Goal: Task Accomplishment & Management: Use online tool/utility

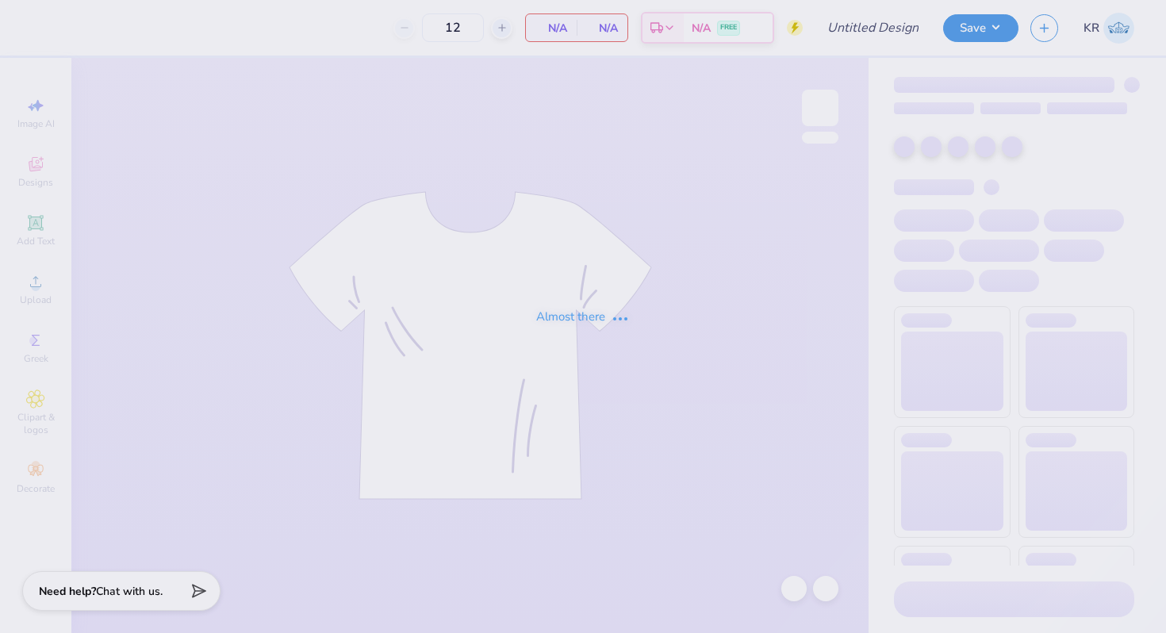
type input "Pike F25 Rush 2"
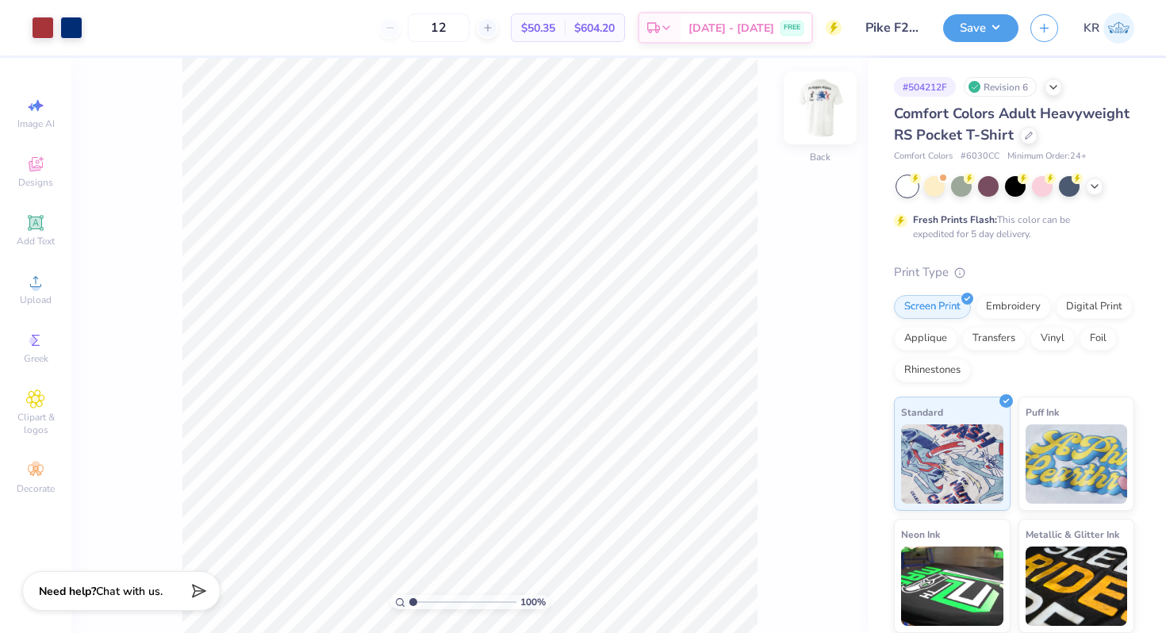
click at [819, 130] on img at bounding box center [820, 107] width 63 height 63
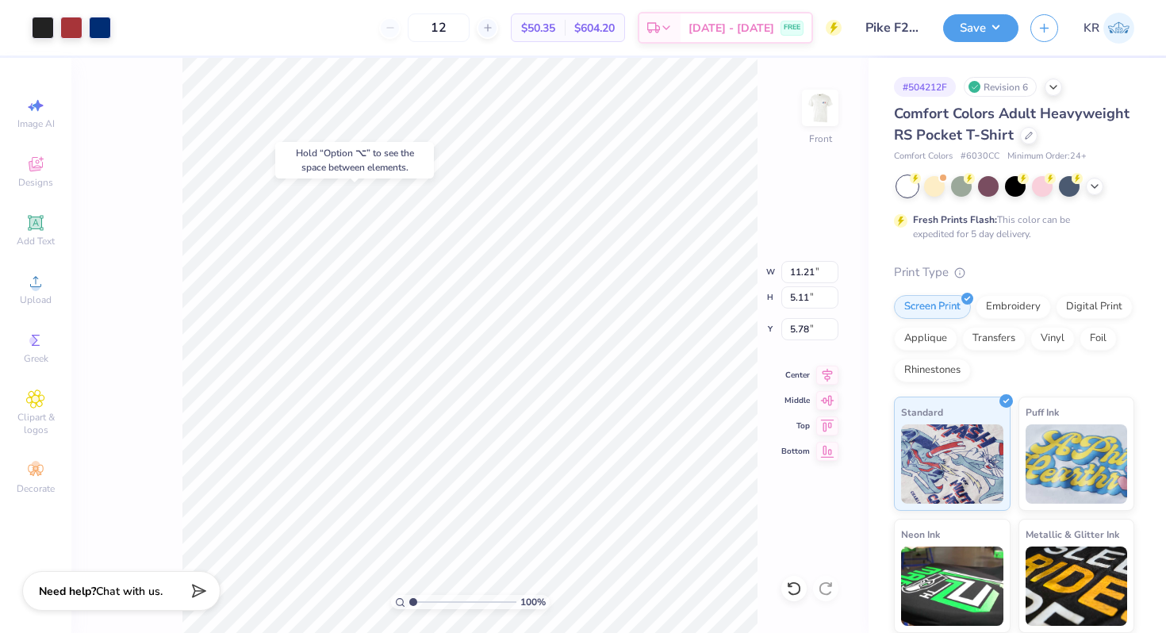
type input "5.78"
type input "11.70"
type input "6.84"
type input "6.01"
type input "11.93"
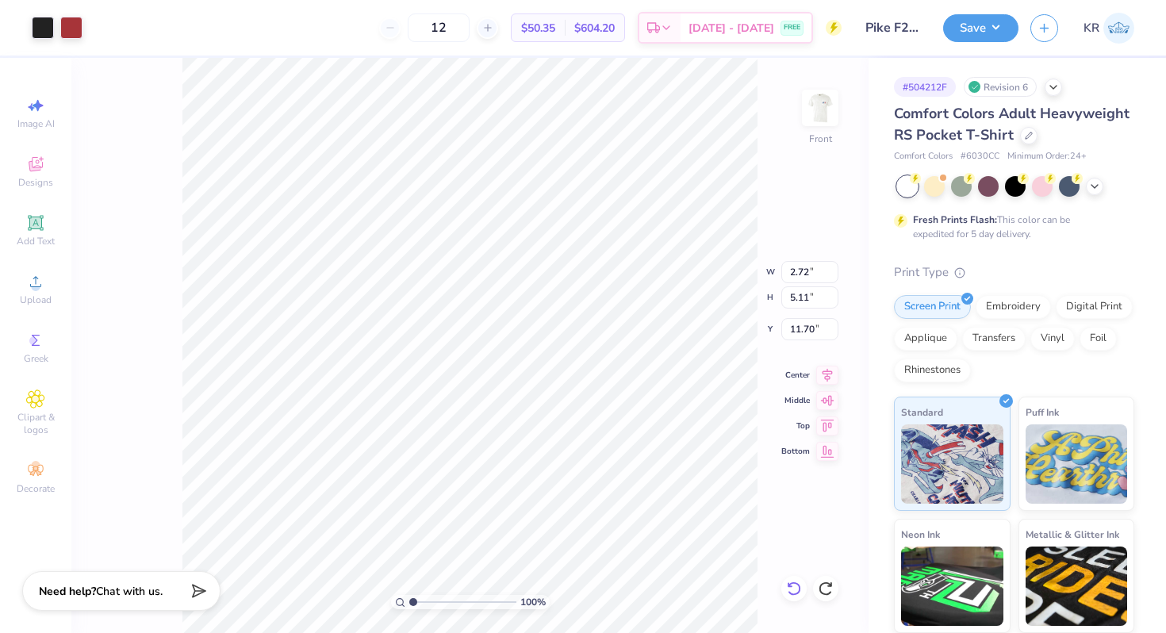
click at [796, 581] on icon at bounding box center [794, 589] width 16 height 16
click at [827, 584] on icon at bounding box center [826, 589] width 16 height 16
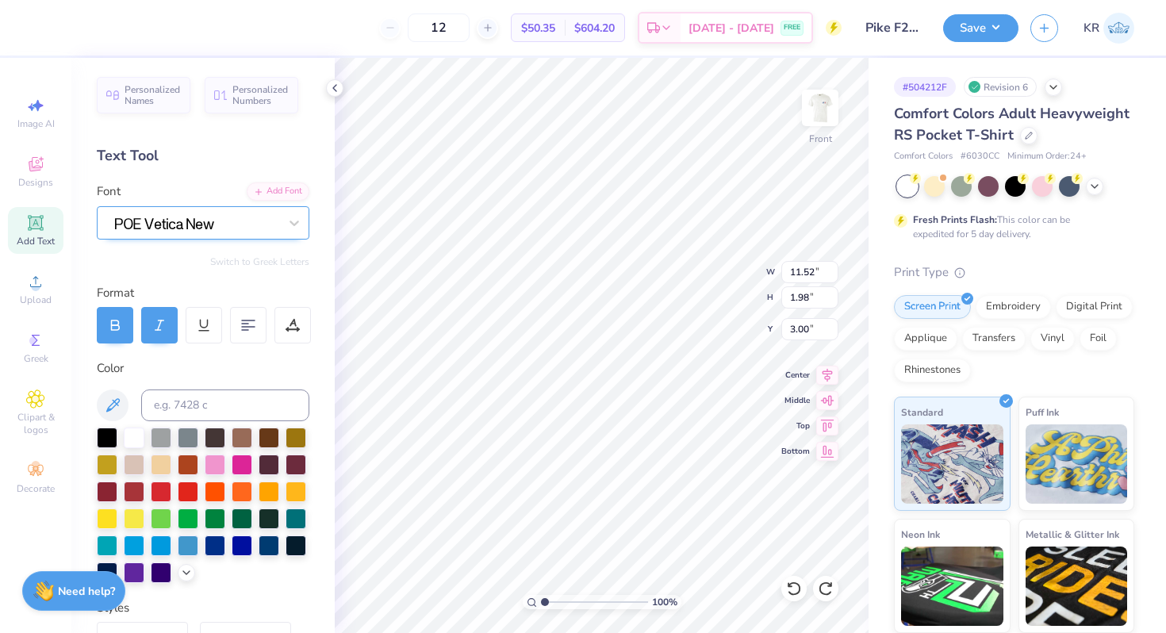
click at [170, 221] on div at bounding box center [196, 222] width 167 height 25
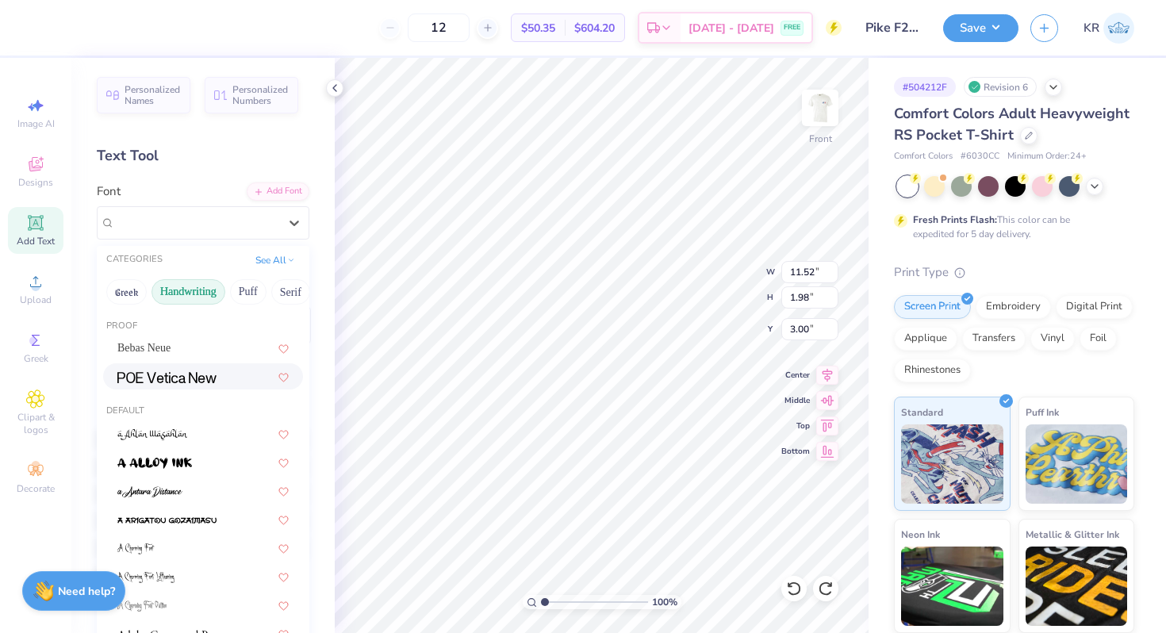
drag, startPoint x: 215, startPoint y: 291, endPoint x: 171, endPoint y: 301, distance: 45.6
click at [164, 302] on button "Handwriting" at bounding box center [189, 291] width 74 height 25
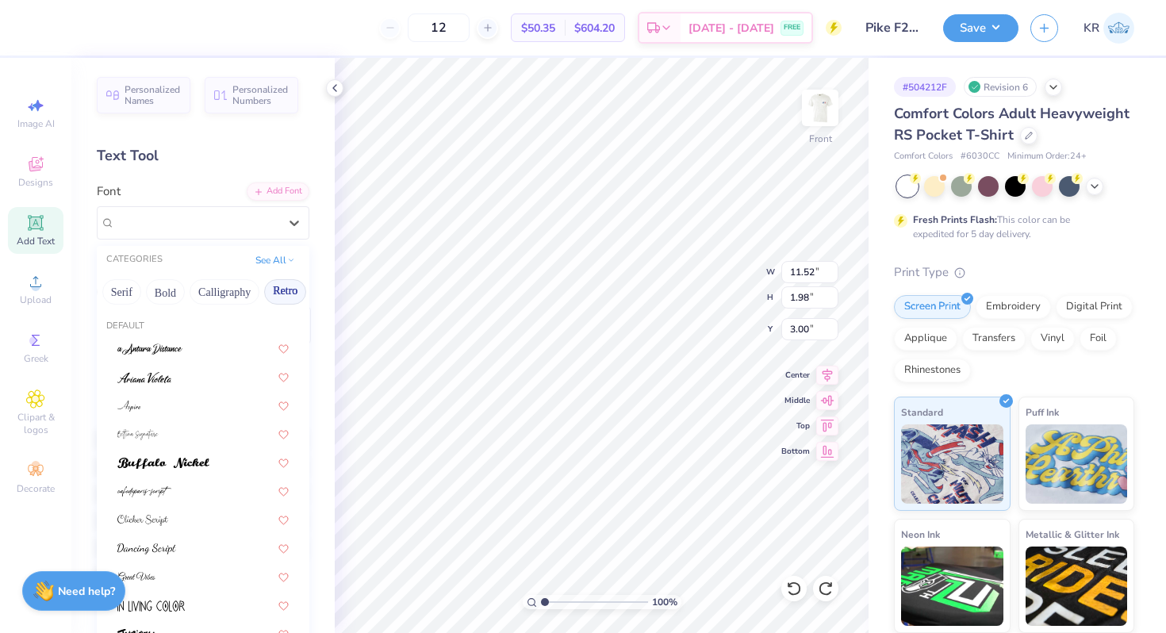
scroll to position [0, 164]
click at [285, 298] on button "Retro" at bounding box center [290, 291] width 42 height 25
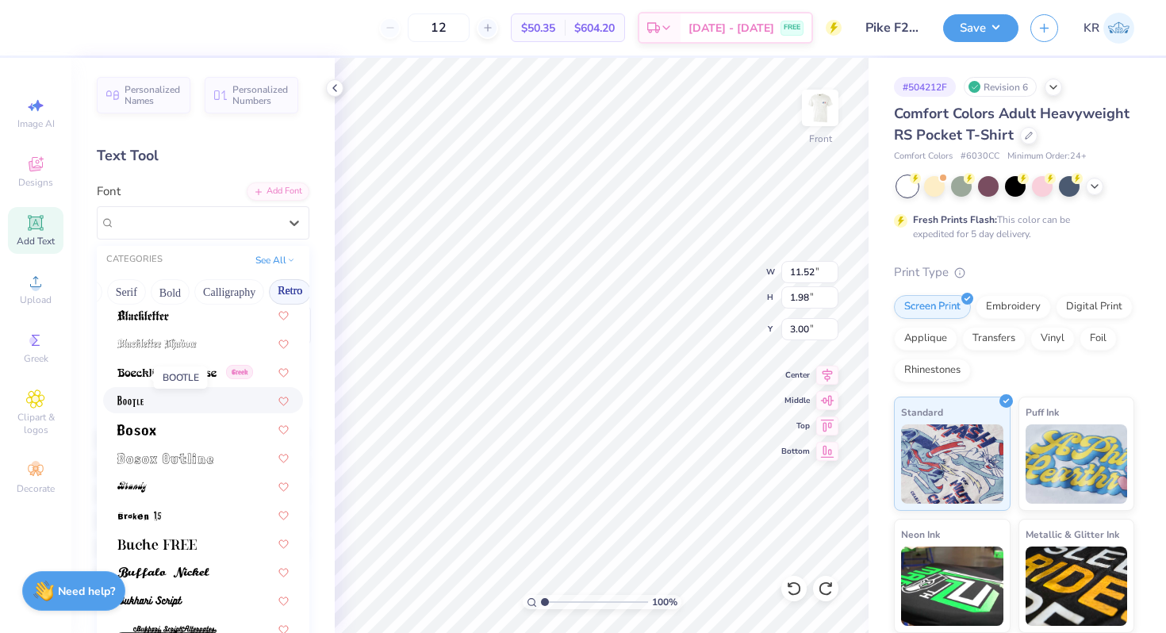
scroll to position [121, 0]
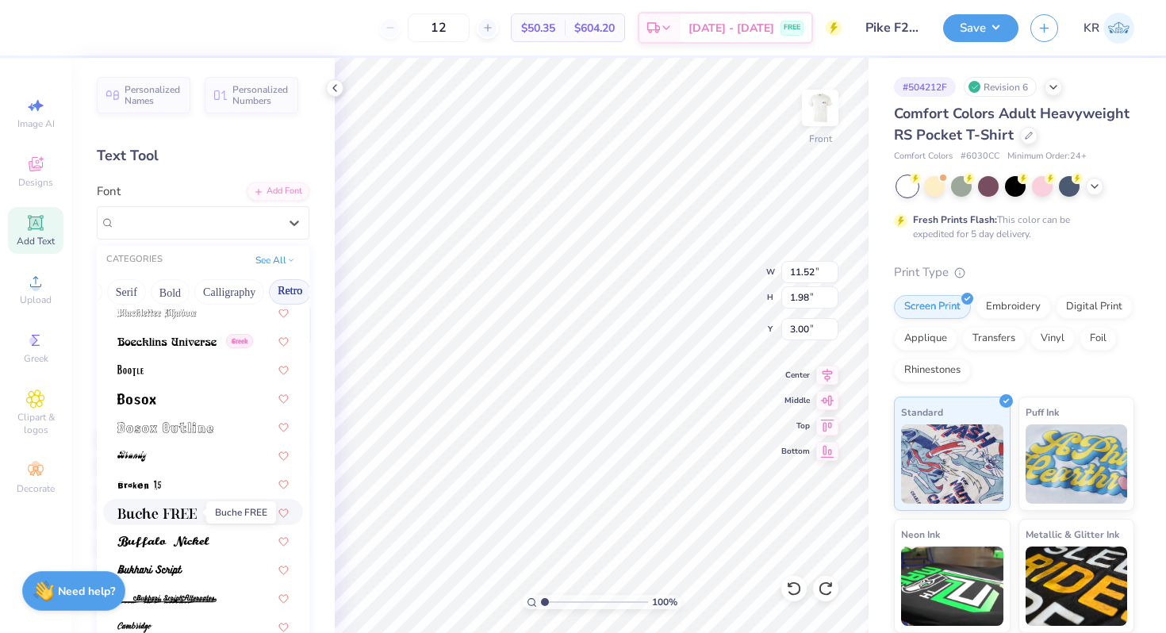
click at [163, 515] on img at bounding box center [156, 513] width 79 height 11
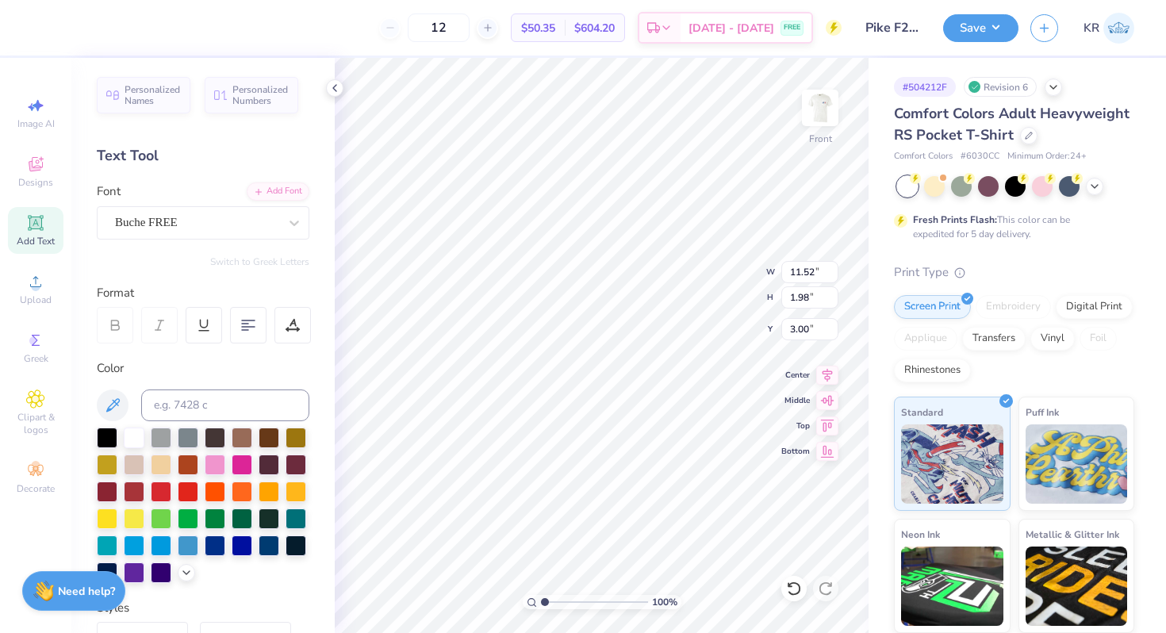
type input "12.69"
type input "2.00"
type input "2.99"
click at [213, 224] on div "Buche FREE" at bounding box center [196, 222] width 167 height 25
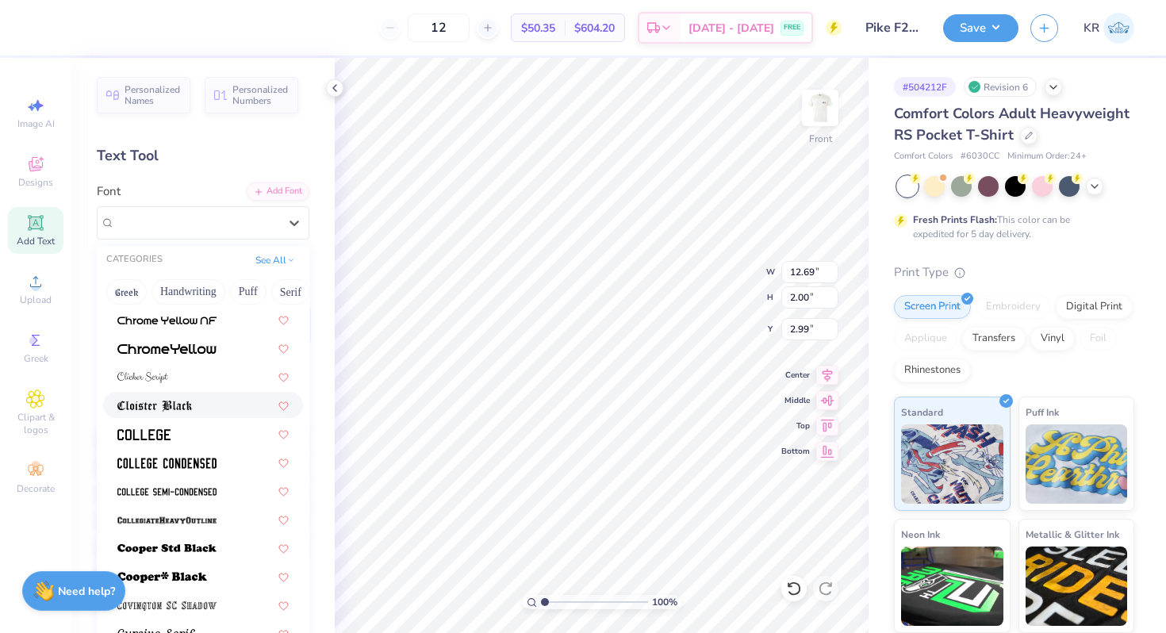
scroll to position [544, 0]
click at [209, 462] on img at bounding box center [166, 461] width 99 height 11
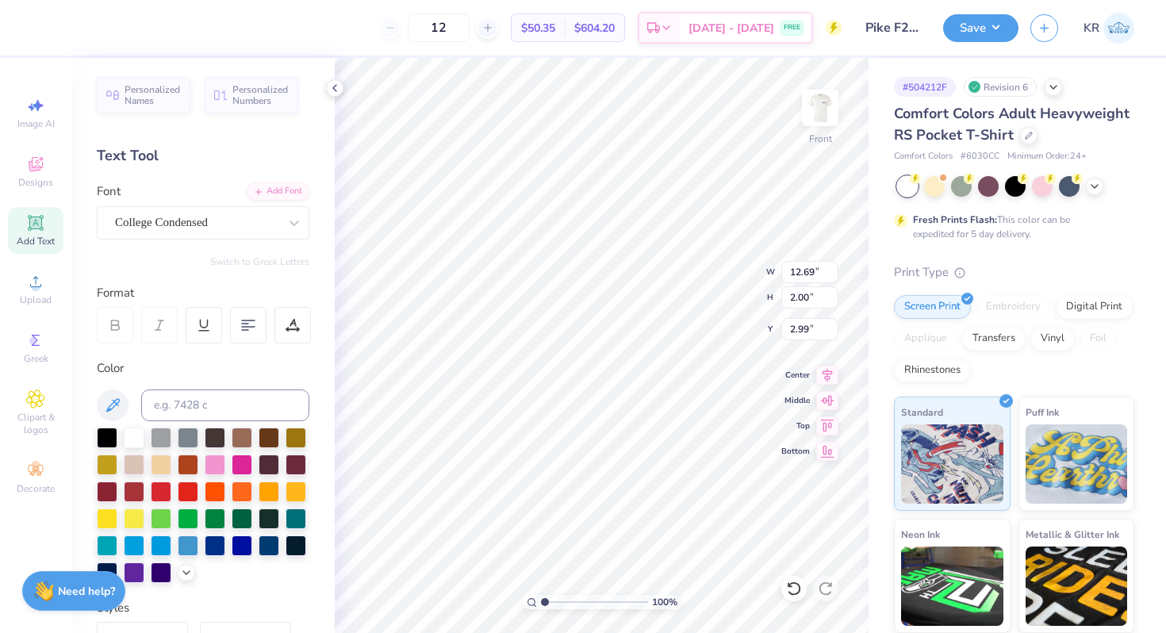
type input "10.08"
type input "1.93"
type input "3.02"
click at [204, 214] on div "College Condensed" at bounding box center [196, 222] width 167 height 25
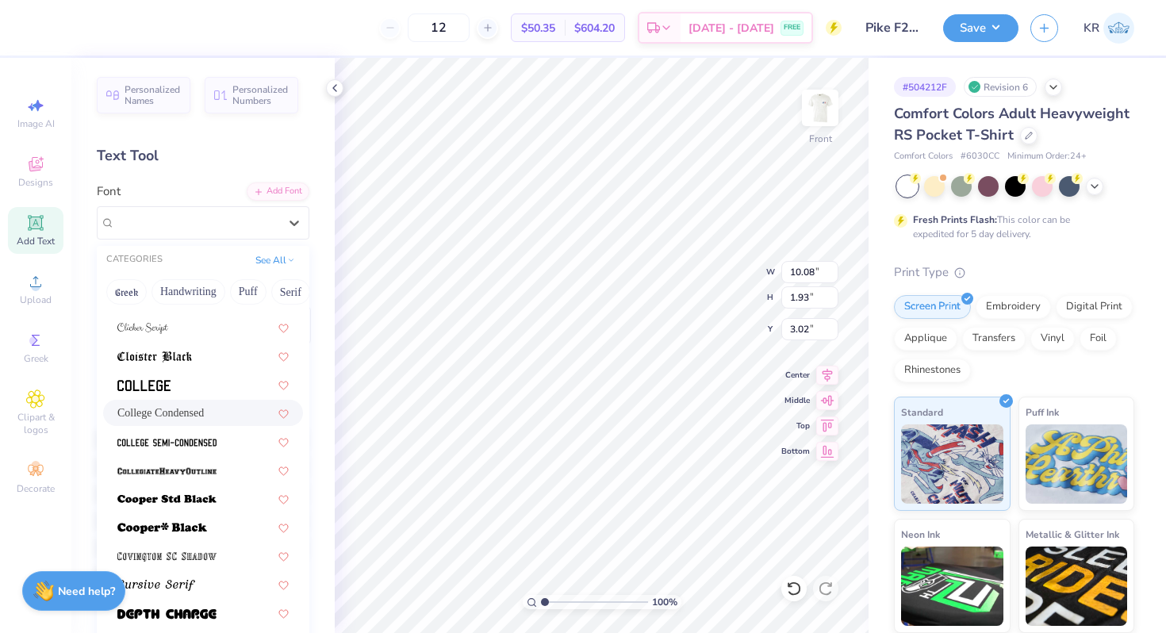
scroll to position [608, 0]
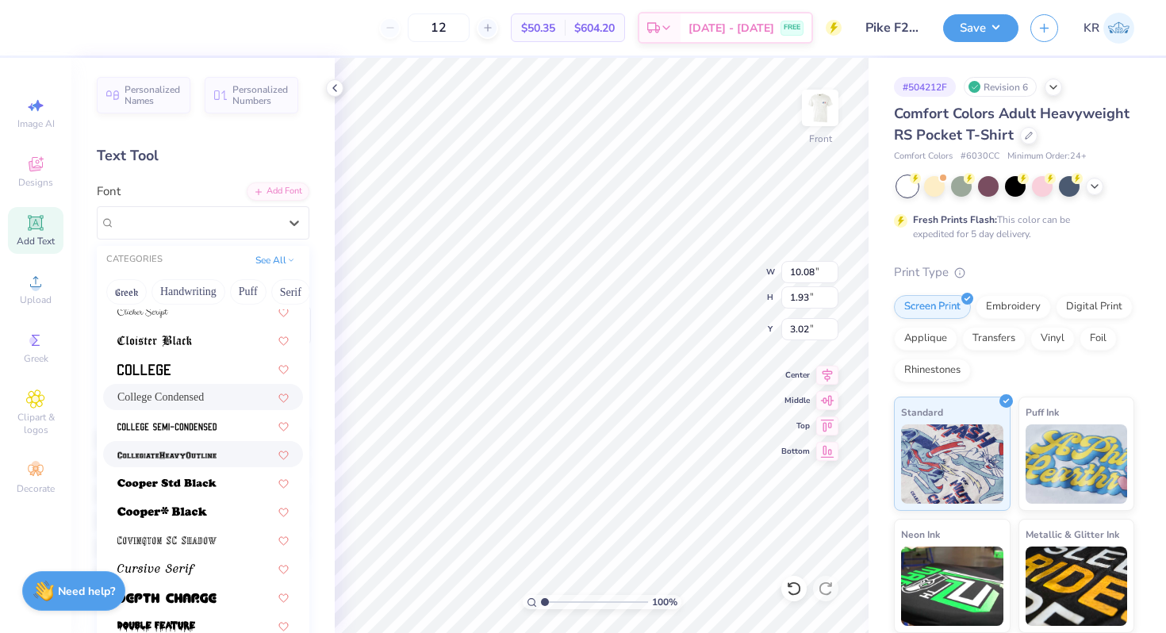
click at [189, 457] on img at bounding box center [166, 455] width 99 height 11
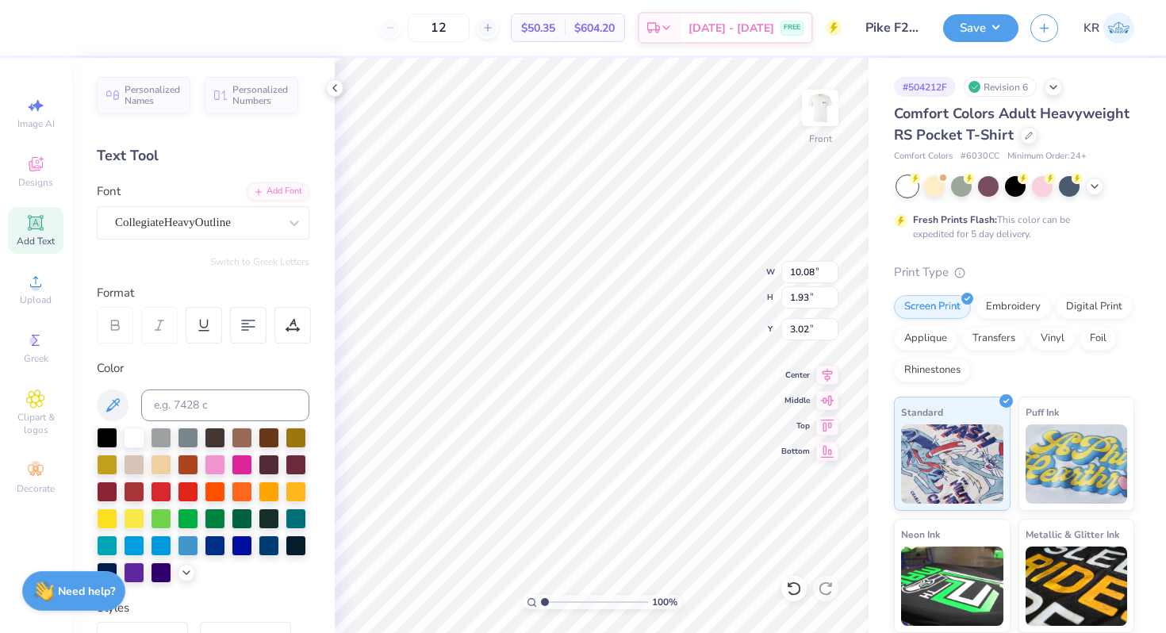
type input "13.06"
type input "2.19"
type input "2.90"
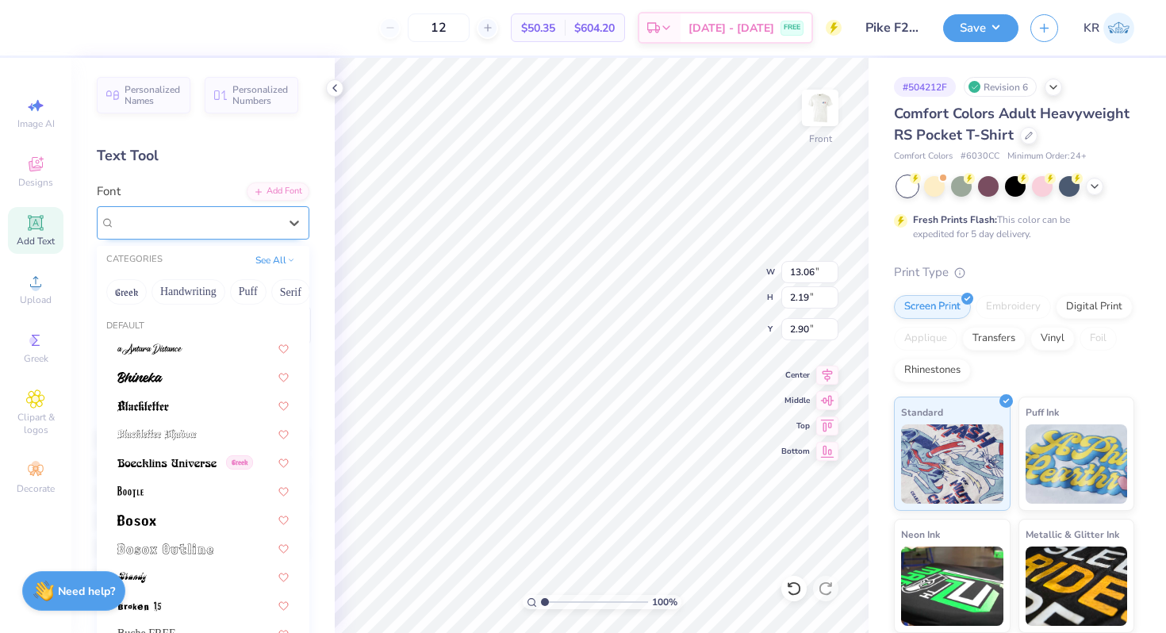
click at [196, 221] on div "CollegiateHeavyOutline" at bounding box center [196, 222] width 167 height 25
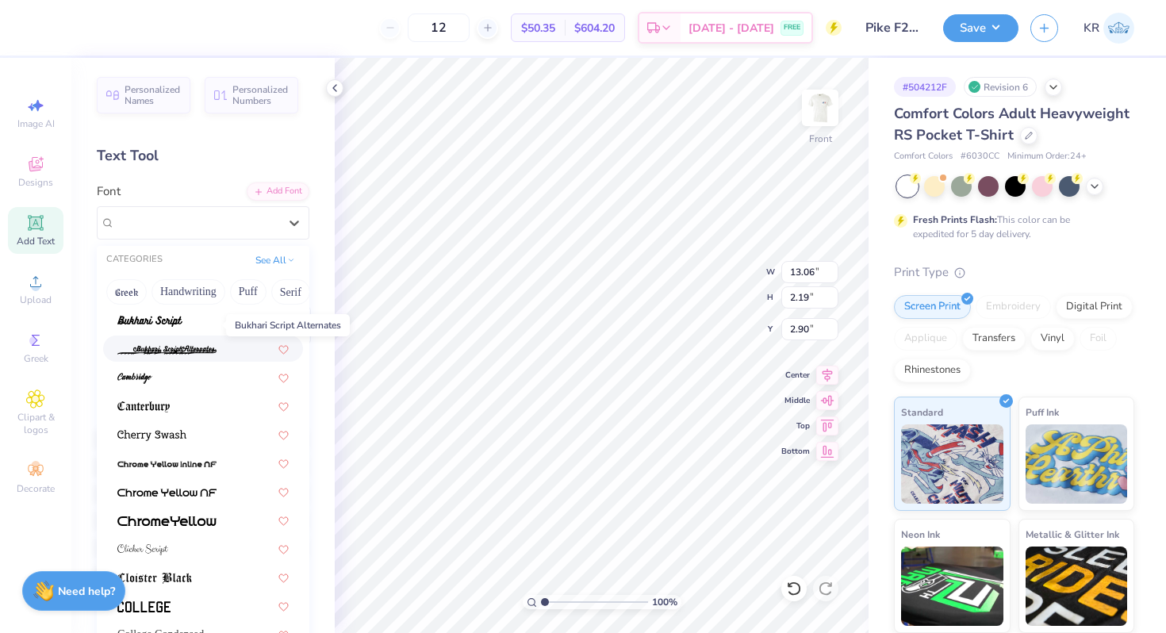
scroll to position [402, 0]
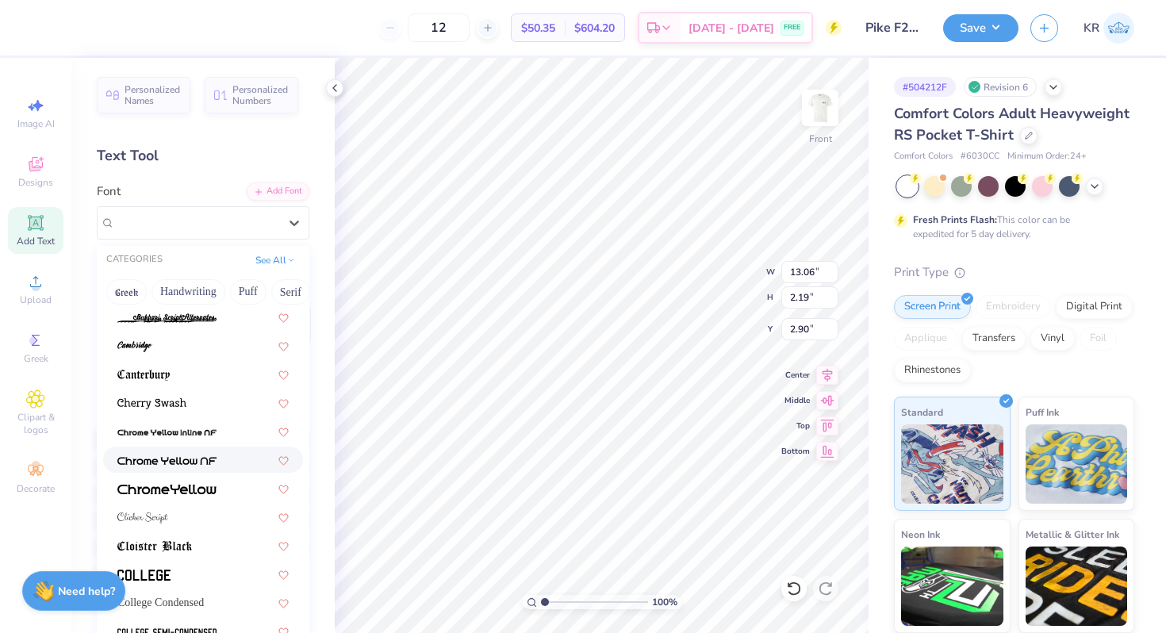
click at [152, 457] on img at bounding box center [166, 460] width 99 height 11
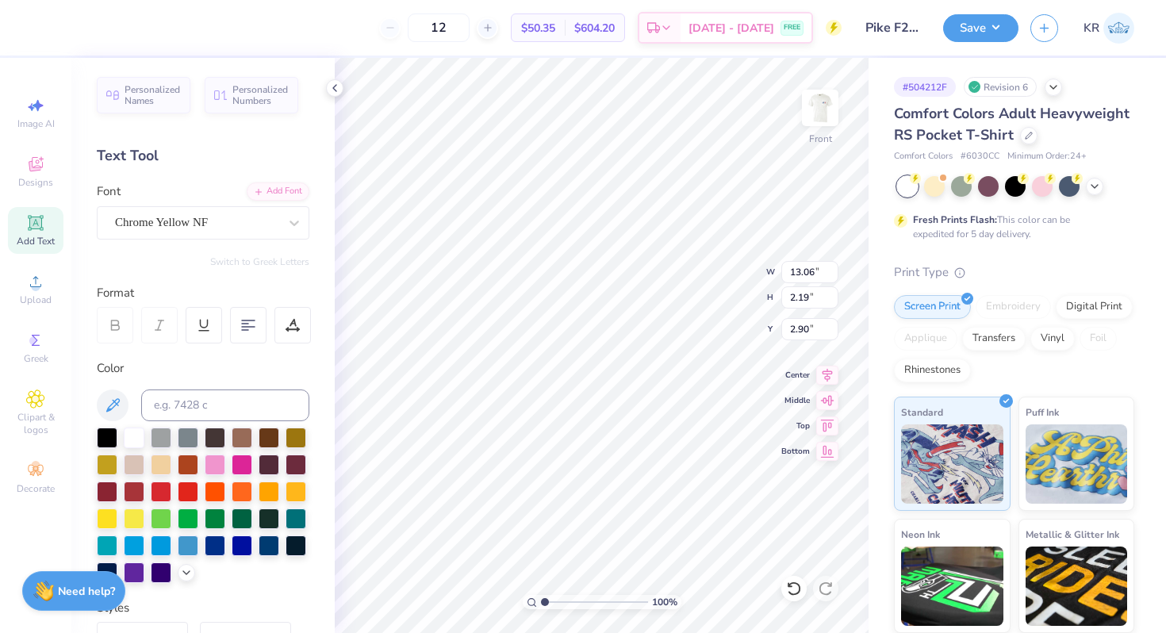
type input "13.71"
type input "2.09"
type input "2.95"
click at [189, 221] on div "Chrome Yellow NF" at bounding box center [196, 222] width 167 height 25
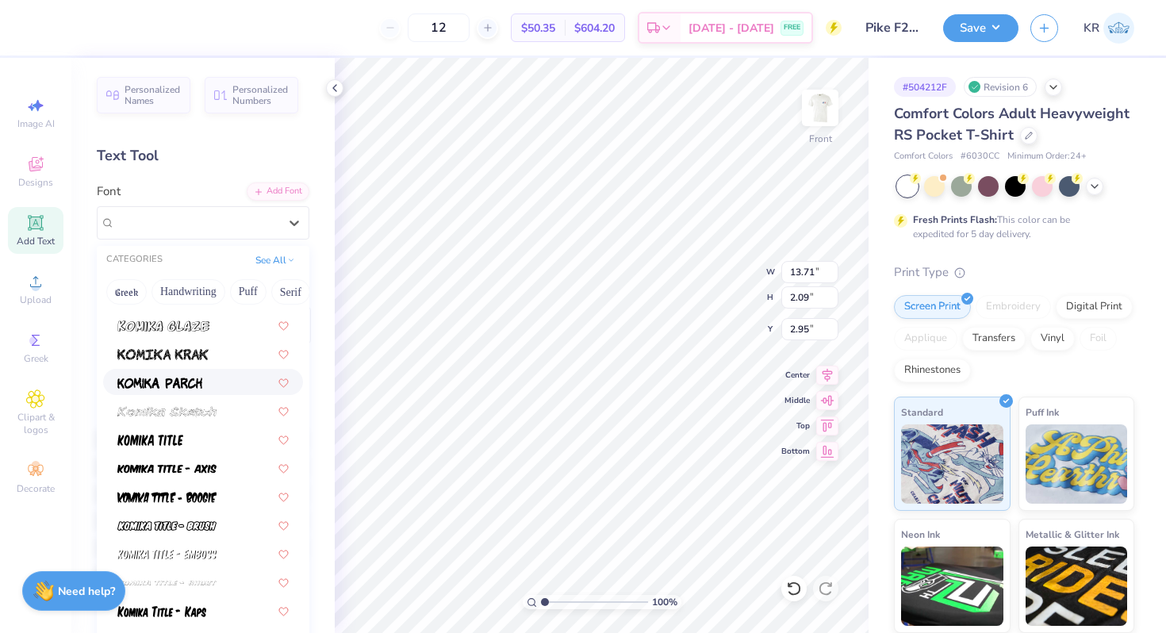
scroll to position [1462, 0]
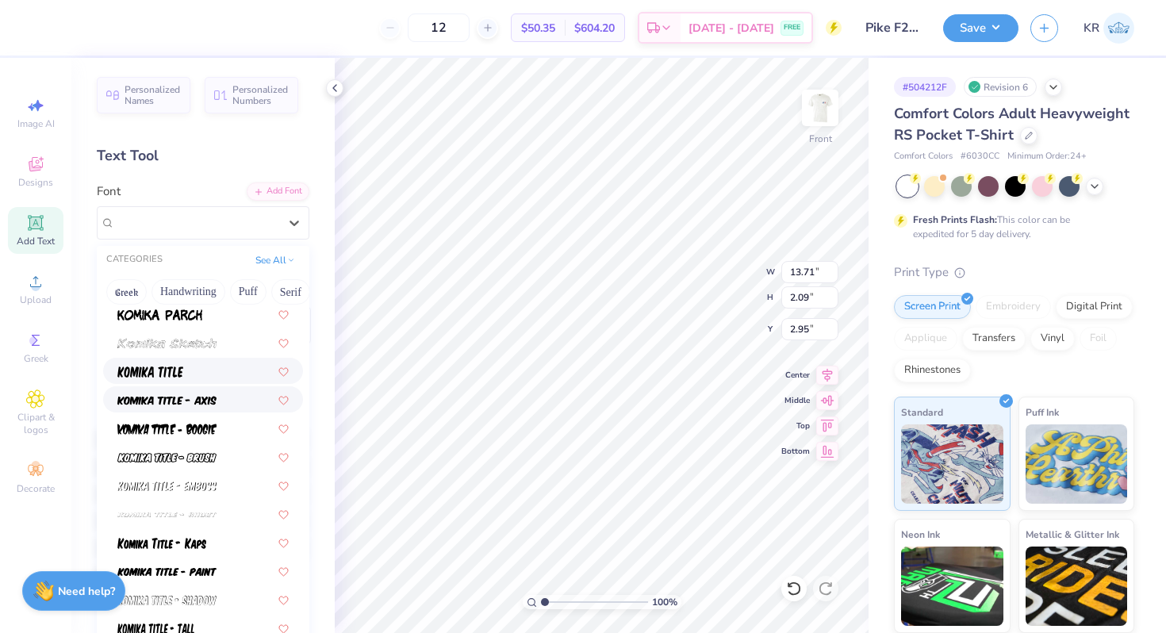
click at [156, 373] on img at bounding box center [150, 371] width 66 height 11
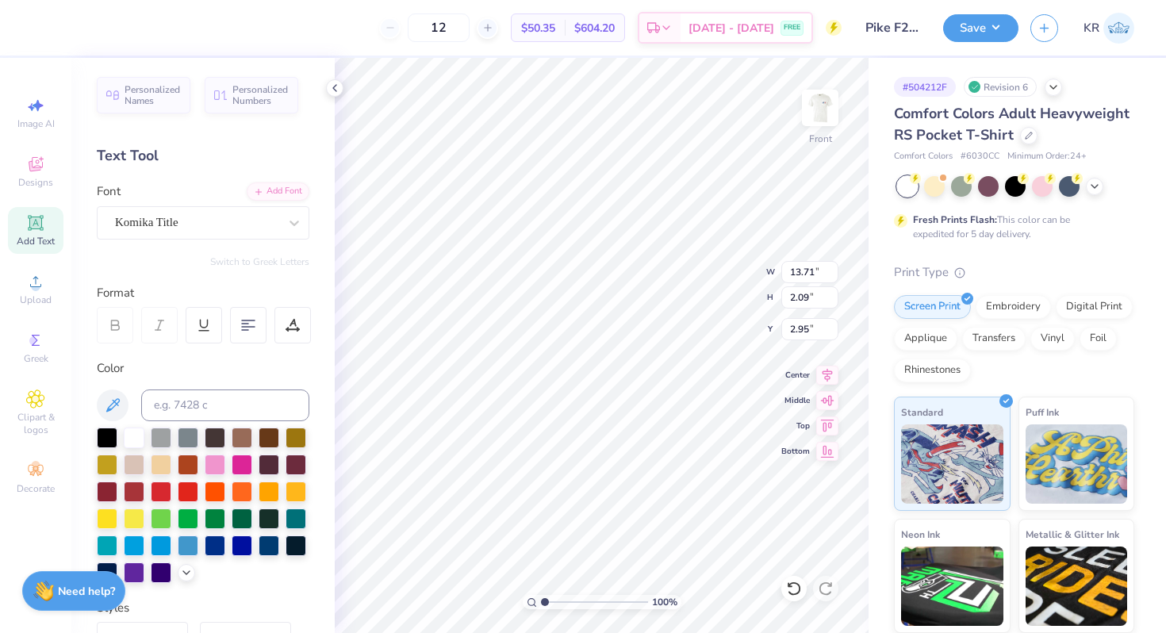
type input "10.55"
type input "2.13"
type input "2.92"
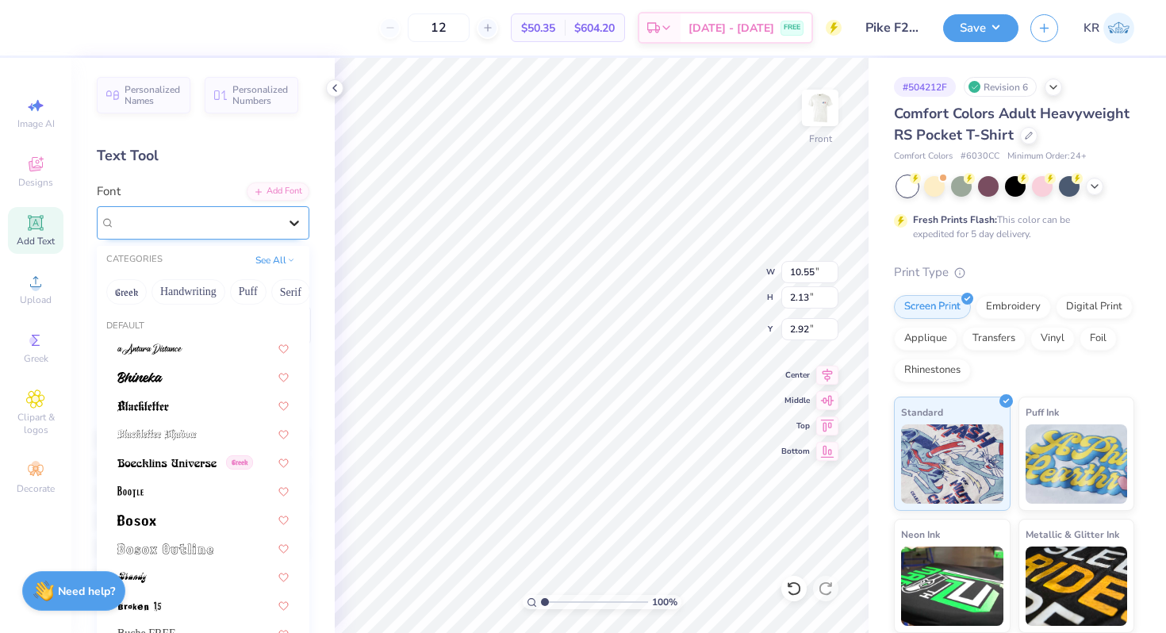
click at [300, 226] on icon at bounding box center [294, 223] width 16 height 16
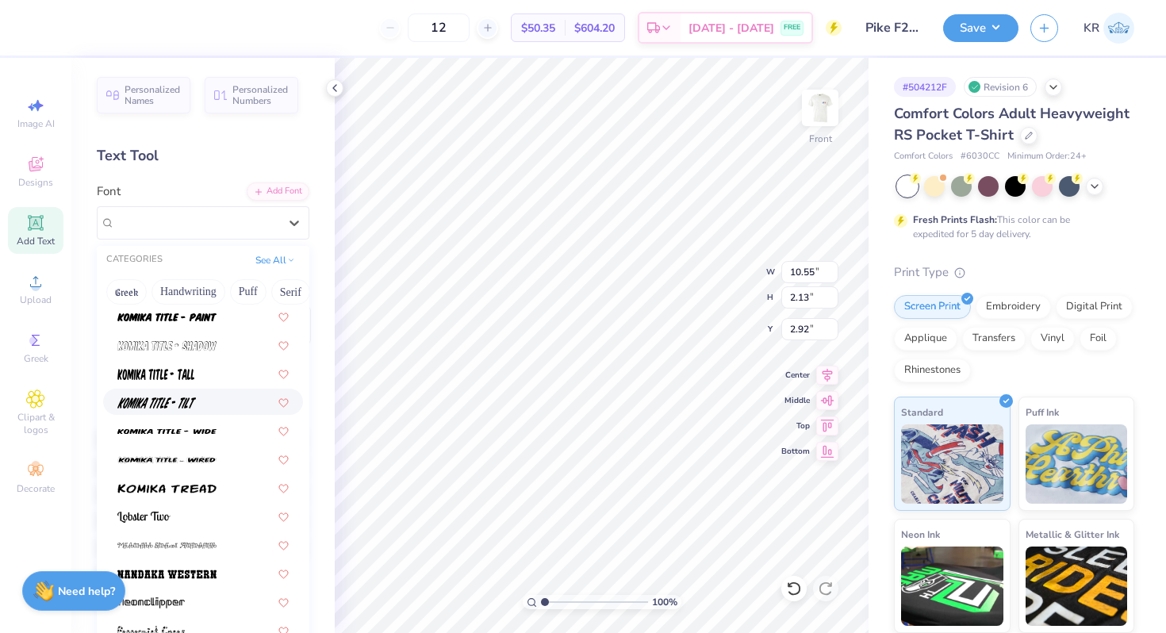
scroll to position [1715, 0]
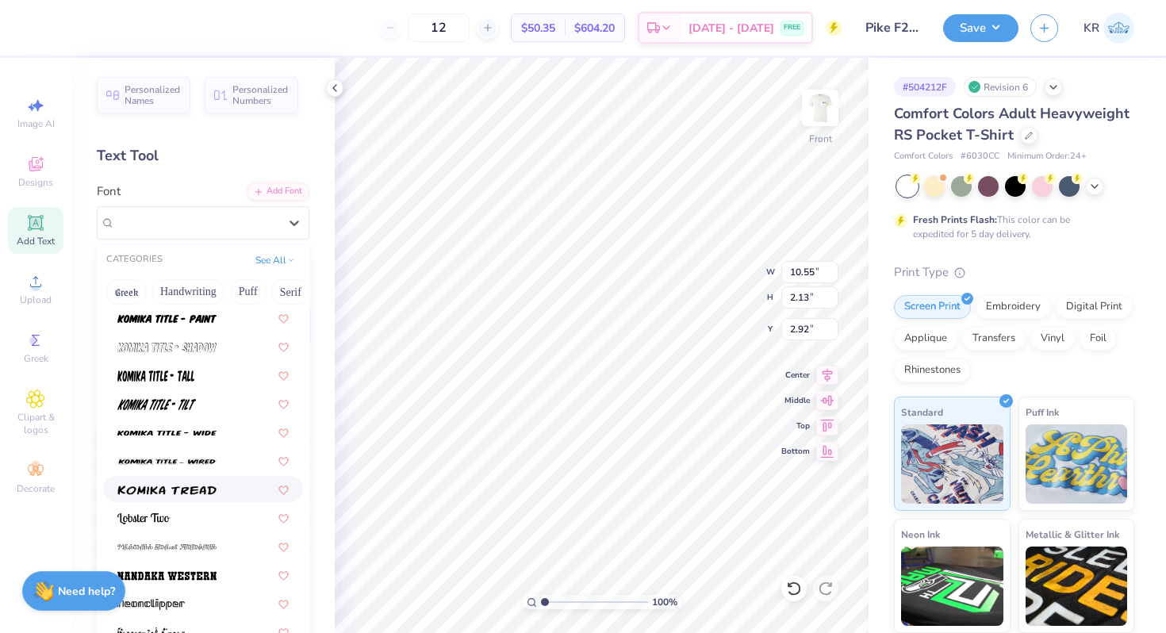
click at [191, 491] on img at bounding box center [166, 490] width 99 height 11
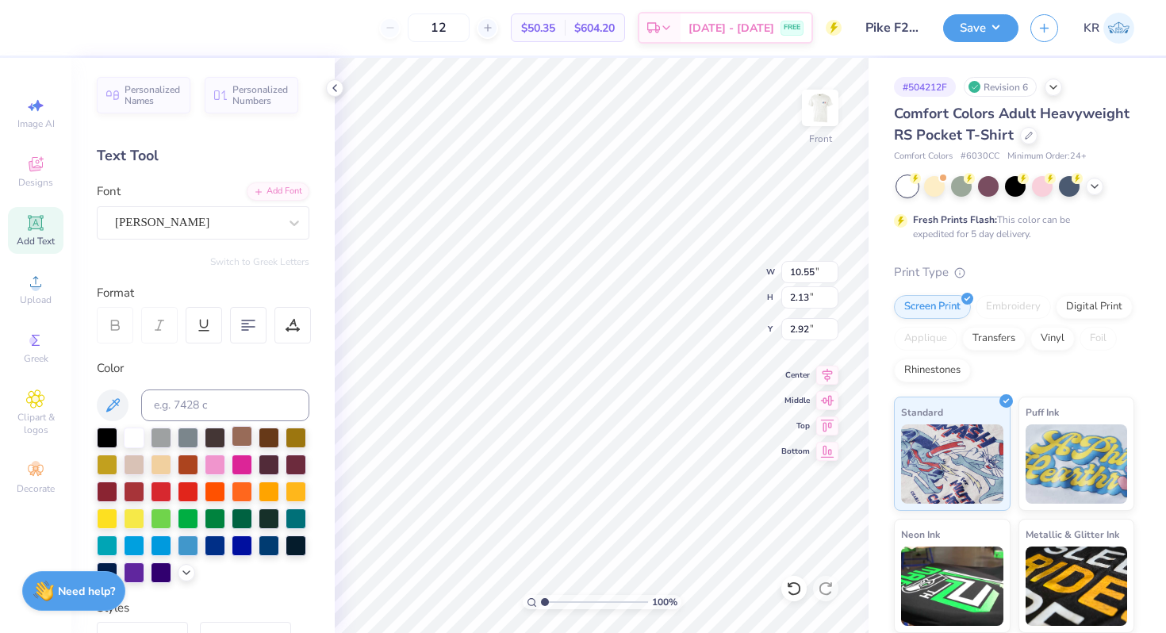
type input "14.32"
type input "2.16"
type input "2.91"
click at [248, 228] on div "Komika Tread" at bounding box center [196, 222] width 167 height 25
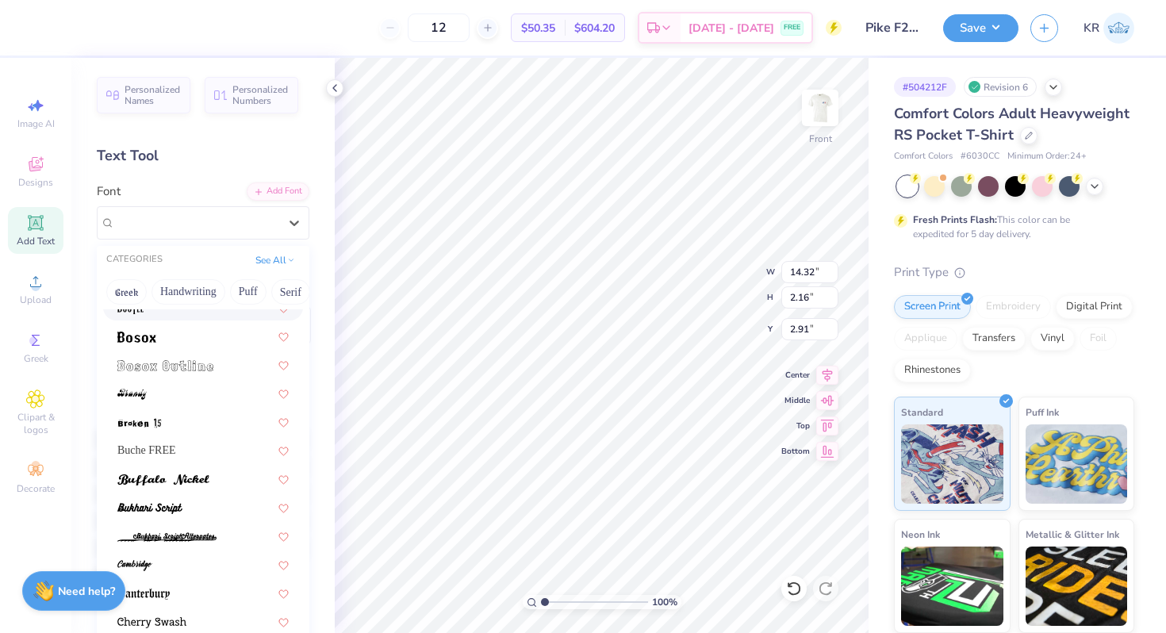
scroll to position [194, 0]
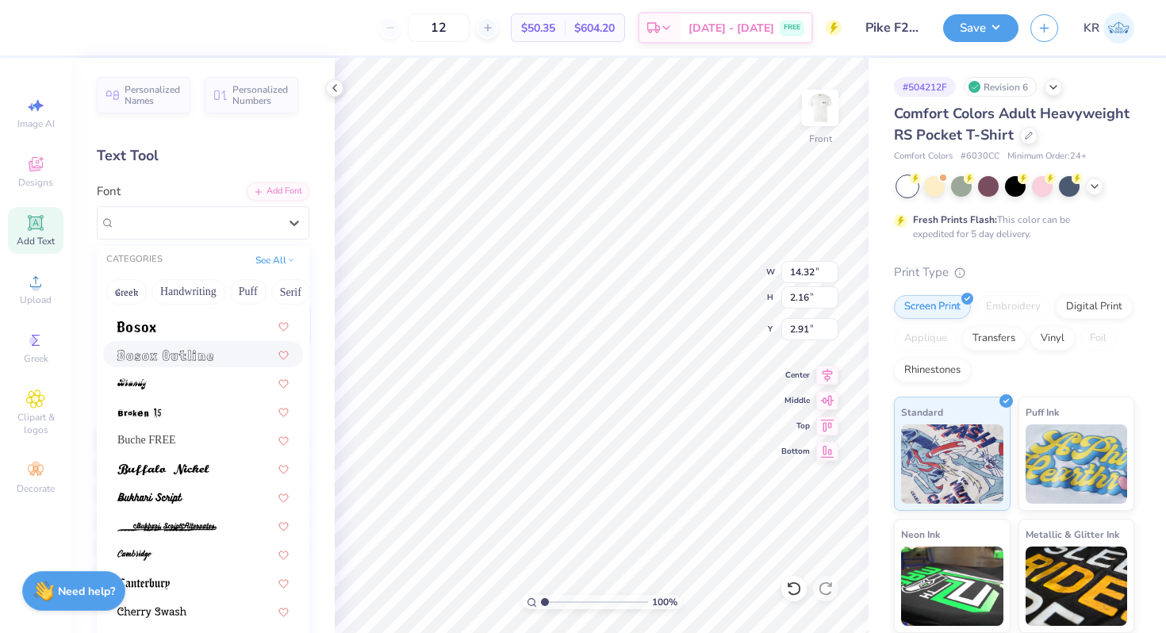
click at [185, 358] on img at bounding box center [165, 355] width 96 height 11
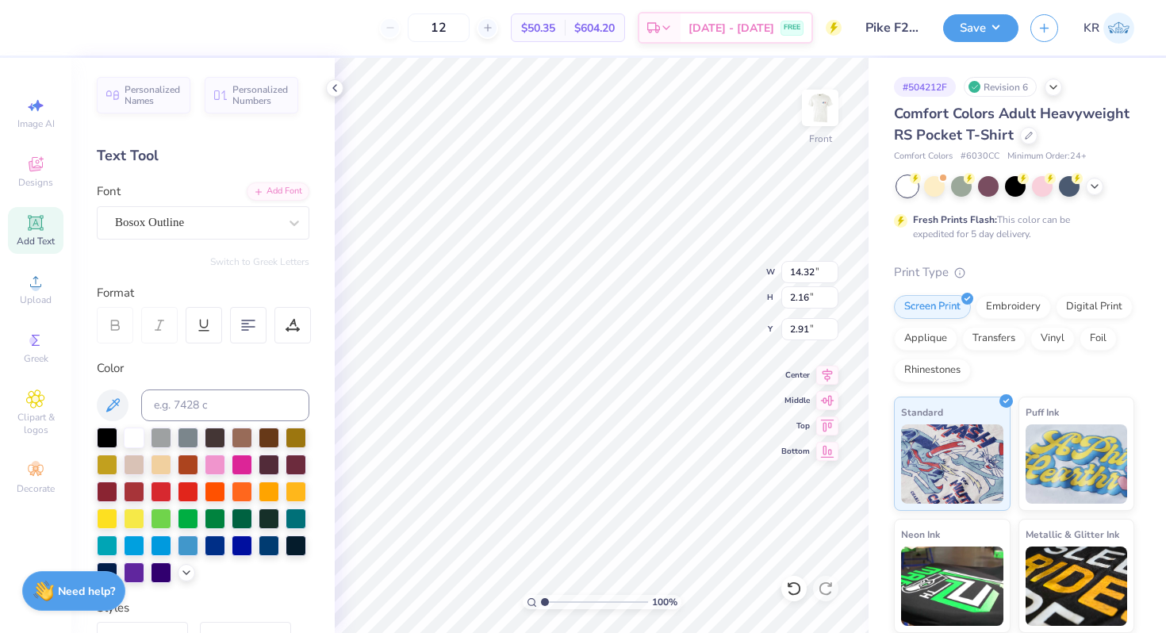
type input "8.90"
type input "1.41"
type input "3.28"
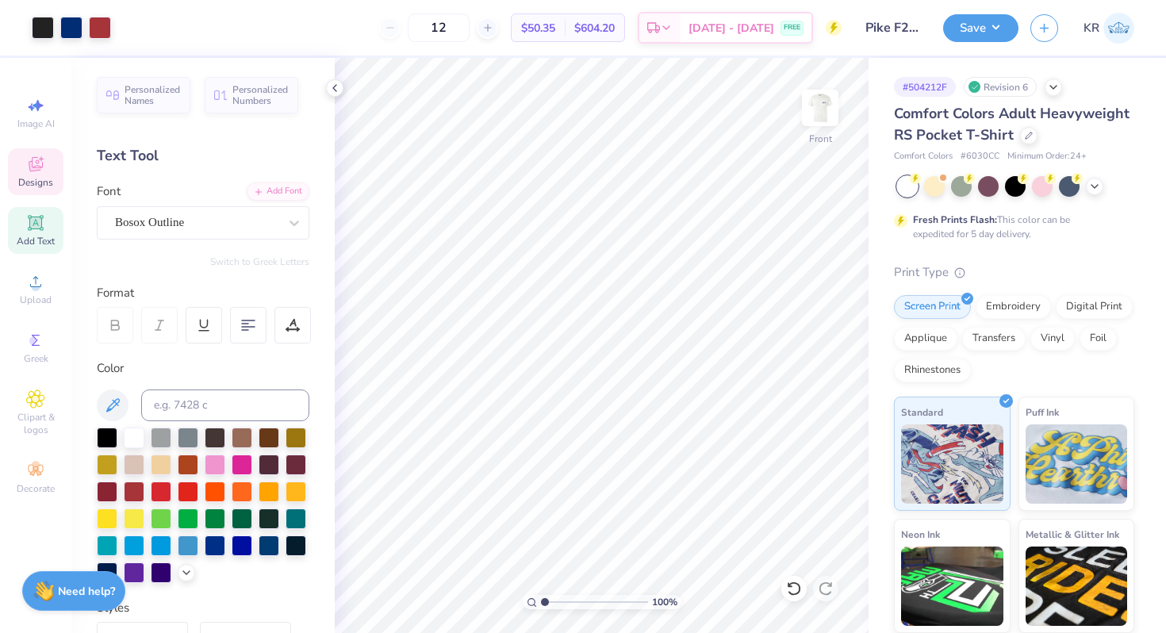
click at [32, 181] on span "Designs" at bounding box center [35, 182] width 35 height 13
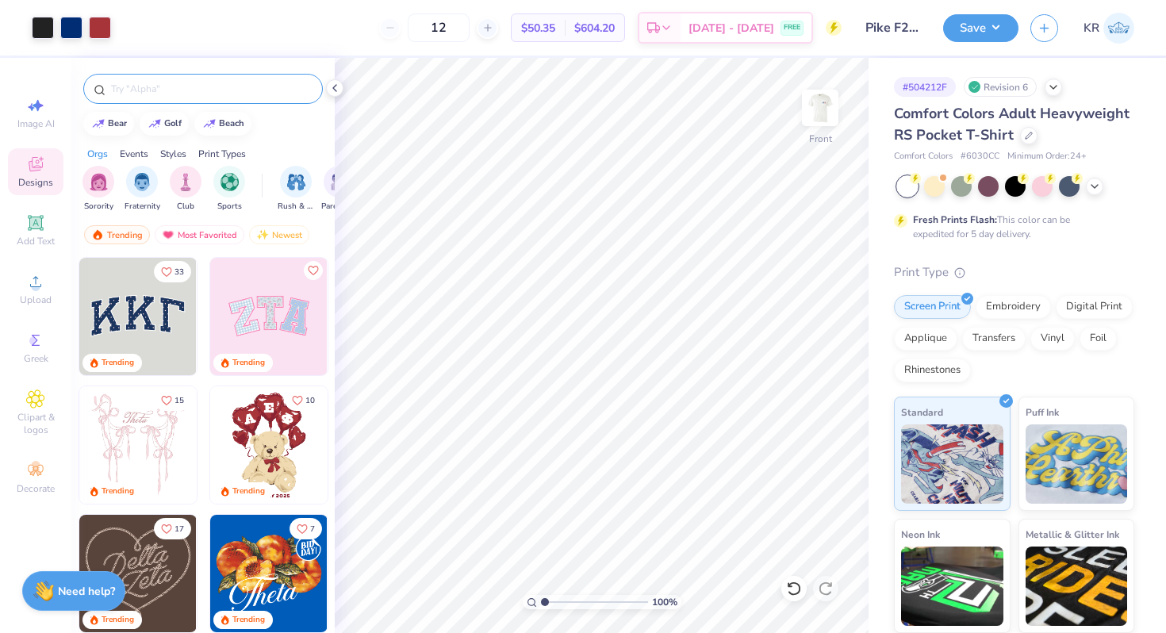
click at [136, 96] on input "text" at bounding box center [210, 89] width 203 height 16
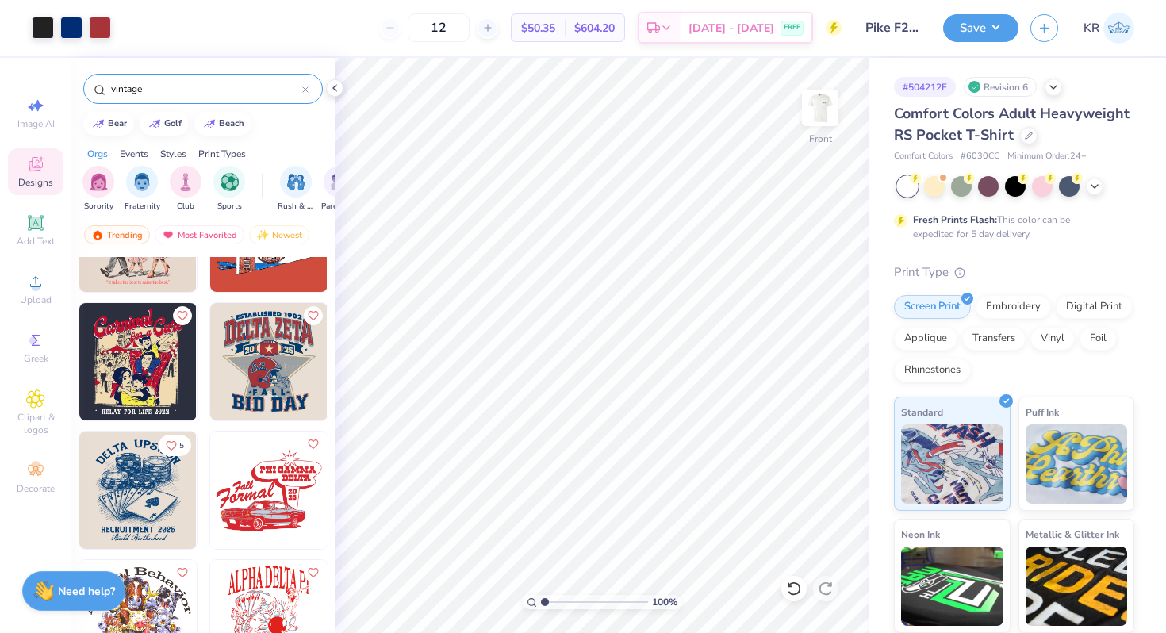
scroll to position [343, 0]
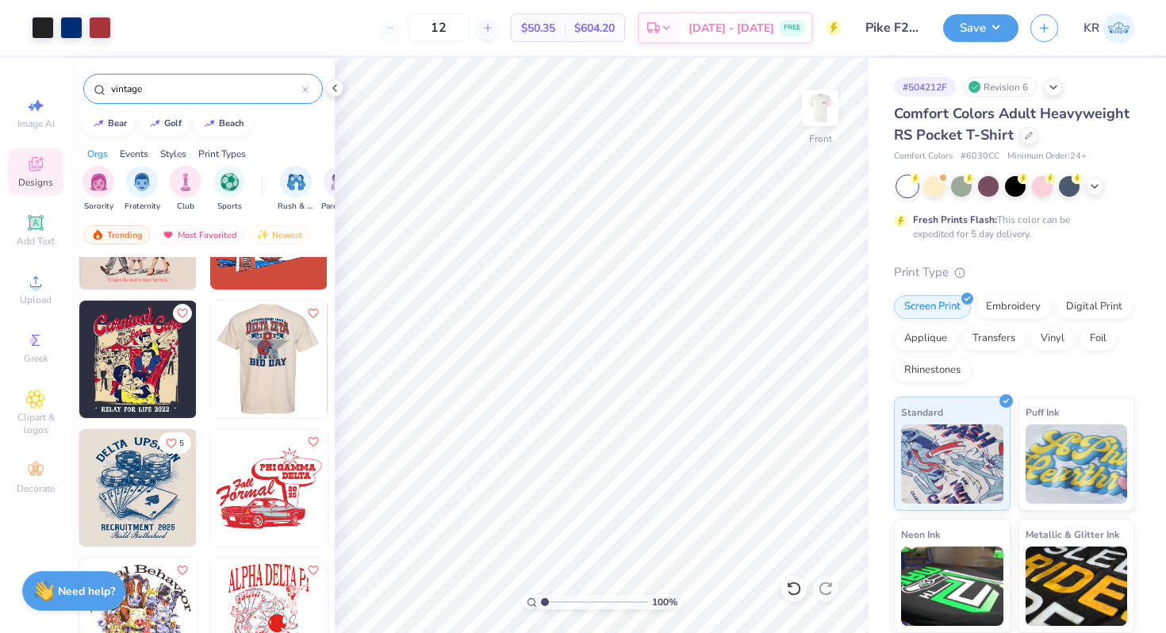
type input "vintage"
click at [255, 357] on img at bounding box center [267, 359] width 117 height 117
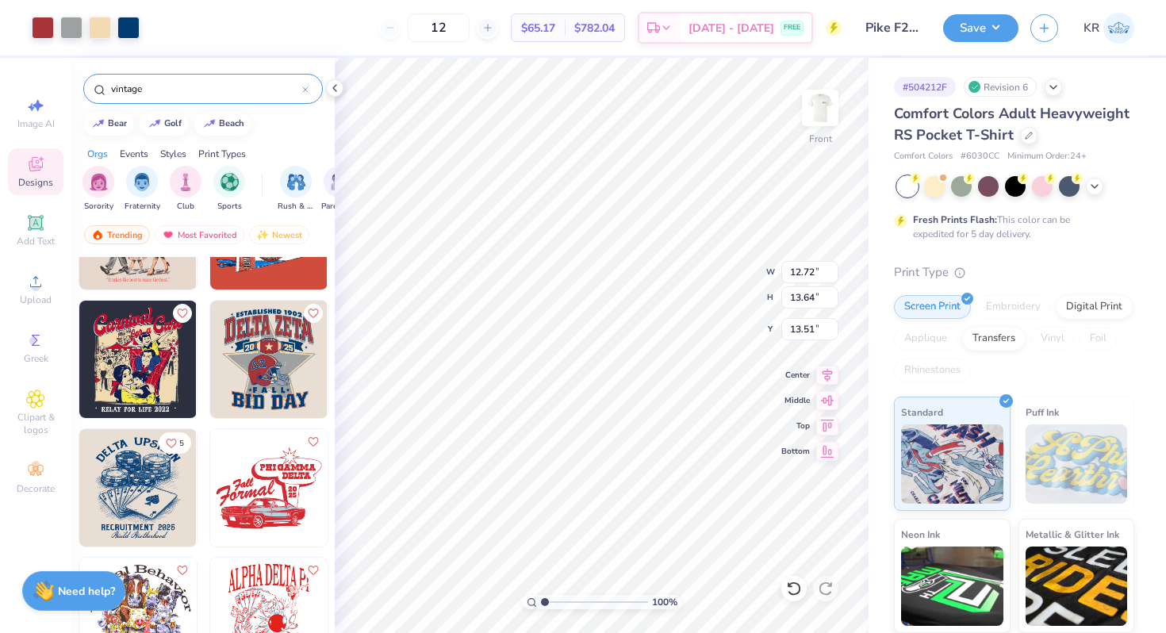
type input "13.51"
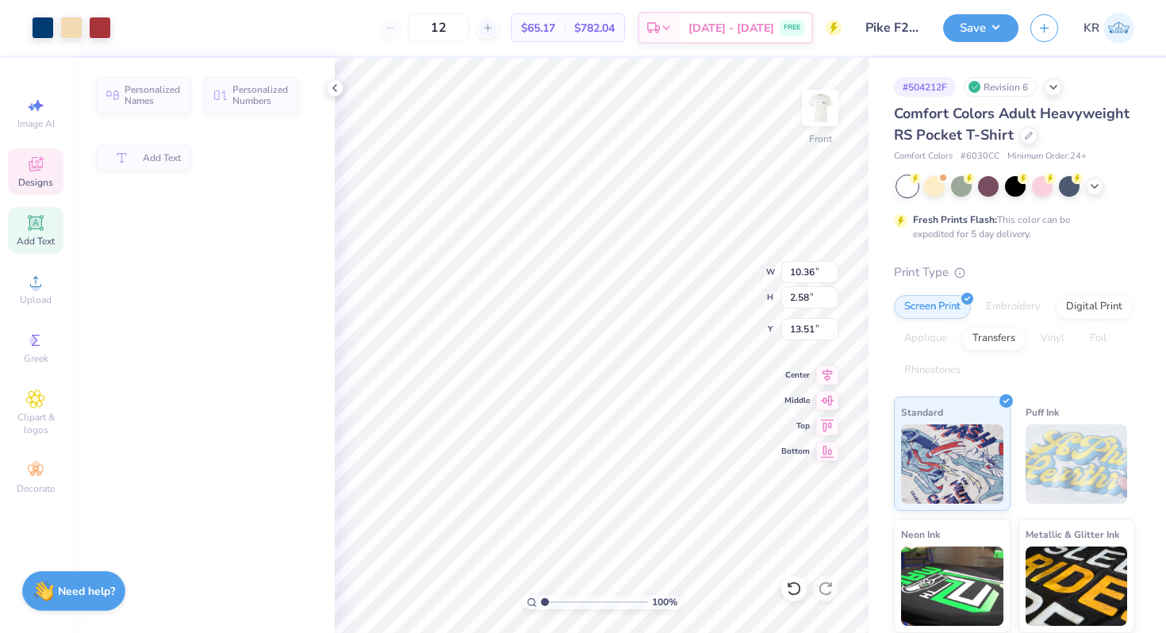
type input "10.36"
type input "2.58"
type input "24.56"
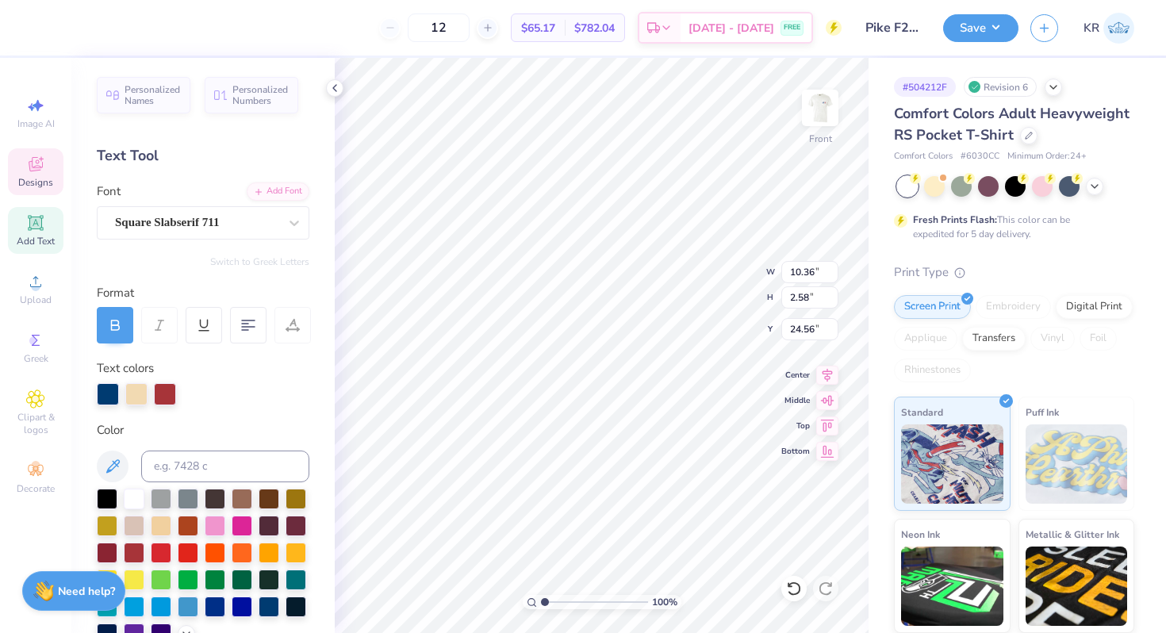
scroll to position [0, 0]
type textarea "BID"
type input "8.87"
type input "3.64"
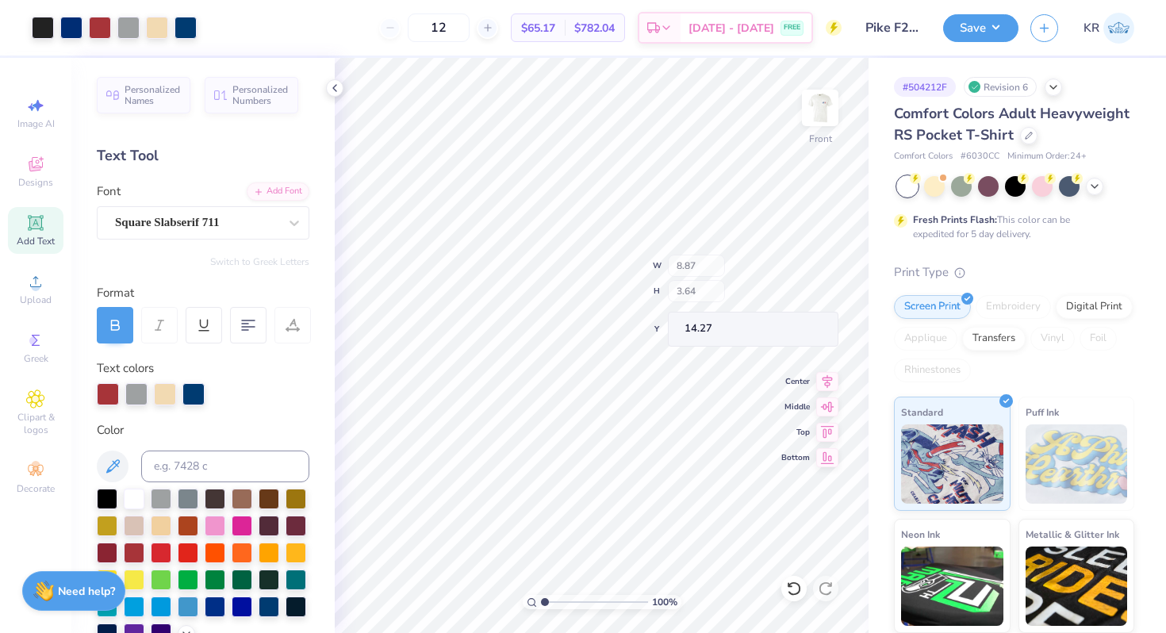
type input "17.55"
type input "21.42"
type input "13.10"
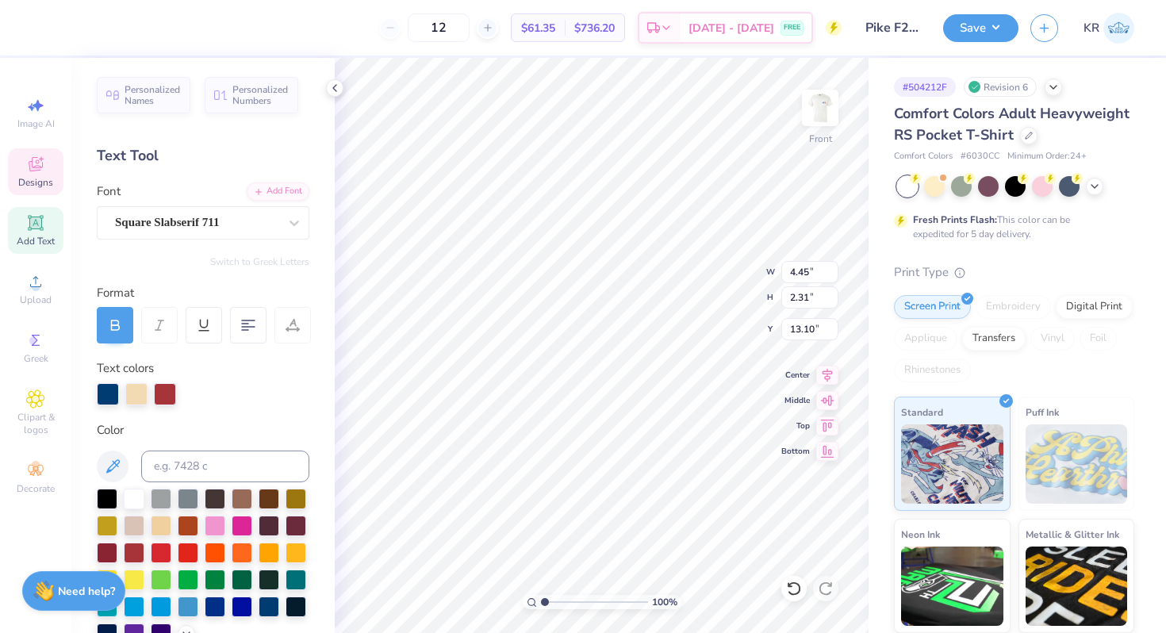
type input "22.08"
type textarea "PI KAPPA ALPHA"
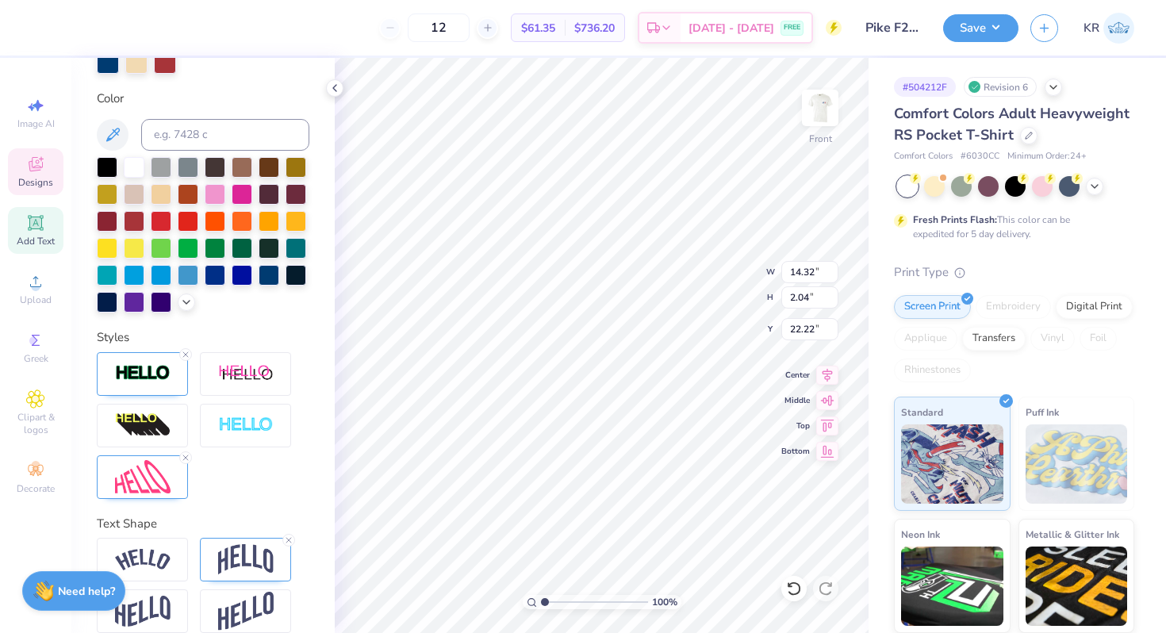
scroll to position [351, 0]
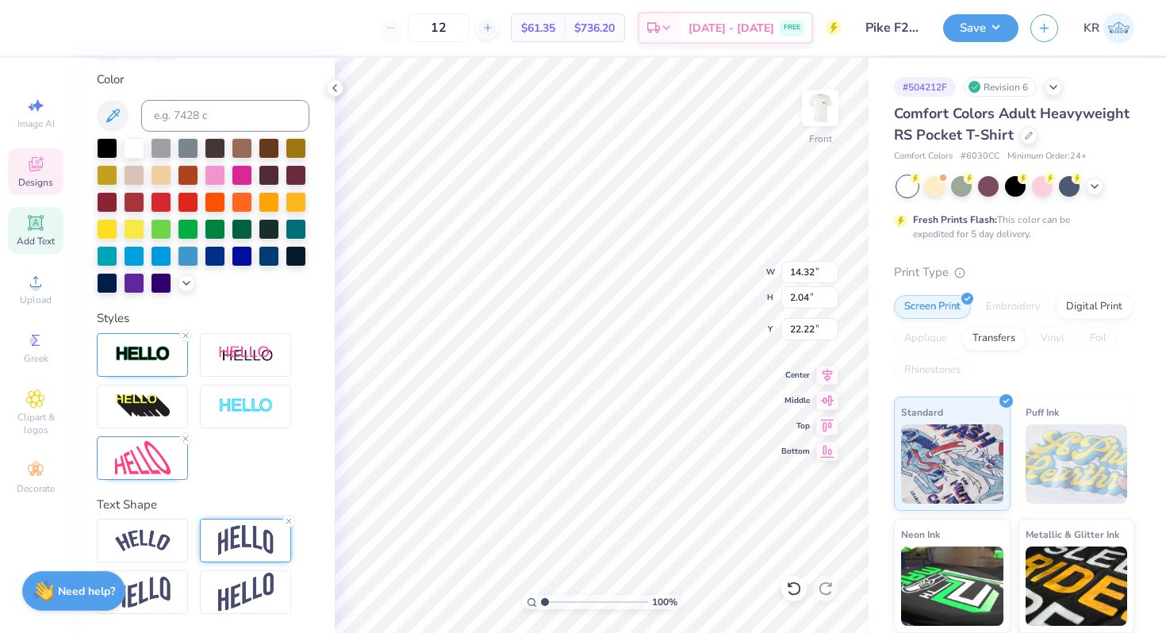
click at [240, 531] on img at bounding box center [246, 540] width 56 height 30
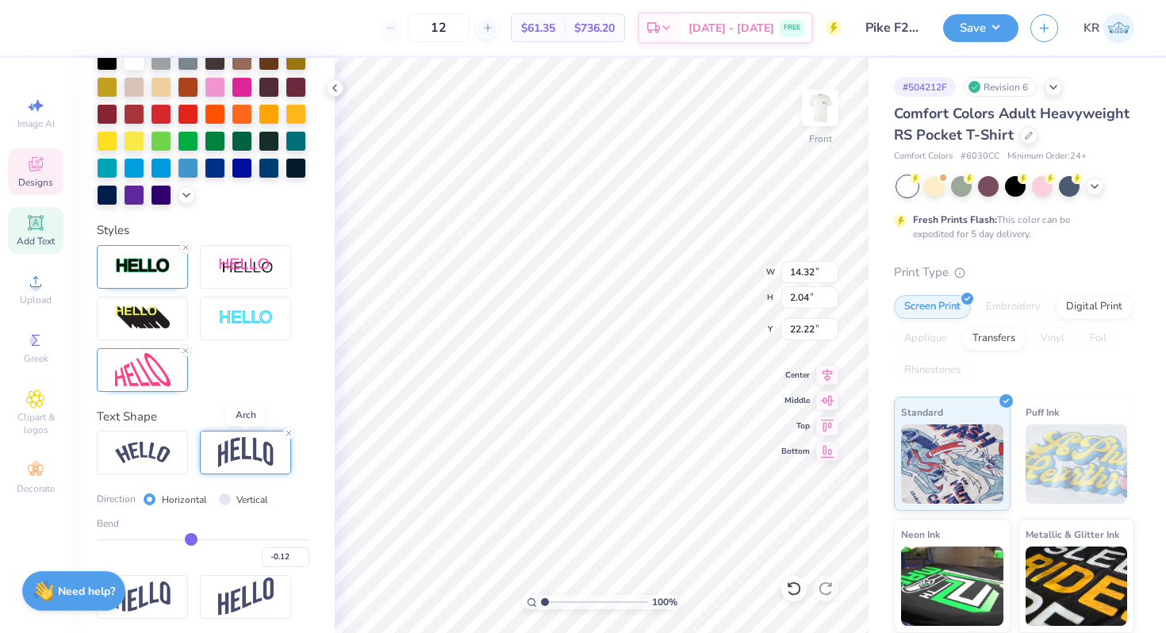
scroll to position [442, 0]
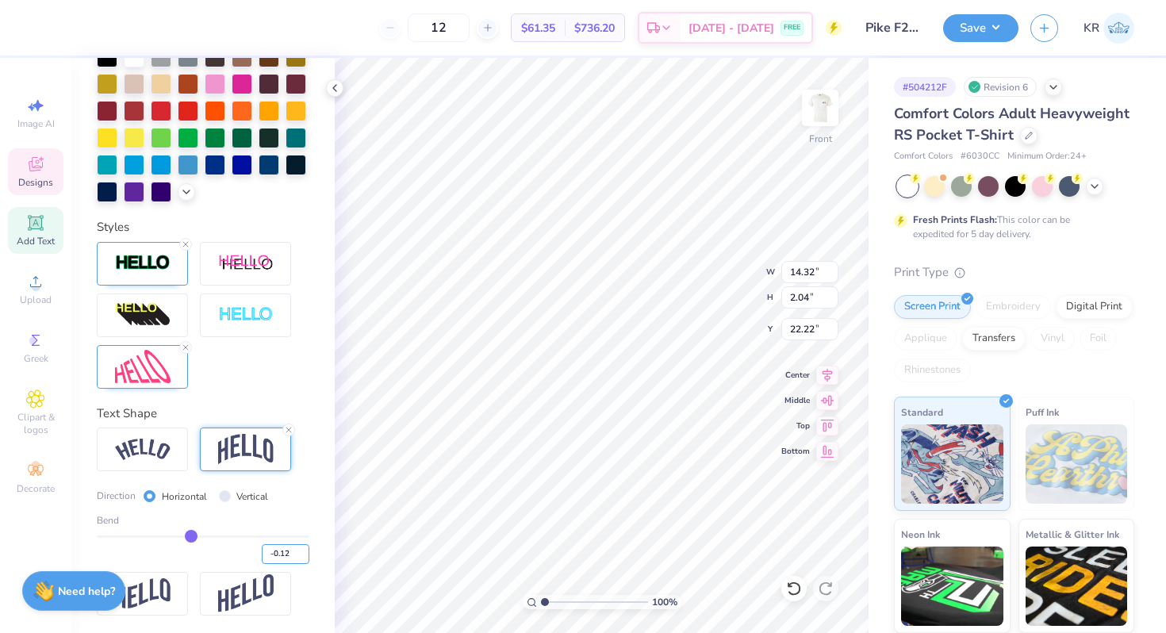
click at [293, 555] on input "-0.12" at bounding box center [286, 554] width 48 height 20
type input "-0"
type input ".12"
type input "0.12"
type input "0.15"
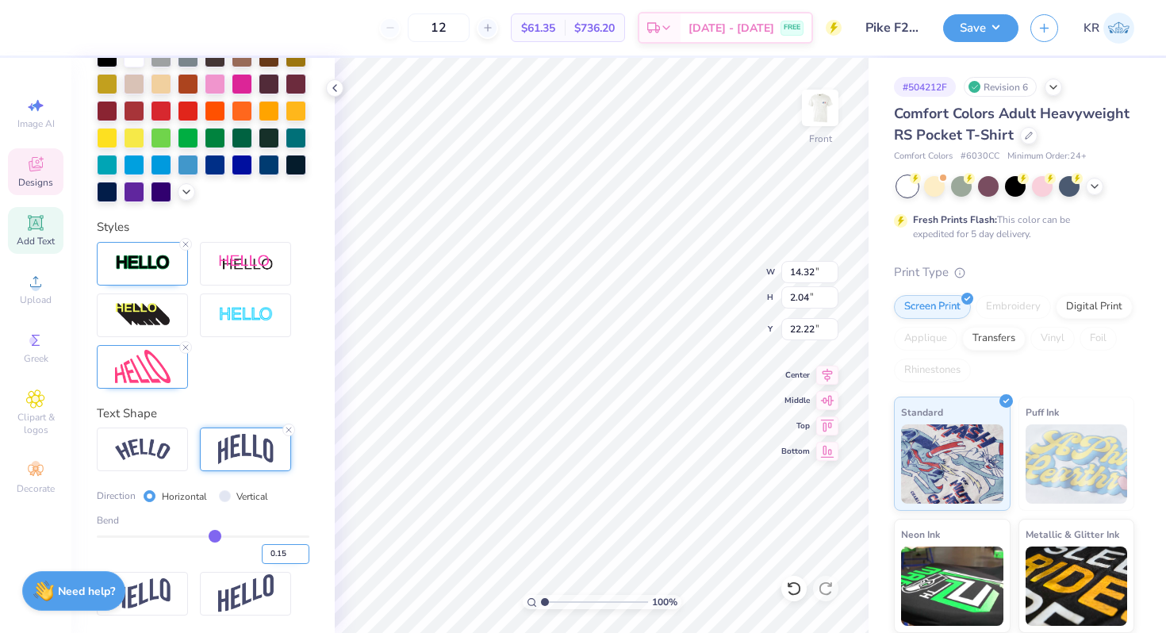
type input "0.15"
type input "2.21"
type input "22.14"
type input "12.05"
type input "1.86"
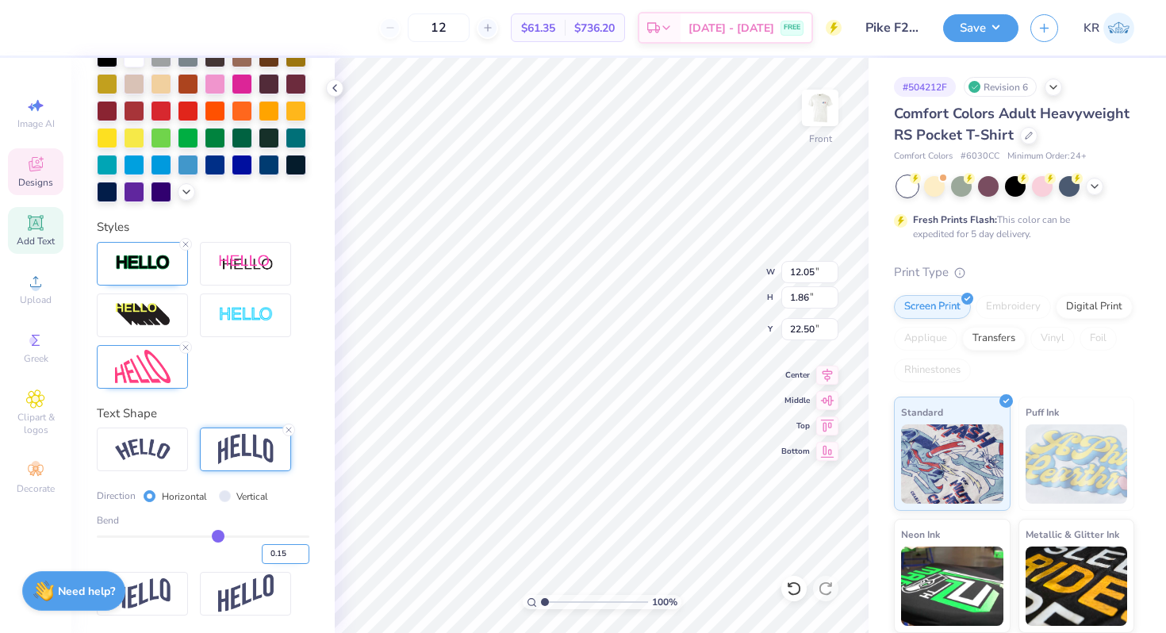
type input "19.66"
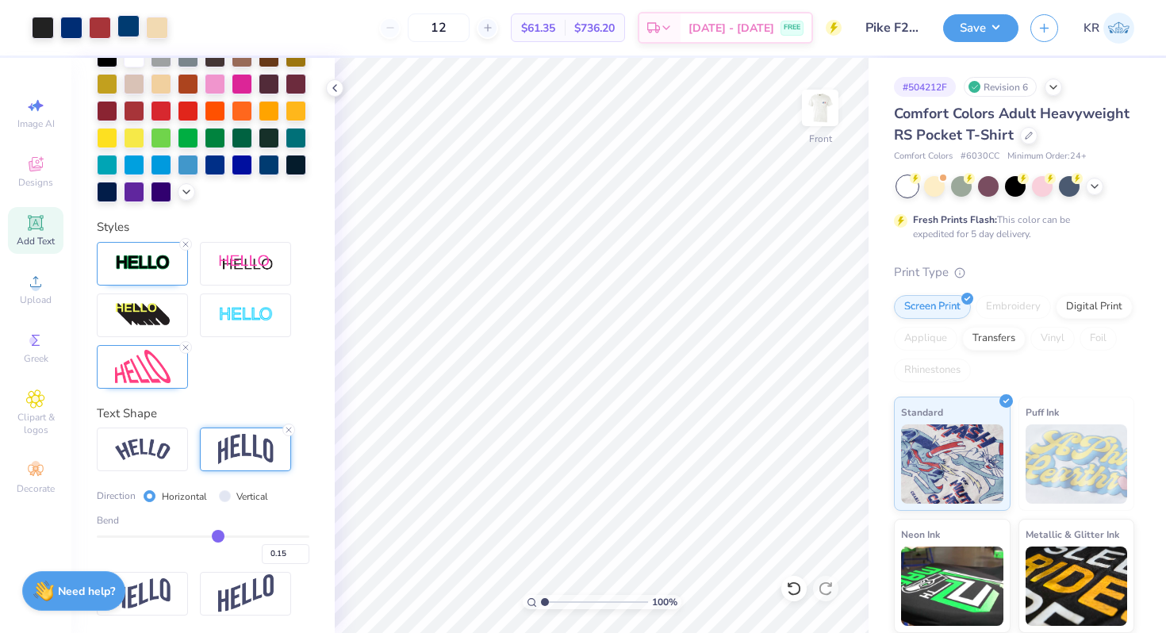
click at [132, 22] on div at bounding box center [128, 26] width 22 height 22
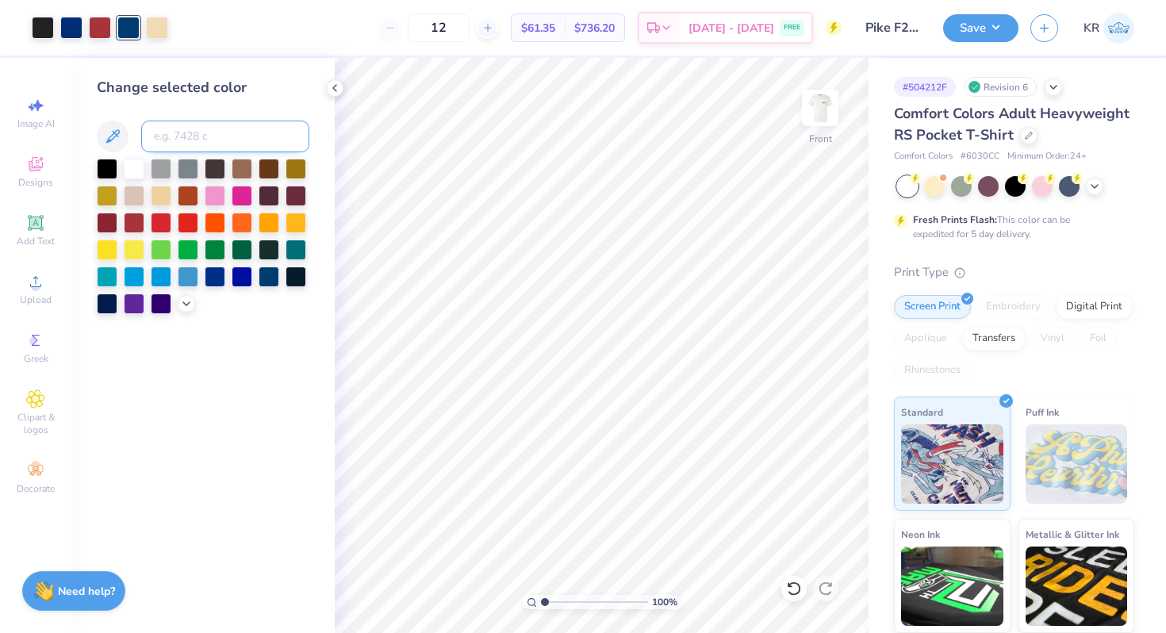
click at [187, 140] on input at bounding box center [225, 137] width 168 height 32
type input "288"
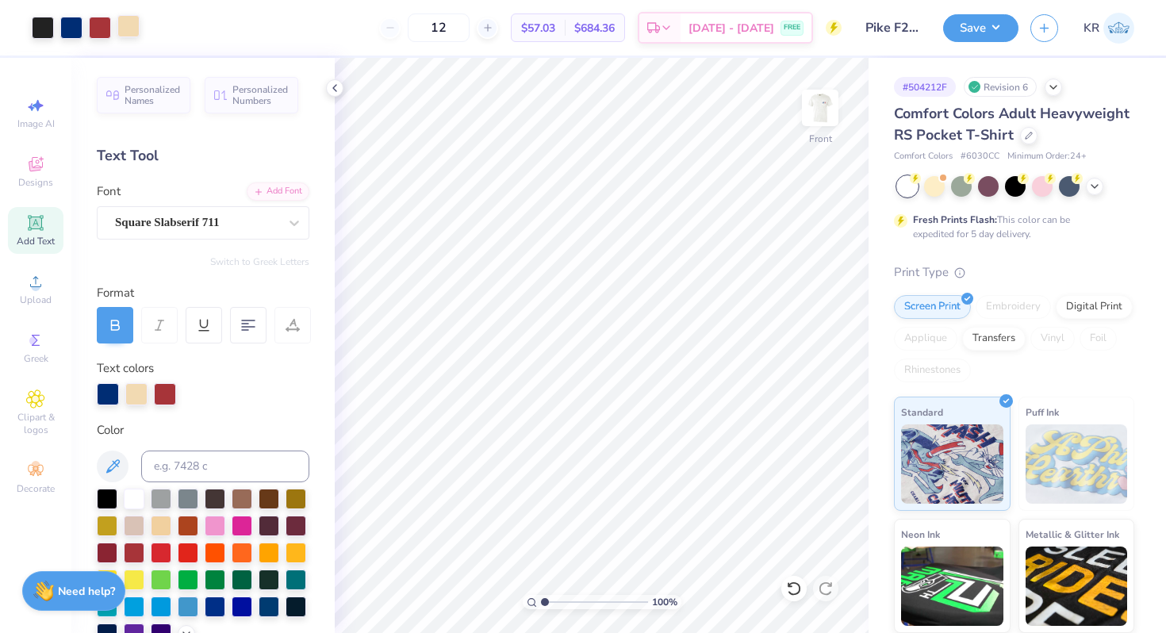
click at [137, 26] on div at bounding box center [128, 26] width 22 height 22
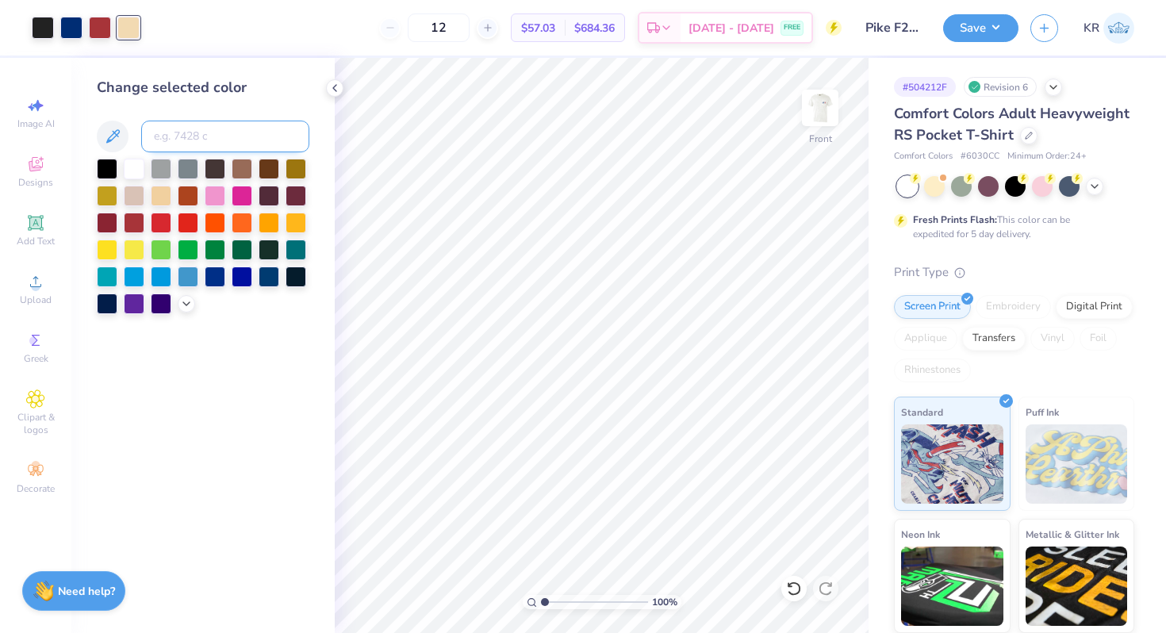
click at [217, 139] on input at bounding box center [225, 137] width 168 height 32
type input "1807"
click at [787, 586] on icon at bounding box center [794, 589] width 16 height 16
click at [792, 596] on icon at bounding box center [794, 589] width 16 height 16
click at [791, 588] on icon at bounding box center [794, 589] width 16 height 16
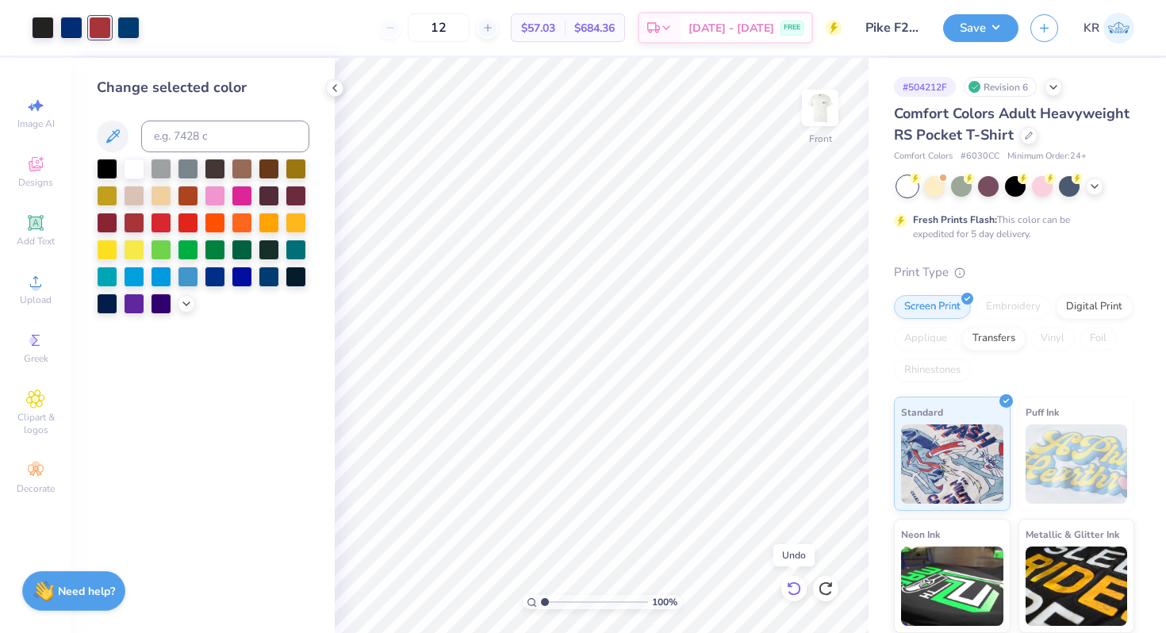
click at [791, 588] on icon at bounding box center [794, 589] width 16 height 16
click at [827, 589] on icon at bounding box center [826, 589] width 16 height 16
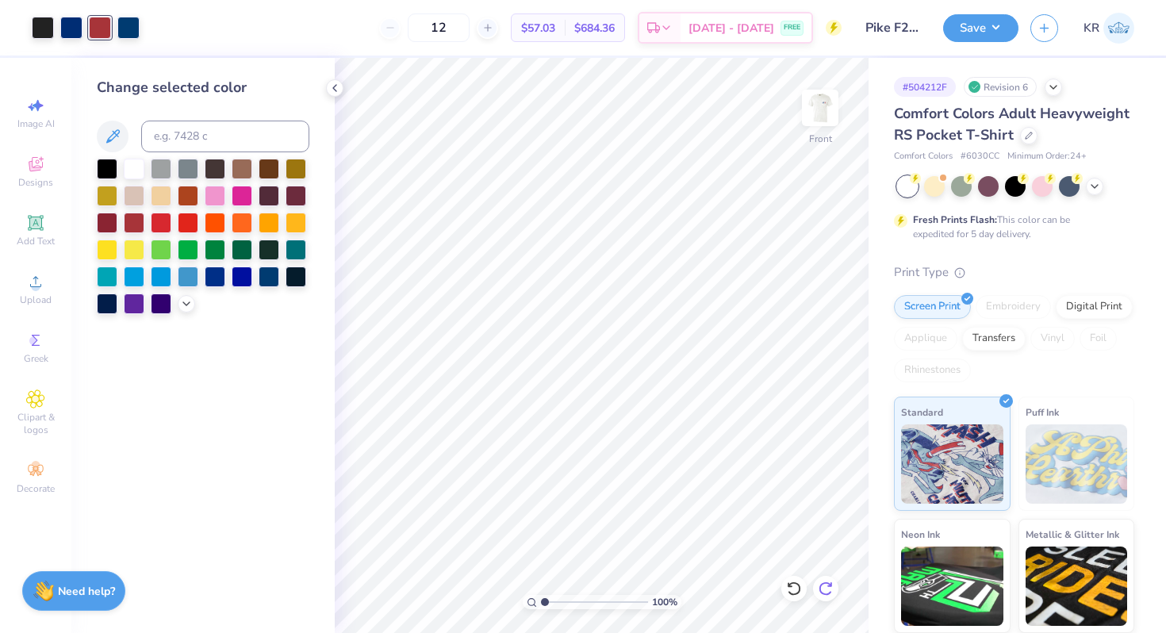
click at [827, 589] on icon at bounding box center [826, 589] width 16 height 16
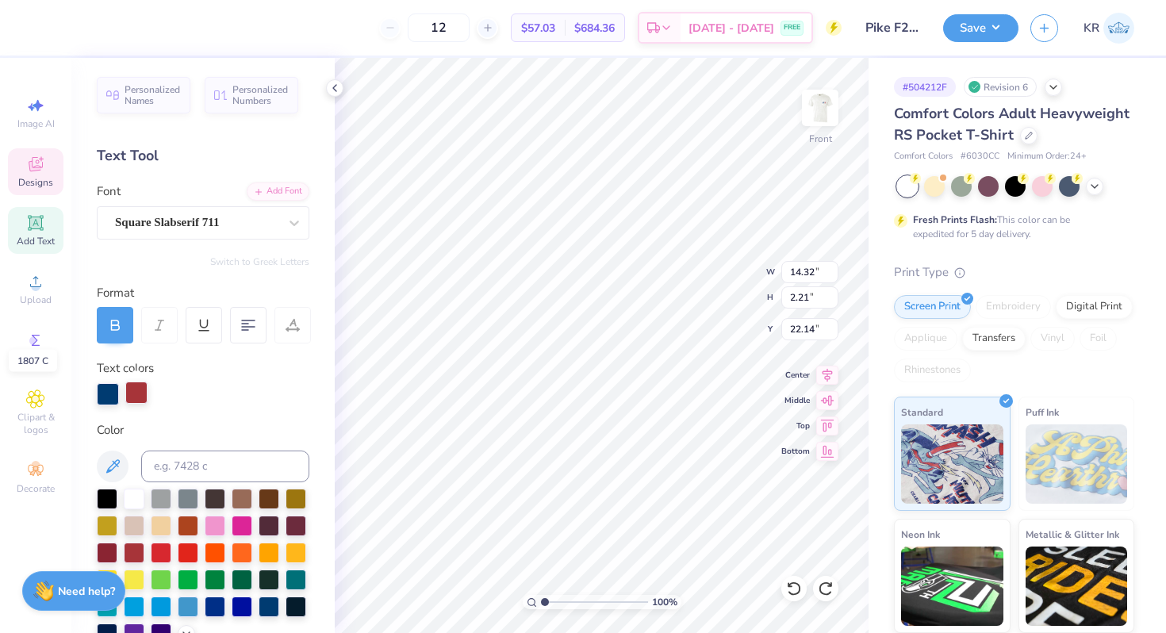
click at [138, 393] on div at bounding box center [136, 393] width 22 height 22
click at [163, 527] on div at bounding box center [161, 524] width 21 height 21
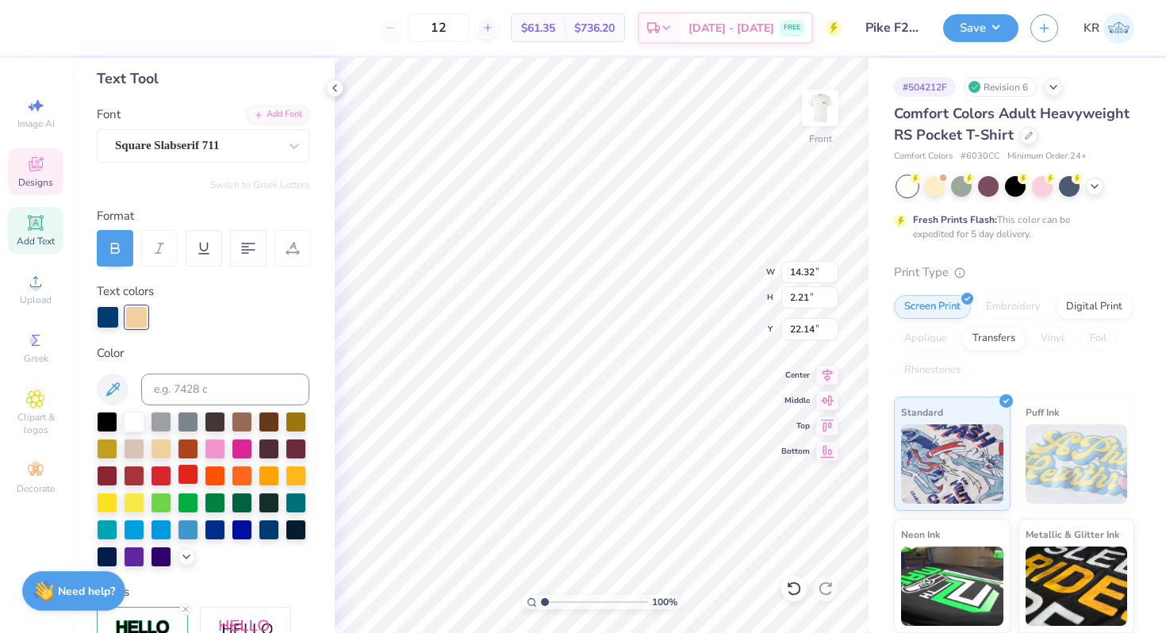
scroll to position [114, 0]
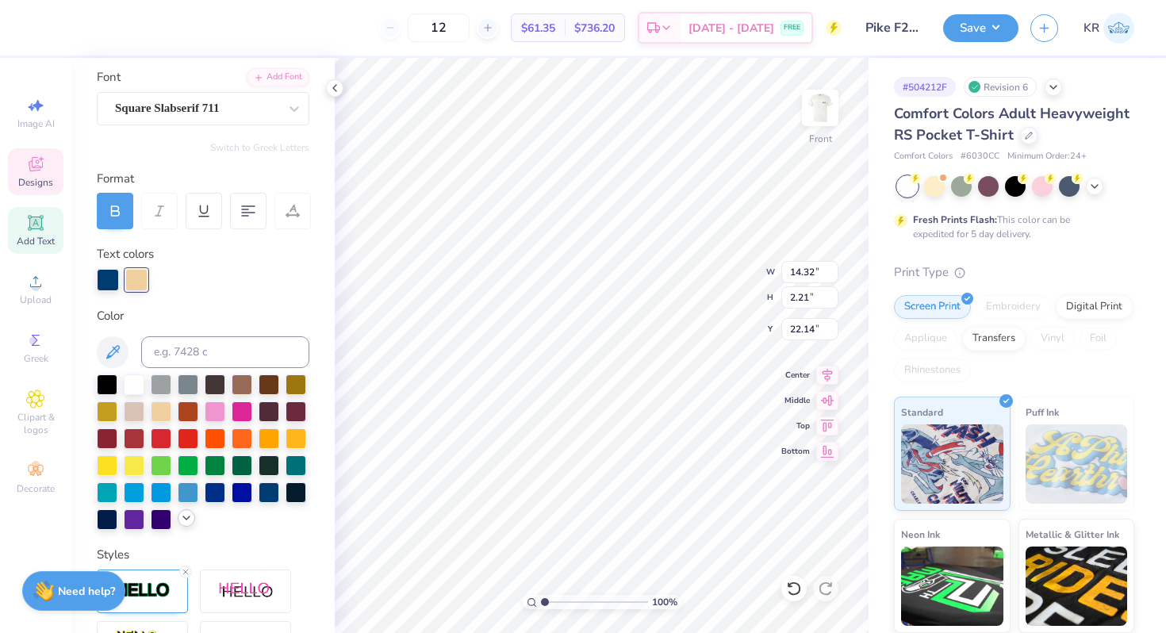
click at [181, 524] on div at bounding box center [186, 517] width 17 height 17
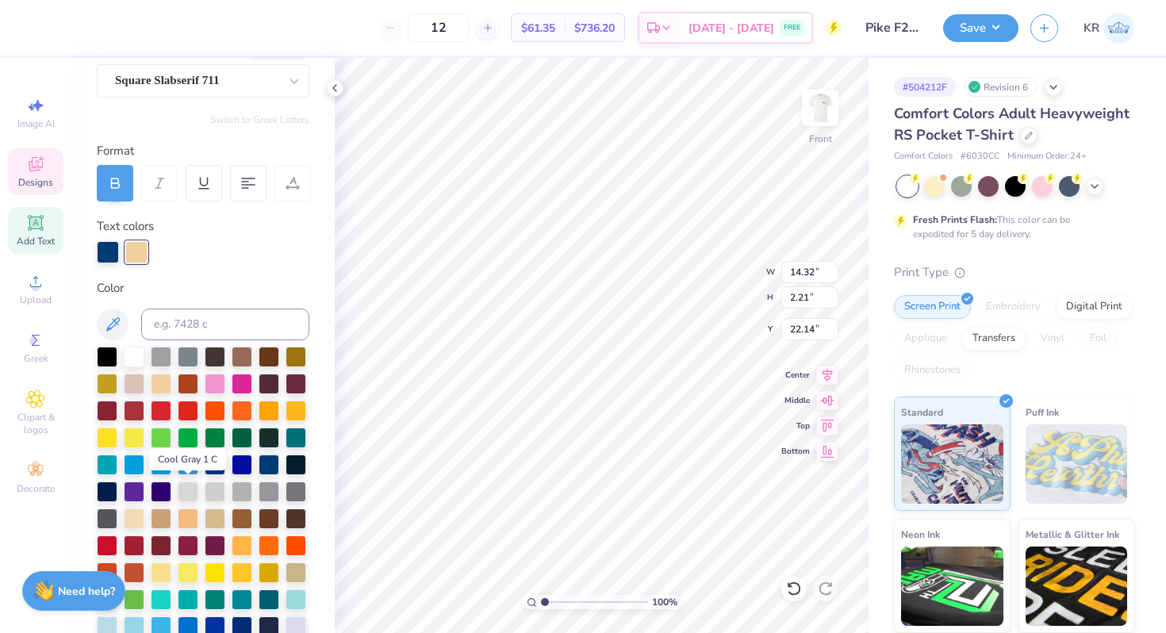
scroll to position [144, 0]
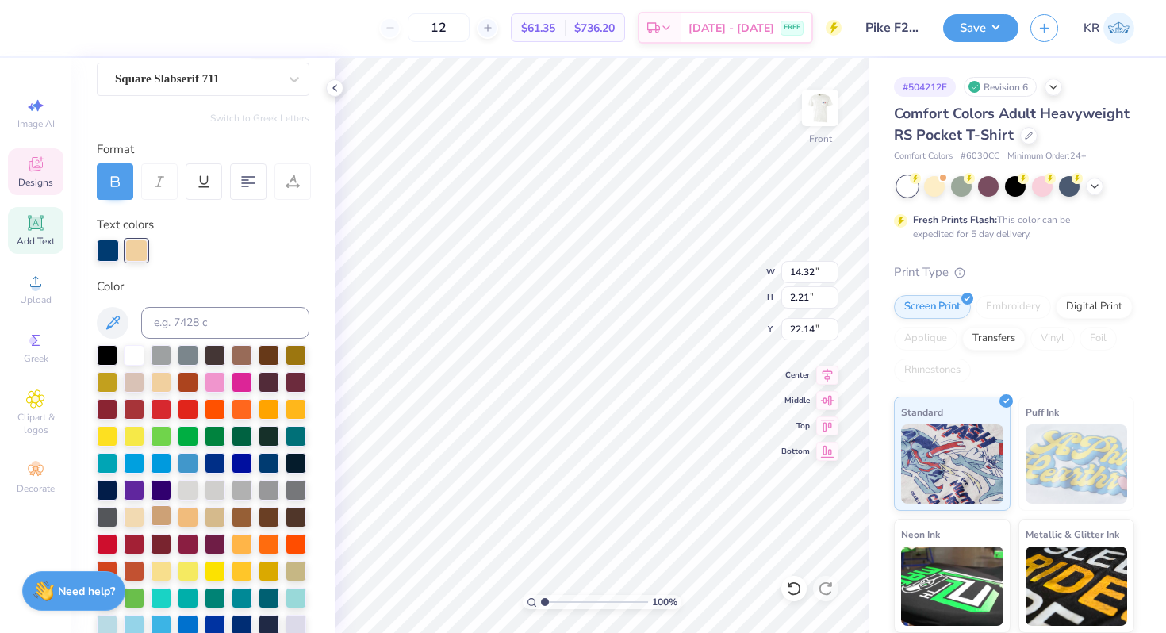
click at [138, 519] on div at bounding box center [134, 517] width 21 height 21
click at [213, 523] on div at bounding box center [215, 515] width 21 height 21
type input "8.37"
type input "1.29"
type input "18.88"
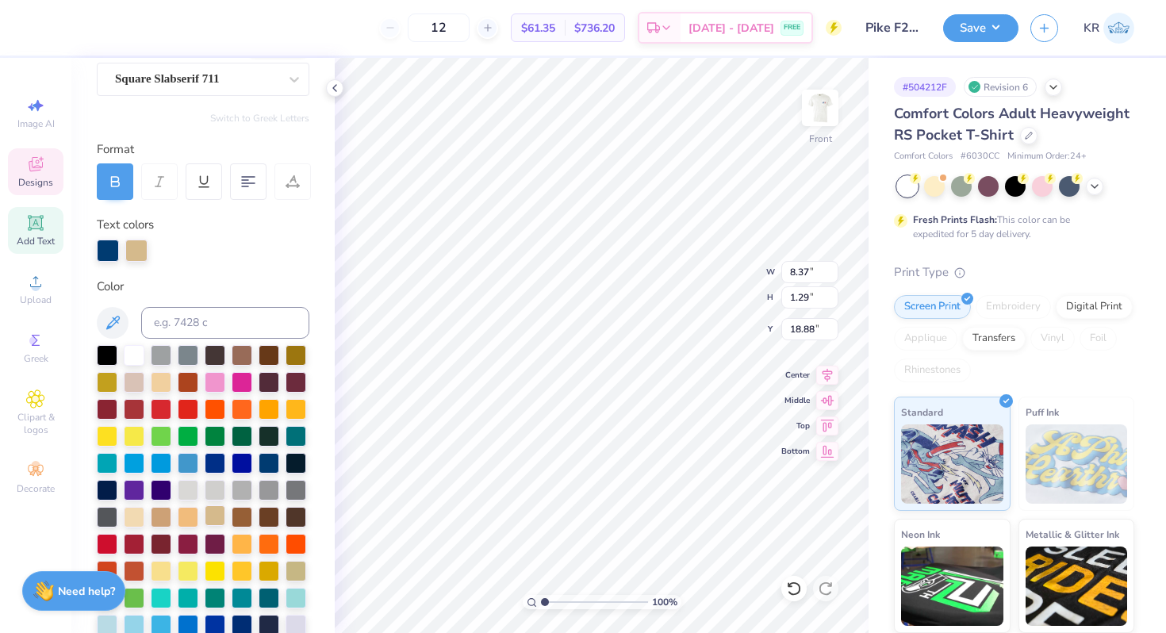
type input "10.75"
type input "1.66"
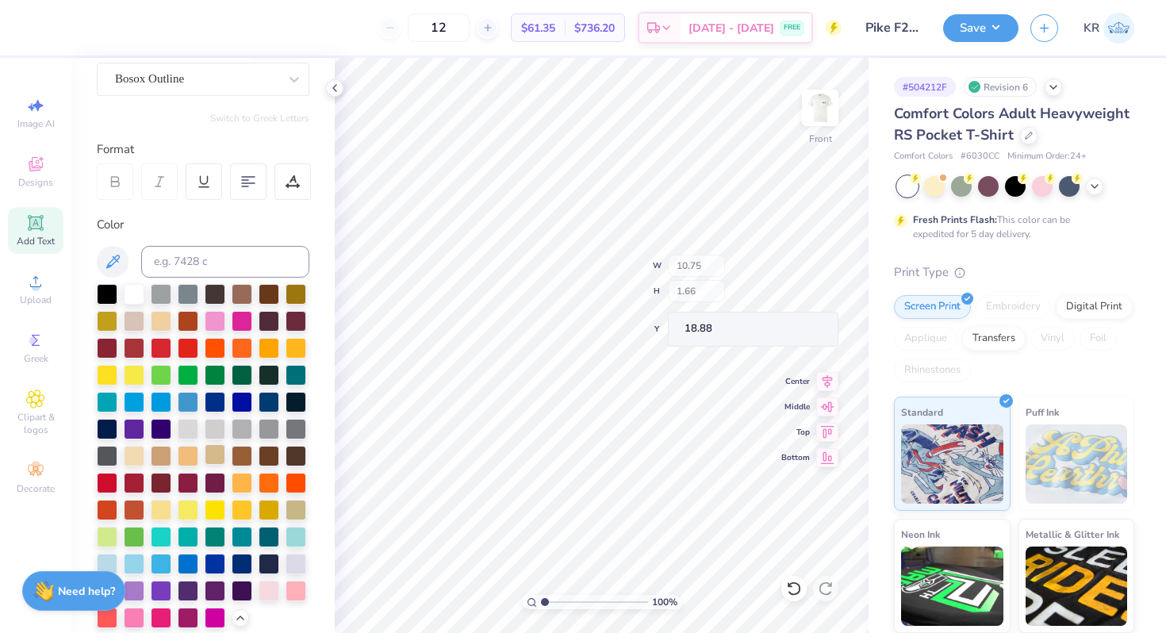
type input "8.90"
type input "1.41"
type input "3.28"
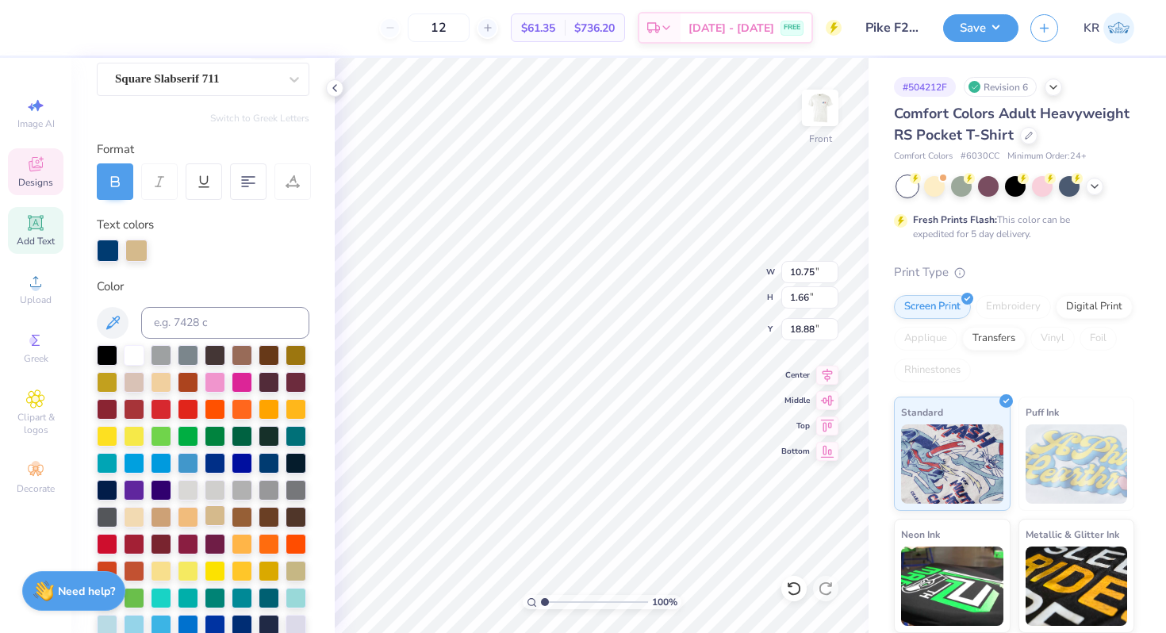
type input "3.82"
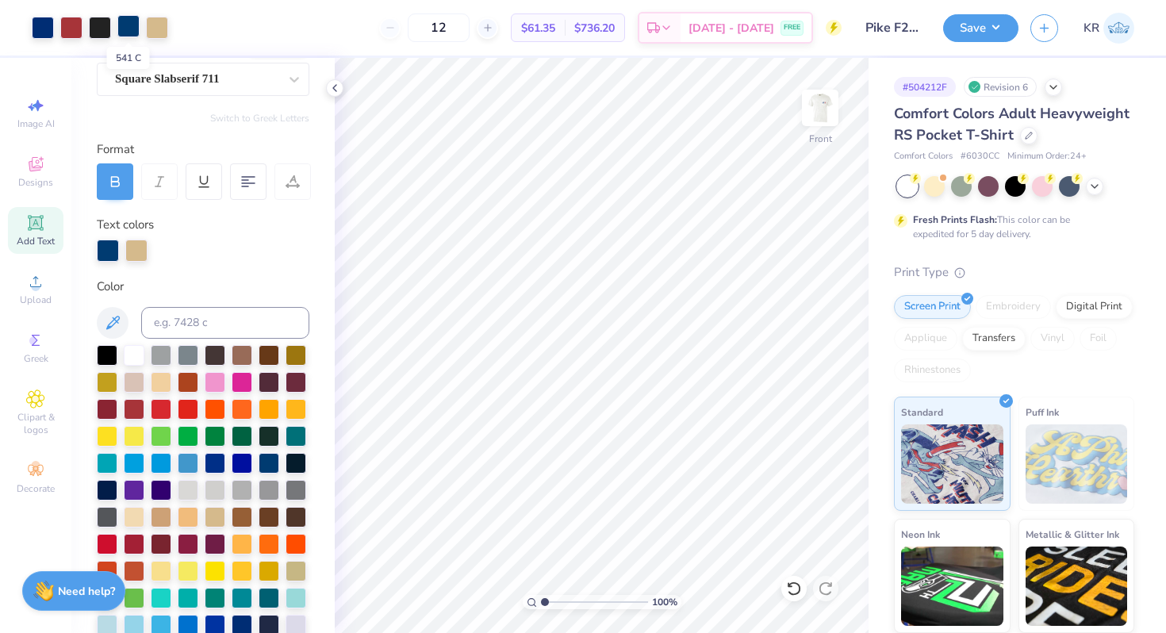
click at [120, 37] on div at bounding box center [128, 26] width 22 height 22
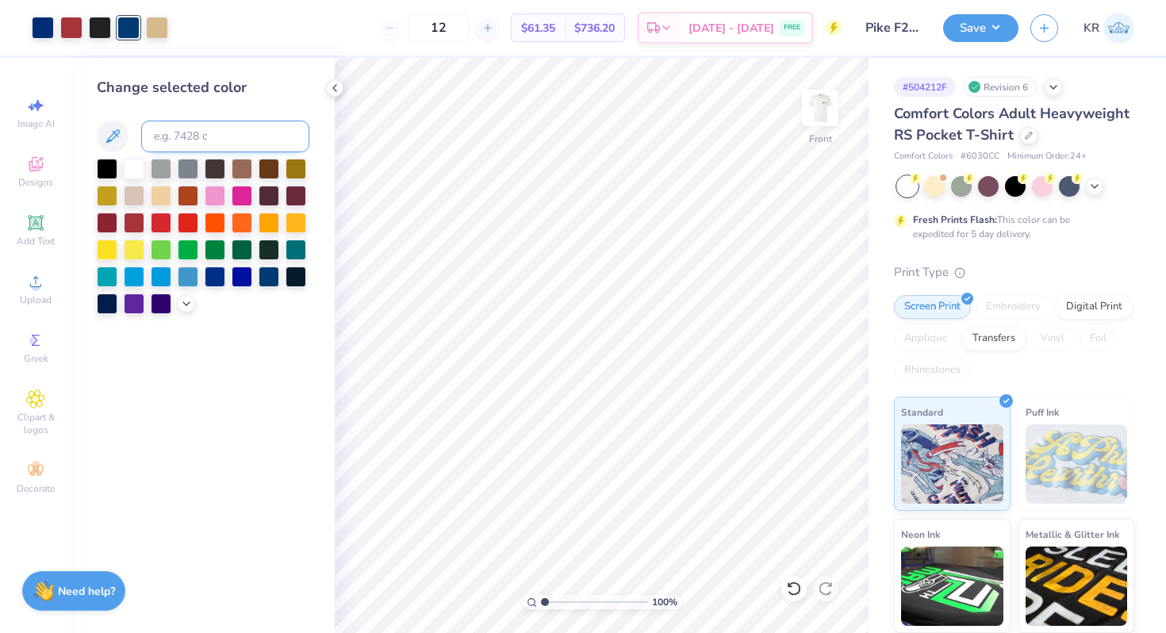
click at [167, 140] on input at bounding box center [225, 137] width 168 height 32
type input "288"
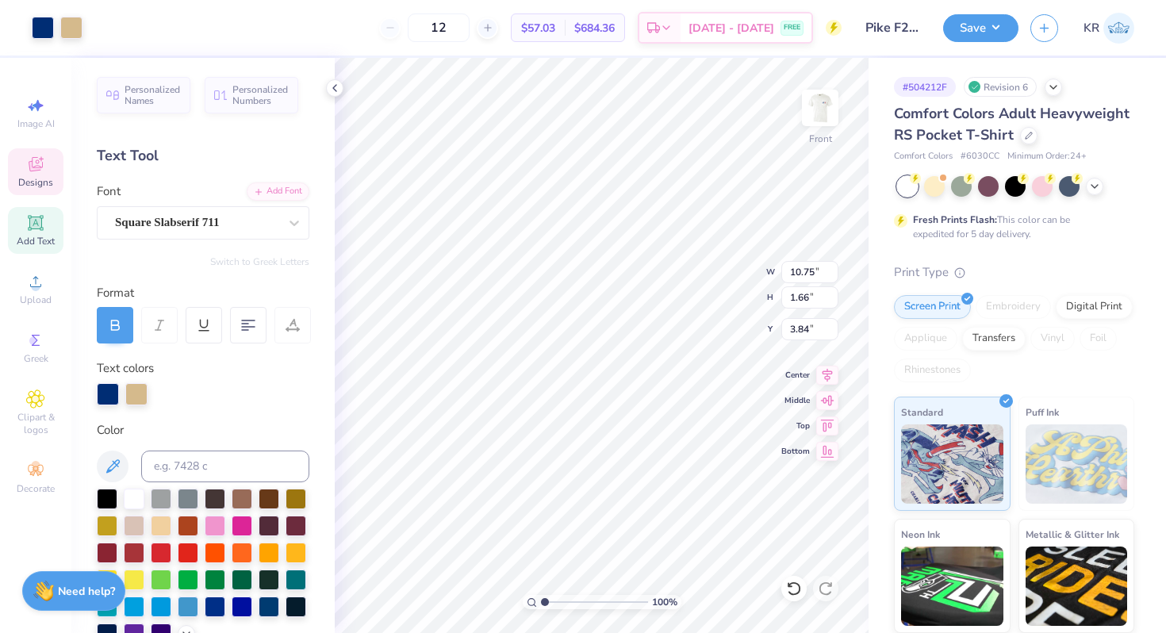
type input "3.84"
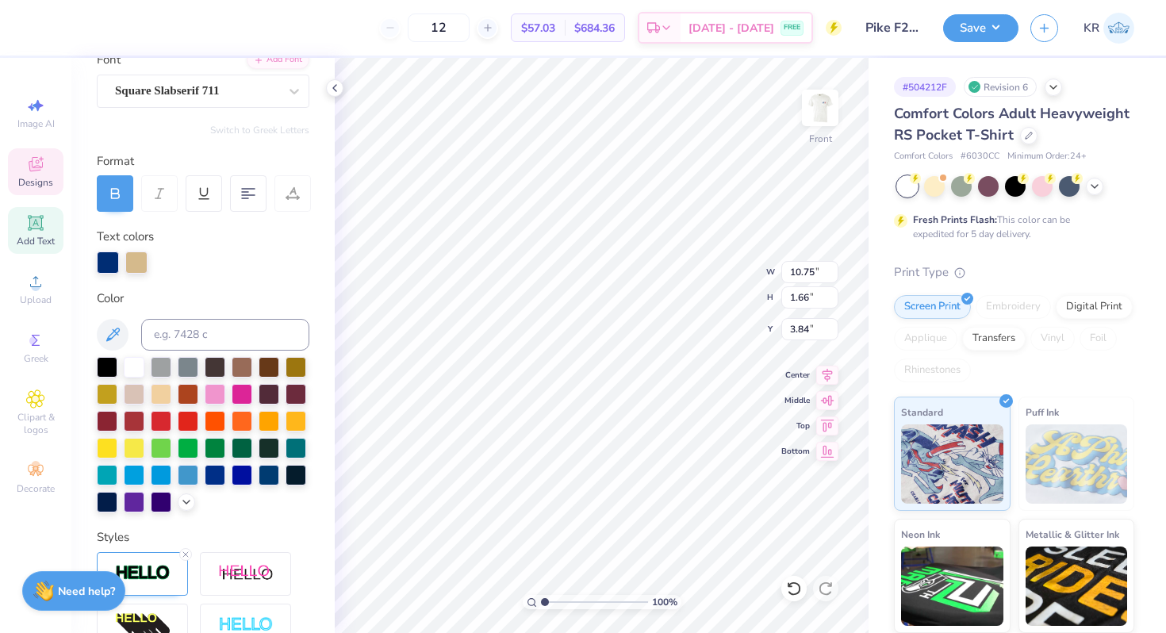
scroll to position [132, 0]
click at [132, 419] on div at bounding box center [134, 419] width 21 height 21
click at [129, 267] on div at bounding box center [136, 260] width 22 height 22
click at [160, 341] on input at bounding box center [225, 334] width 168 height 32
click at [172, 257] on div at bounding box center [165, 260] width 22 height 22
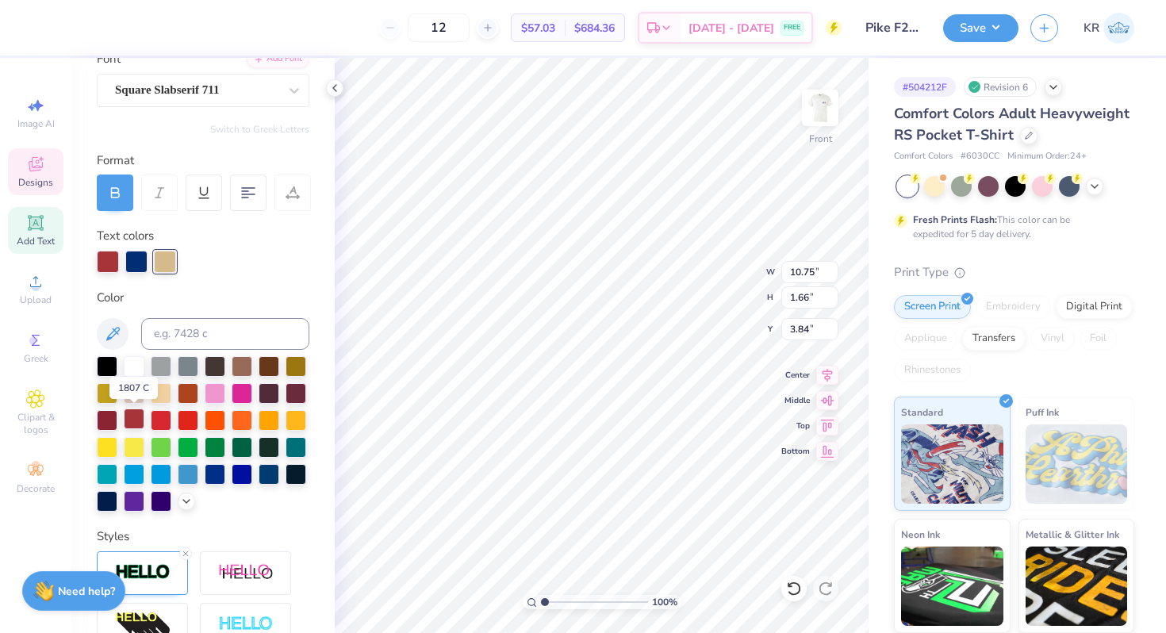
click at [136, 415] on div at bounding box center [134, 419] width 21 height 21
click at [128, 260] on div at bounding box center [136, 260] width 22 height 22
click at [205, 332] on input at bounding box center [225, 334] width 168 height 32
type input "288"
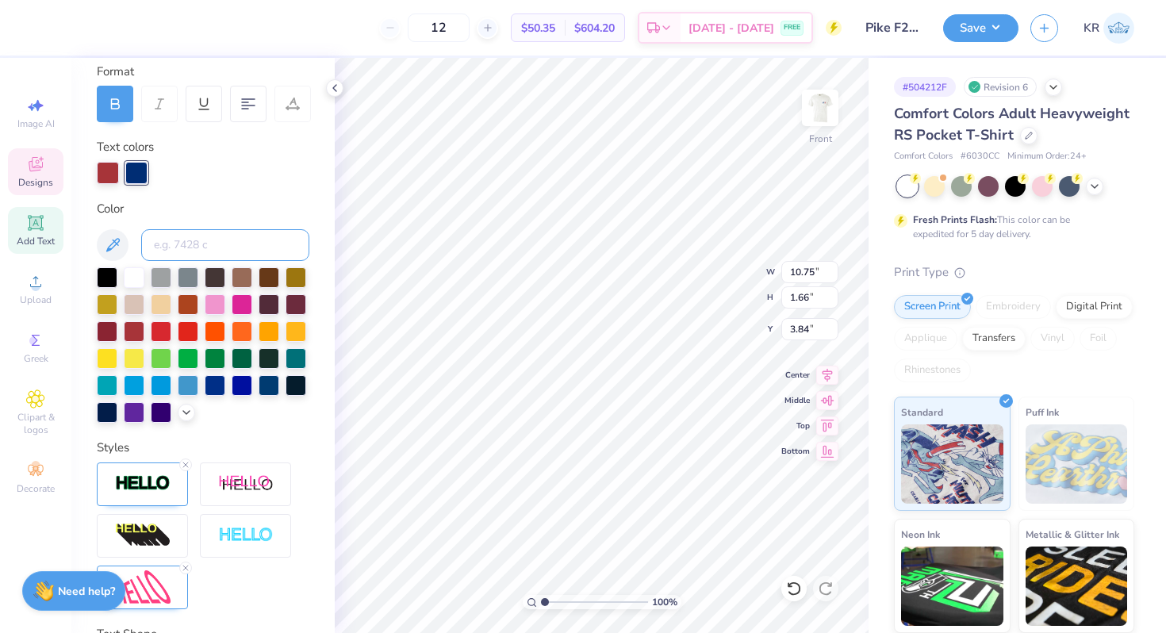
scroll to position [222, 0]
click at [133, 167] on div at bounding box center [136, 172] width 22 height 22
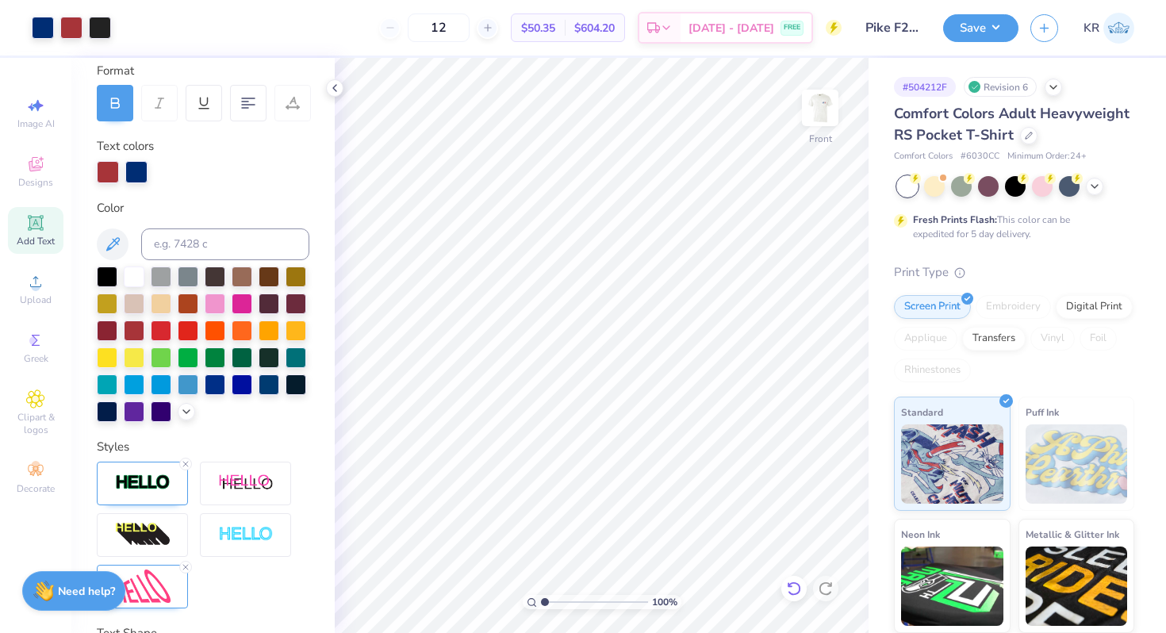
click at [794, 588] on icon at bounding box center [794, 589] width 16 height 16
click at [796, 588] on icon at bounding box center [794, 589] width 16 height 16
click at [796, 589] on icon at bounding box center [794, 589] width 16 height 16
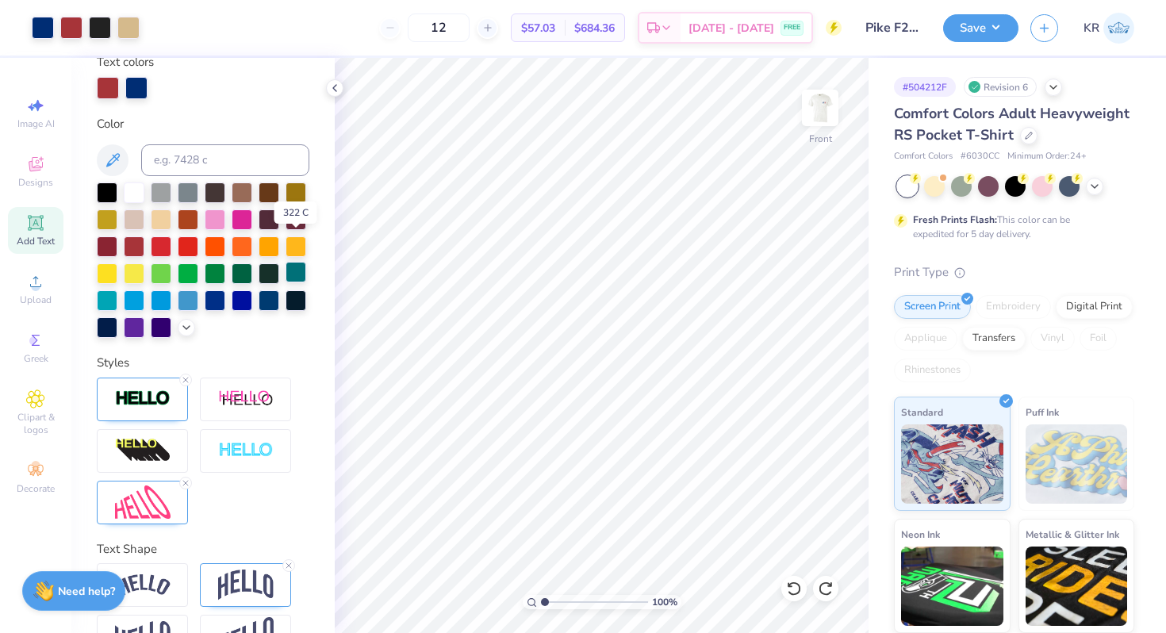
scroll to position [351, 0]
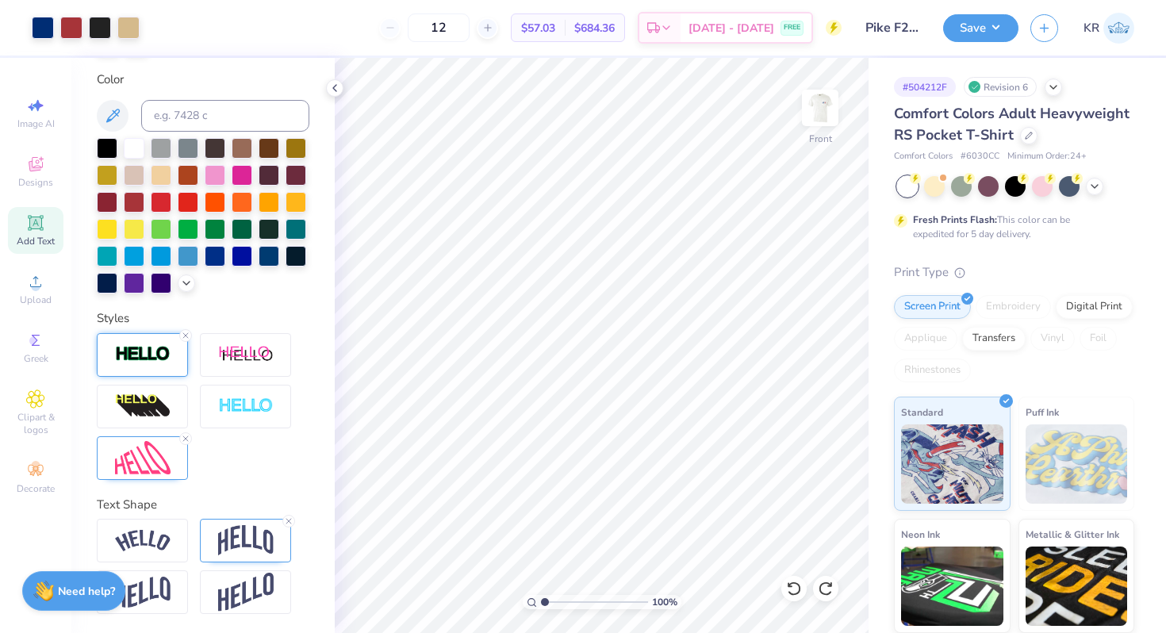
click at [109, 355] on div at bounding box center [142, 355] width 91 height 44
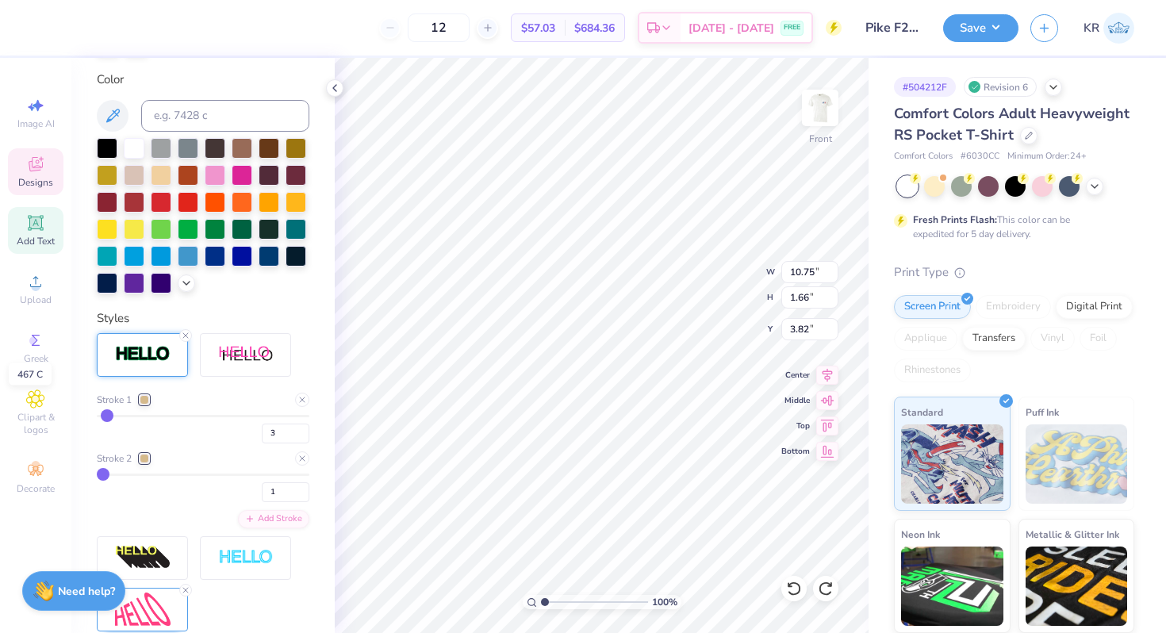
click at [146, 396] on div at bounding box center [145, 400] width 10 height 10
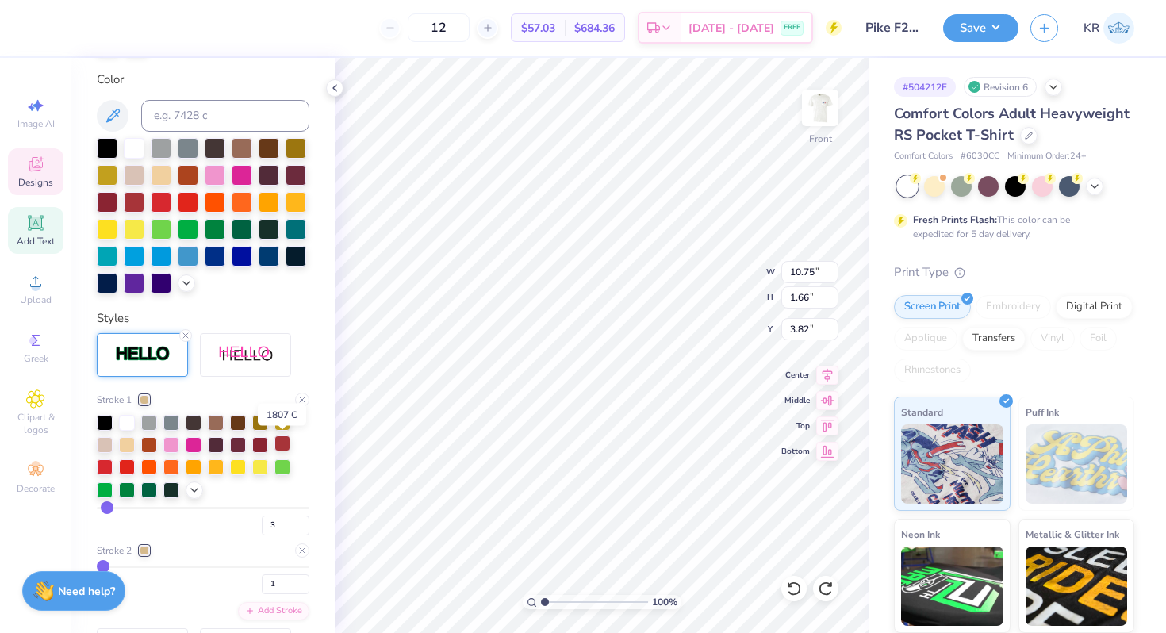
click at [278, 450] on div at bounding box center [282, 444] width 16 height 16
click at [142, 552] on div at bounding box center [145, 551] width 10 height 10
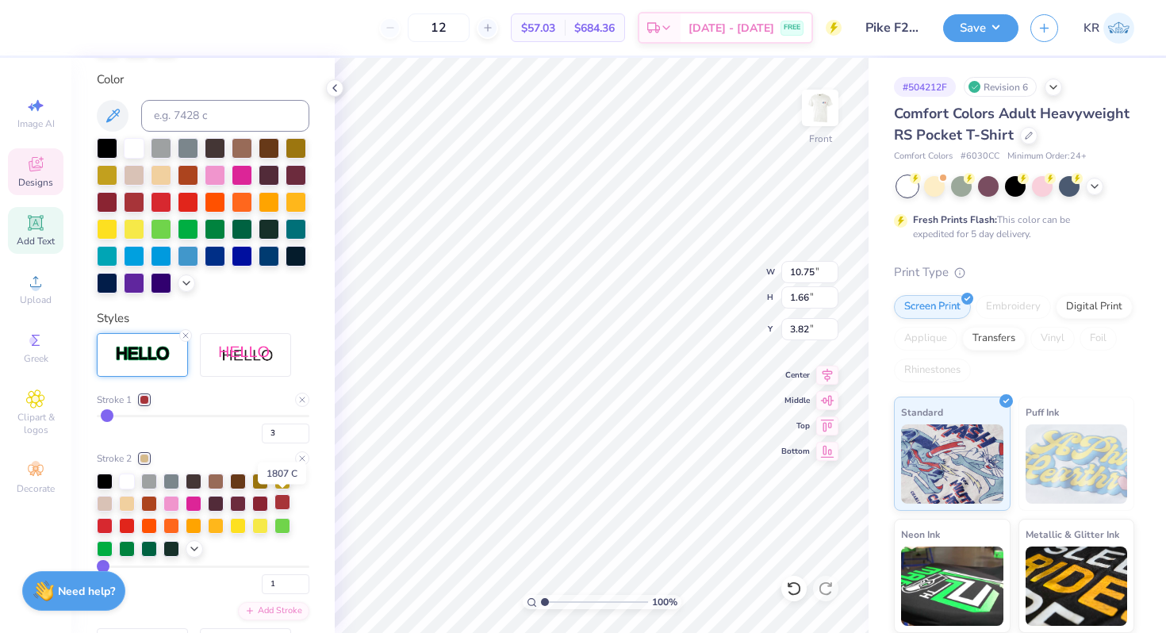
click at [285, 509] on div at bounding box center [282, 502] width 16 height 16
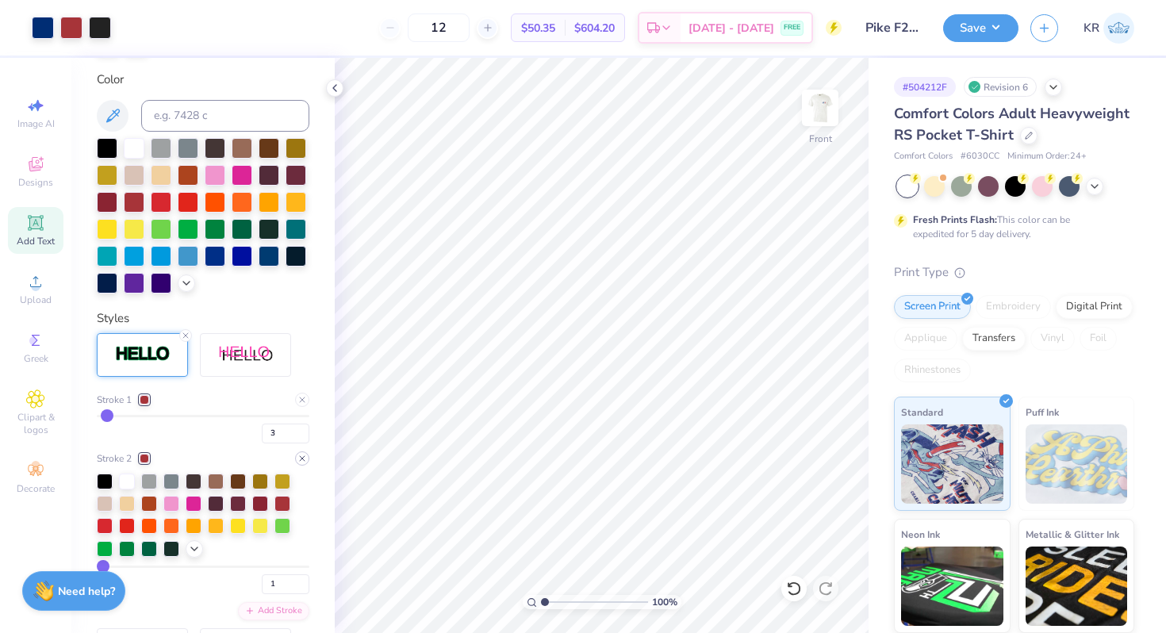
click at [300, 459] on icon at bounding box center [302, 459] width 10 height 10
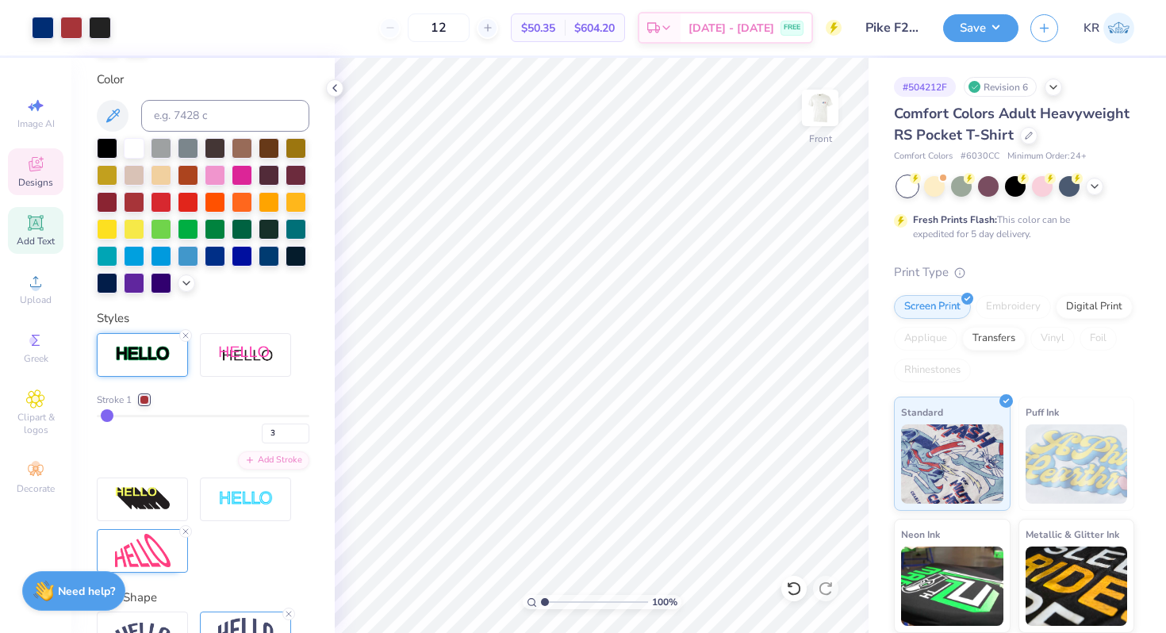
click at [52, 178] on span "Designs" at bounding box center [35, 182] width 35 height 13
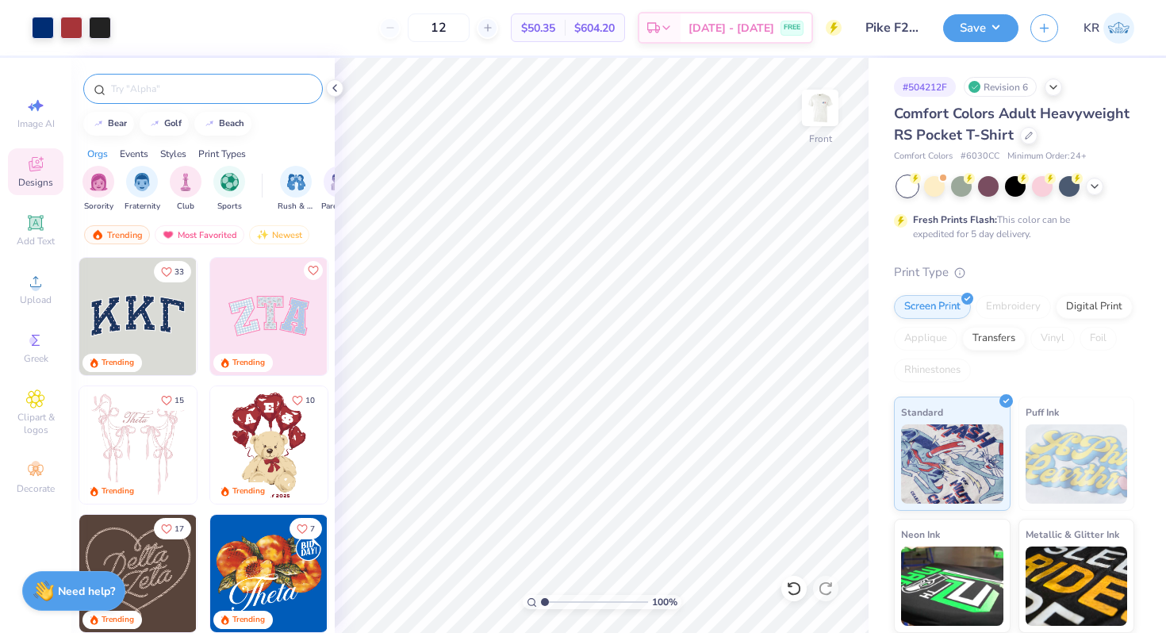
click at [213, 86] on input "text" at bounding box center [210, 89] width 203 height 16
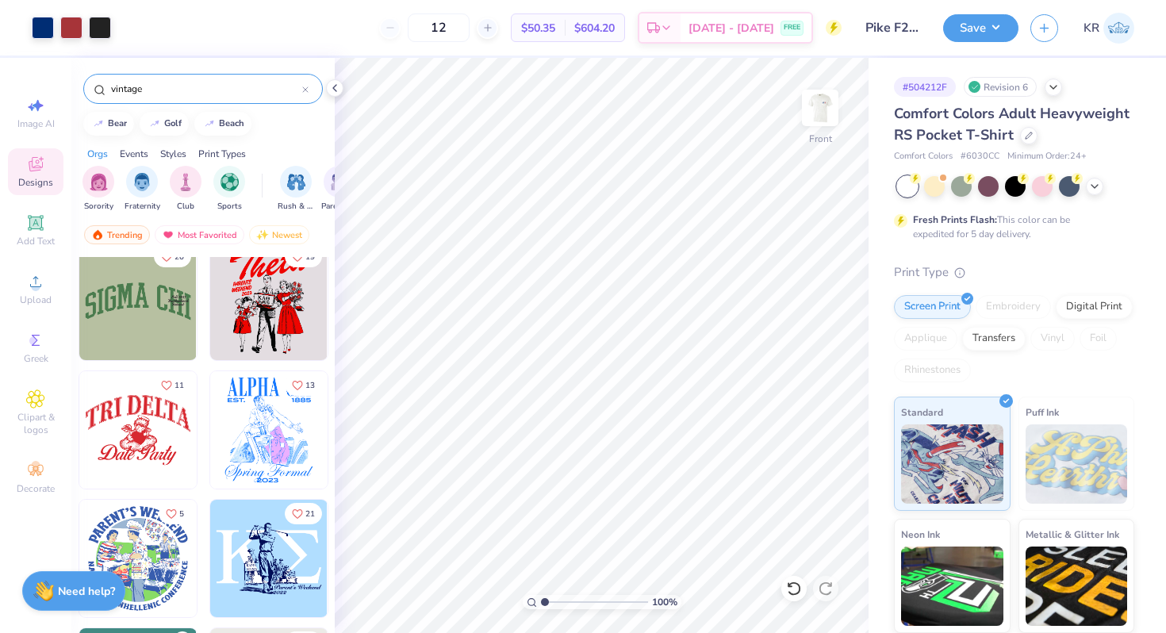
scroll to position [2720, 0]
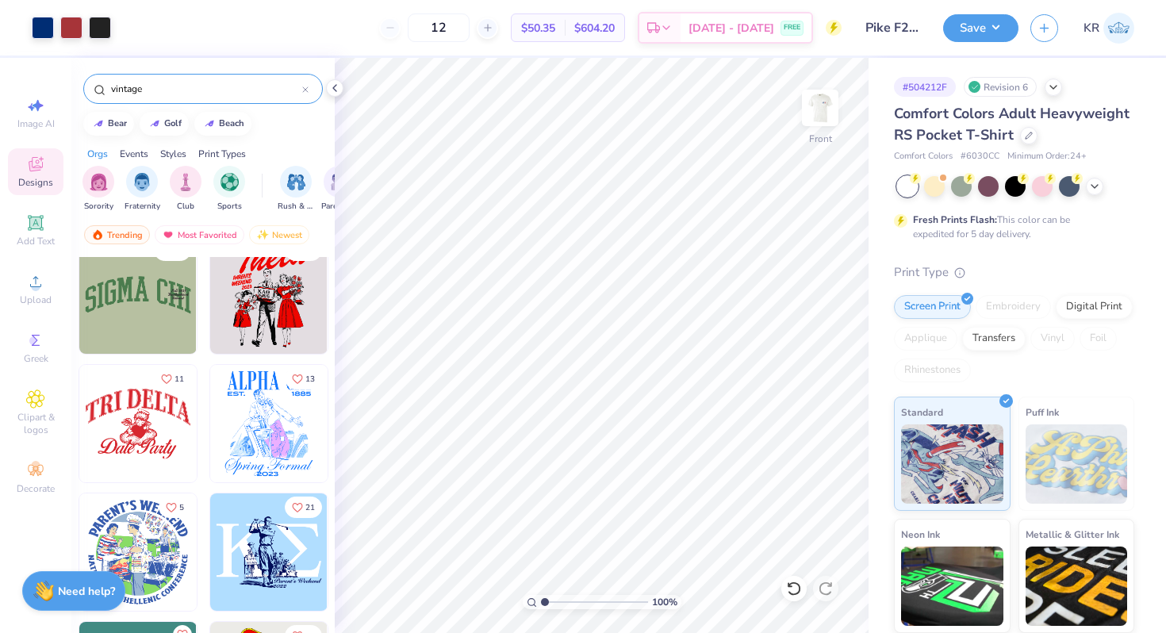
type input "vintage"
click at [171, 425] on img at bounding box center [137, 423] width 117 height 117
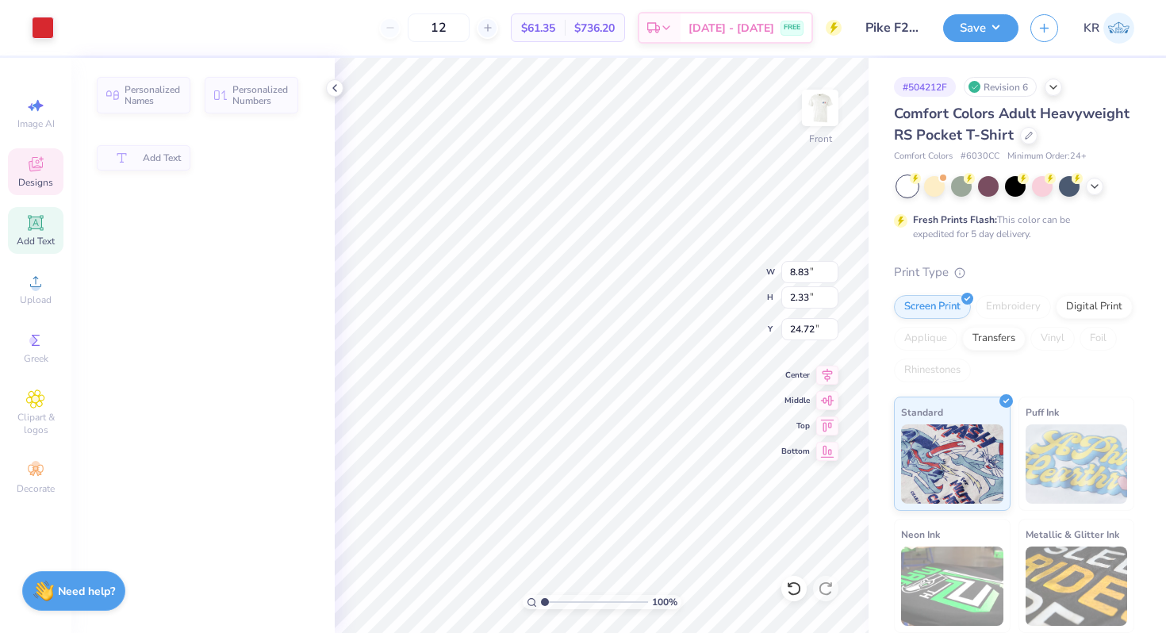
type input "8.83"
type input "2.33"
type input "24.72"
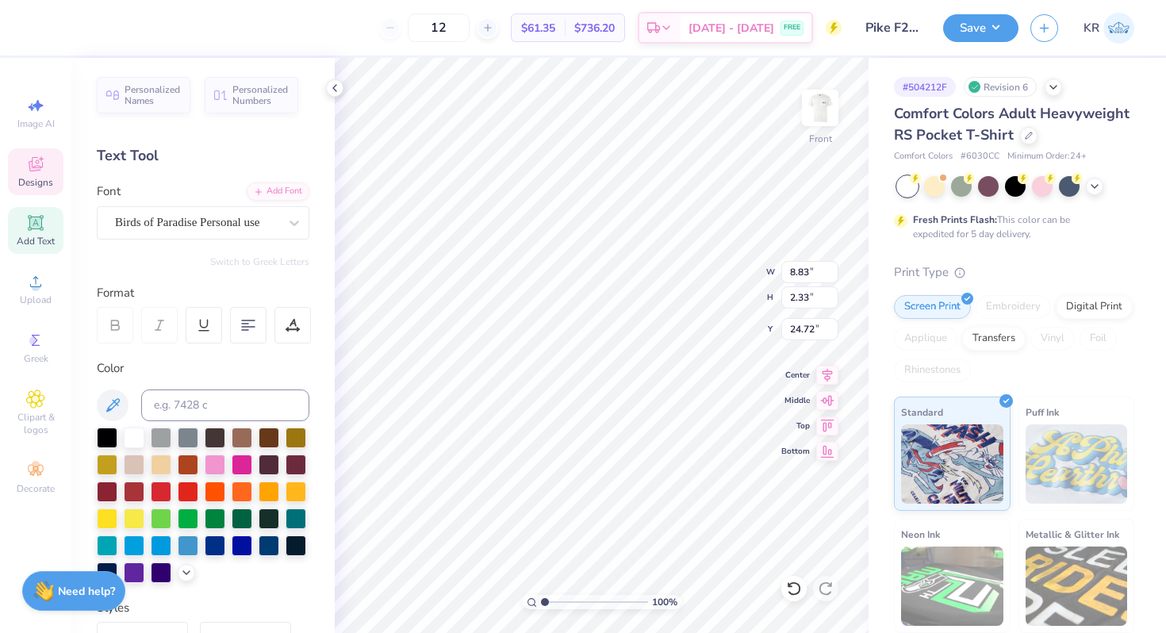
type input "5.63"
type input "21.43"
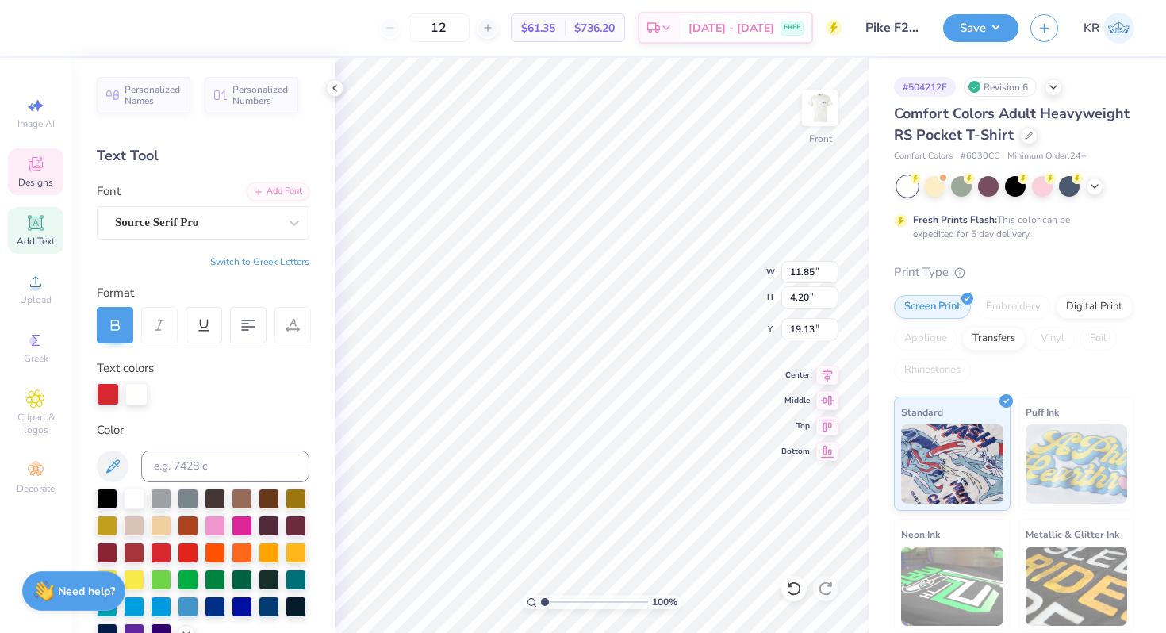
scroll to position [0, 0]
type textarea "PI KAPPA ALPHA"
click at [109, 402] on div at bounding box center [108, 393] width 22 height 22
click at [110, 397] on div at bounding box center [108, 393] width 22 height 22
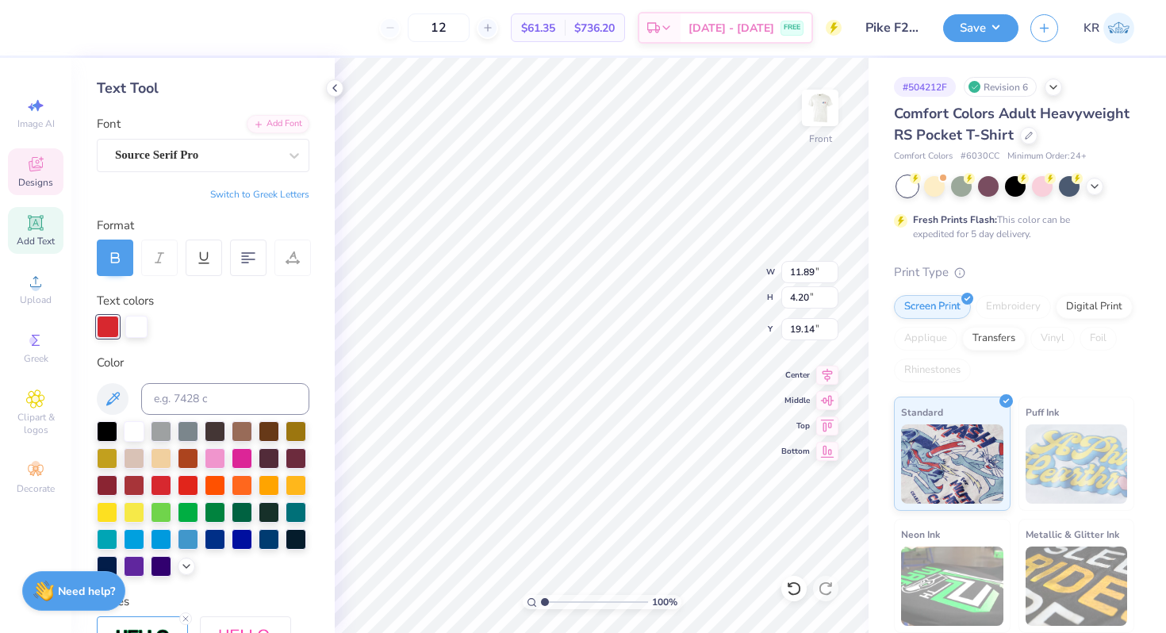
scroll to position [94, 0]
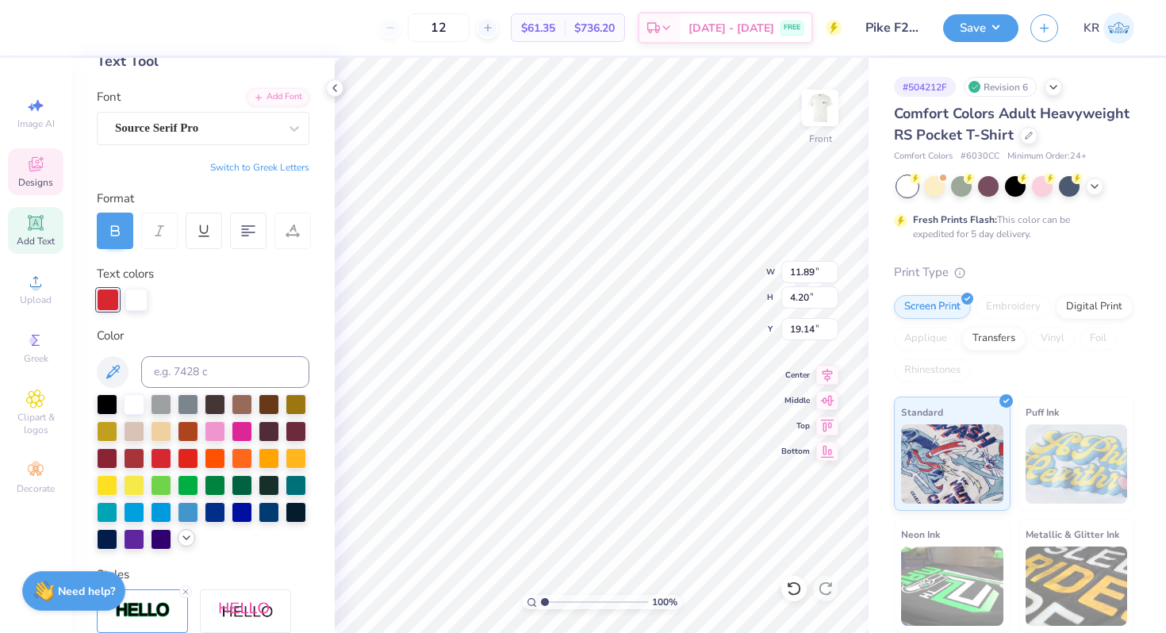
click at [185, 535] on icon at bounding box center [186, 537] width 13 height 13
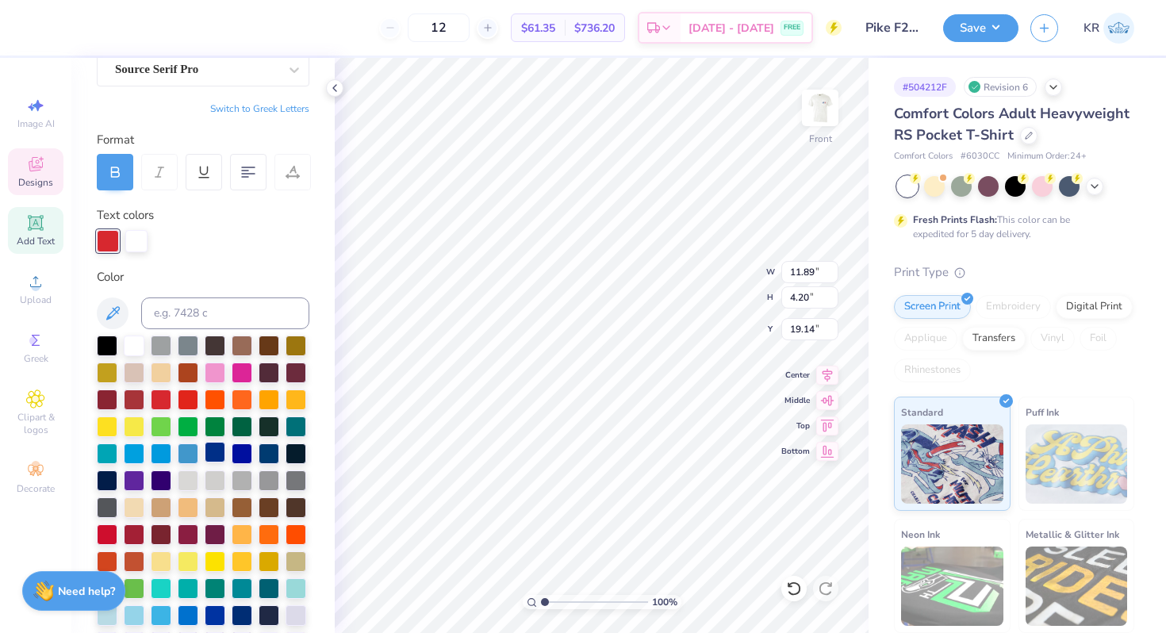
scroll to position [156, 0]
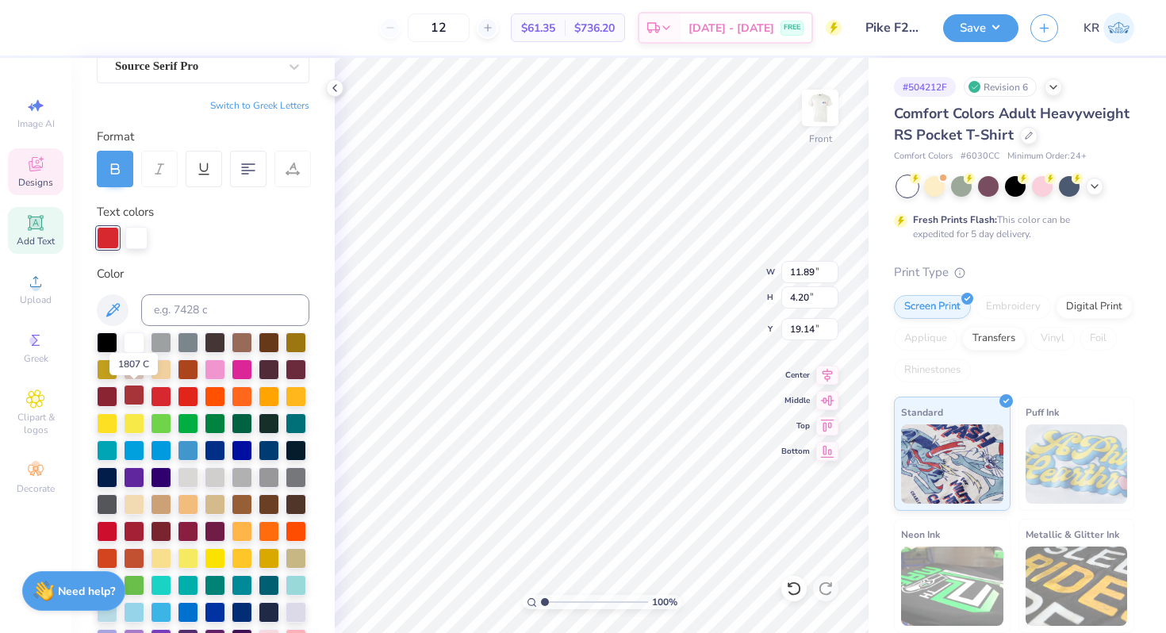
click at [142, 393] on div at bounding box center [134, 395] width 21 height 21
type input "18.99"
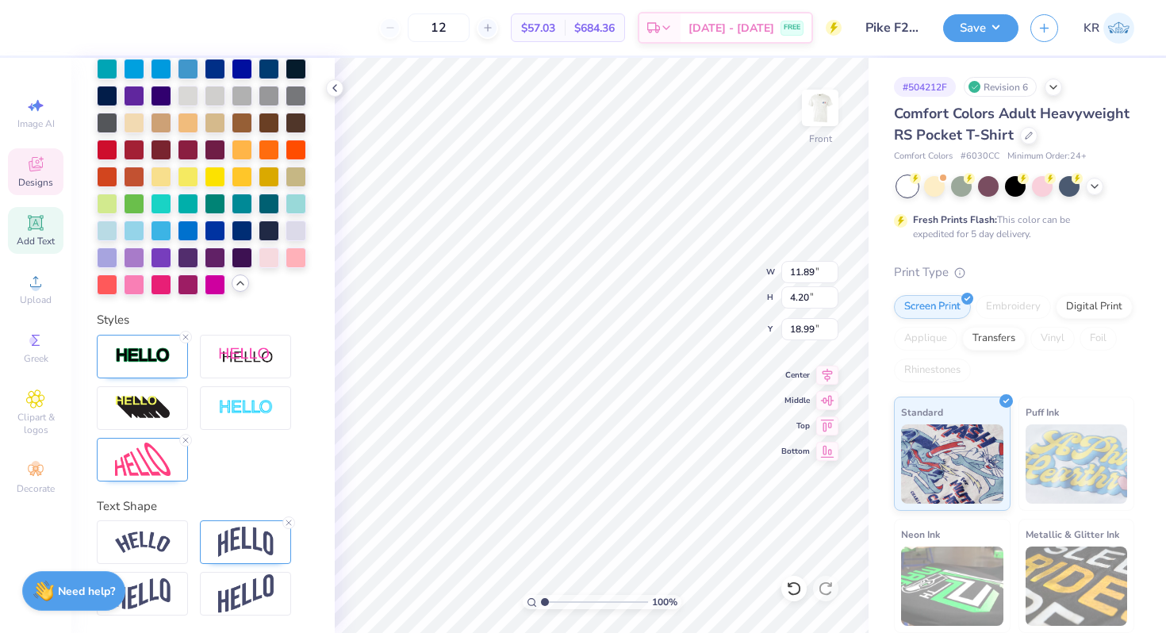
scroll to position [539, 0]
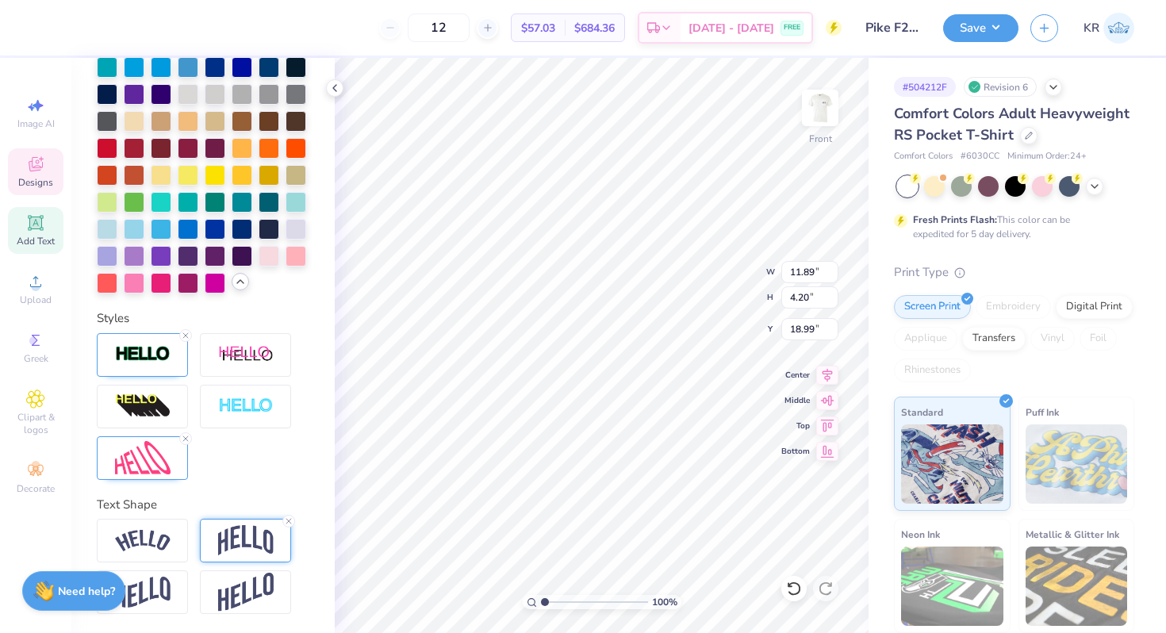
click at [255, 528] on img at bounding box center [246, 540] width 56 height 30
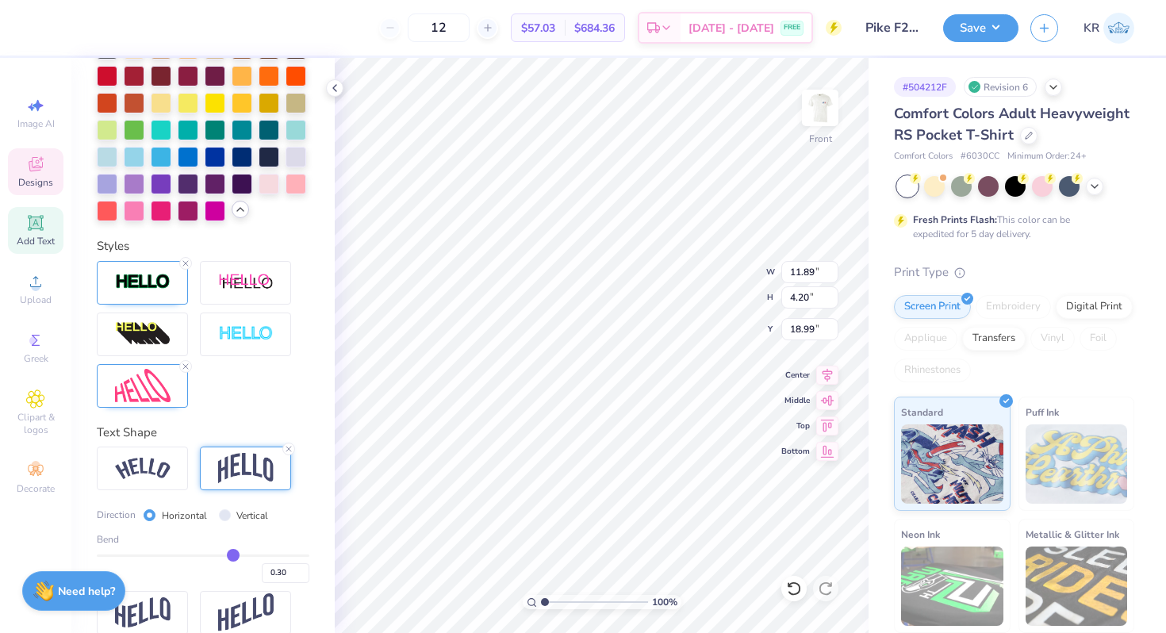
scroll to position [631, 0]
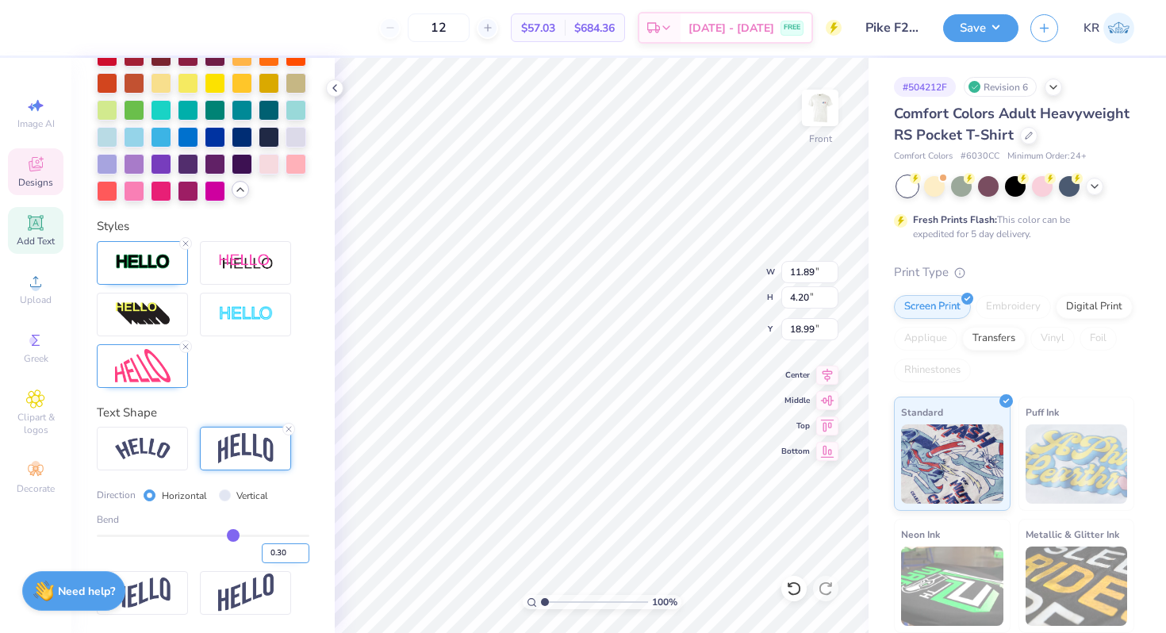
click at [290, 559] on input "0.30" at bounding box center [286, 553] width 48 height 20
type input "0.20"
type input "0.2"
type input "0.30"
type input "0.3"
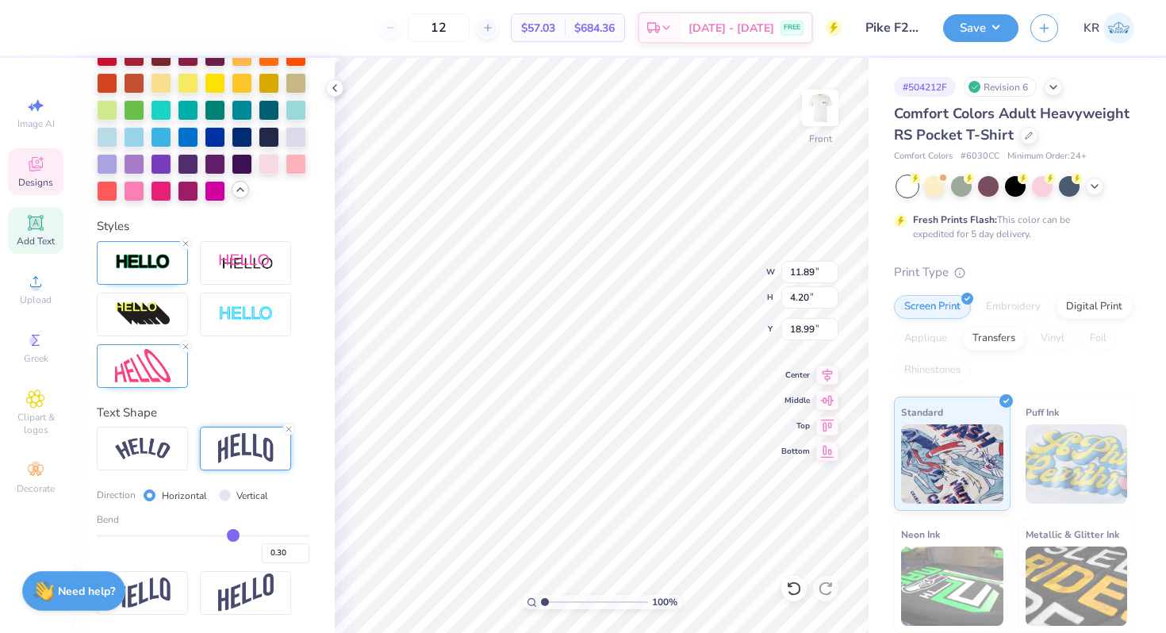
type input "10.08"
type input "3.56"
type input "19.45"
click at [290, 555] on input "0.30" at bounding box center [286, 553] width 48 height 20
type input "0.10"
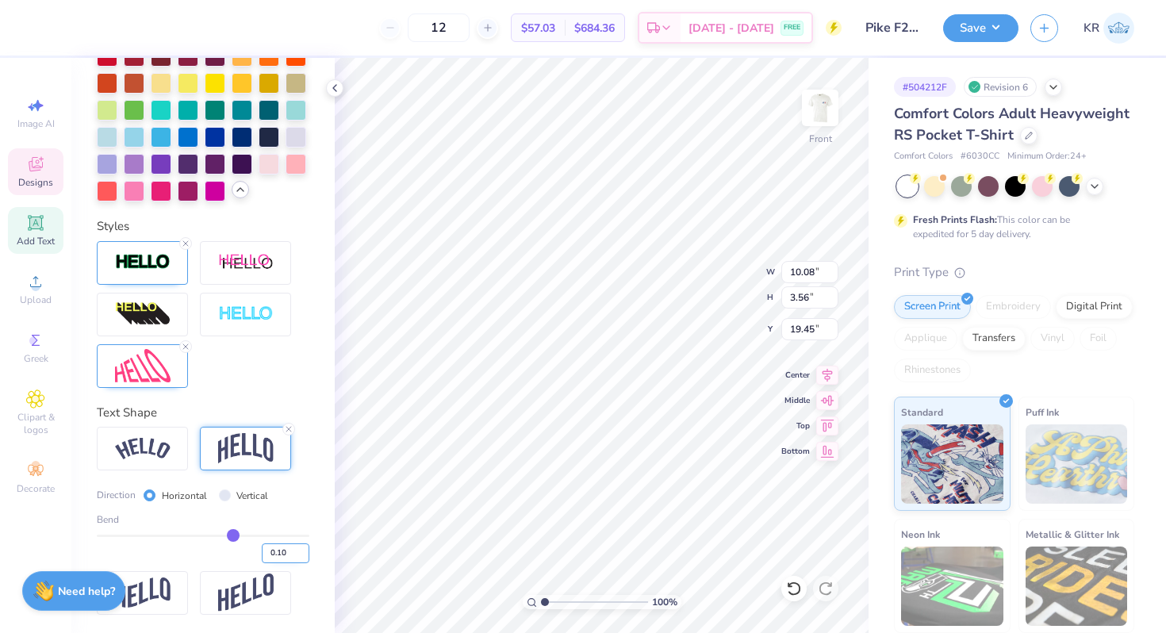
type input "0.1"
type input "3.45"
type input "19.56"
type input "0.25"
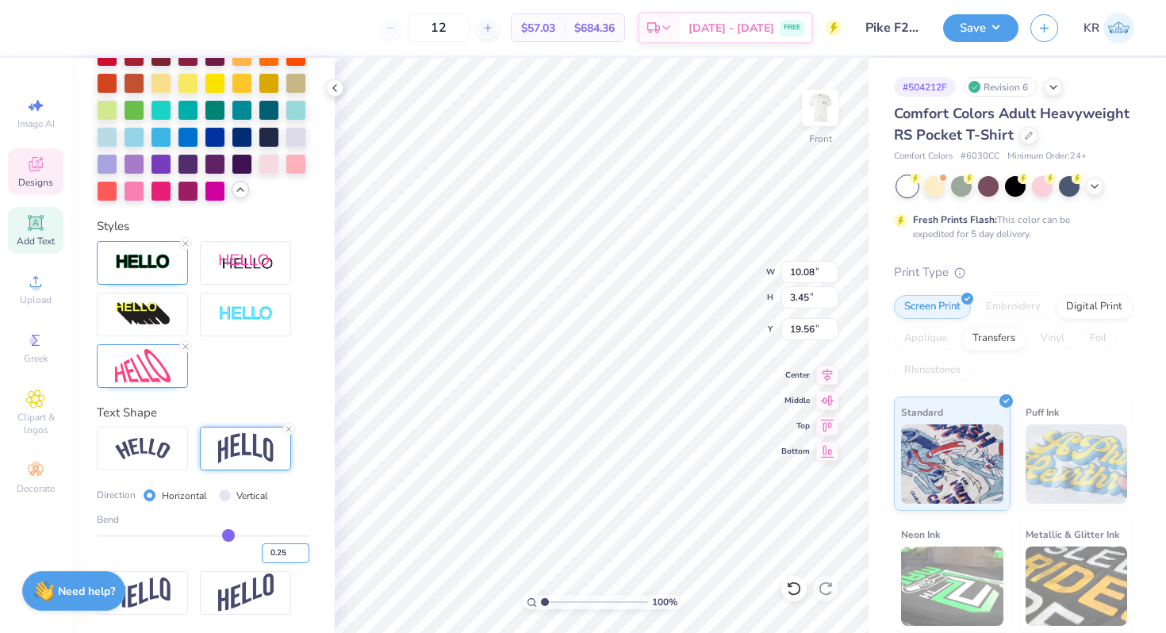
type input "3.56"
type input "19.45"
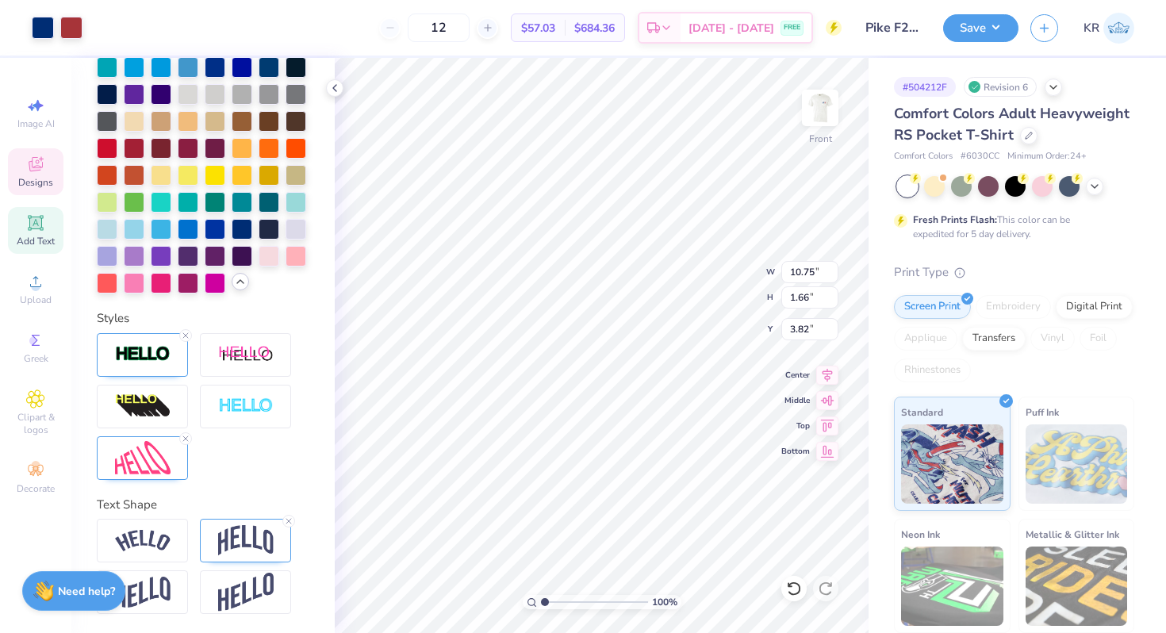
scroll to position [539, 0]
type input "10.08"
type input "3.56"
type input "3.00"
type input "11.24"
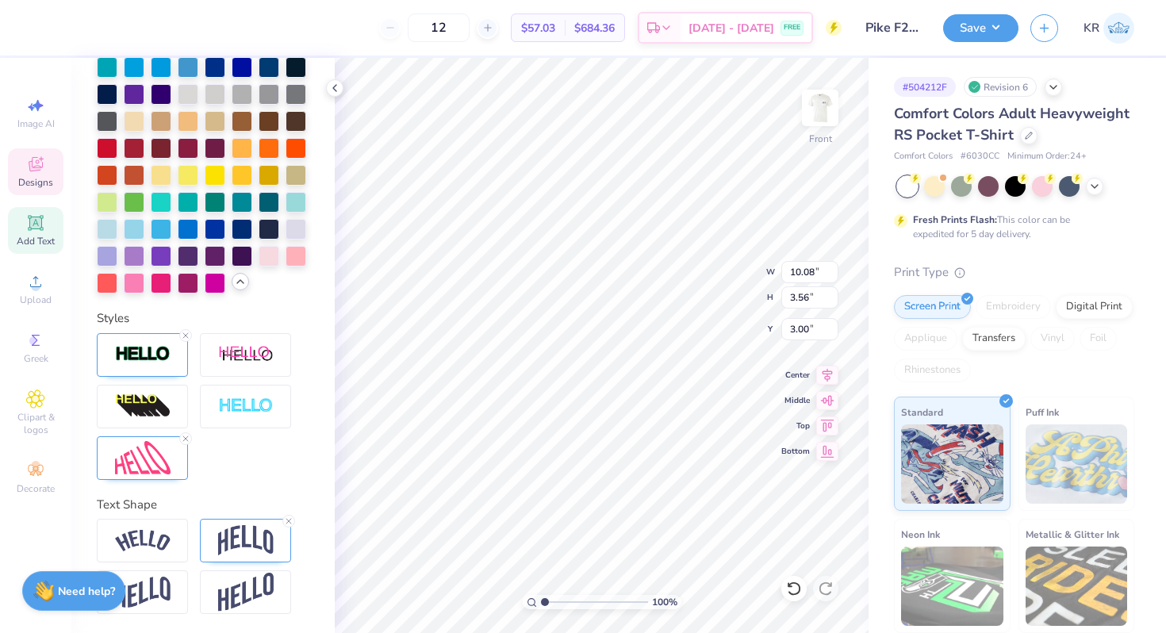
type input "3.97"
type input "3.00"
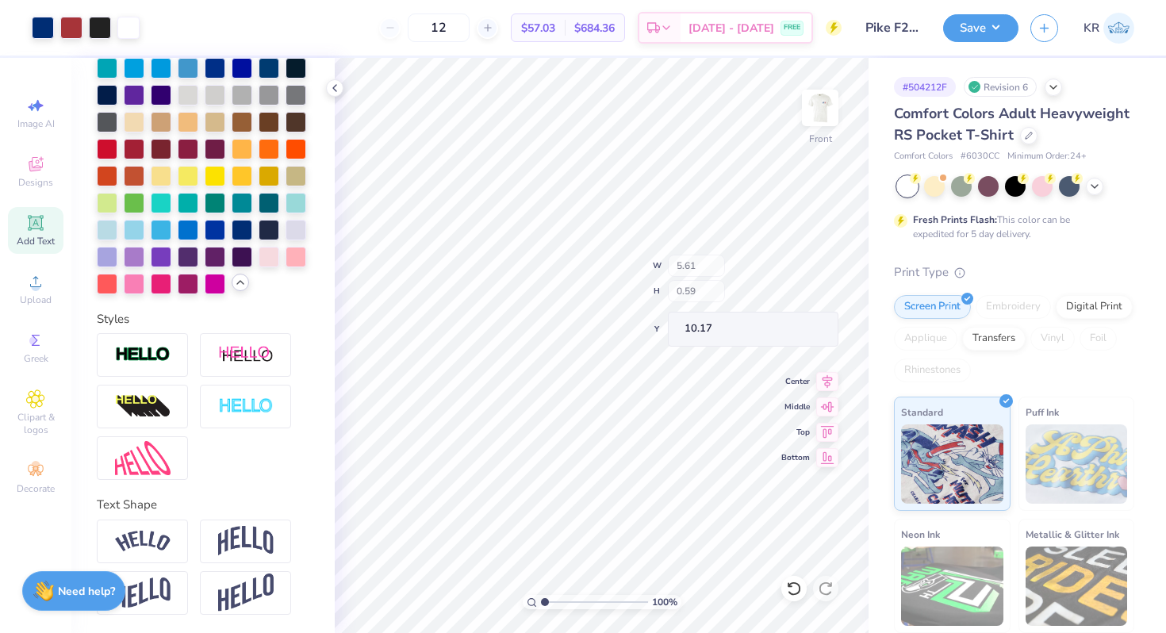
type input "5.61"
type input "0.59"
type input "2.54"
type input "12.40"
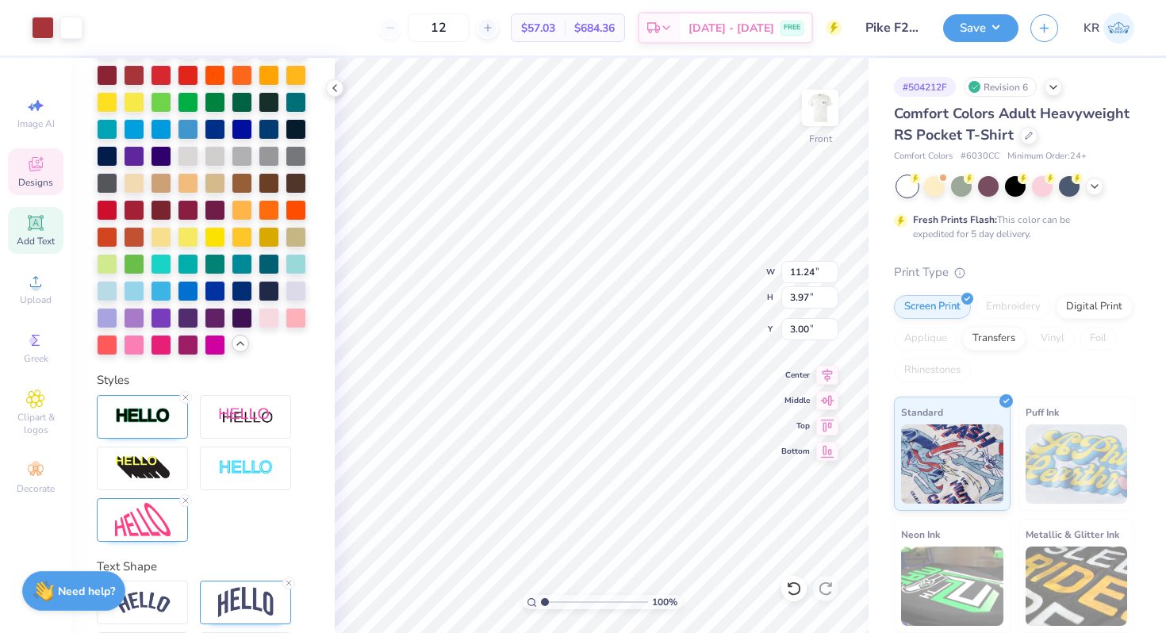
scroll to position [539, 0]
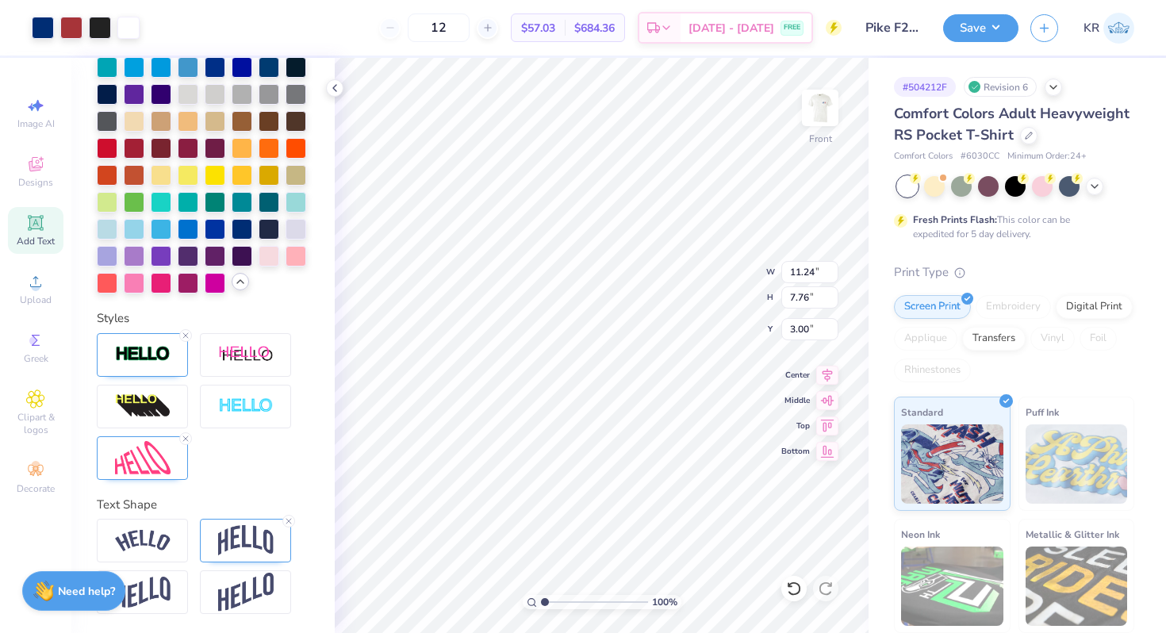
type input "3.77"
type input "3.00"
type input "1.68"
type input "12.52"
type input "9.50"
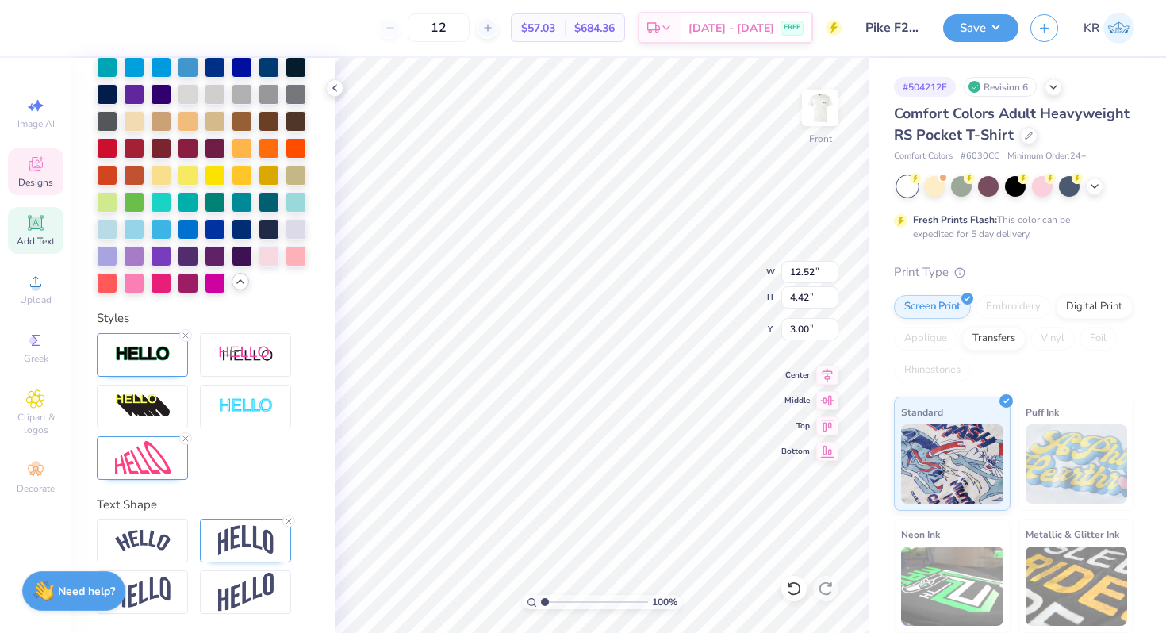
type input "3.00"
type input "22.20"
type input "3.00"
type input "11.70"
click at [252, 541] on img at bounding box center [246, 540] width 56 height 30
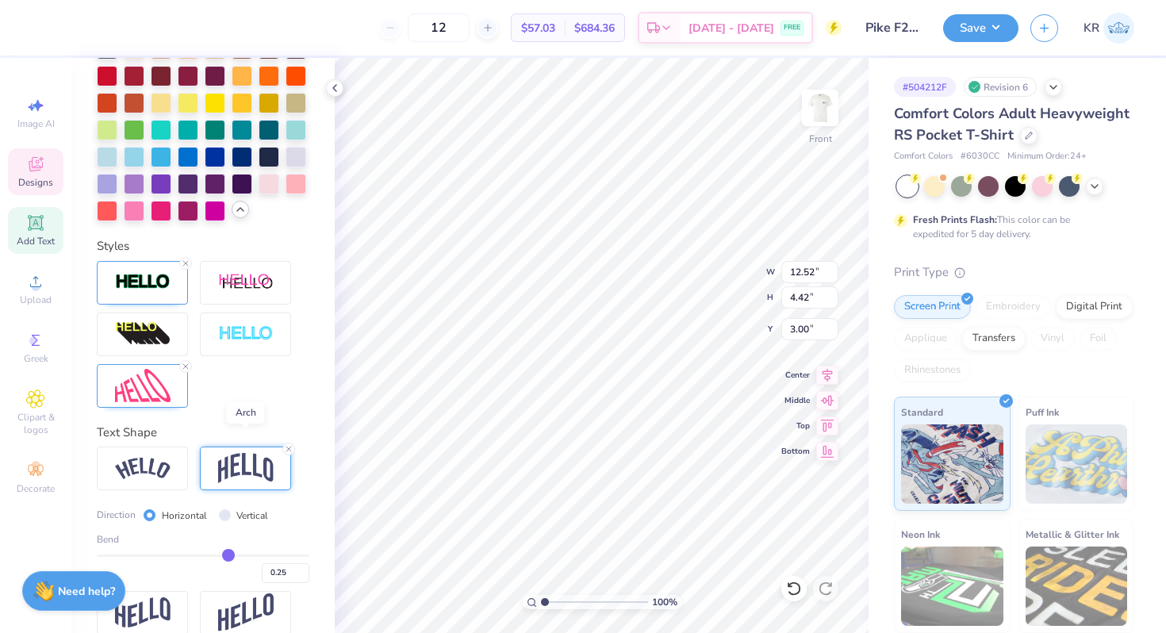
scroll to position [631, 0]
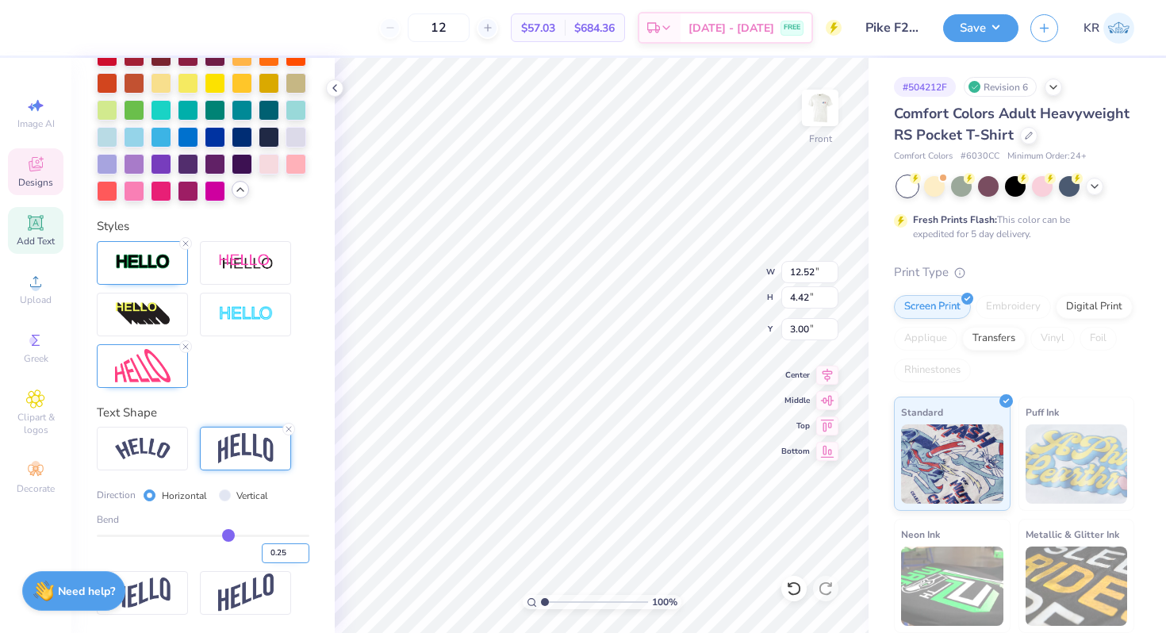
click at [292, 555] on input "0.25" at bounding box center [286, 553] width 48 height 20
type input "0.20"
type input "0.2"
click at [171, 373] on div at bounding box center [142, 366] width 91 height 44
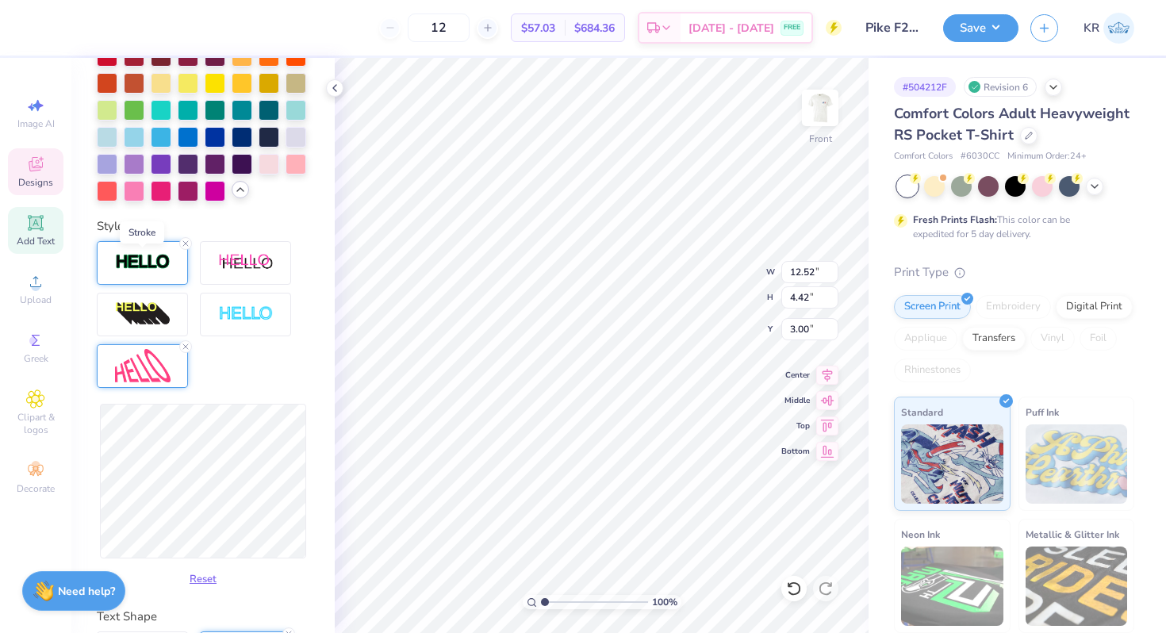
click at [140, 268] on img at bounding box center [143, 262] width 56 height 18
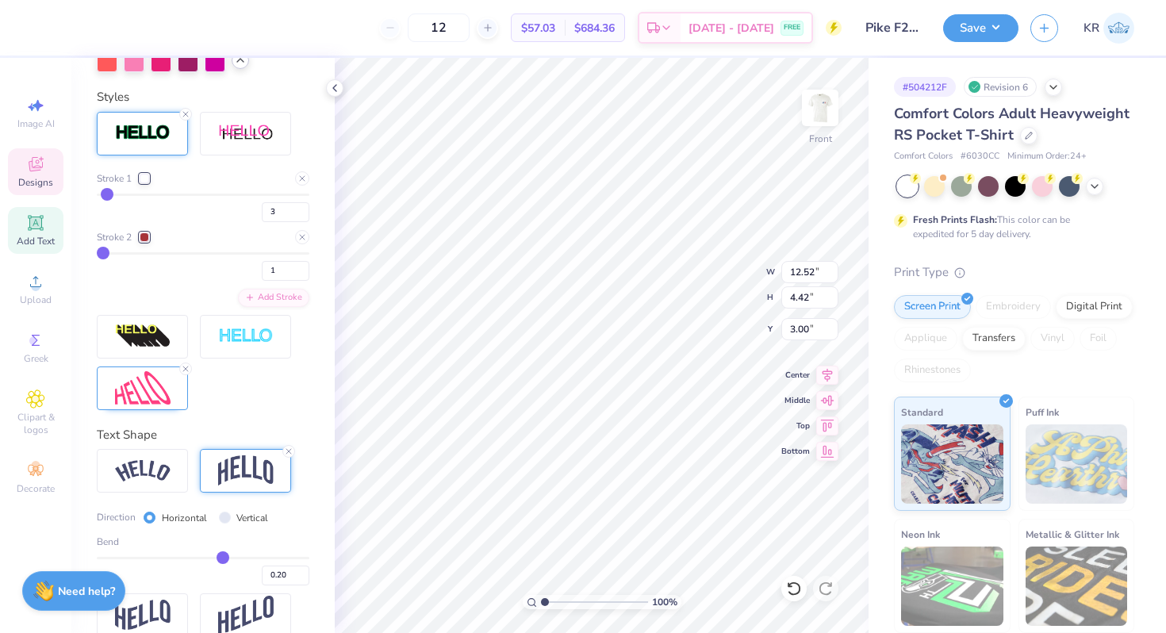
scroll to position [783, 0]
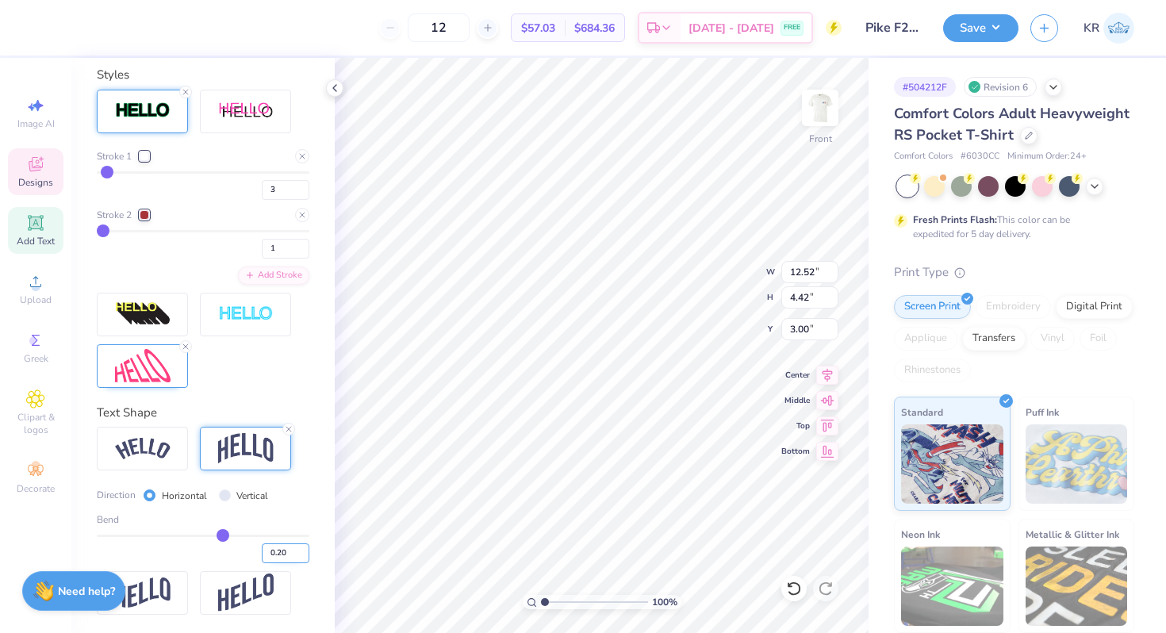
click at [289, 551] on input "0.20" at bounding box center [286, 553] width 48 height 20
type input "0.30"
type input "0.3"
click at [155, 461] on div at bounding box center [142, 449] width 91 height 44
click at [227, 446] on img at bounding box center [246, 448] width 56 height 30
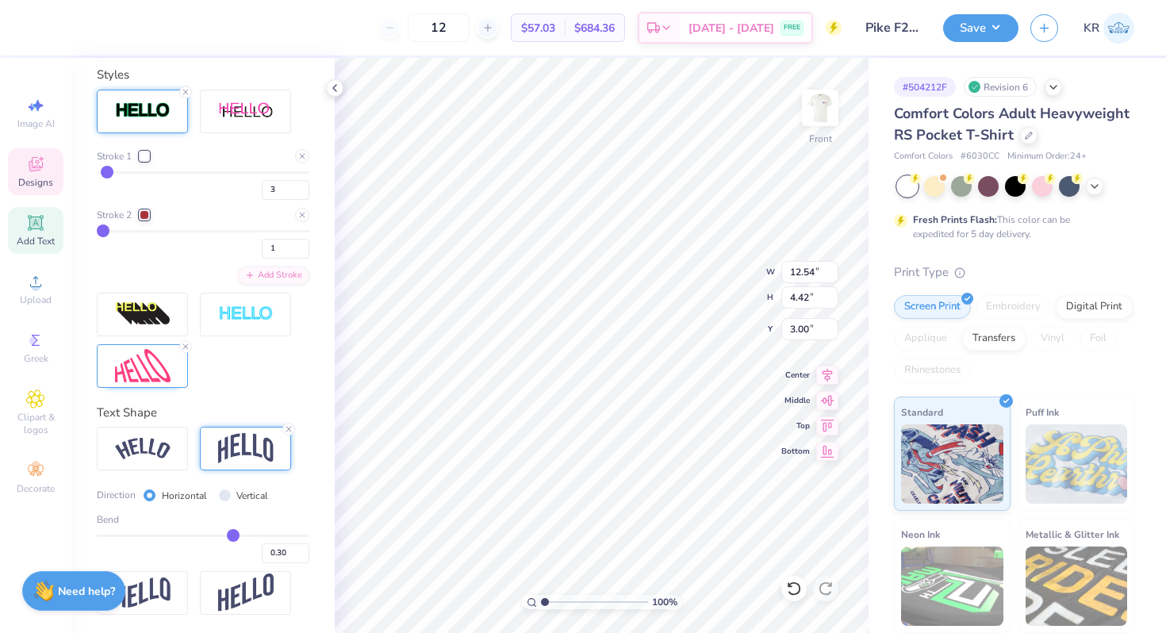
type input "12.52"
click at [289, 550] on input "0.30" at bounding box center [286, 553] width 48 height 20
type input "0.15"
type input "0.20"
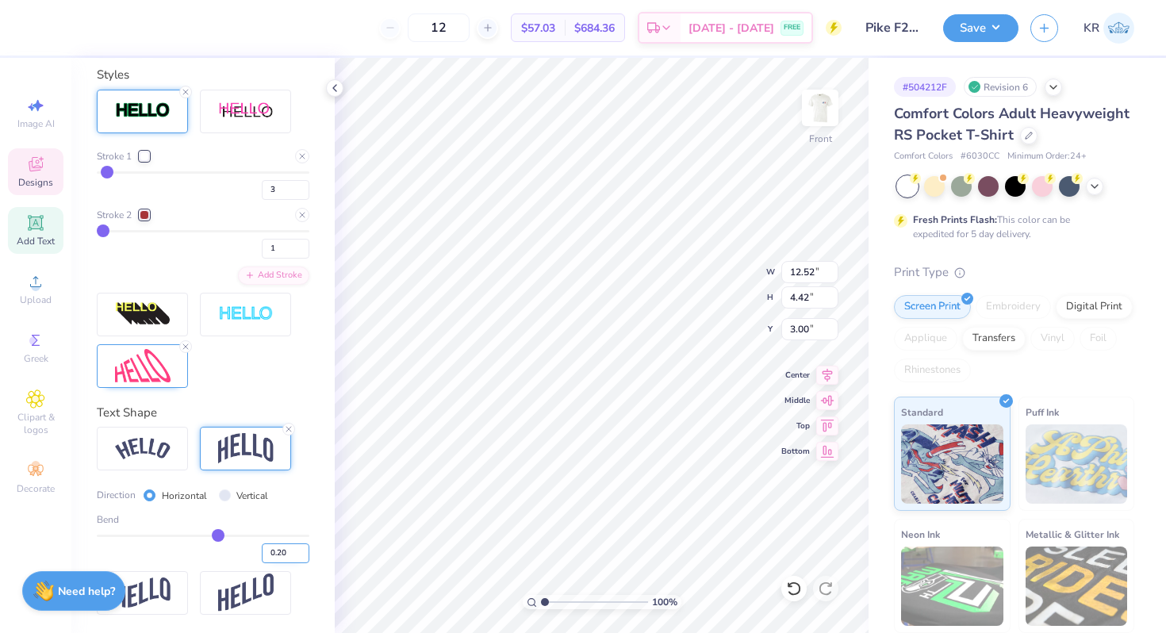
type input "0.2"
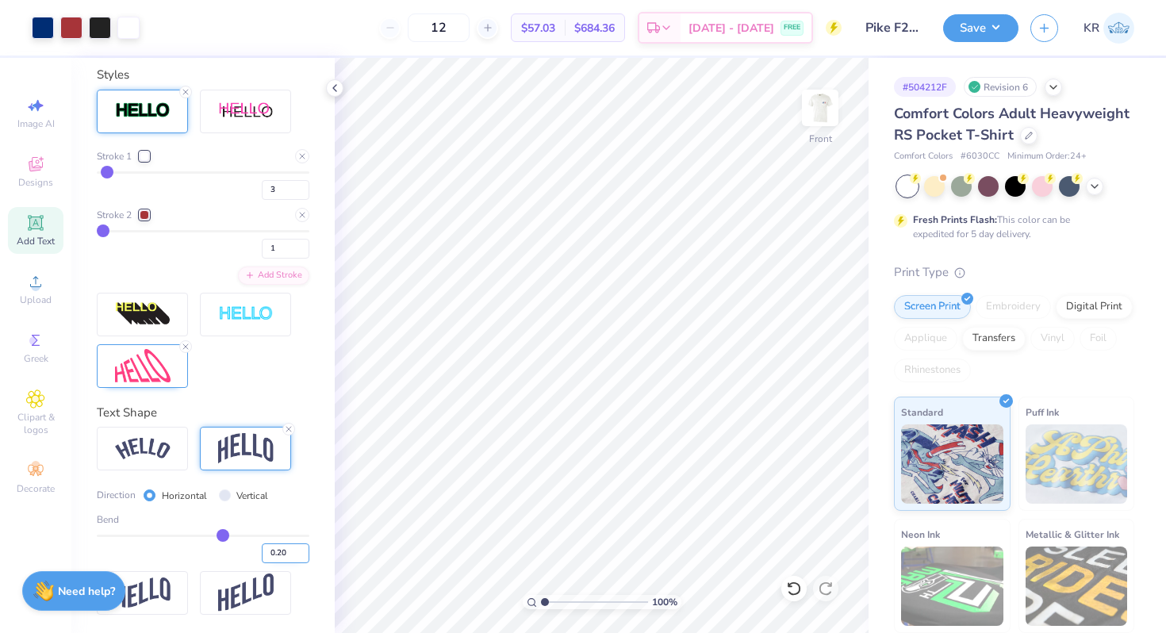
click at [286, 555] on input "0.20" at bounding box center [286, 553] width 48 height 20
type input "0.30"
type input "0.3"
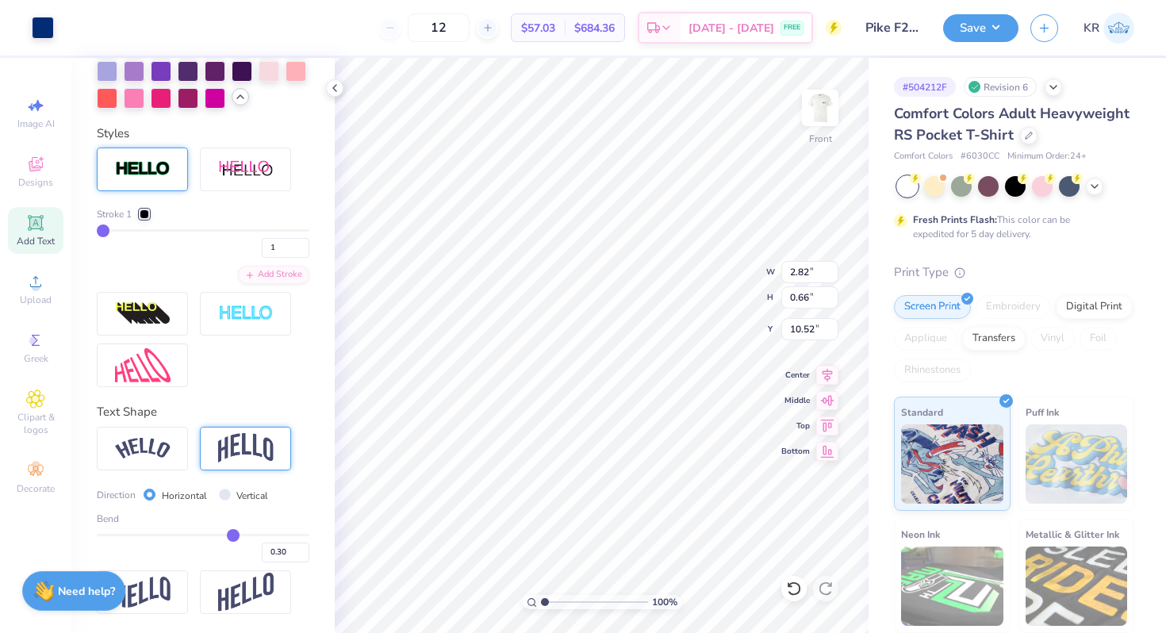
scroll to position [539, 0]
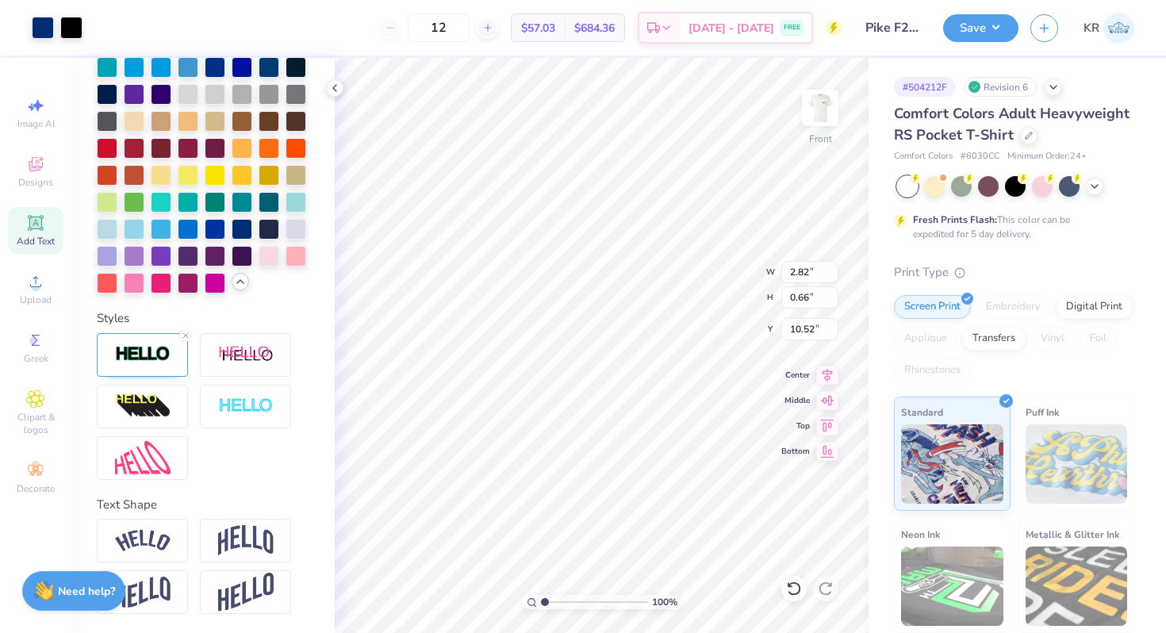
type input "2.84"
type input "0.67"
type input "10.51"
type input "6.28"
type input "0.59"
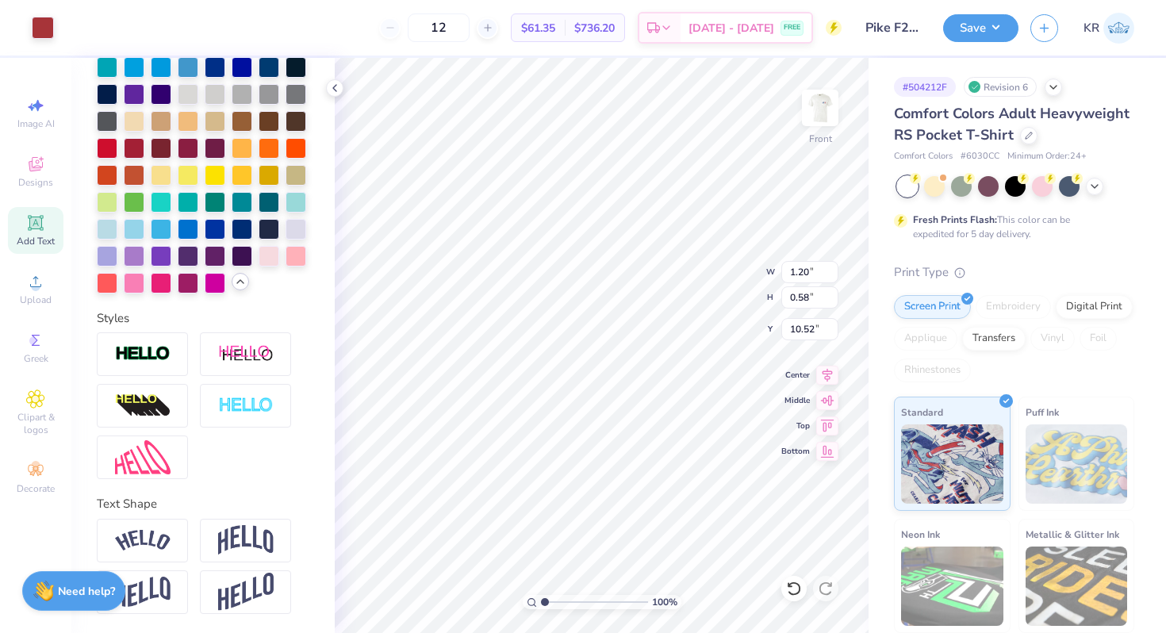
scroll to position [478, 0]
type input "2.49"
type input "0.59"
type input "10.51"
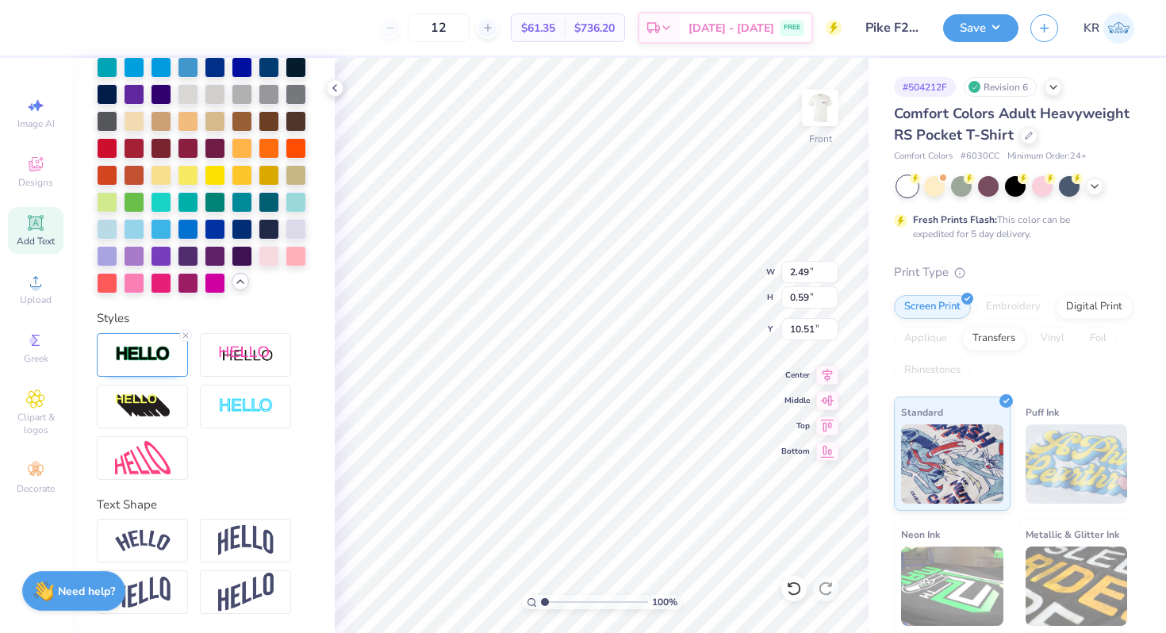
type input "7.16"
click at [70, 21] on div at bounding box center [71, 26] width 22 height 22
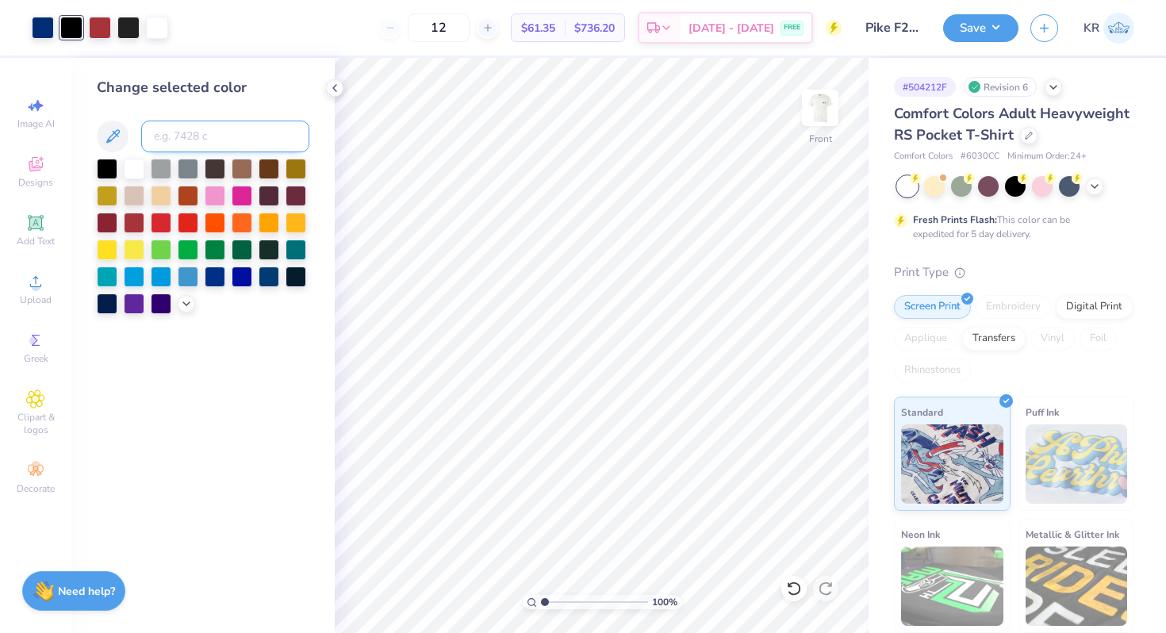
click at [174, 129] on input at bounding box center [225, 137] width 168 height 32
type input "neutral black"
click at [969, 34] on button "Save" at bounding box center [980, 26] width 75 height 28
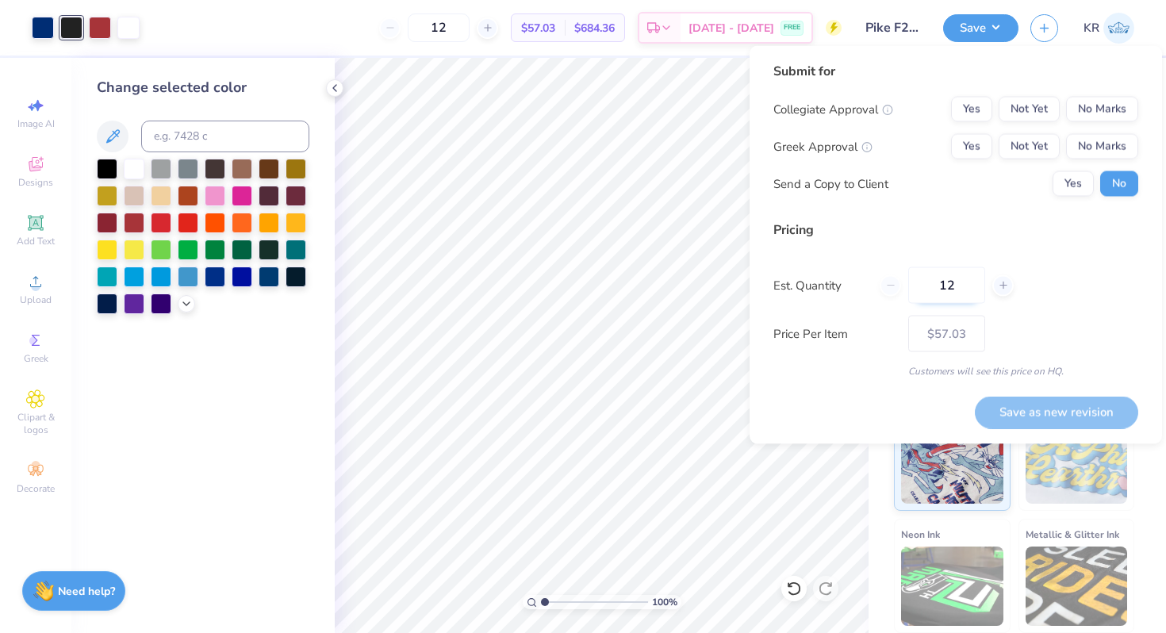
click at [972, 290] on input "12" at bounding box center [946, 285] width 77 height 36
type input "1"
type input "0"
type input "024"
type input "24"
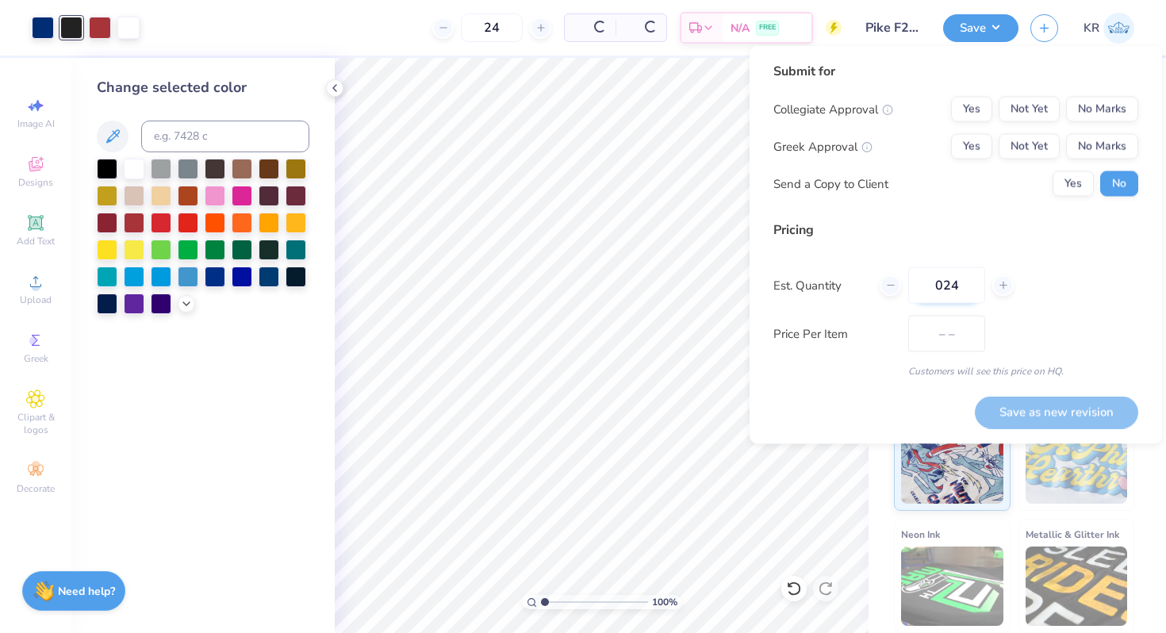
type input "$35.99"
type input "0"
type input "048"
type input "48"
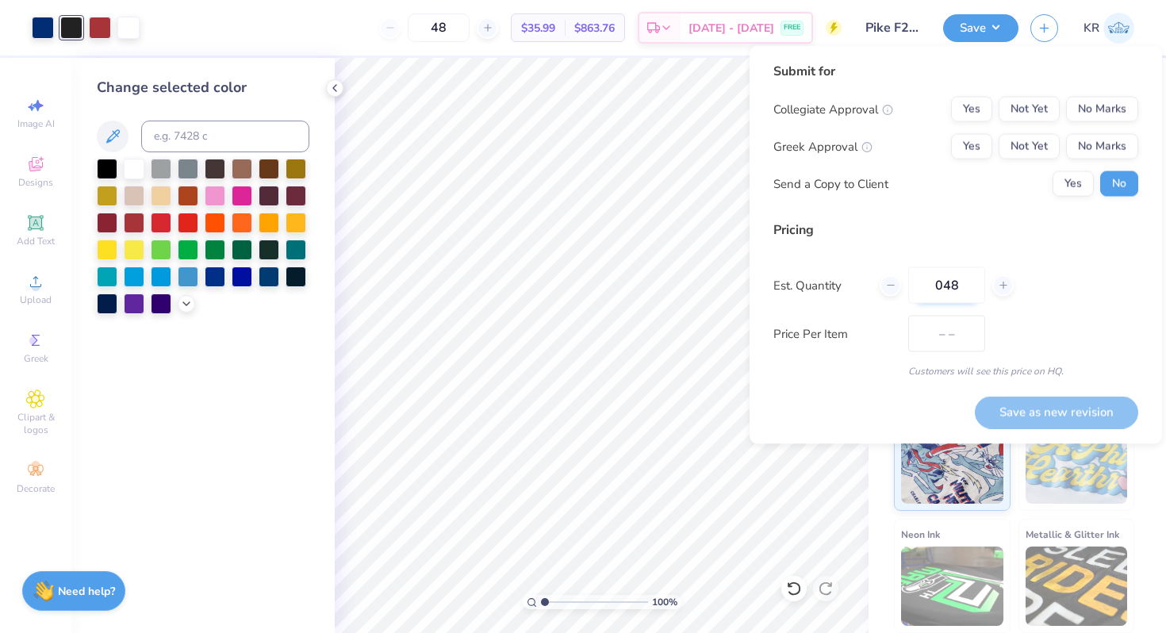
type input "$27.93"
type input "0"
type input "12"
click at [131, 33] on div at bounding box center [128, 26] width 22 height 22
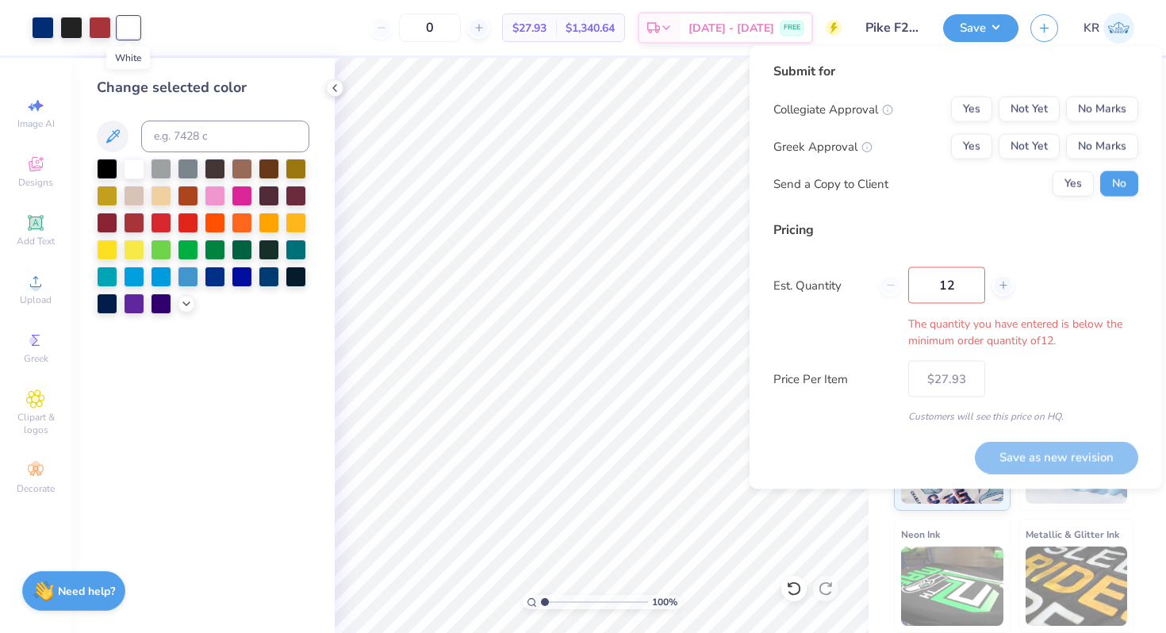
type input "12"
type input "$57.03"
click at [985, 64] on div "Submit for" at bounding box center [955, 71] width 365 height 19
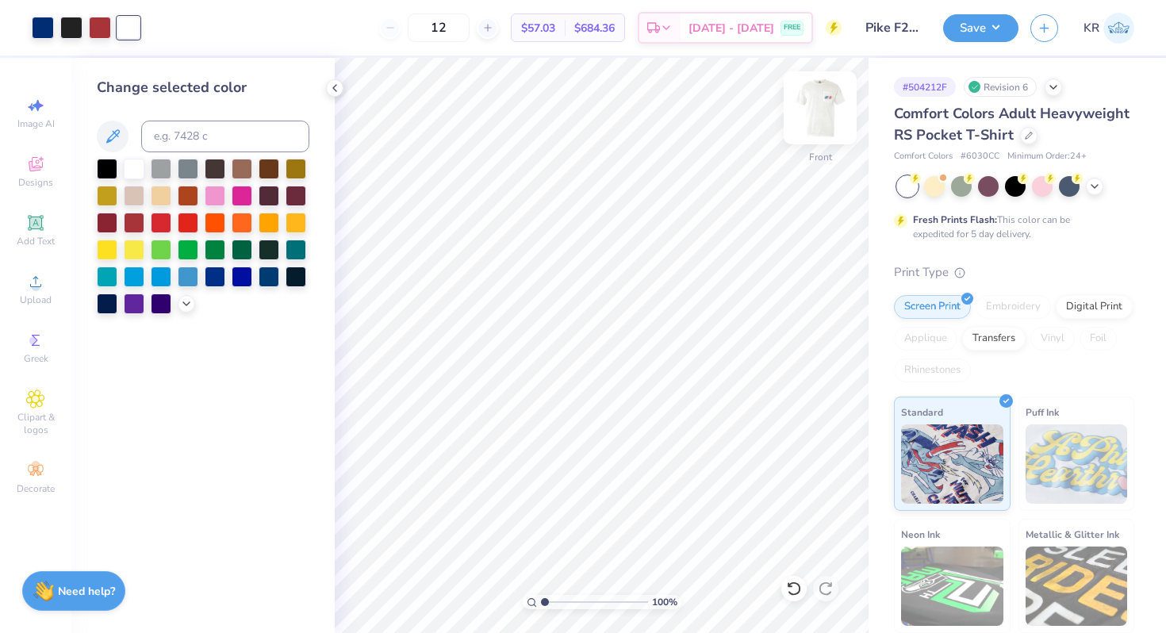
click at [812, 132] on img at bounding box center [820, 107] width 63 height 63
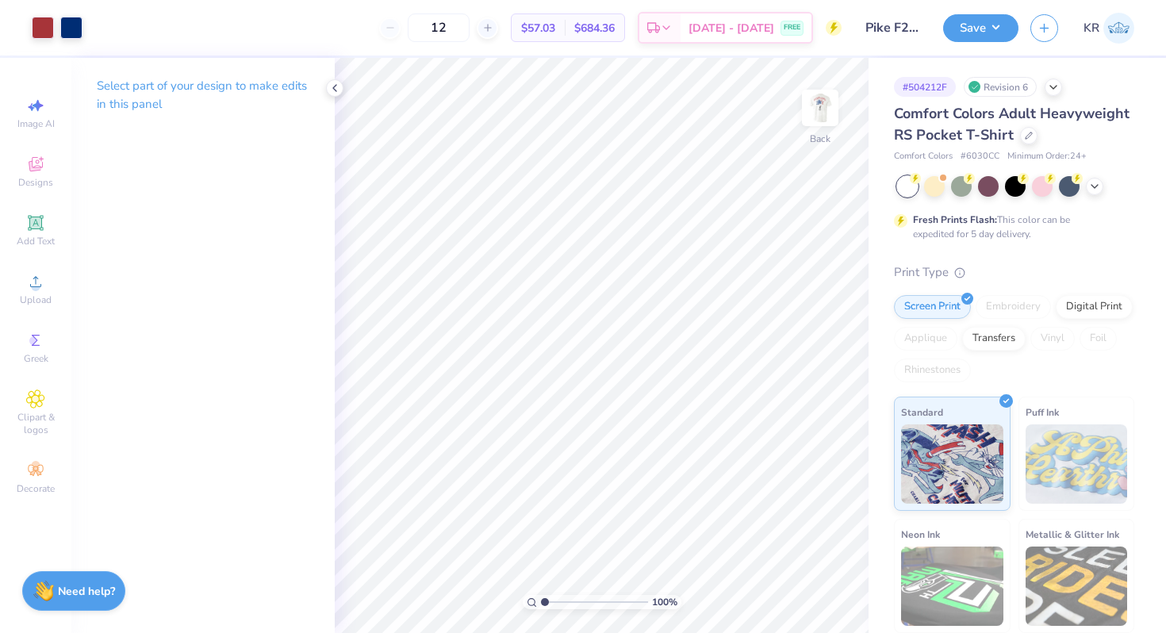
click at [812, 124] on img at bounding box center [820, 108] width 32 height 32
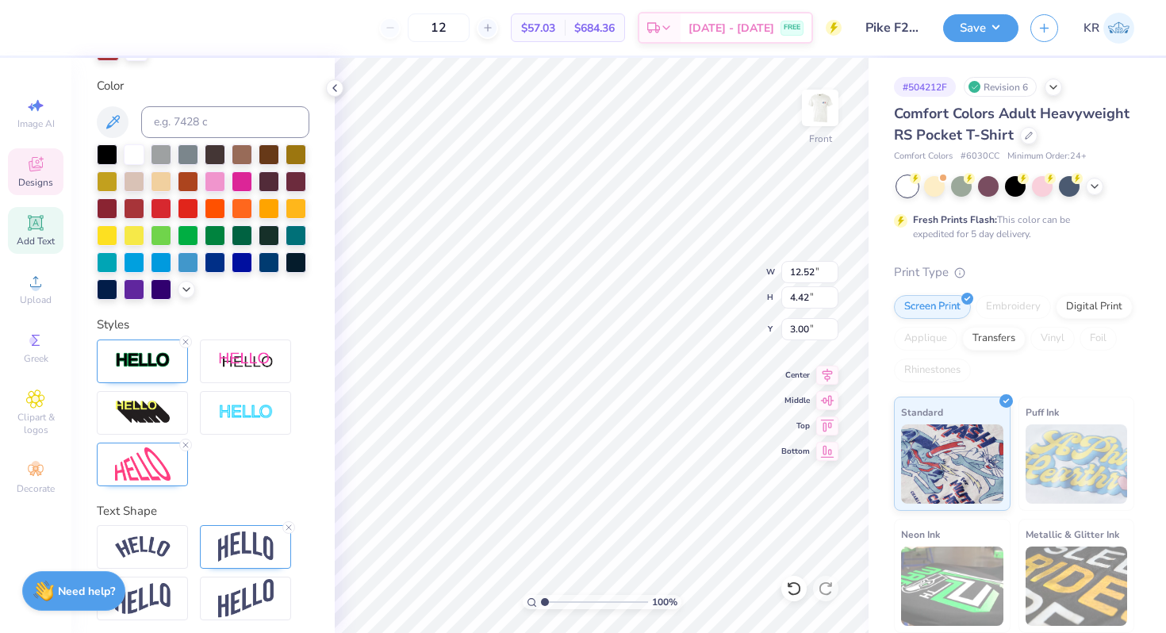
scroll to position [351, 0]
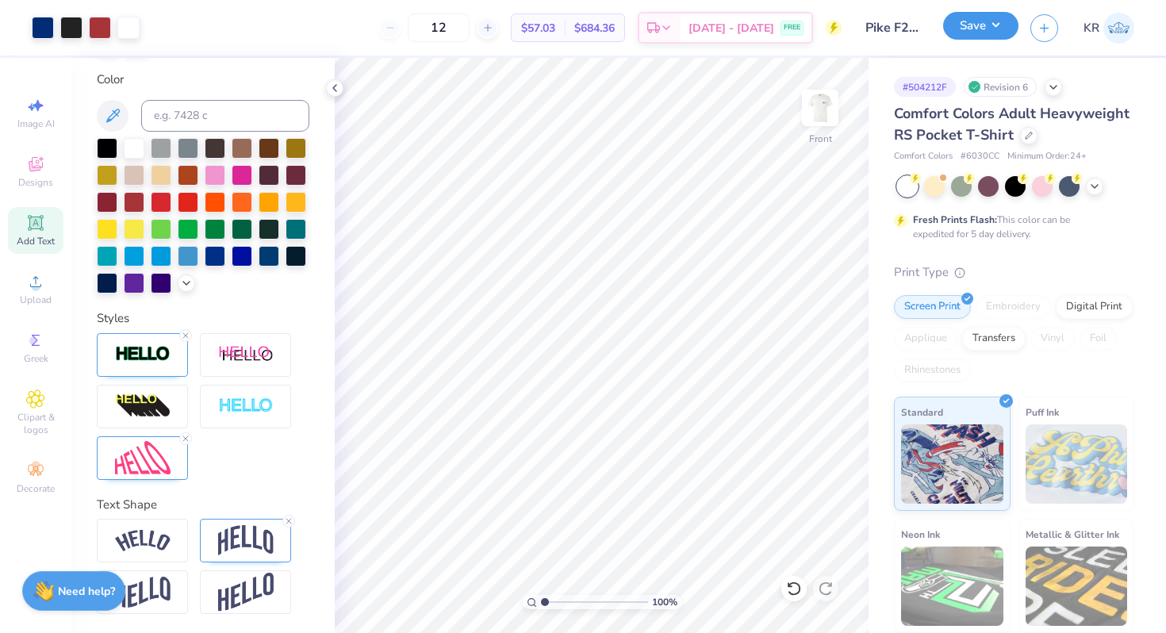
click at [980, 32] on button "Save" at bounding box center [980, 26] width 75 height 28
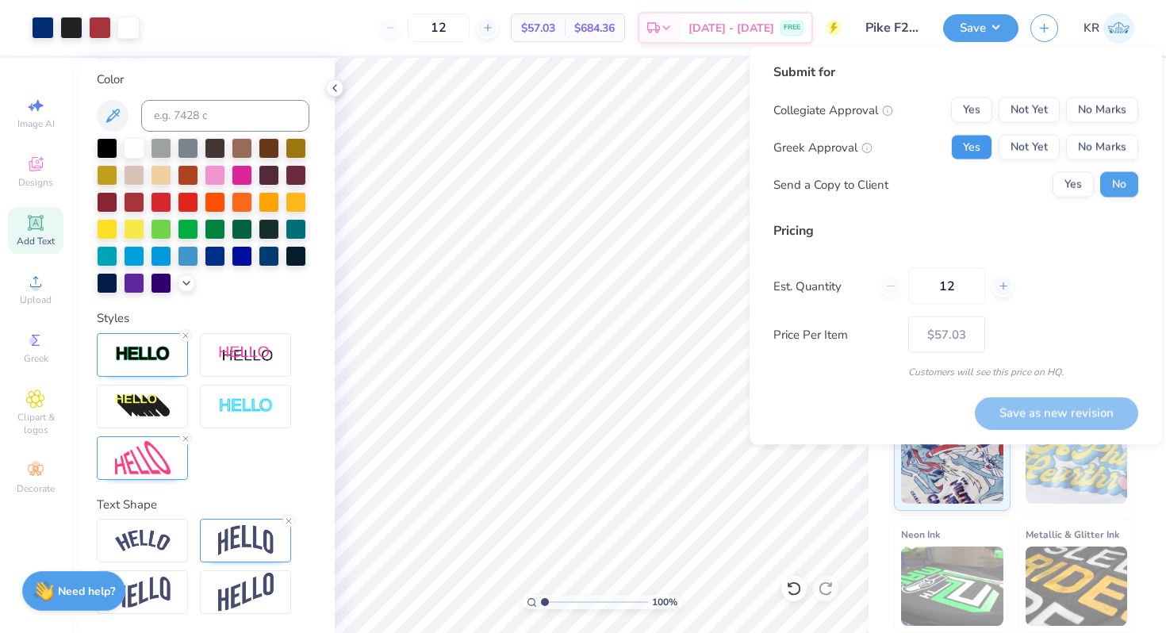
click at [961, 152] on button "Yes" at bounding box center [971, 147] width 41 height 25
click at [1108, 117] on button "No Marks" at bounding box center [1102, 110] width 72 height 25
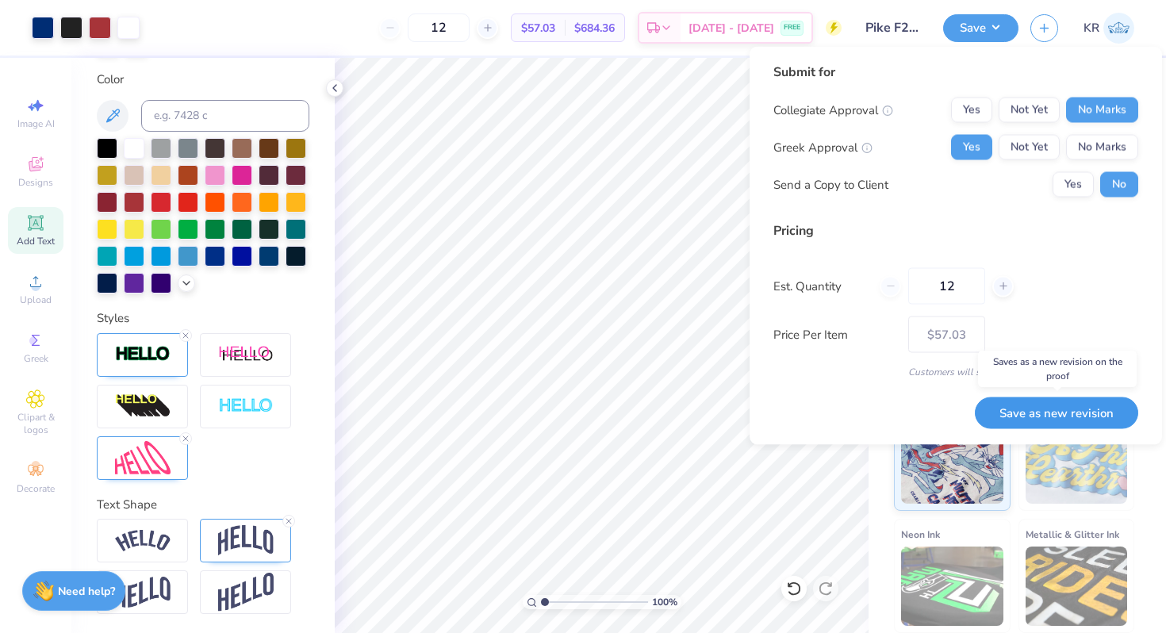
click at [1060, 409] on button "Save as new revision" at bounding box center [1056, 413] width 163 height 33
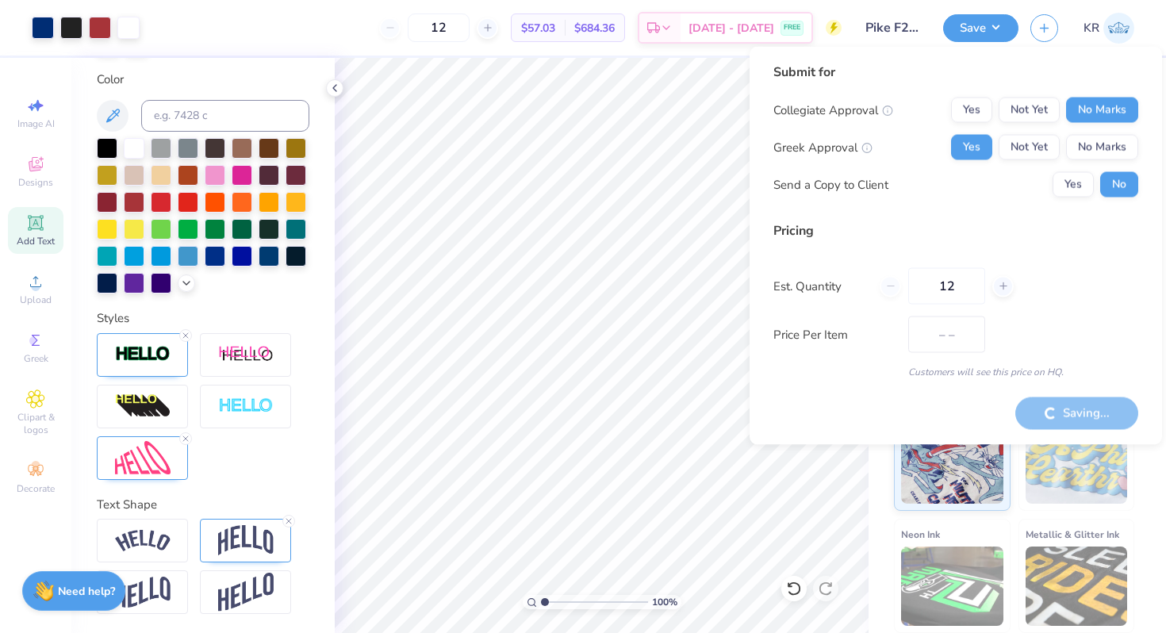
type input "$57.03"
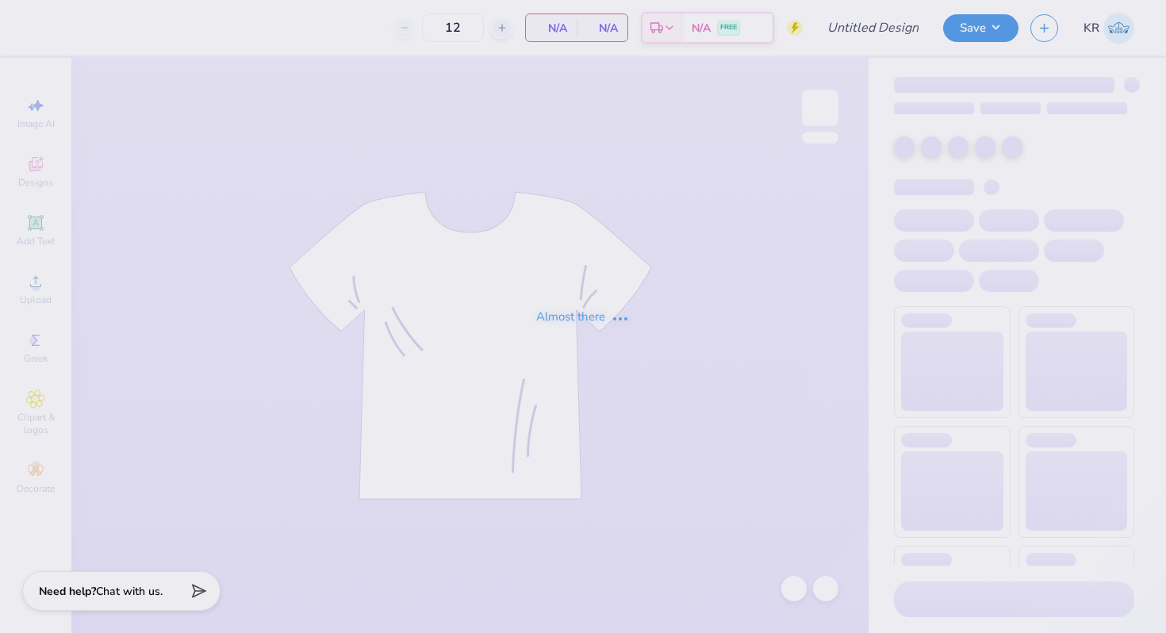
type input "Pike F25 Rush 2"
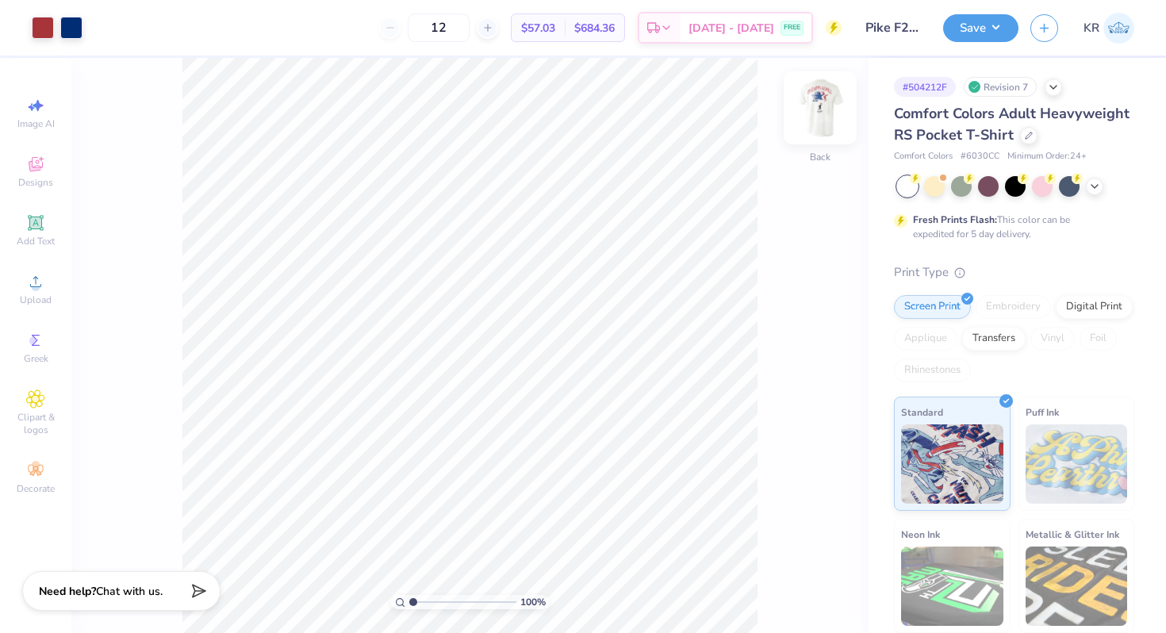
click at [823, 140] on div "Back" at bounding box center [820, 118] width 36 height 56
click at [29, 166] on icon at bounding box center [35, 164] width 19 height 19
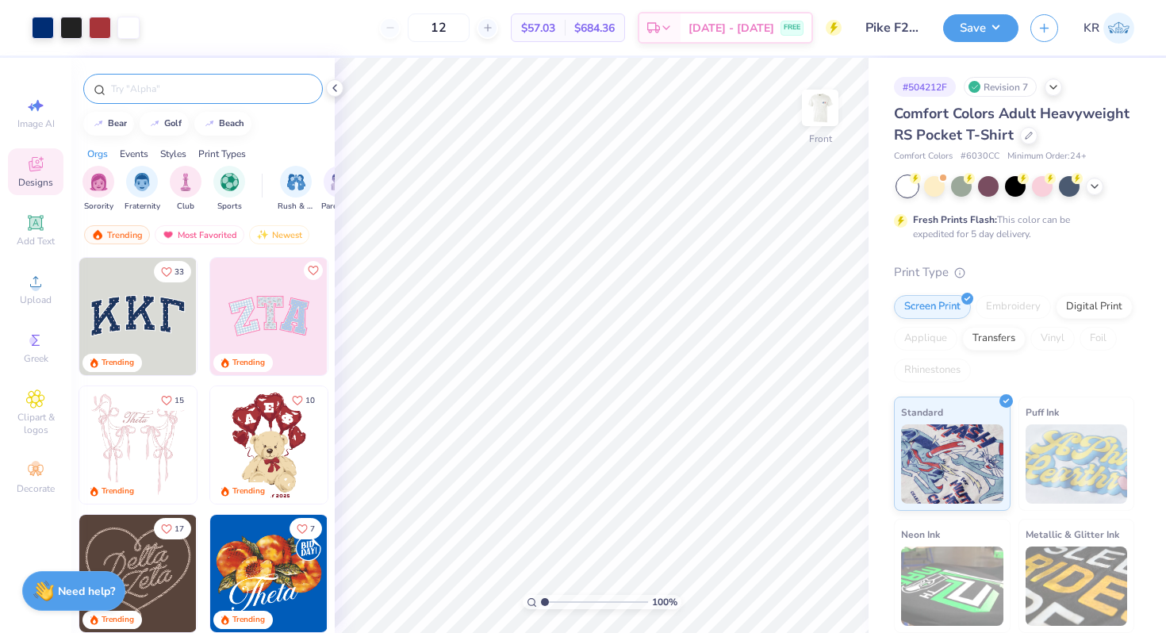
click at [255, 89] on input "text" at bounding box center [210, 89] width 203 height 16
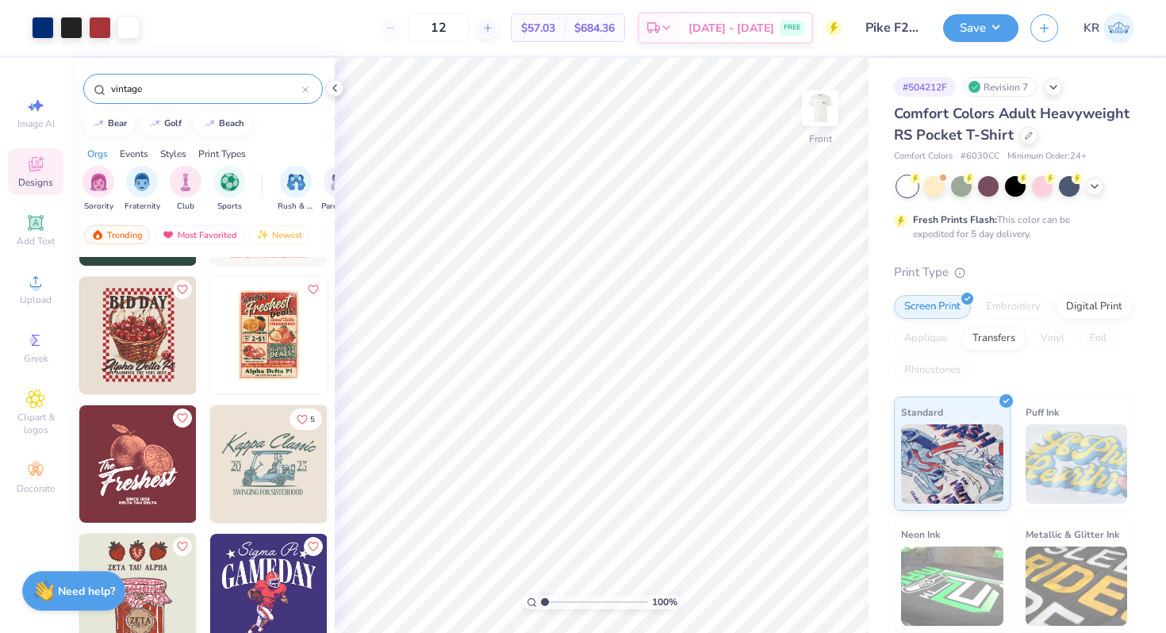
scroll to position [884, 0]
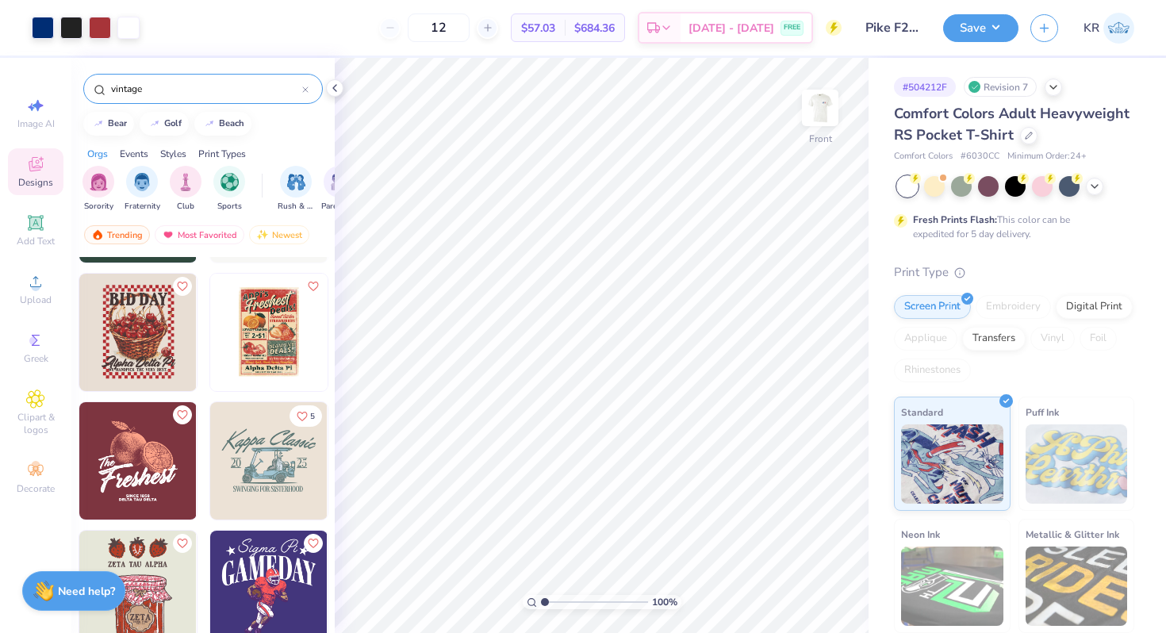
type input "vintage"
click at [163, 371] on img at bounding box center [137, 332] width 117 height 117
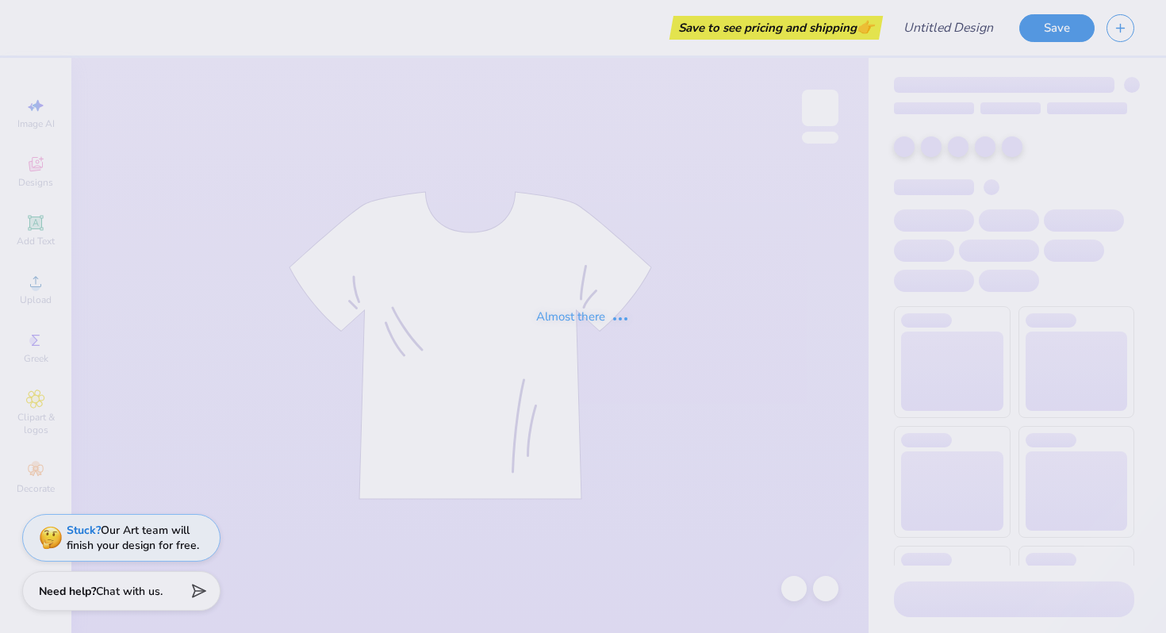
type input "Pike F25 Rush 2"
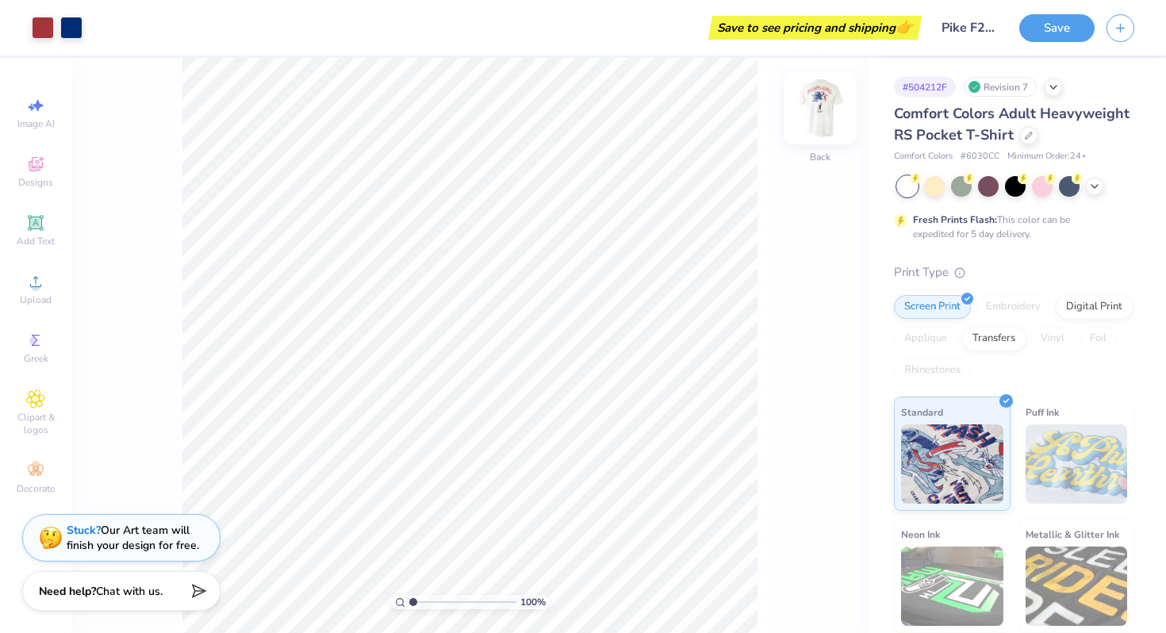
click at [811, 133] on img at bounding box center [820, 107] width 63 height 63
click at [44, 174] on div "Designs" at bounding box center [36, 171] width 56 height 47
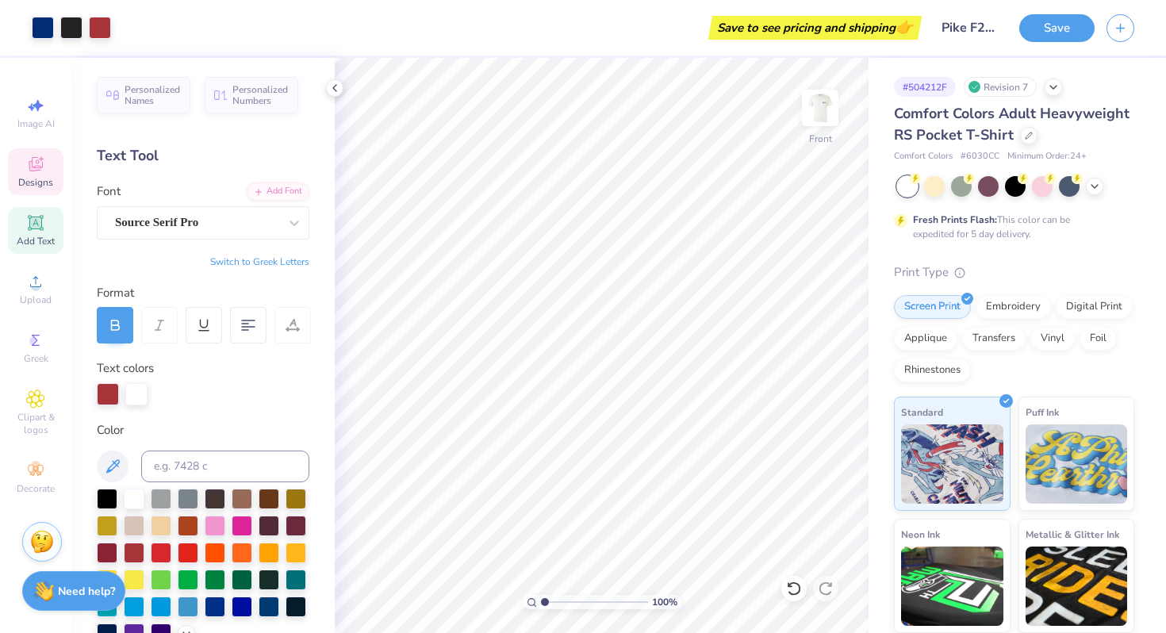
click at [34, 184] on span "Designs" at bounding box center [35, 182] width 35 height 13
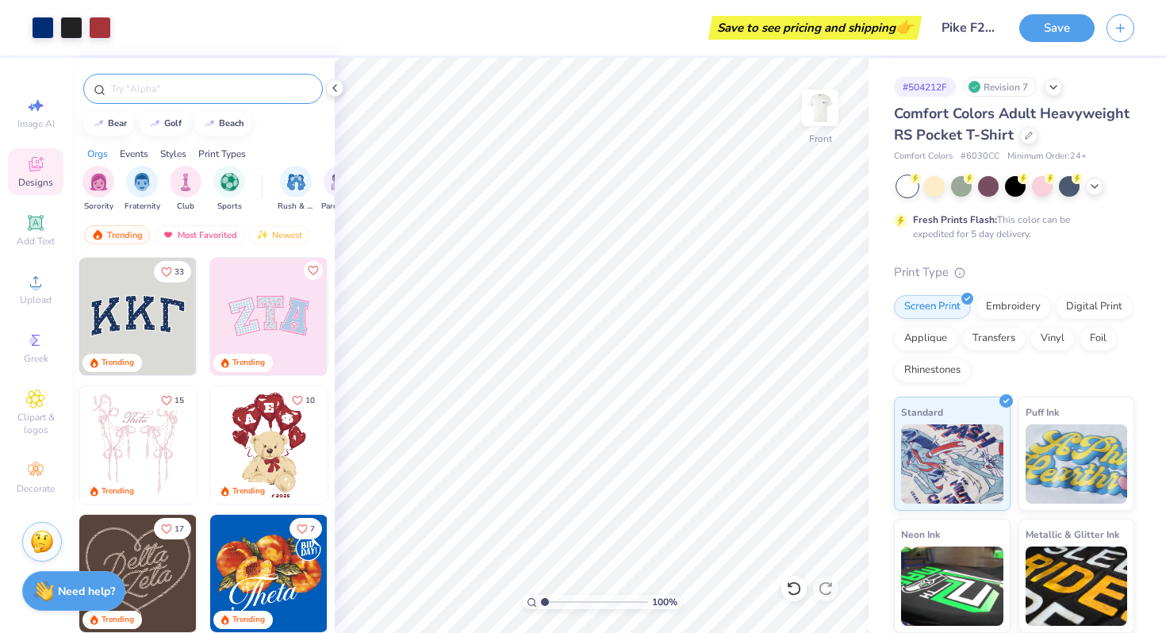
click at [142, 84] on input "text" at bounding box center [210, 89] width 203 height 16
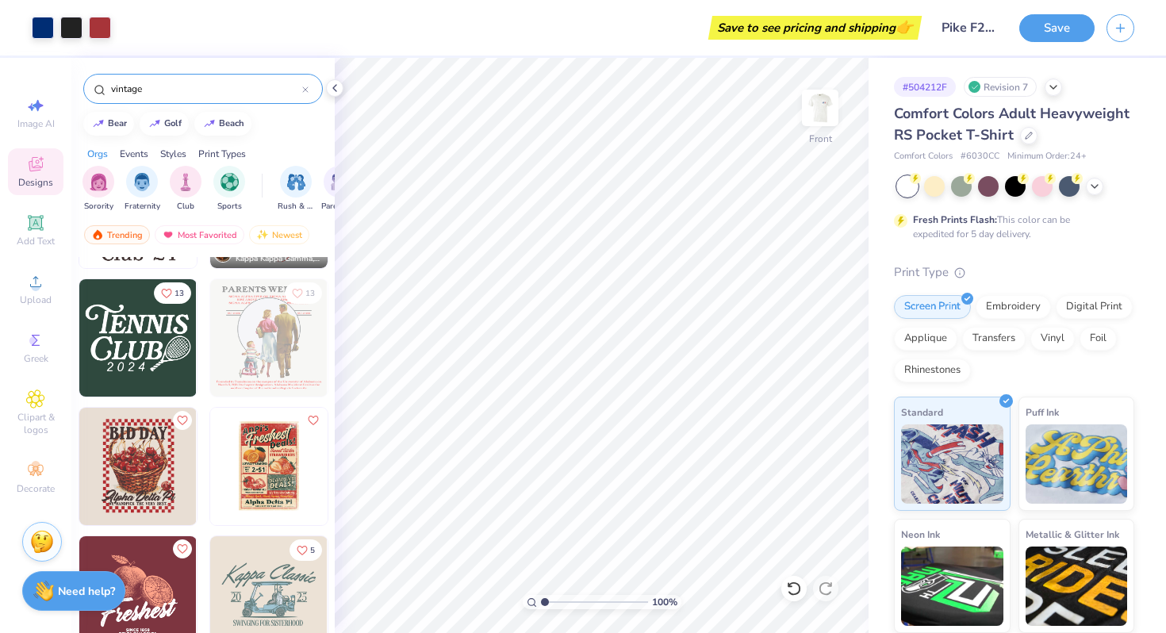
scroll to position [802, 0]
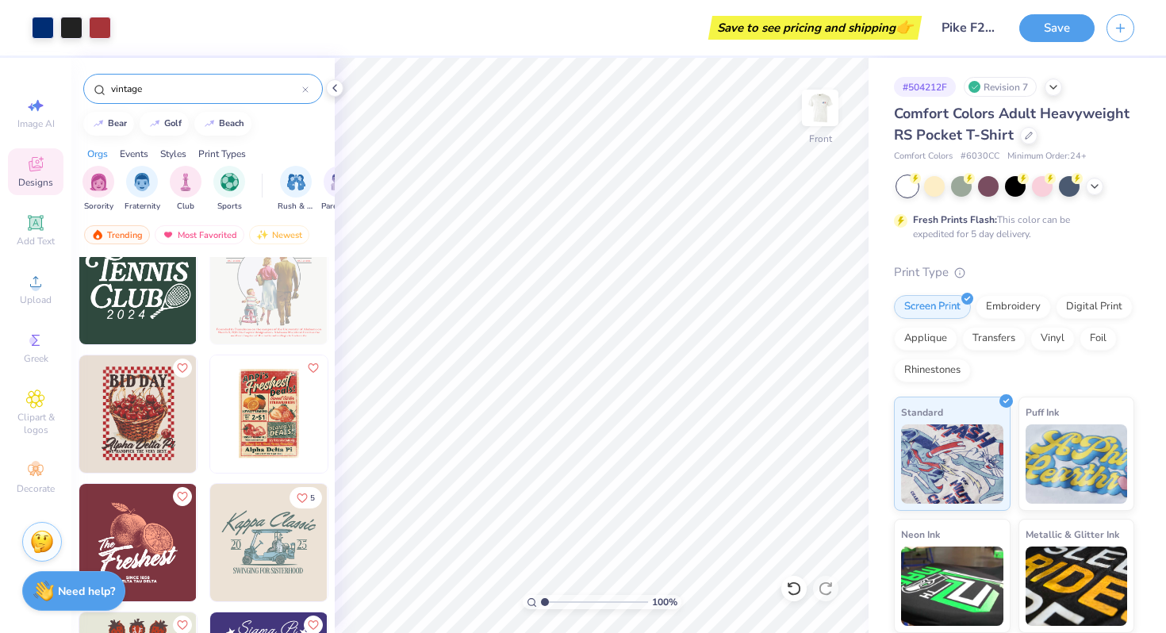
type input "vintage"
click at [144, 424] on img at bounding box center [137, 413] width 117 height 117
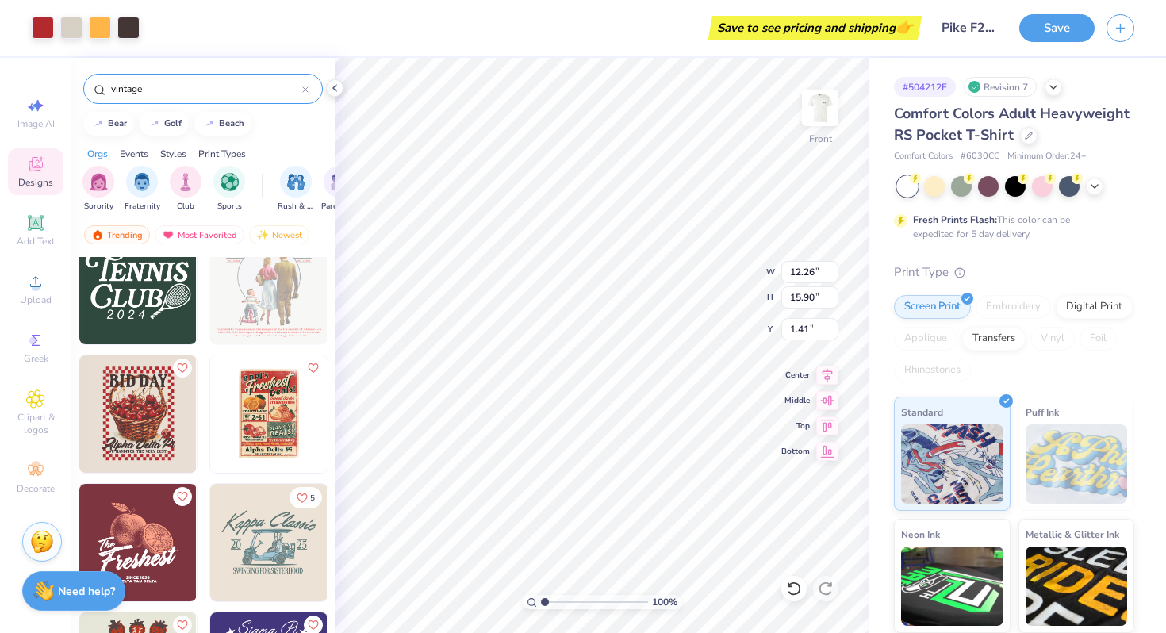
type input "1.41"
type input "8.66"
type input "10.91"
type input "5.89"
type input "6.35"
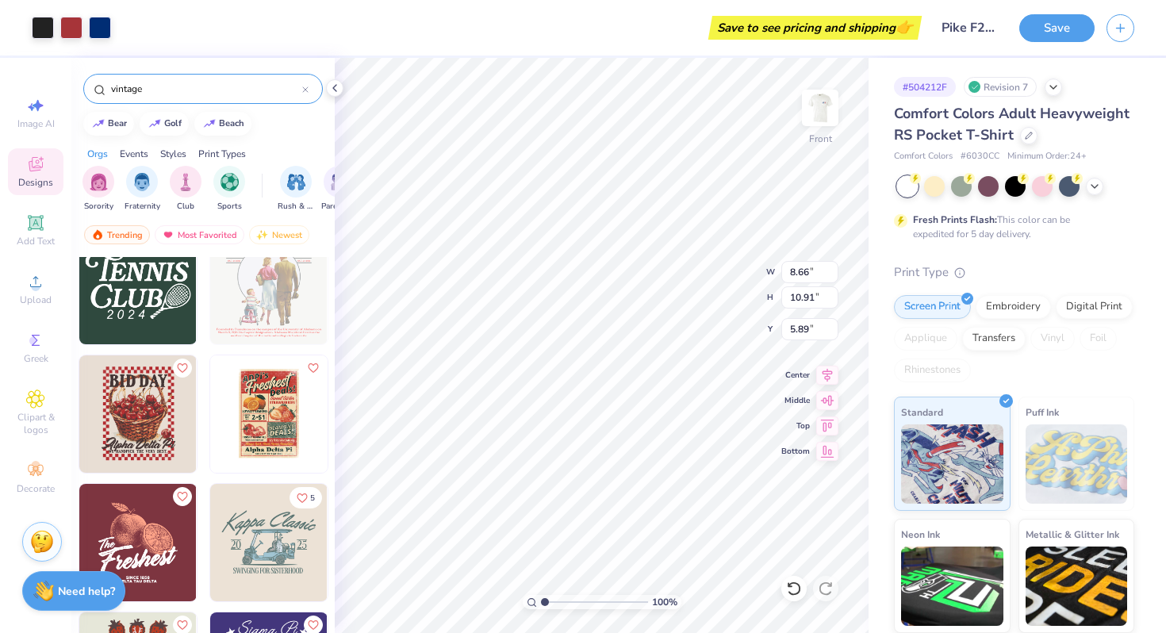
type input "8.24"
type input "12.22"
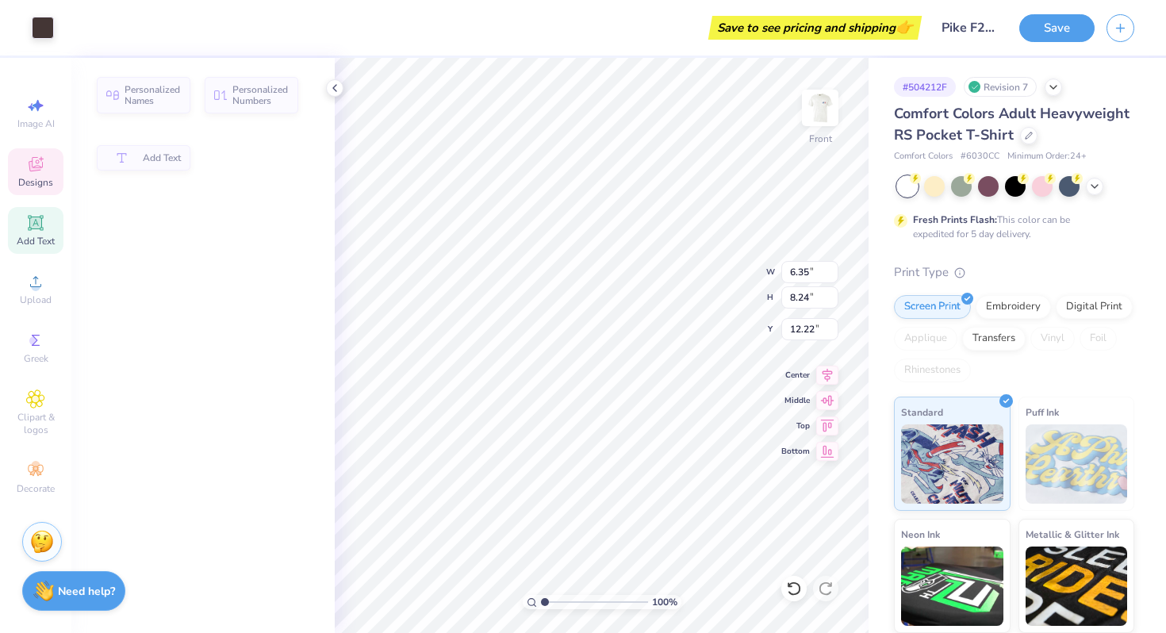
type input "6.28"
type input "1.10"
type input "23.74"
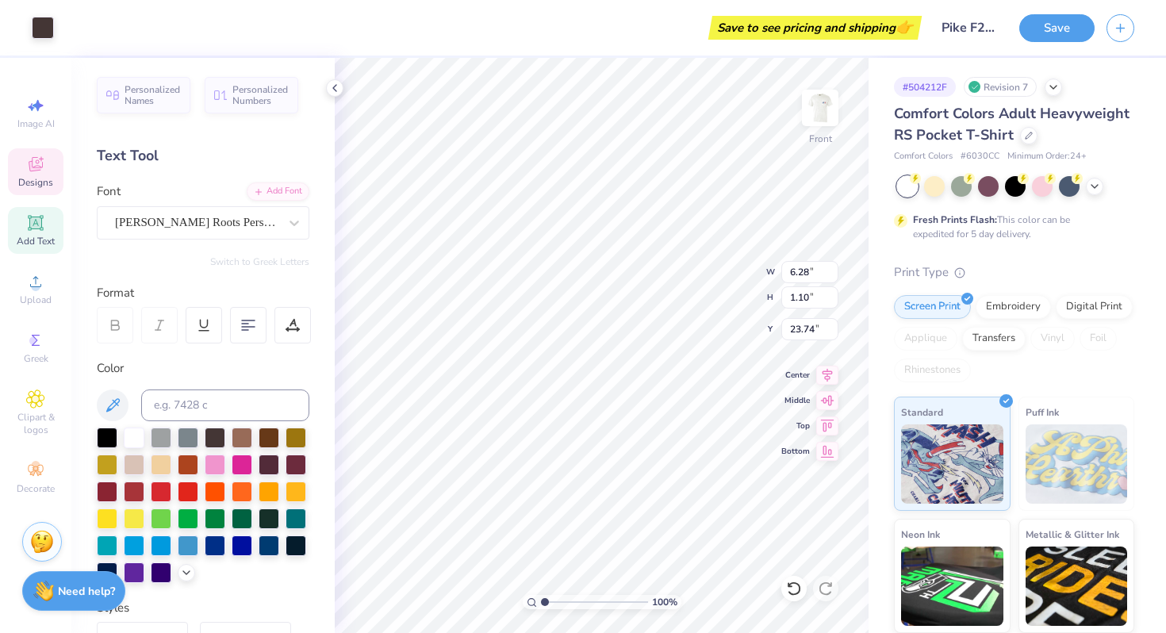
scroll to position [0, 2]
type input "6.27"
type input "8.24"
type input "17.53"
type input "5.17"
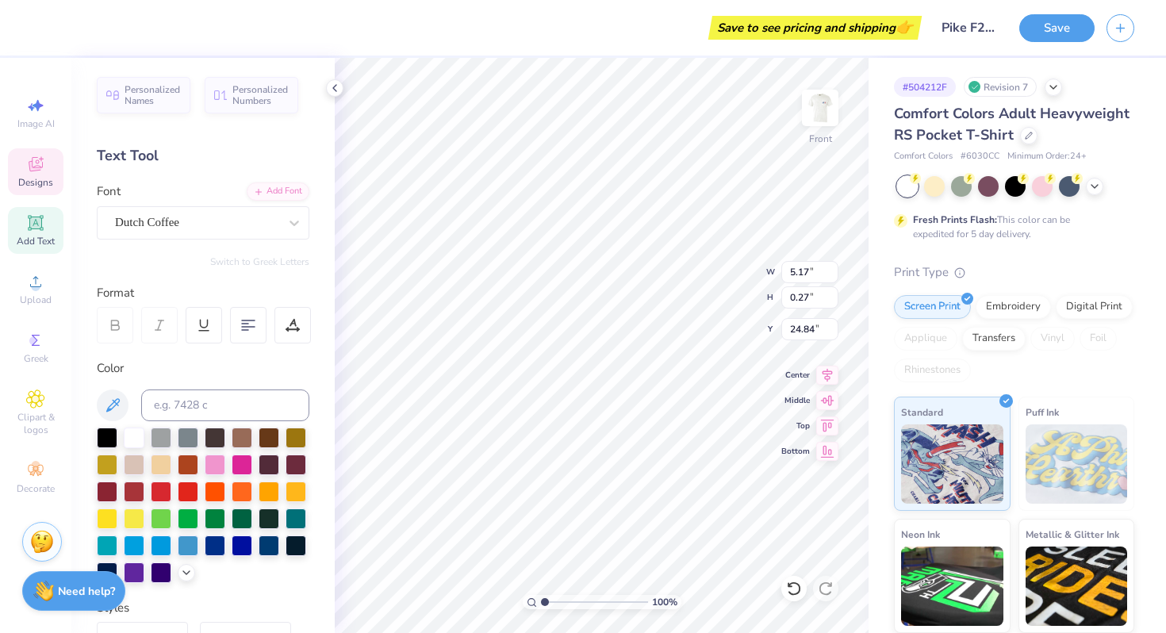
type input "0.27"
type input "24.84"
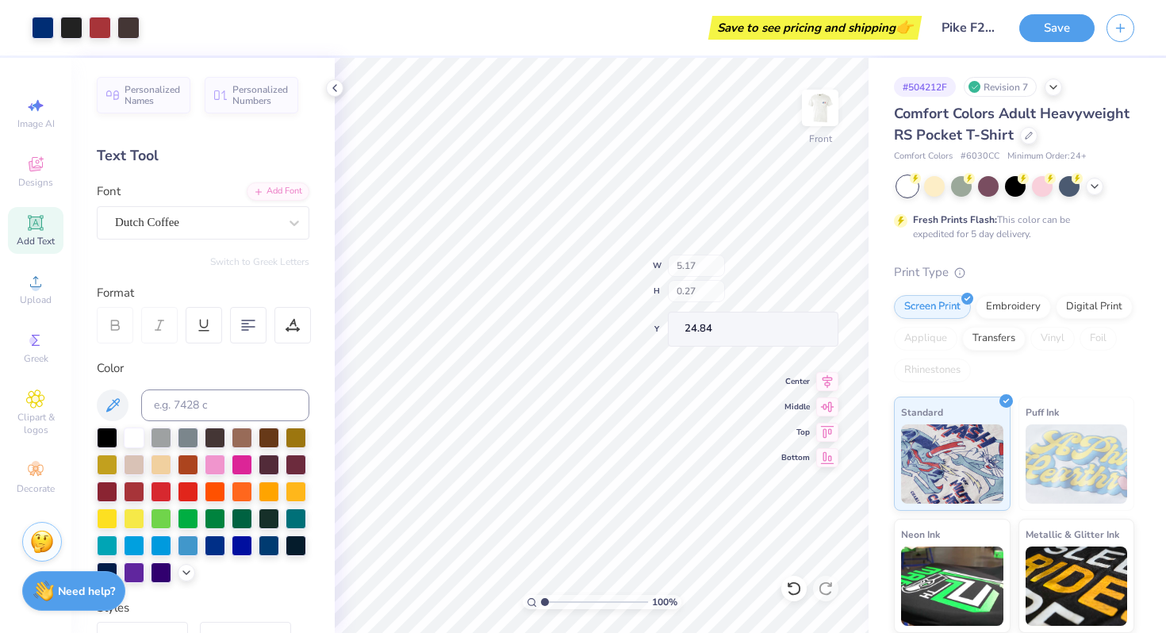
type input "10.02"
type input "0.53"
type input "24.59"
click at [33, 21] on div at bounding box center [43, 26] width 22 height 22
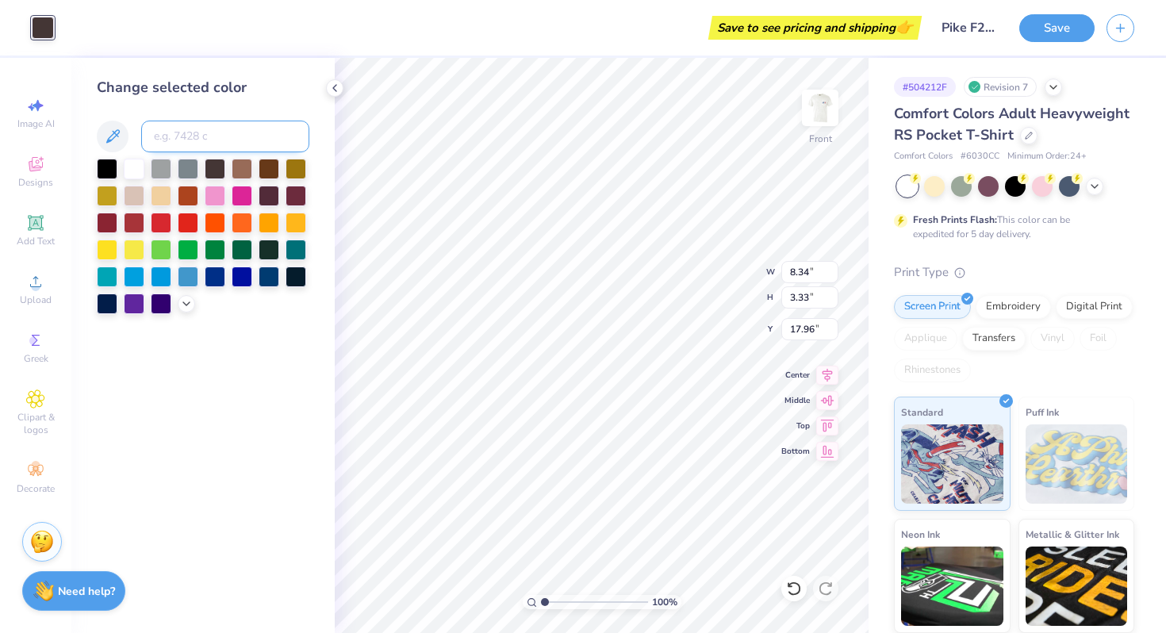
click at [163, 132] on input at bounding box center [225, 137] width 168 height 32
type input "neutral black"
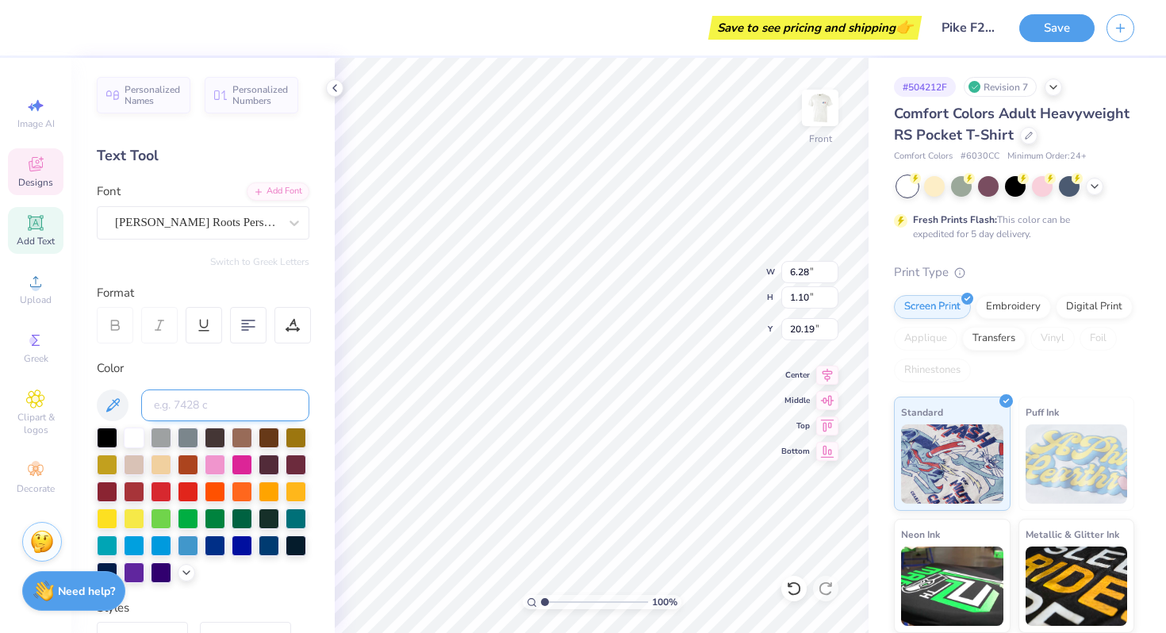
click at [201, 404] on input at bounding box center [225, 406] width 168 height 32
type input "neutral black"
type input "6.49"
type input "1.25"
type input "20.12"
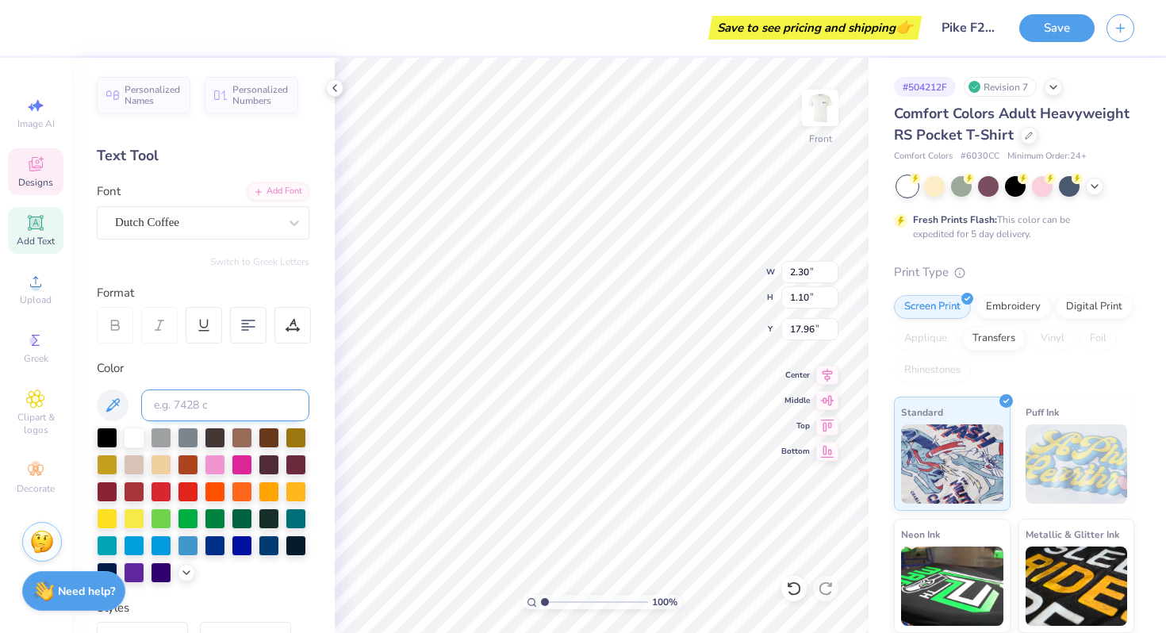
type textarea "PI KAPPA ALPHA"
type input "6.49"
type input "1.25"
type input "20.12"
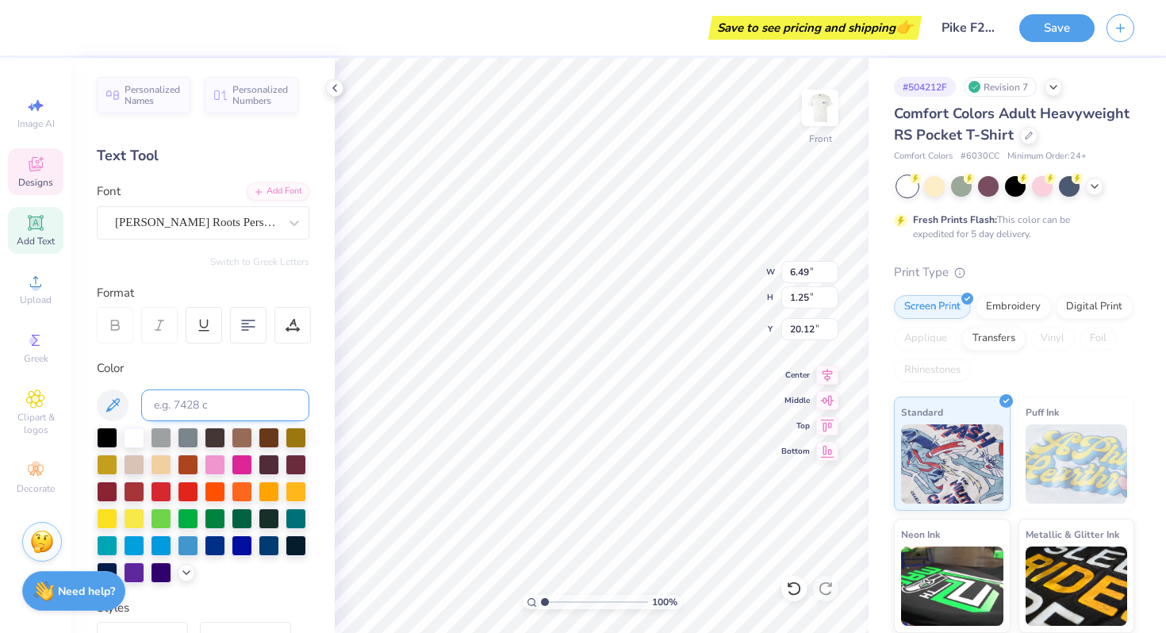
scroll to position [0, 0]
type textarea "Pi Kappa Alpha"
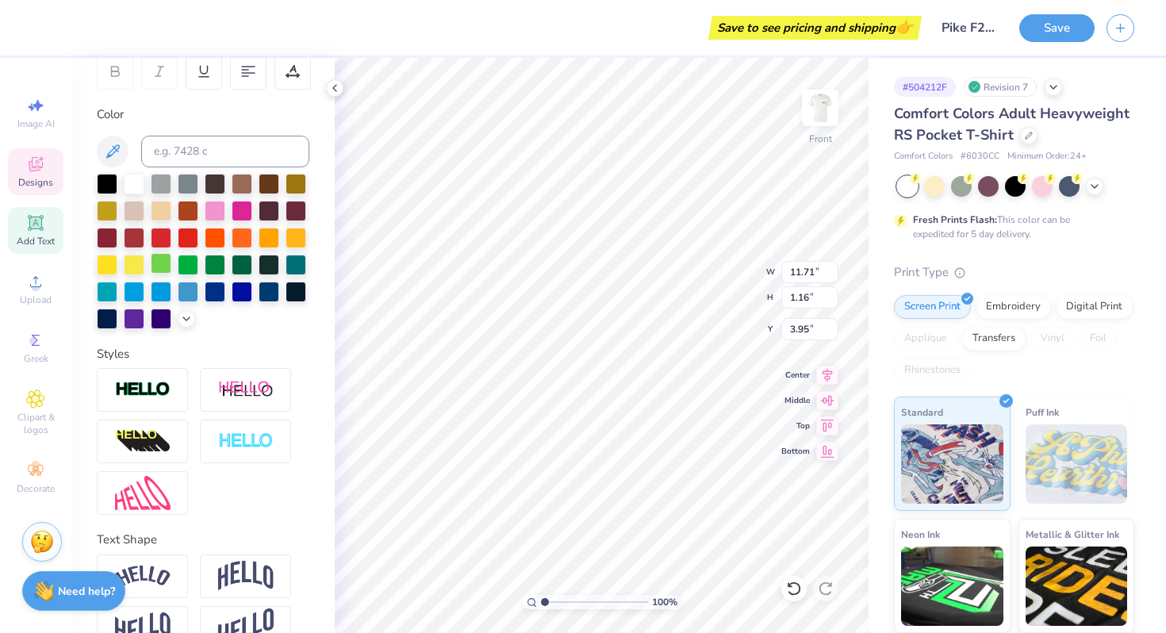
scroll to position [289, 0]
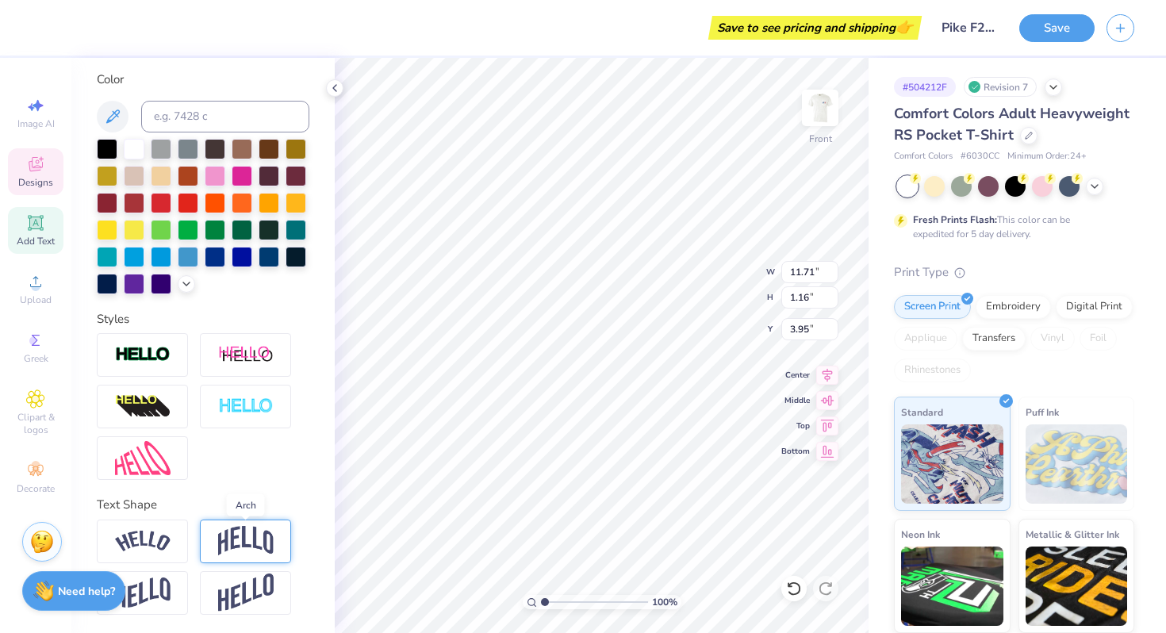
click at [260, 537] on img at bounding box center [246, 541] width 56 height 30
type input "3.51"
type input "2.77"
click at [152, 536] on img at bounding box center [143, 541] width 56 height 21
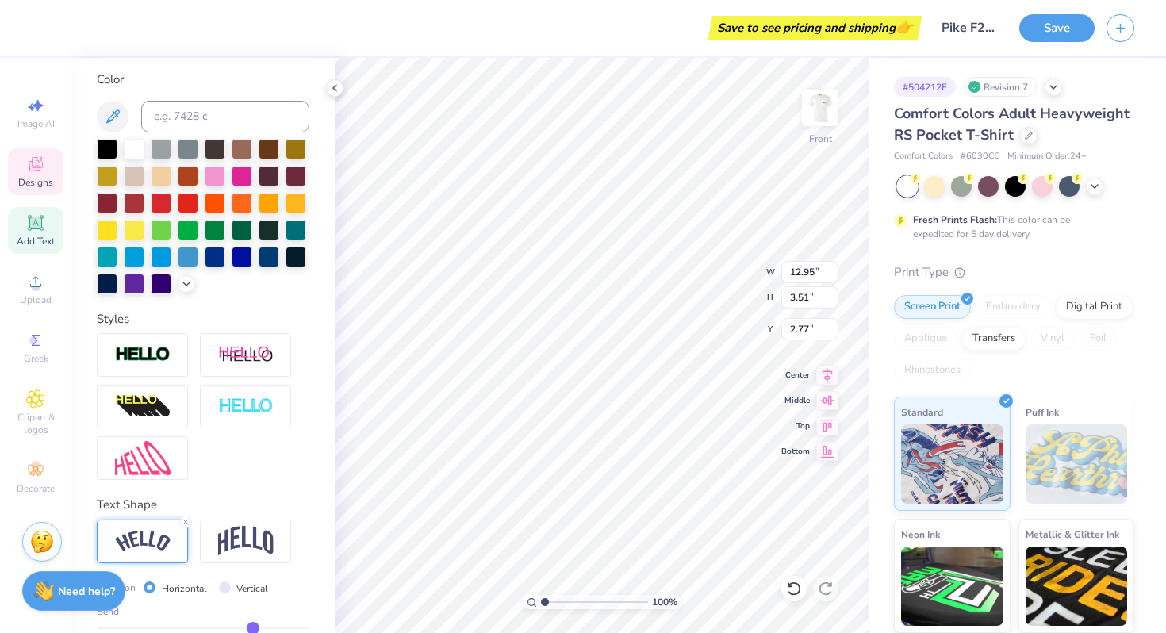
type input "12.95"
type input "2.83"
type input "3.12"
type input "4.09"
type input "7.07"
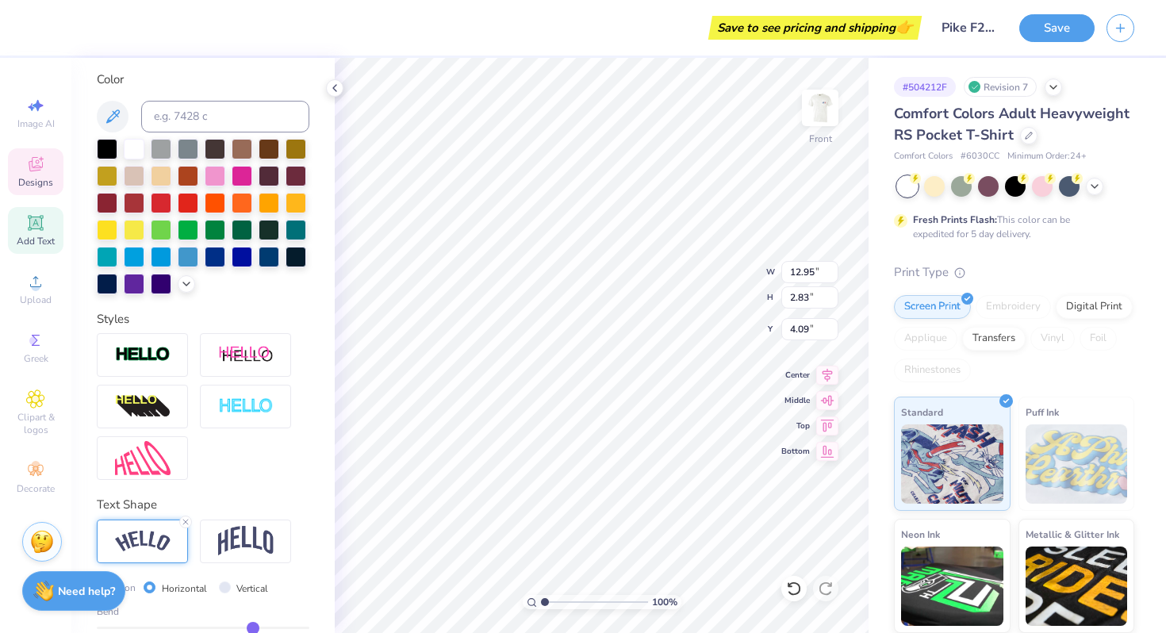
type input "1.34"
type input "20.07"
click at [253, 552] on img at bounding box center [246, 541] width 56 height 30
type input "11.71"
type input "3.51"
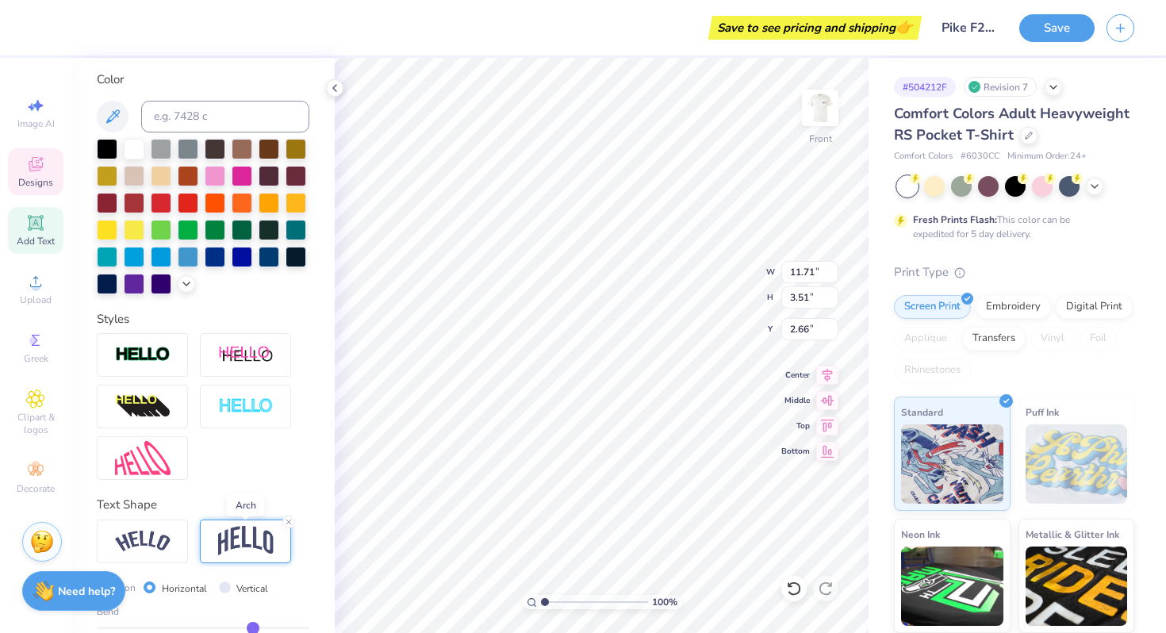
type input "2.66"
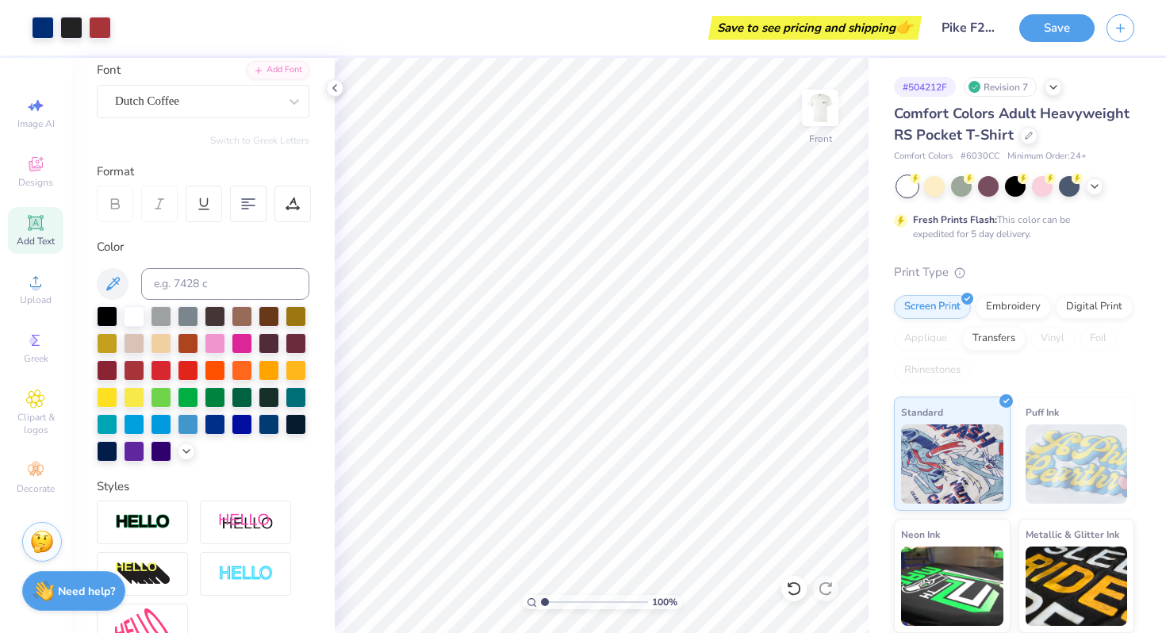
scroll to position [117, 0]
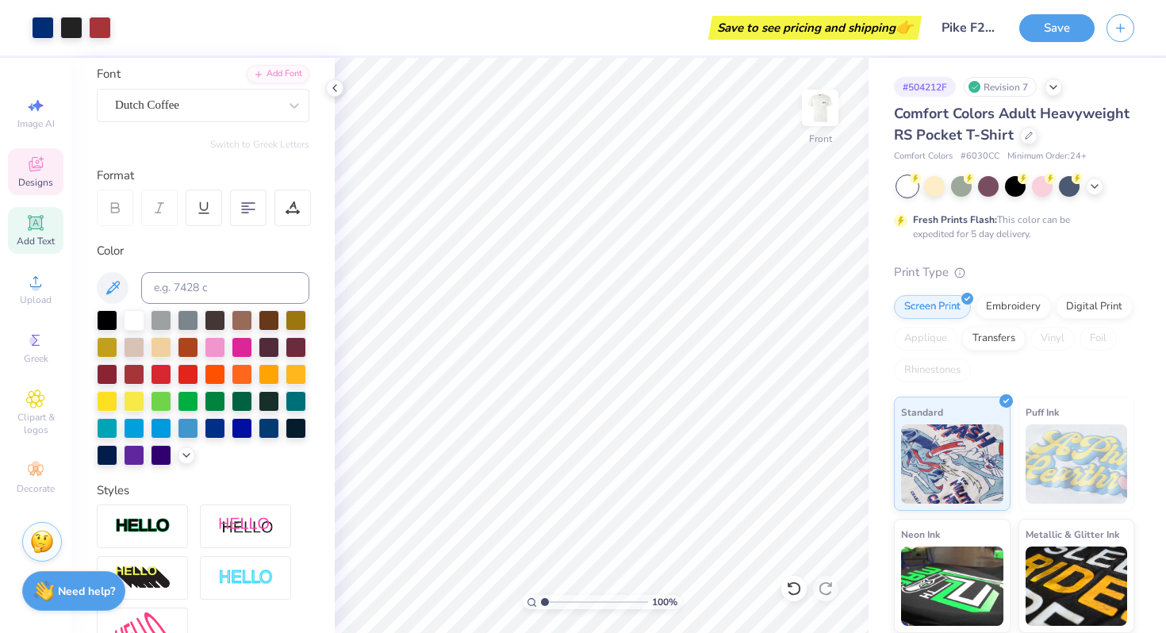
click at [52, 162] on div "Designs" at bounding box center [36, 171] width 56 height 47
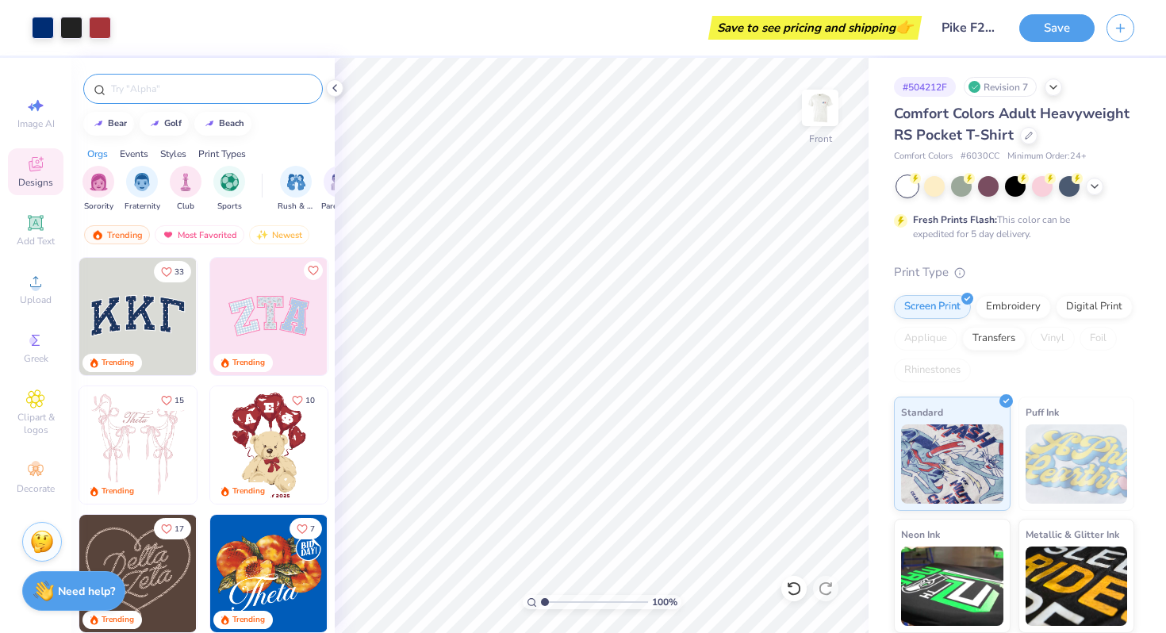
click at [150, 88] on input "text" at bounding box center [210, 89] width 203 height 16
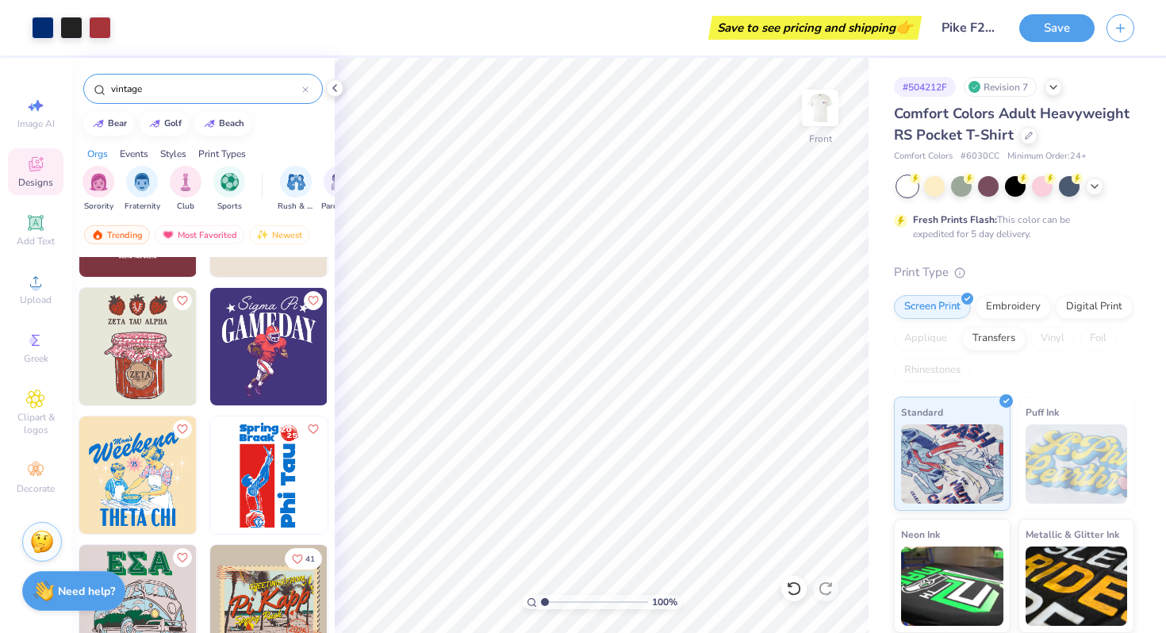
scroll to position [1132, 0]
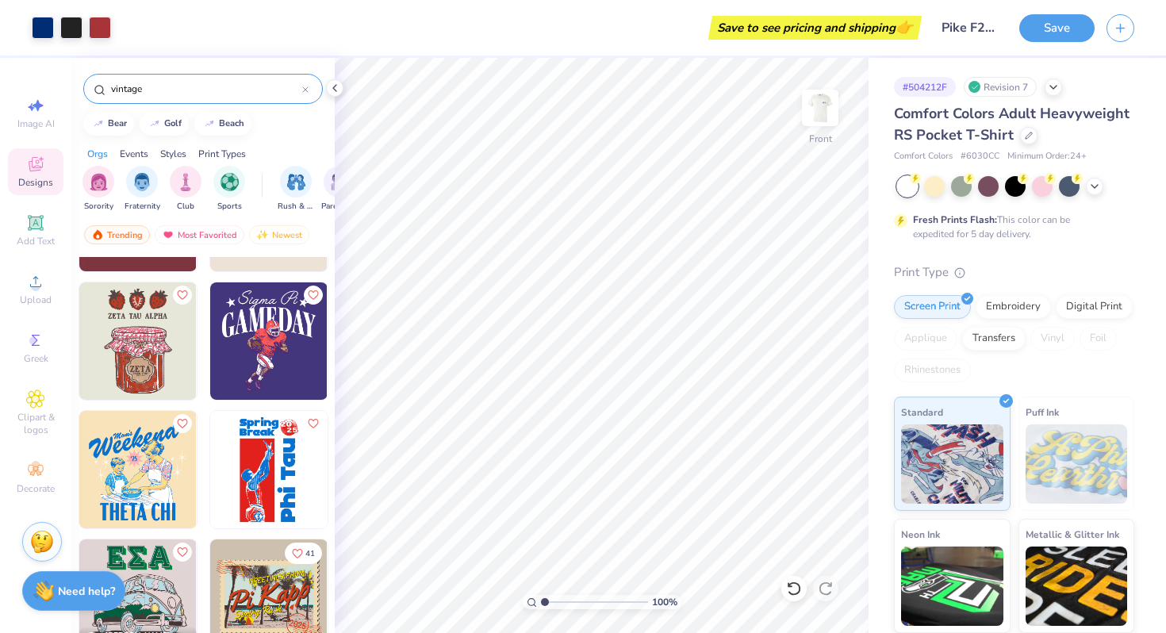
type input "vintage"
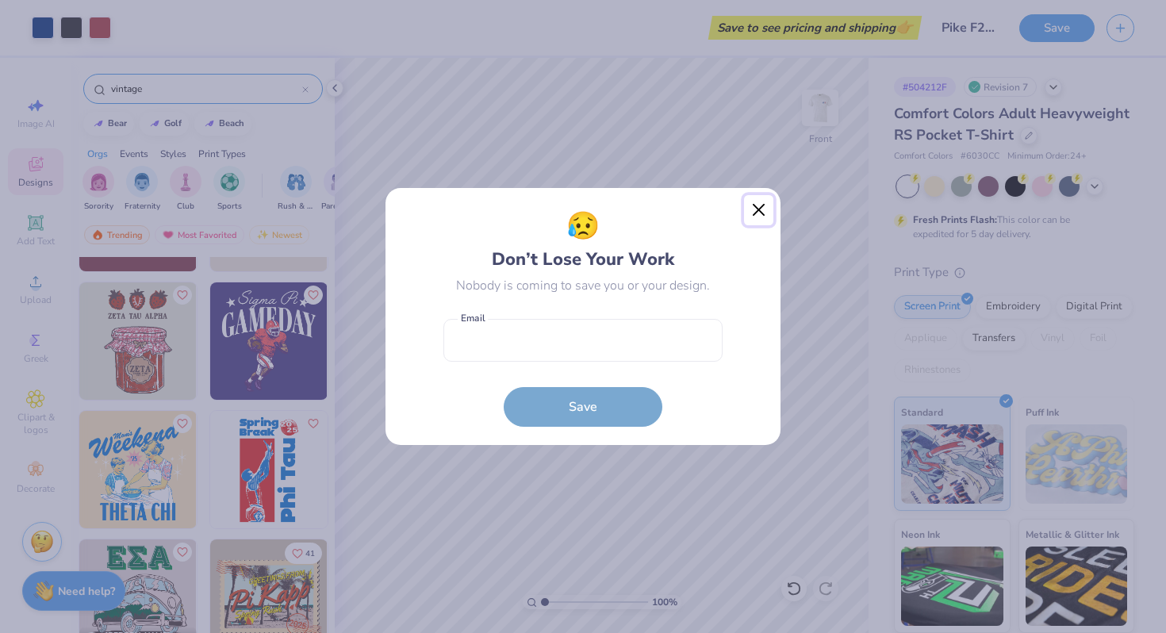
click at [756, 217] on button "Close" at bounding box center [759, 210] width 30 height 30
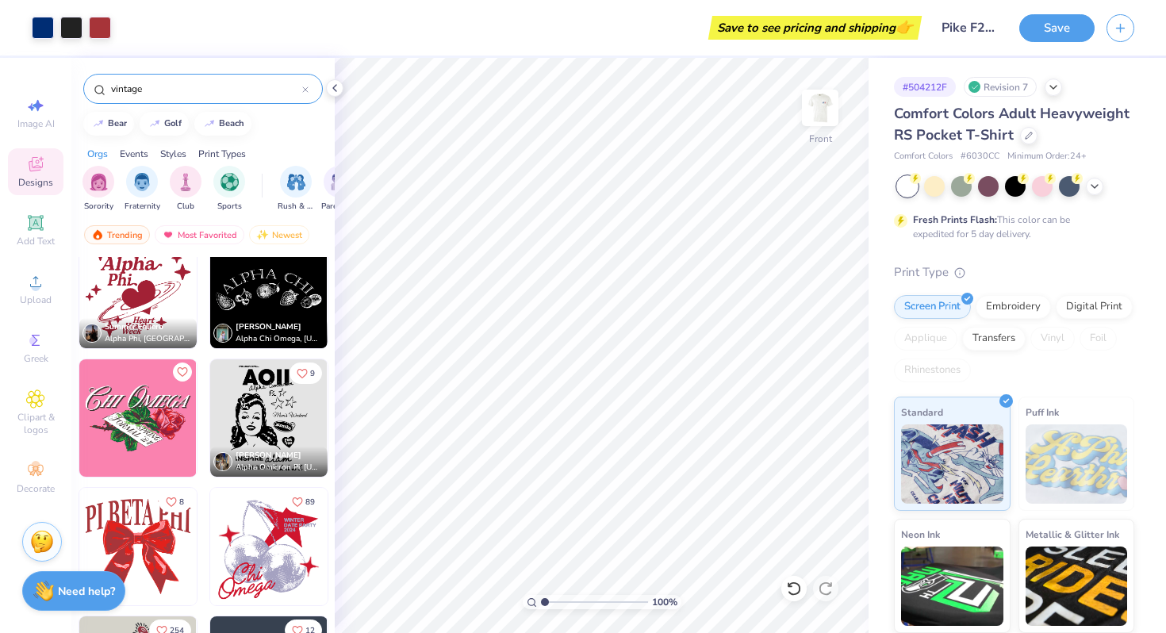
scroll to position [1702, 0]
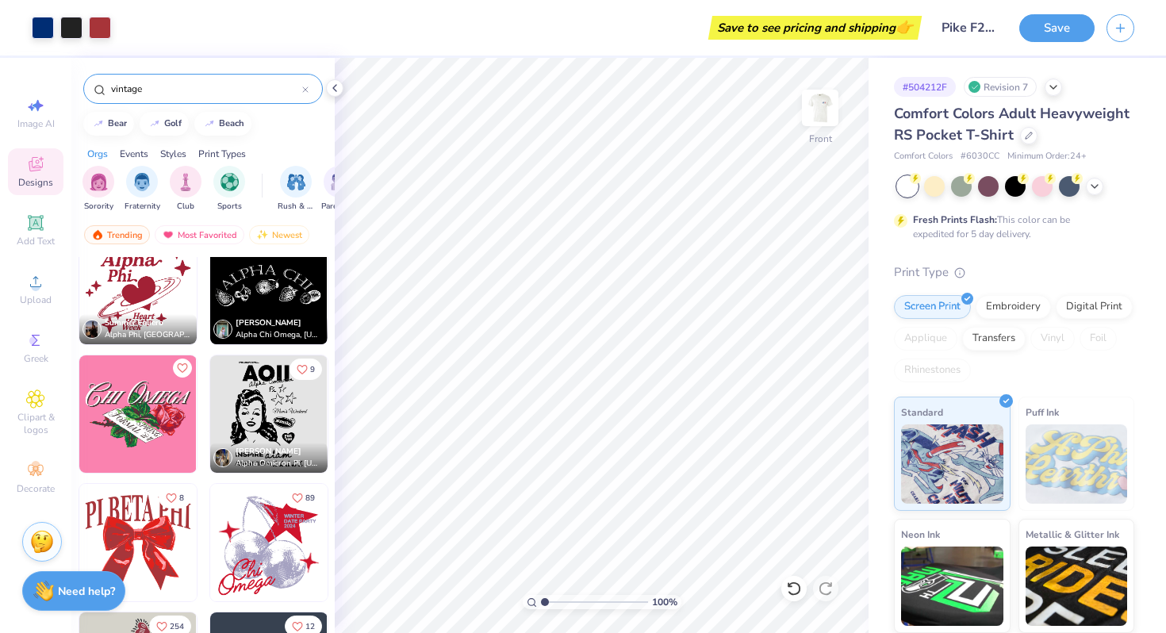
click at [209, 301] on img at bounding box center [150, 285] width 117 height 117
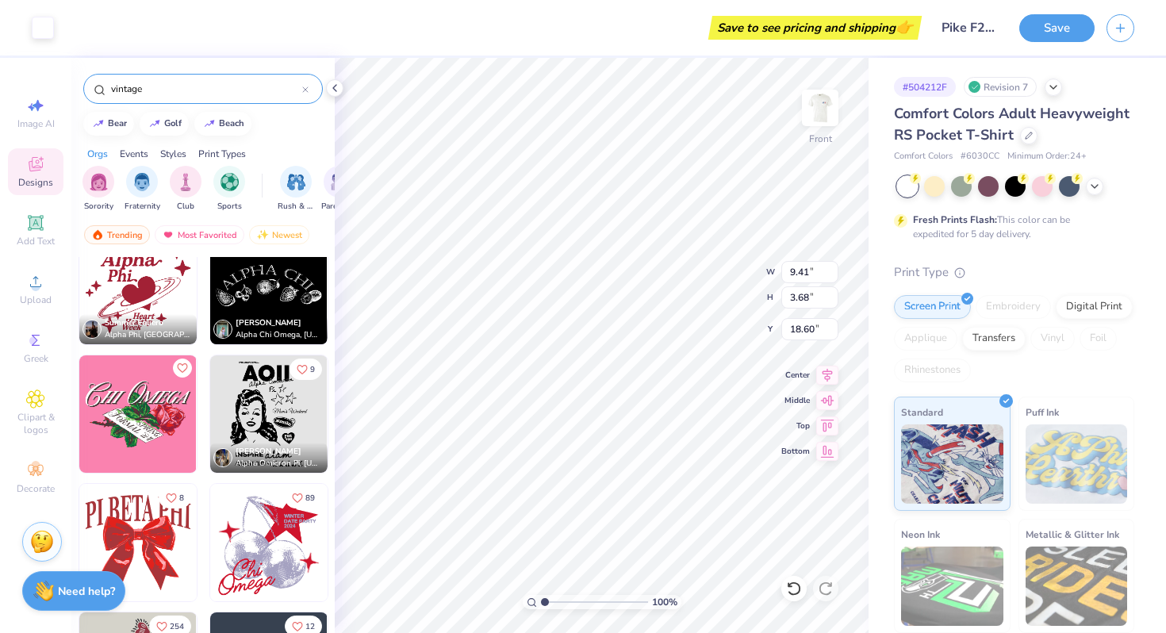
type input "18.60"
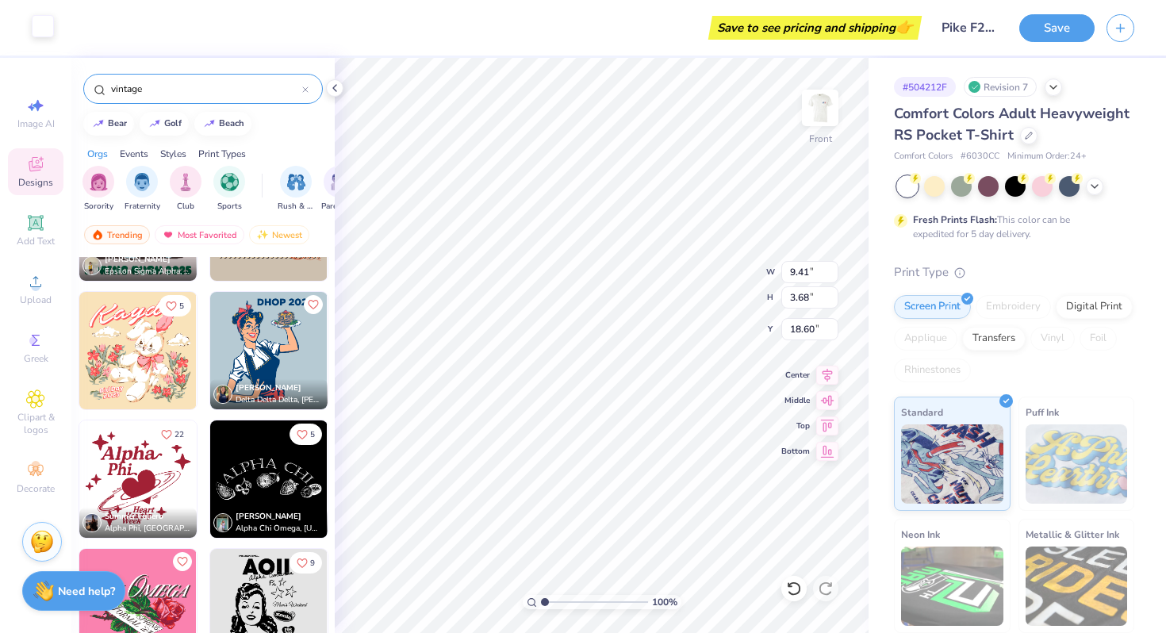
click at [47, 32] on div at bounding box center [43, 26] width 22 height 22
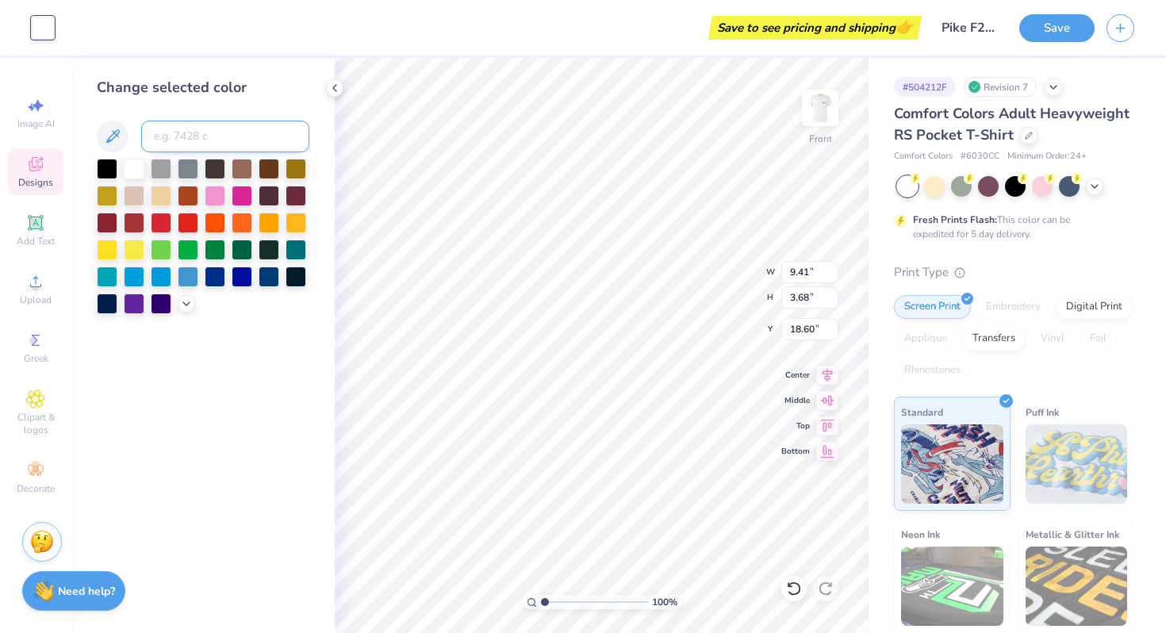
click at [205, 133] on input at bounding box center [225, 137] width 168 height 32
type input "neutral black"
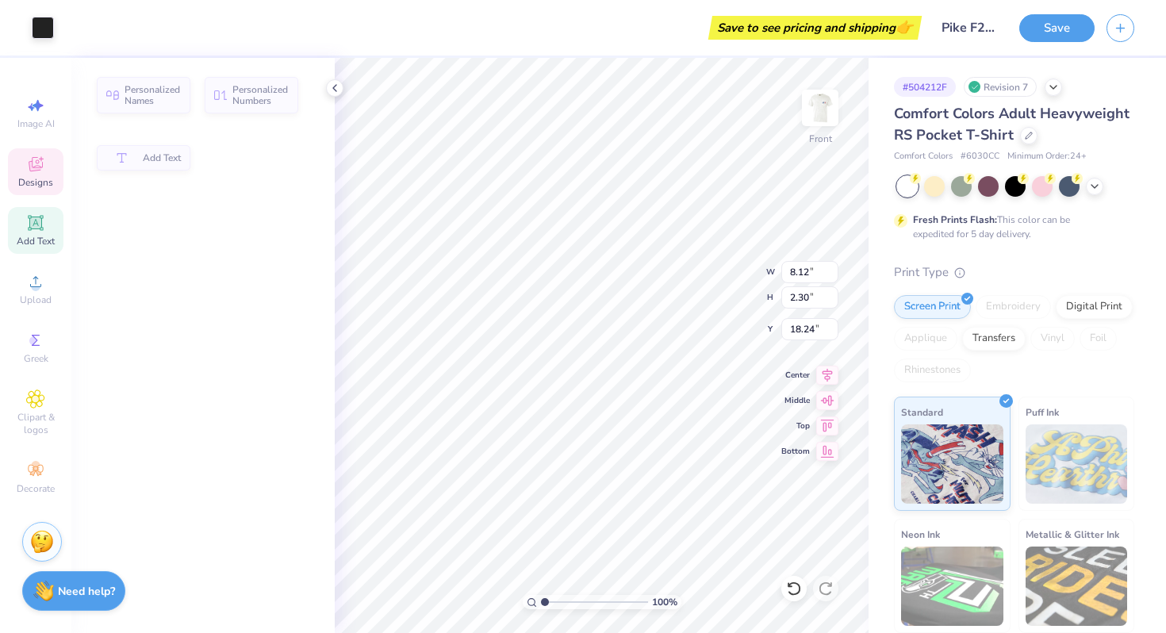
type input "8.12"
type input "2.30"
type input "18.24"
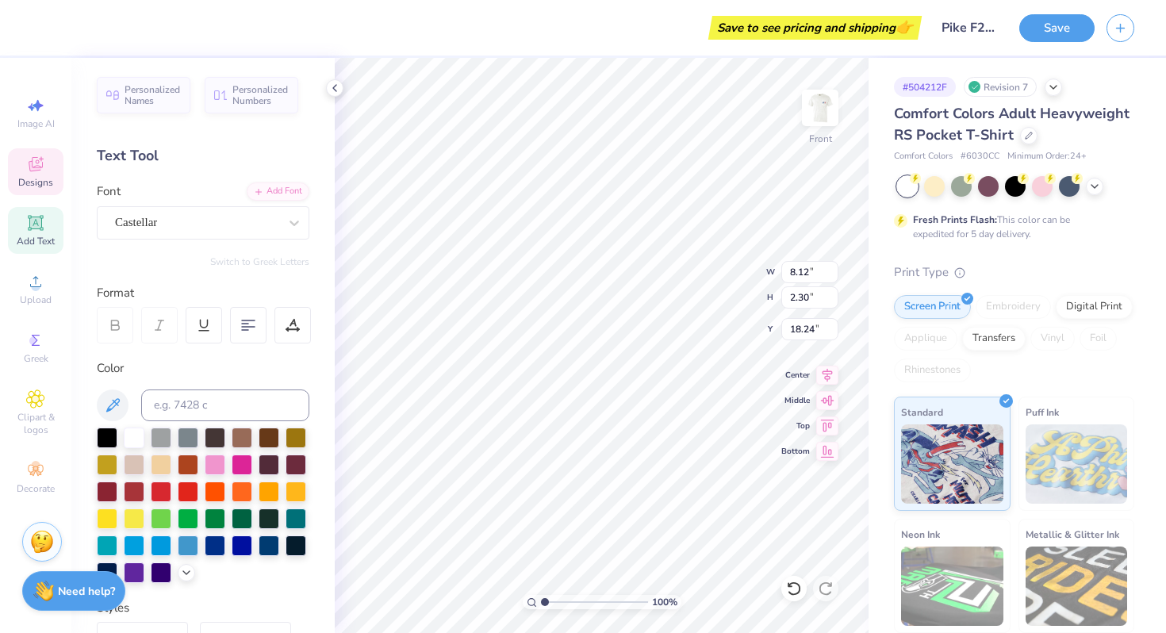
scroll to position [0, 2]
type textarea "PI KAPPA ALPHA"
type input "1.84"
type input "1.25"
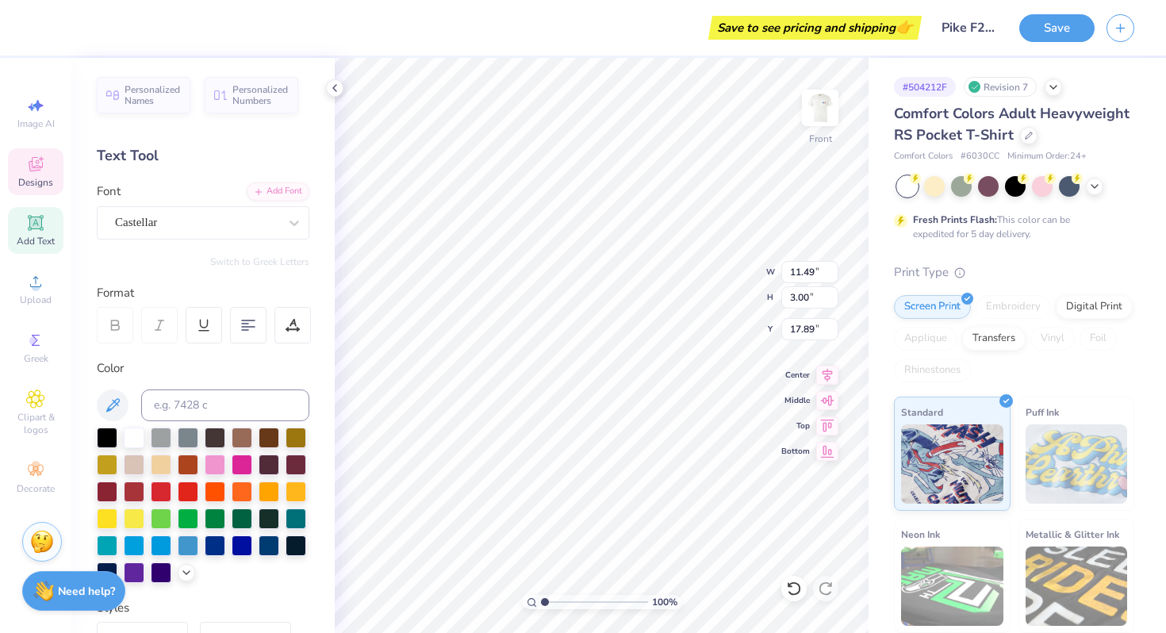
type input "20.31"
type input "11.49"
type input "3.00"
click at [54, 184] on div "Designs" at bounding box center [36, 171] width 56 height 47
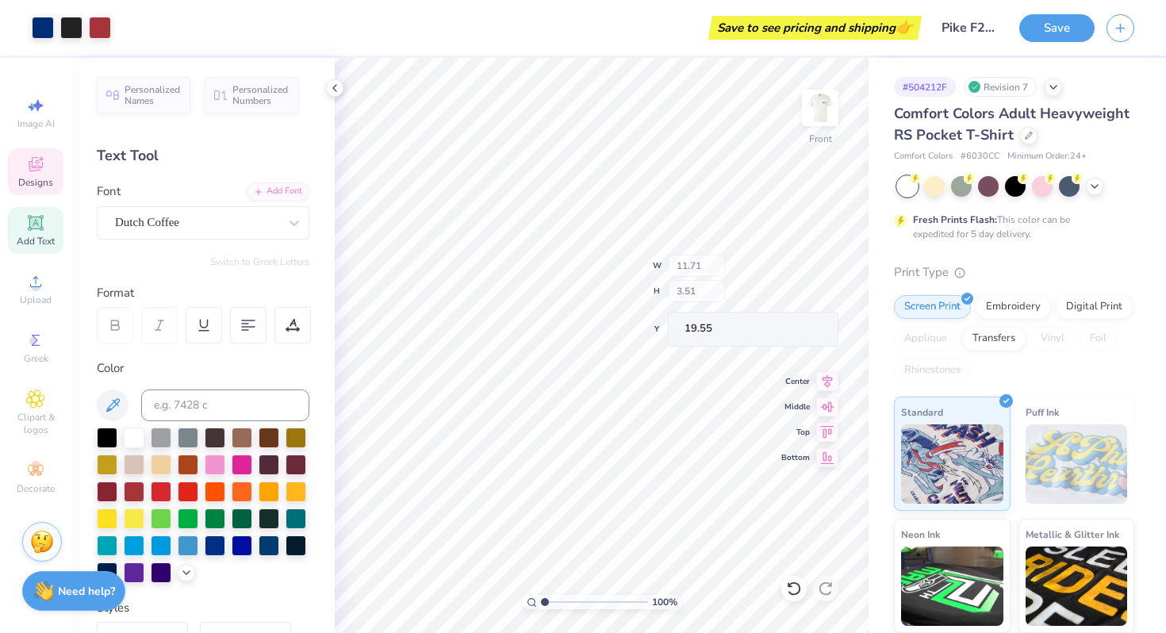
type input "19.55"
click at [29, 187] on span "Designs" at bounding box center [35, 182] width 35 height 13
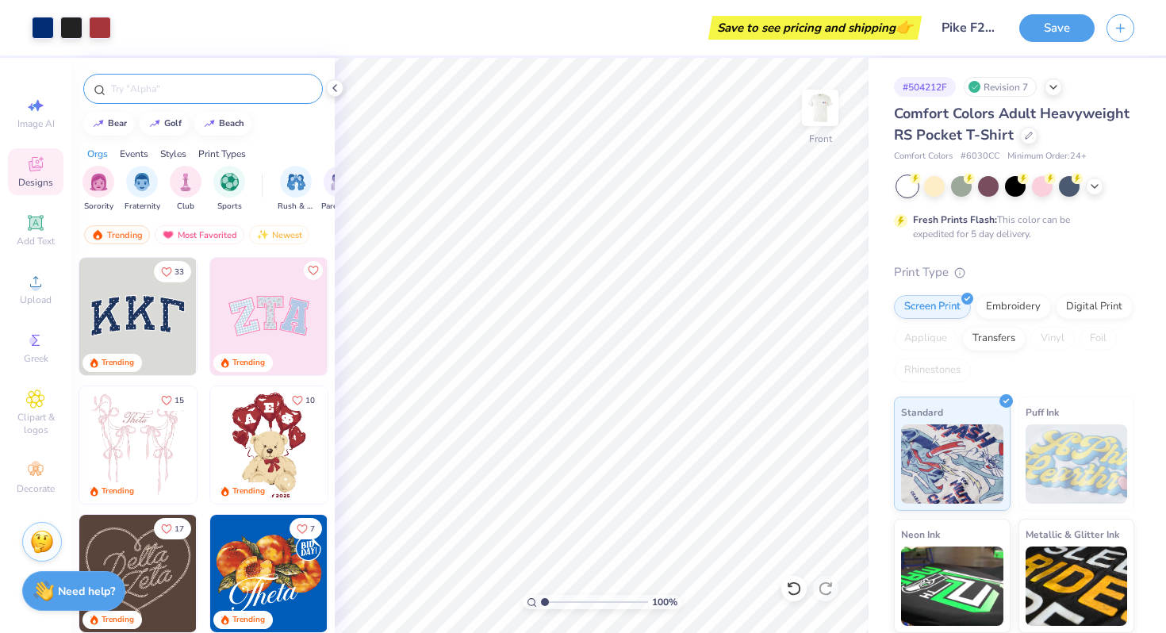
click at [166, 101] on div at bounding box center [203, 89] width 240 height 30
click at [159, 92] on input "text" at bounding box center [210, 89] width 203 height 16
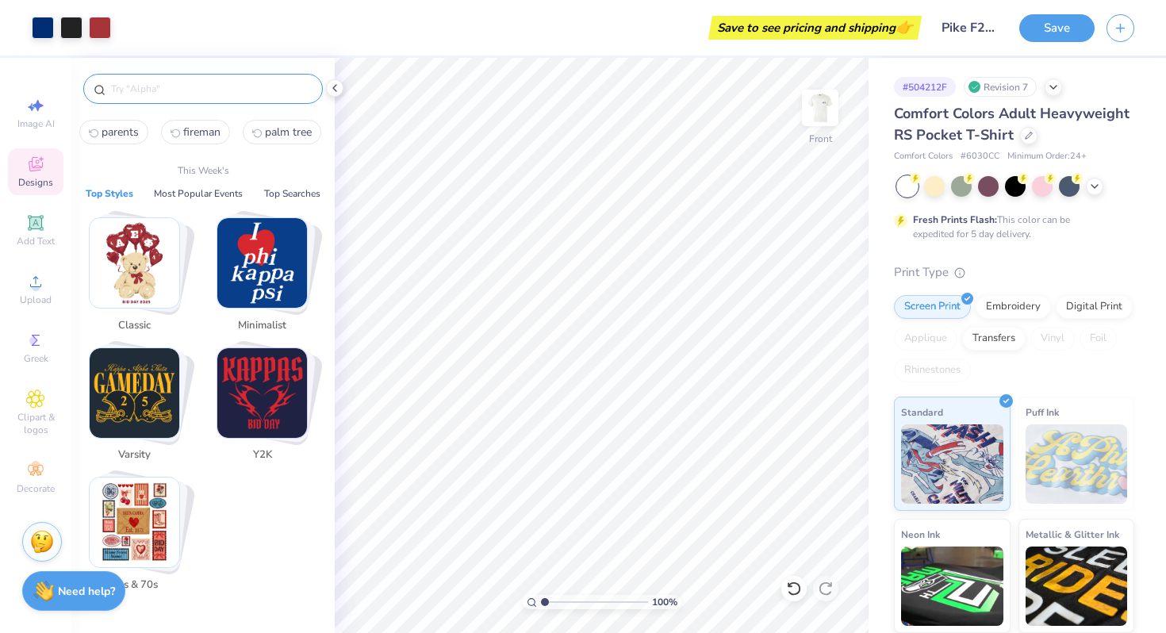
type input "C"
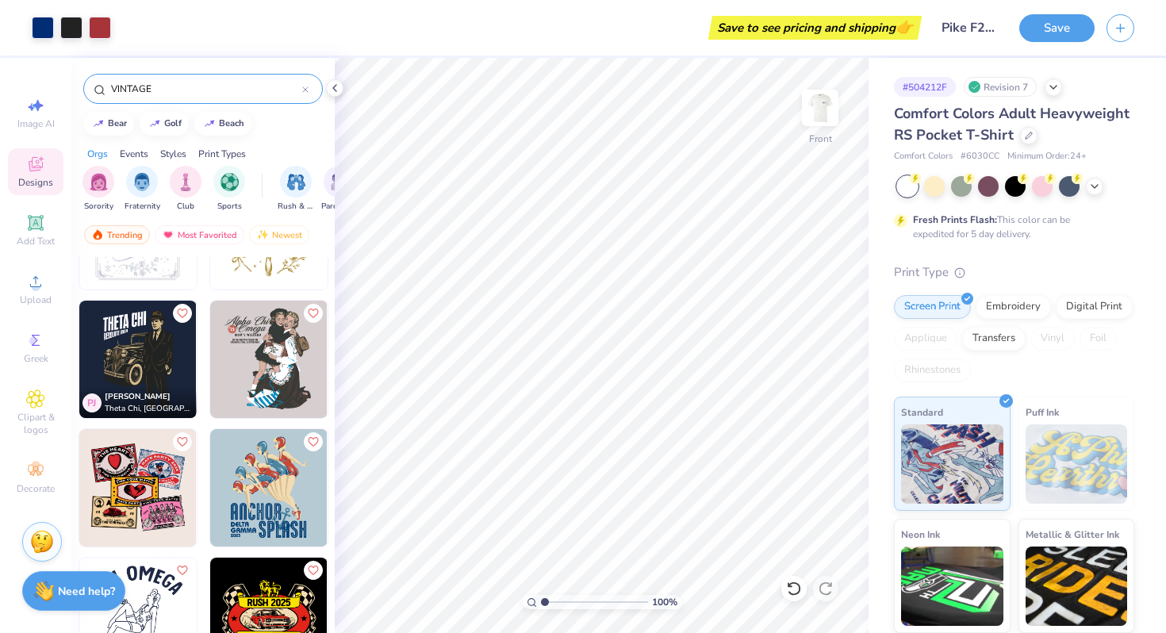
scroll to position [3683, 0]
type input "VINTAGE"
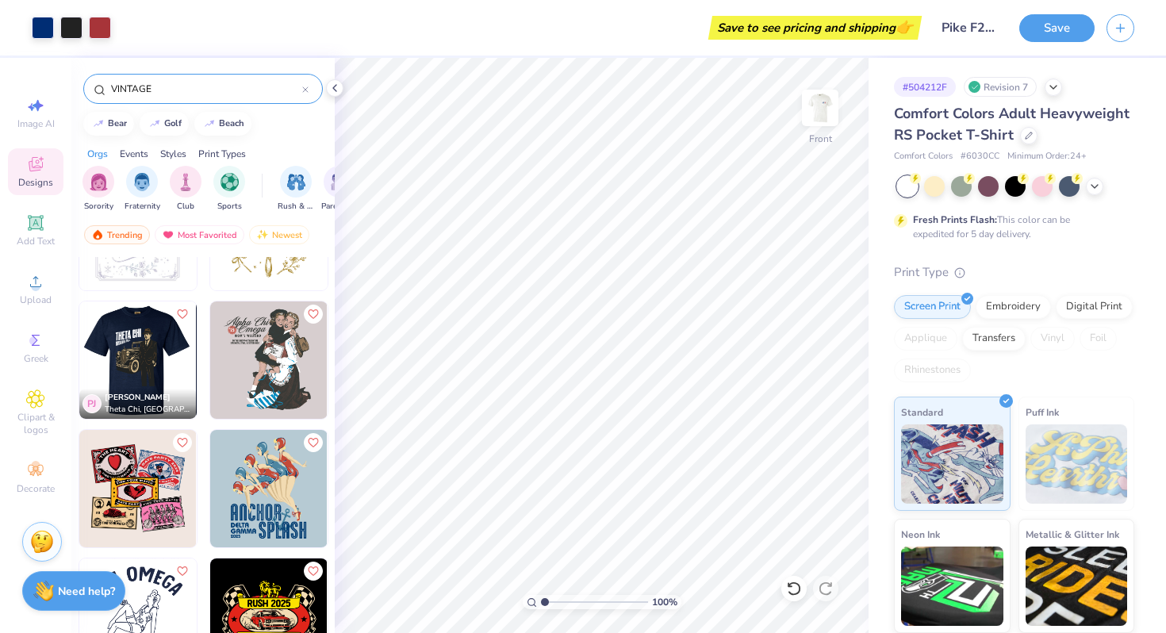
click at [79, 373] on img at bounding box center [20, 359] width 117 height 117
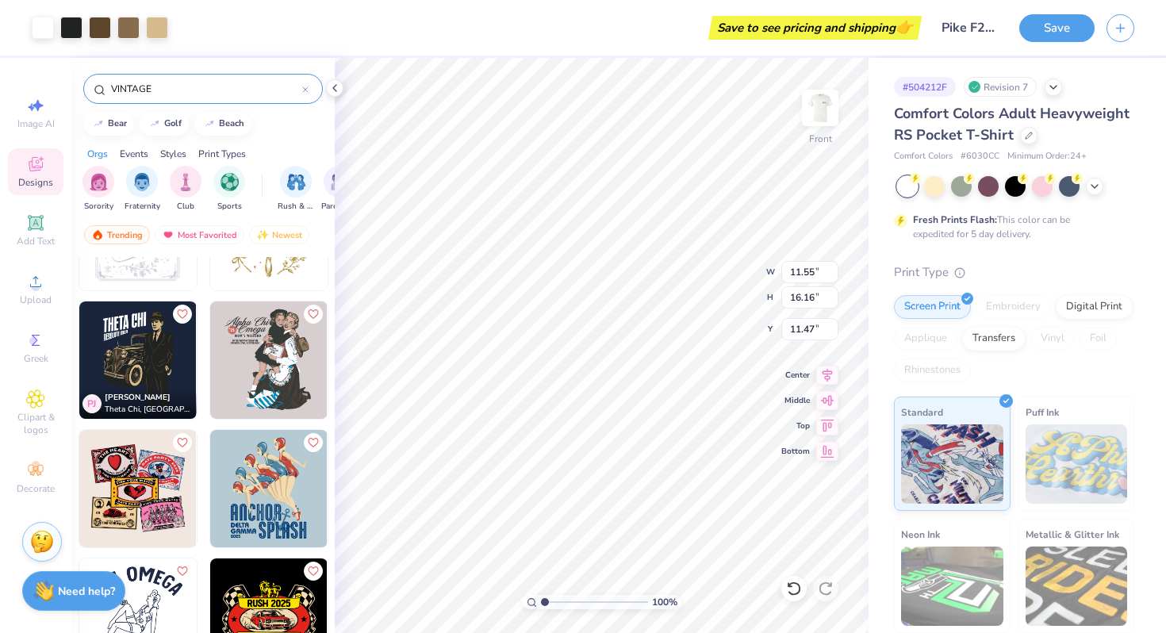
type input "11.47"
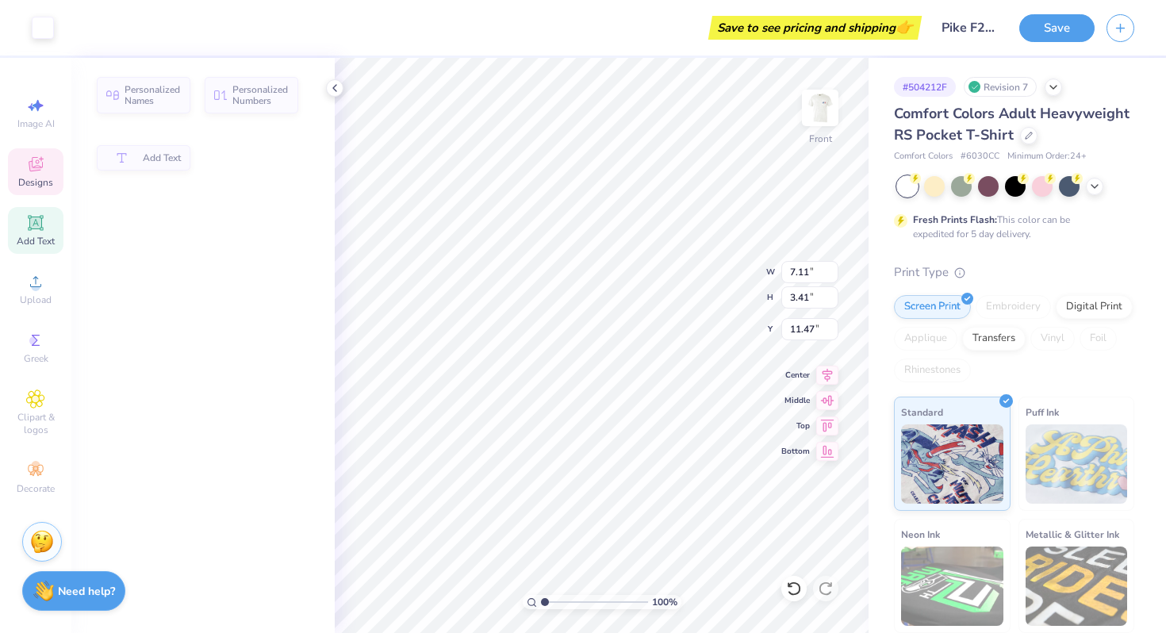
type input "7.11"
type input "3.41"
type input "11.53"
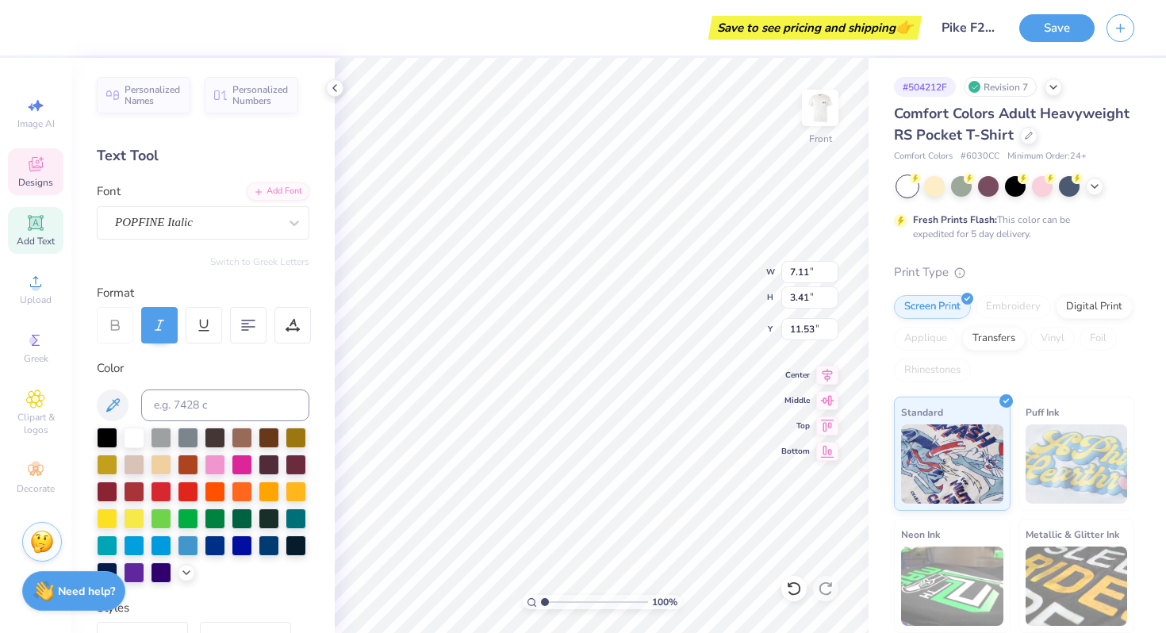
scroll to position [0, 0]
type input "11.33"
type input "18.08"
type input "6.12"
type input "5.73"
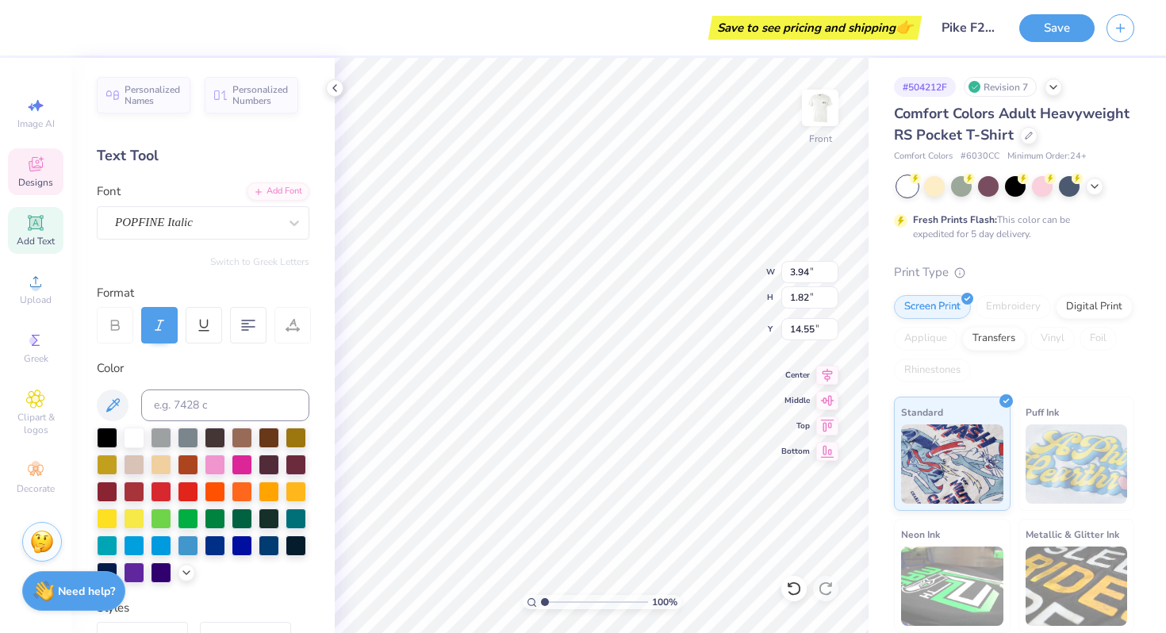
type input "2.07"
type input "23.73"
type textarea "PI KAPPA ALPHA"
click at [201, 413] on input at bounding box center [225, 406] width 168 height 32
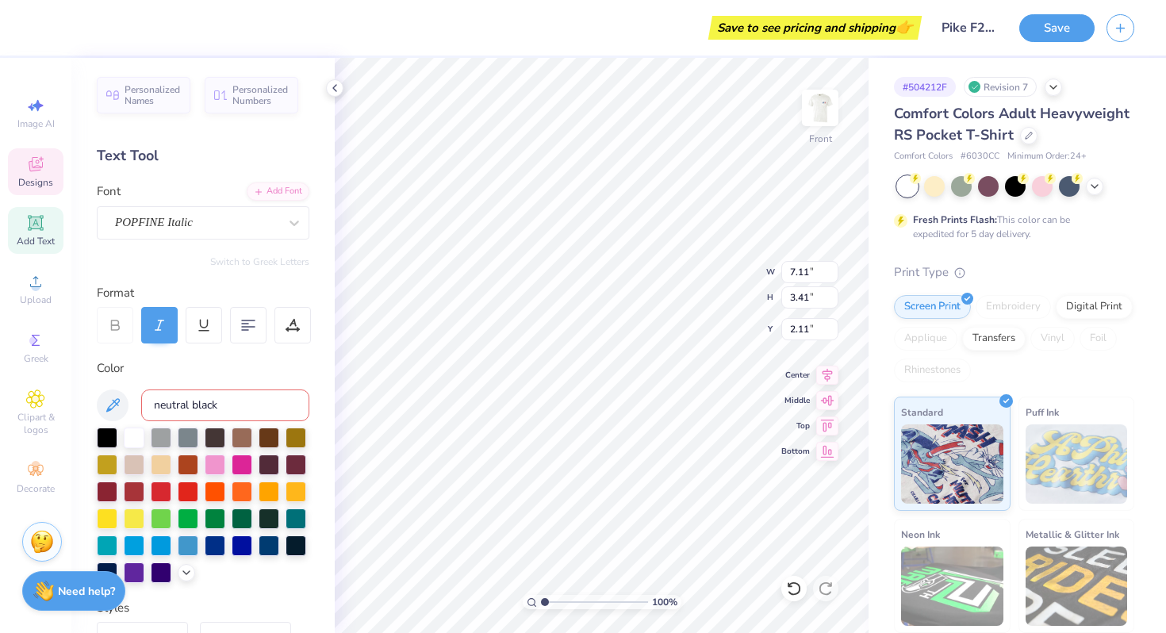
type input "neutral black c"
type input "2.46"
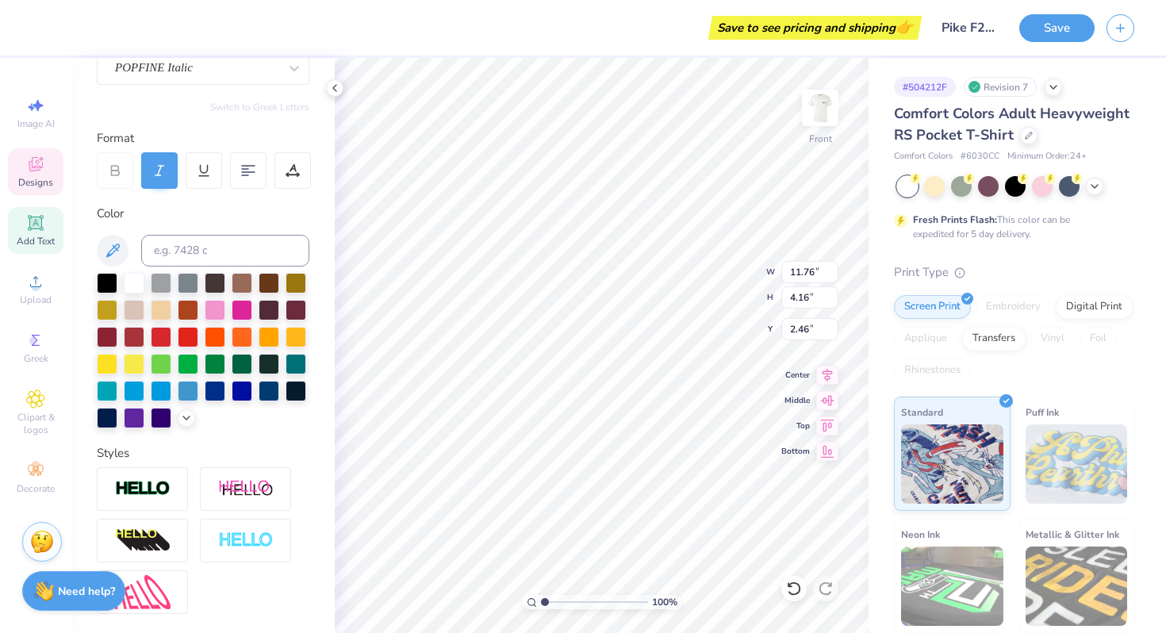
scroll to position [201, 0]
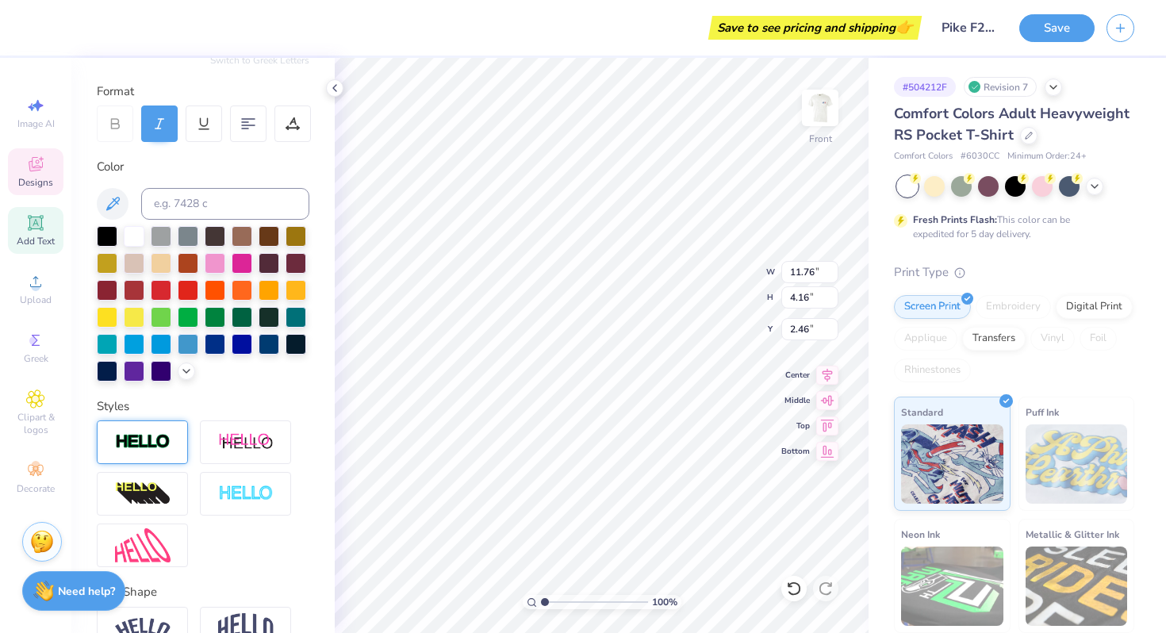
click at [157, 450] on img at bounding box center [143, 442] width 56 height 18
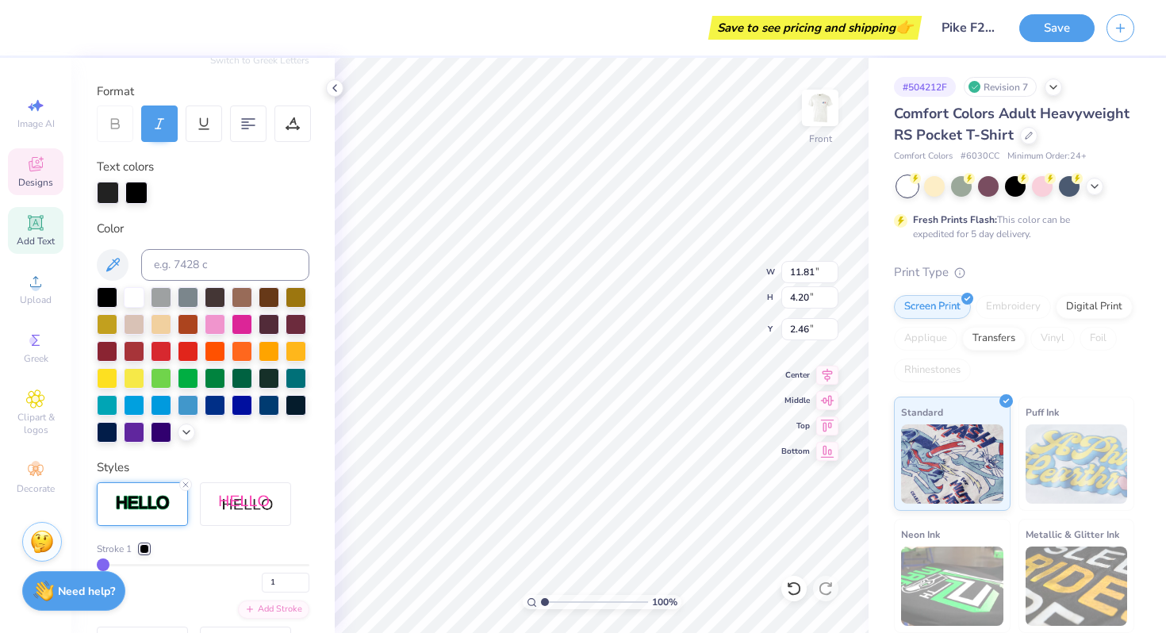
type input "11.81"
type input "4.20"
type input "2.44"
click at [186, 485] on icon at bounding box center [186, 485] width 10 height 10
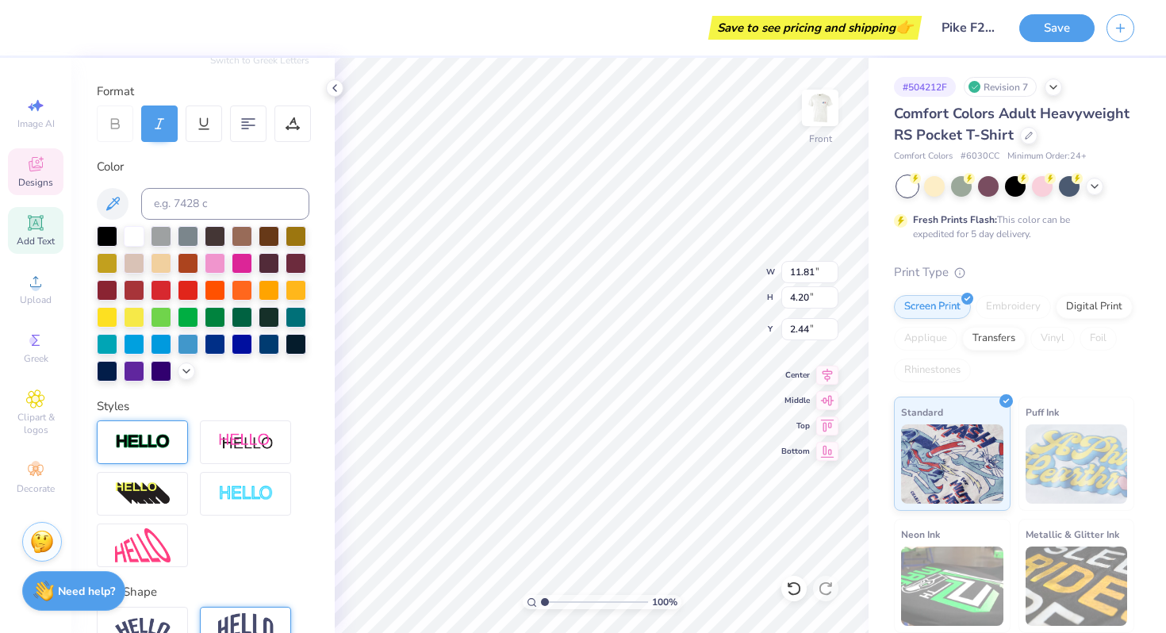
type input "11.76"
type input "4.16"
type input "2.46"
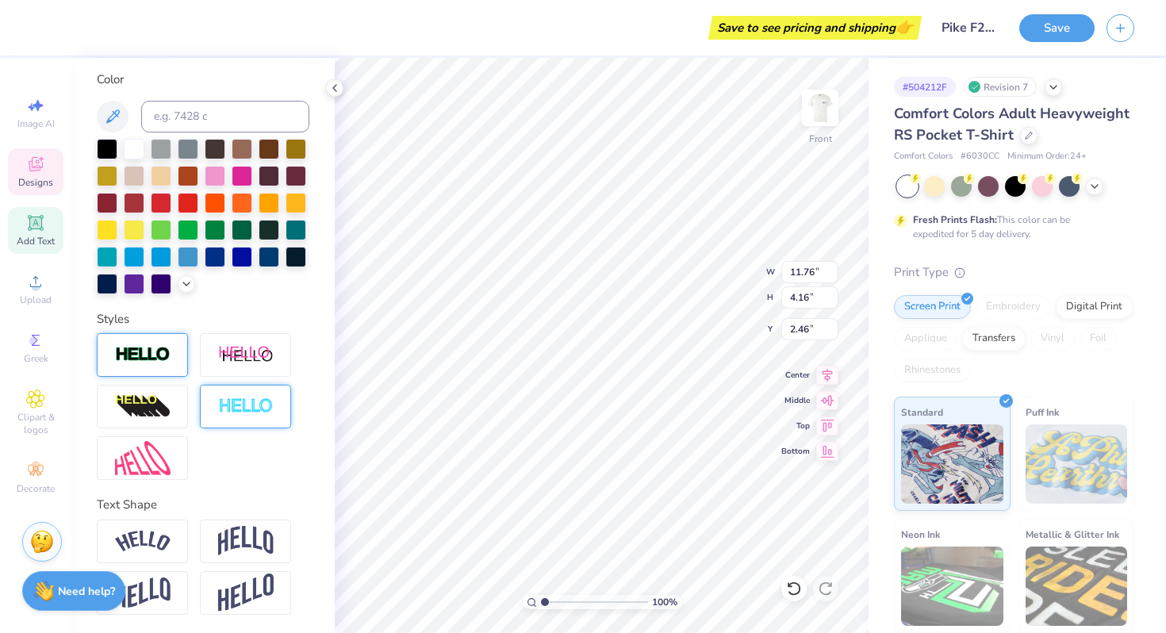
click at [236, 406] on img at bounding box center [246, 406] width 56 height 18
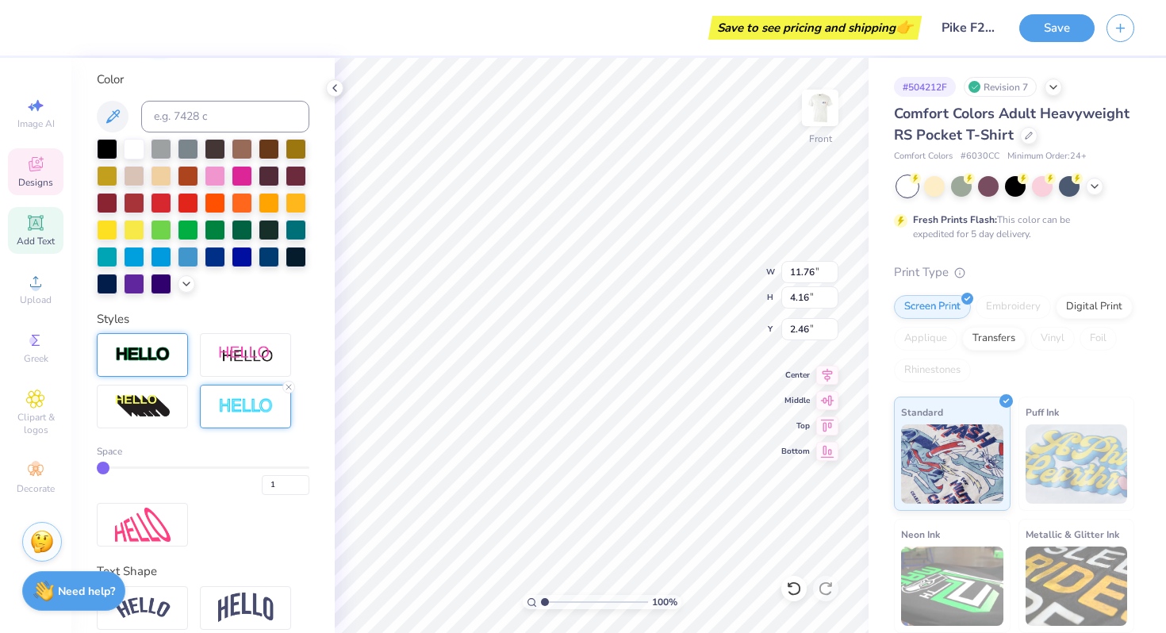
type input "11.81"
type input "4.20"
type input "2.44"
type input "10.38"
type input "3.70"
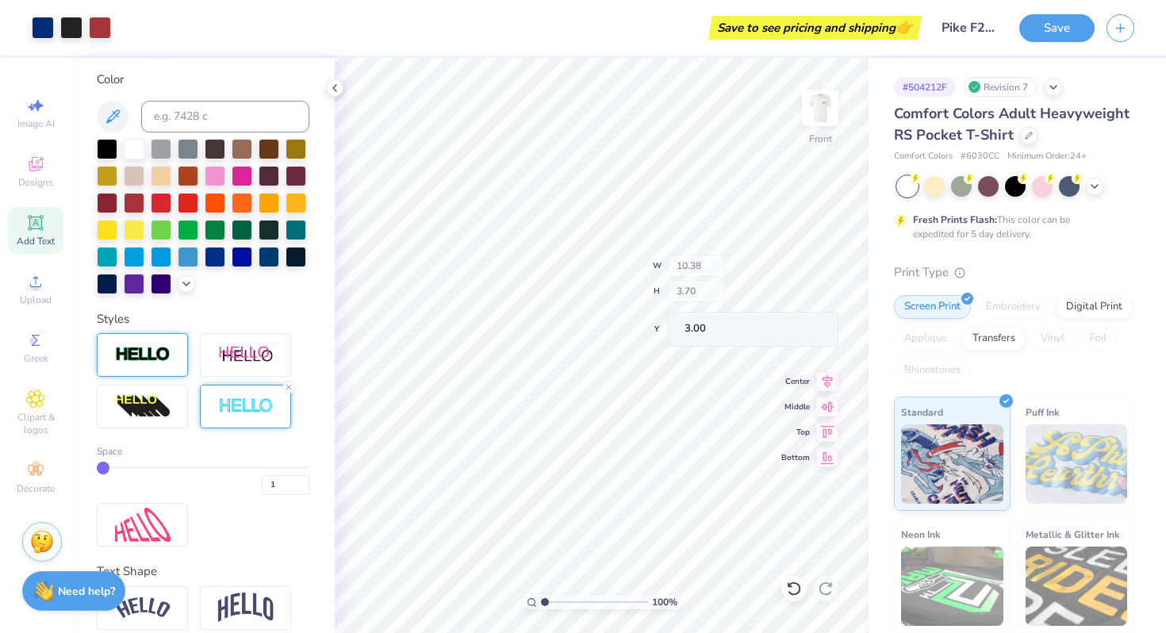
type input "3.00"
type input "10.68"
type input "2.05"
type input "3.82"
type input "3.00"
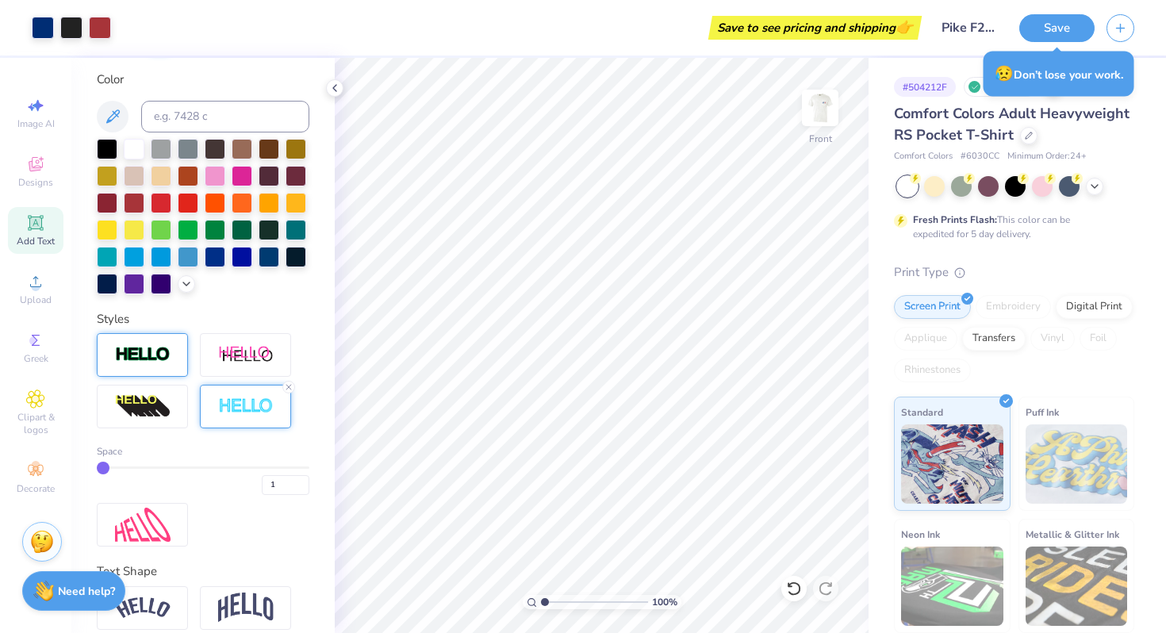
click at [238, 549] on div "Personalized Names Personalized Numbers Text Tool Add Font Font POPFINE Italic …" at bounding box center [202, 345] width 263 height 575
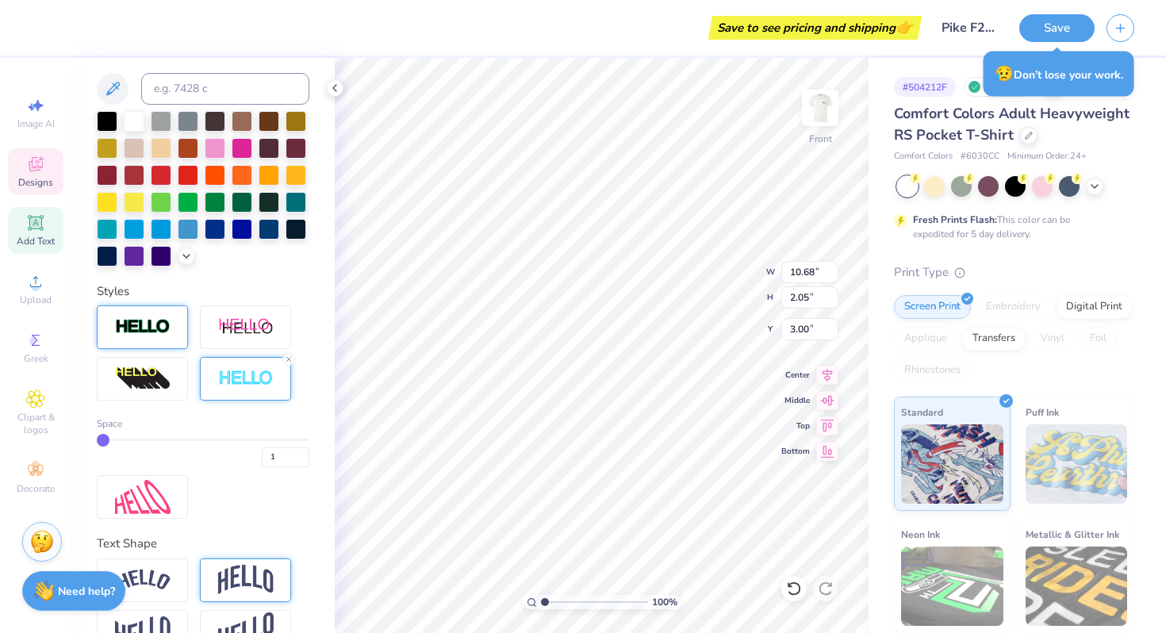
scroll to position [355, 0]
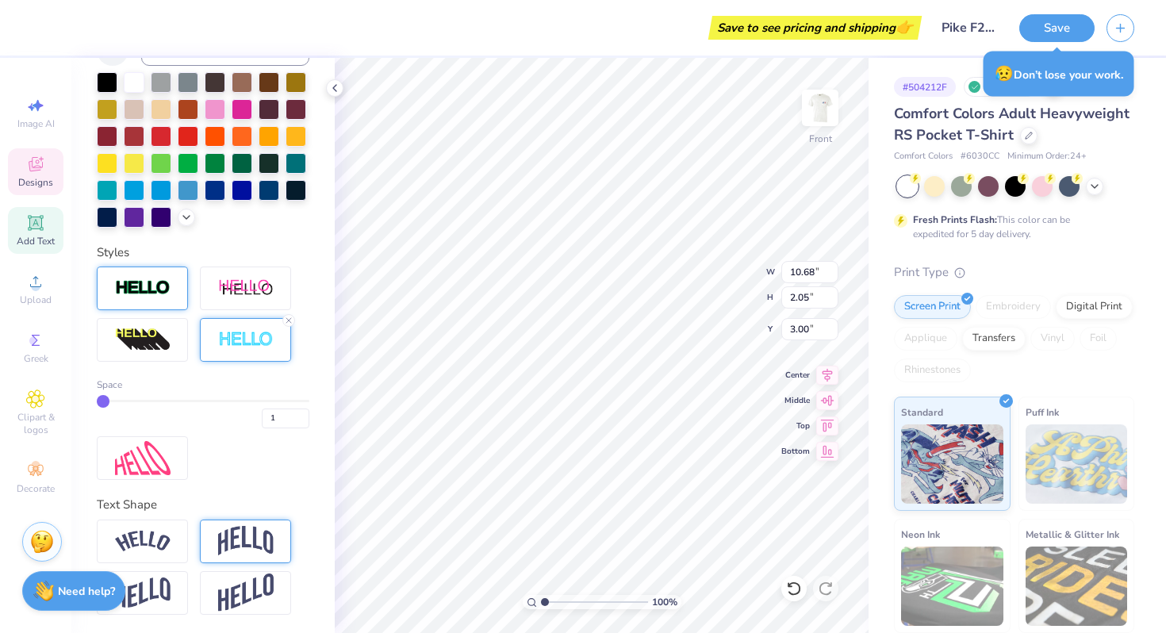
click at [233, 545] on img at bounding box center [246, 541] width 56 height 30
click at [233, 535] on img at bounding box center [246, 541] width 56 height 30
type input "4.23"
type input "1.91"
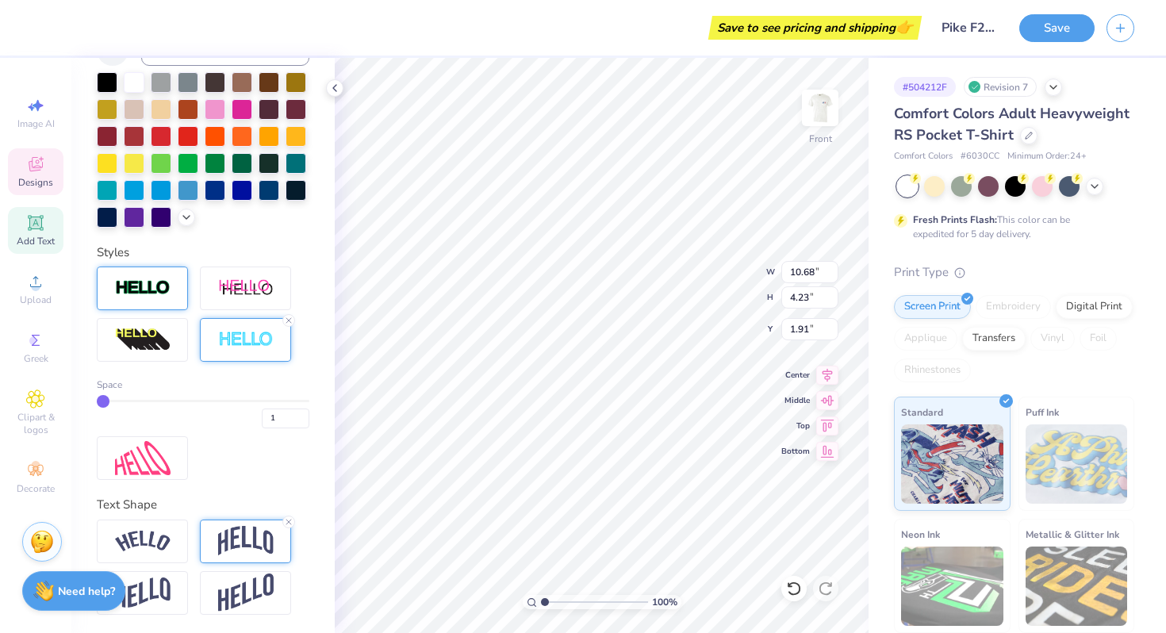
click at [259, 538] on img at bounding box center [246, 541] width 56 height 30
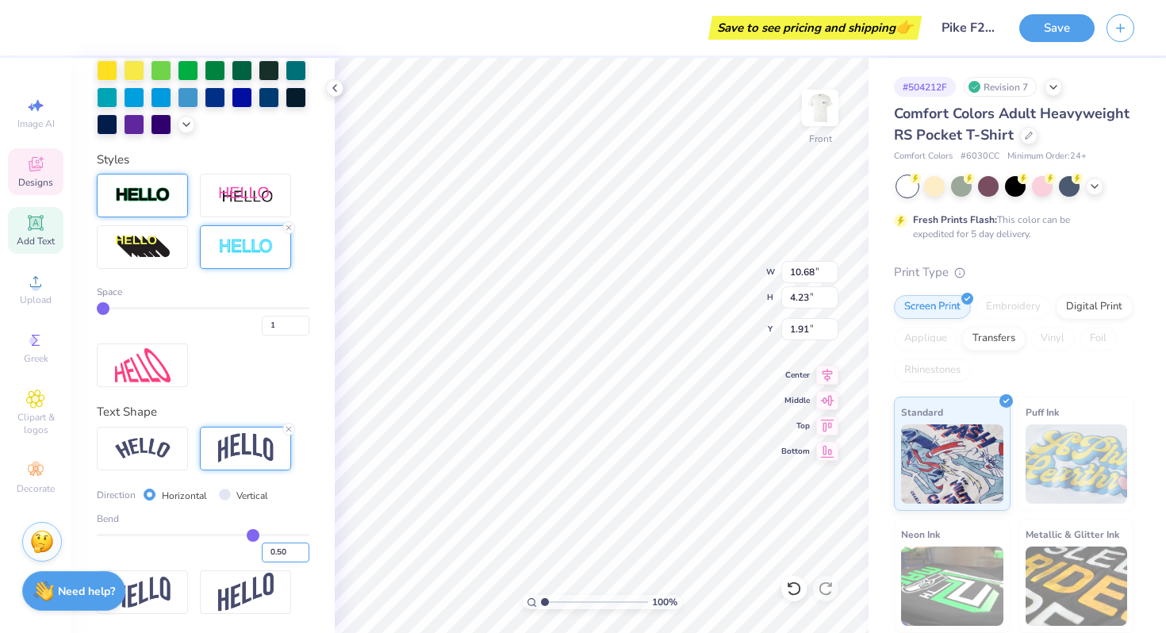
click at [289, 554] on input "0.50" at bounding box center [286, 553] width 48 height 20
type input "0.30"
type input "0.3"
type input "3.30"
type input "3.00"
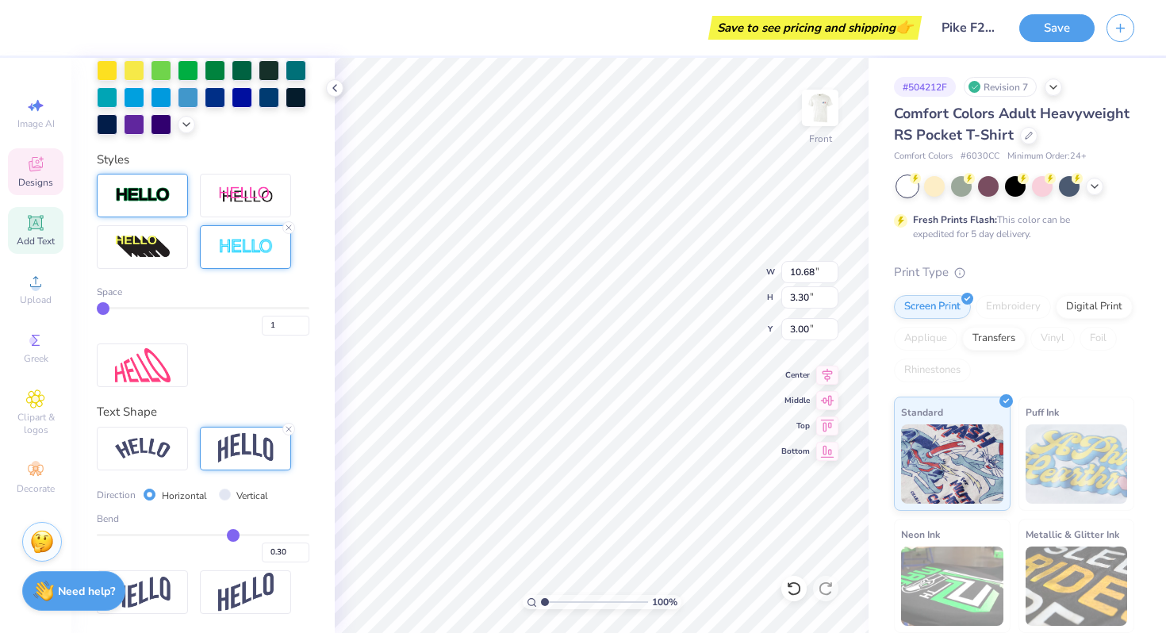
type input "11.83"
type input "3.66"
click at [285, 550] on input "0.30" at bounding box center [286, 553] width 48 height 20
type input "0.25"
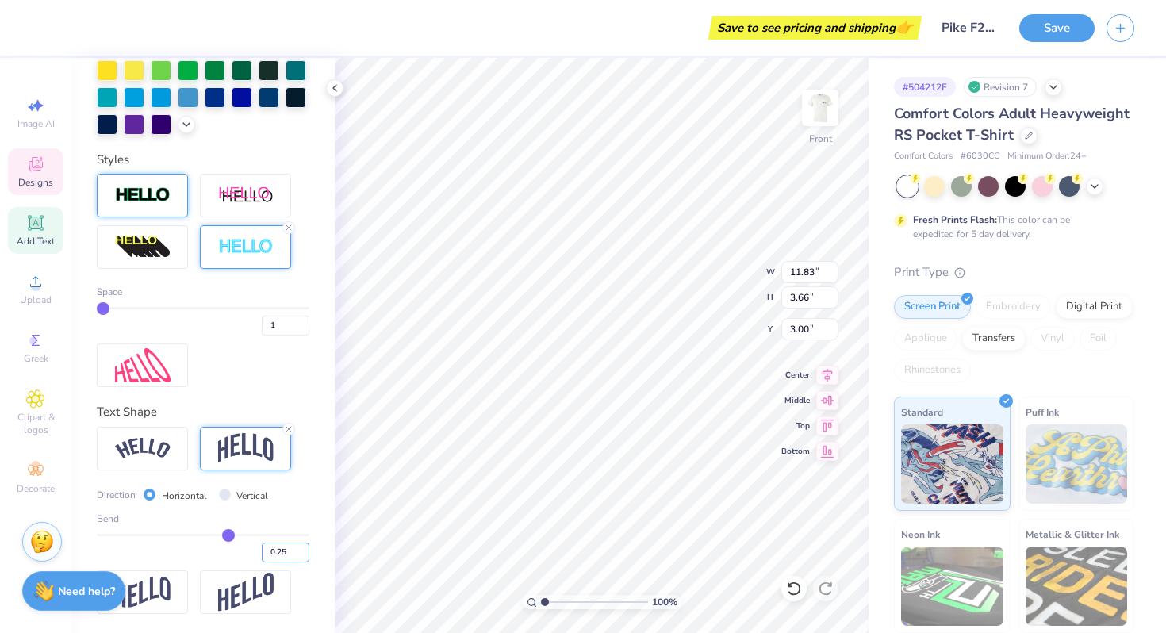
type input "3.42"
type input "3.12"
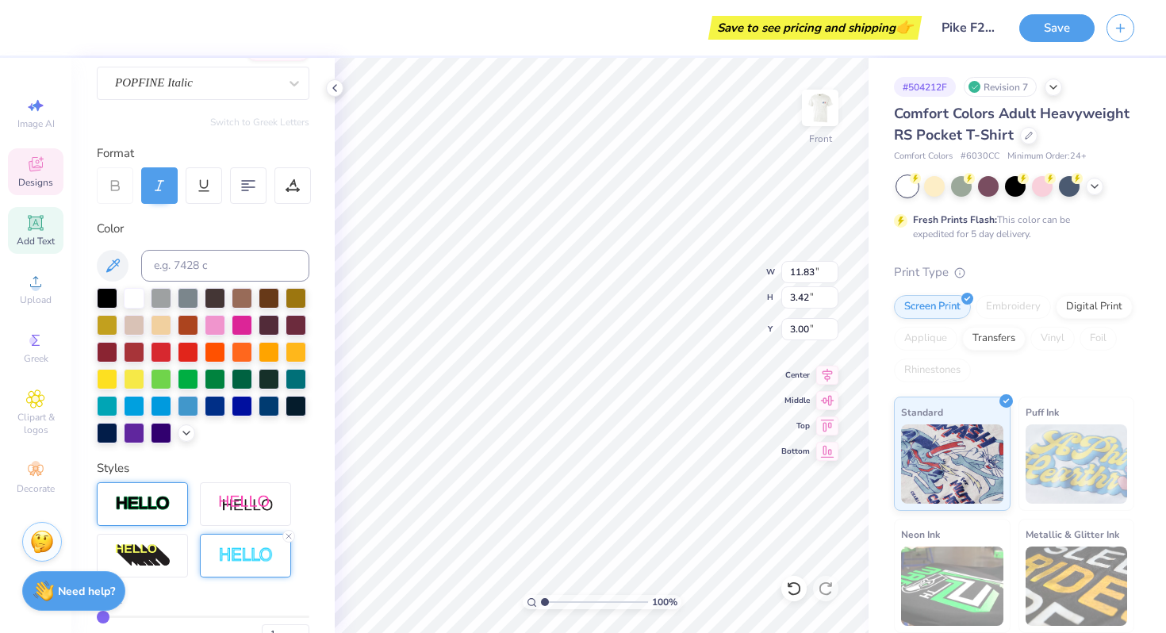
click at [173, 182] on div at bounding box center [159, 185] width 36 height 36
click at [160, 178] on div at bounding box center [159, 185] width 36 height 36
click at [159, 193] on div at bounding box center [159, 185] width 36 height 36
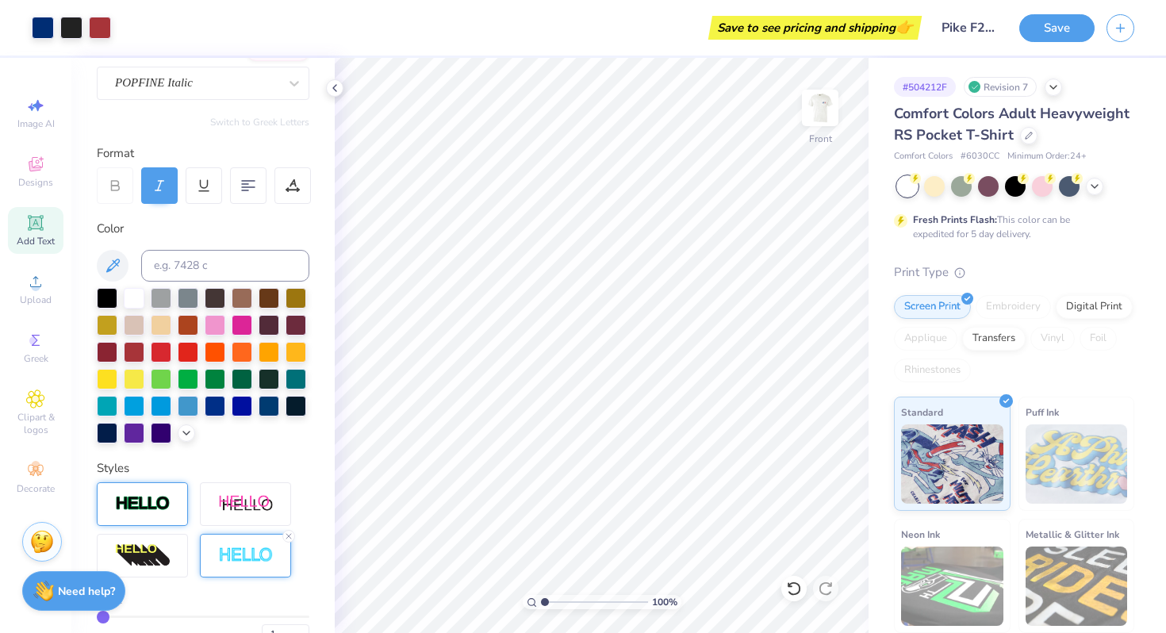
click at [152, 191] on icon at bounding box center [159, 185] width 14 height 14
click at [163, 191] on icon at bounding box center [159, 185] width 14 height 14
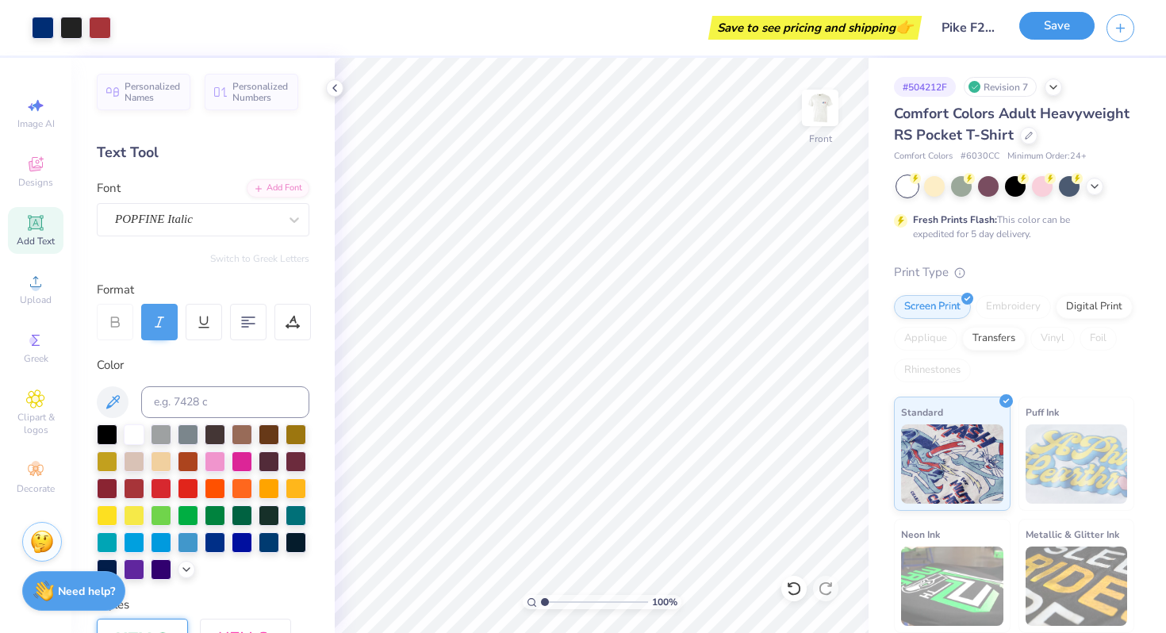
click at [1051, 20] on button "Save" at bounding box center [1056, 26] width 75 height 28
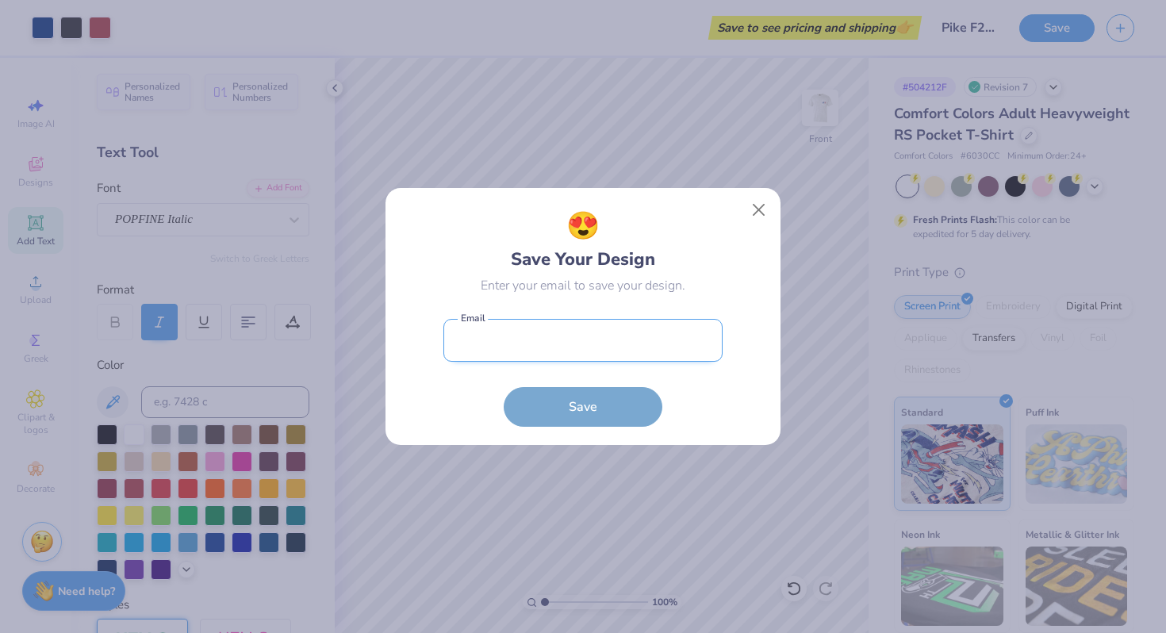
click at [593, 345] on input "email" at bounding box center [582, 341] width 279 height 44
type input "kayleerivera@freshprints.com"
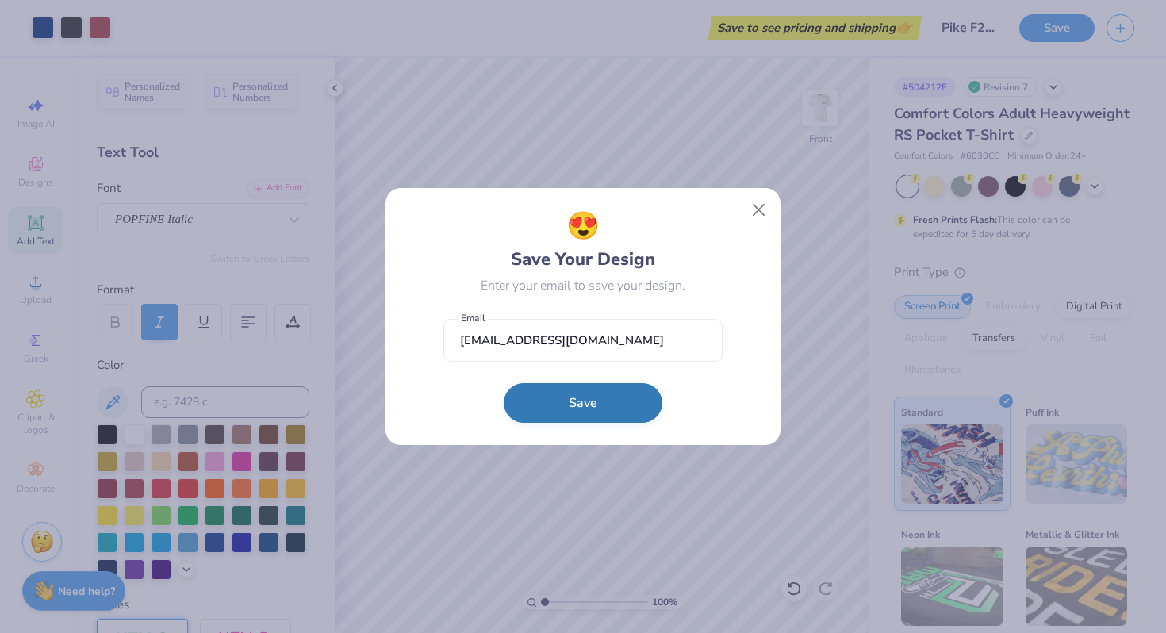
click at [597, 391] on button "Save" at bounding box center [583, 403] width 159 height 40
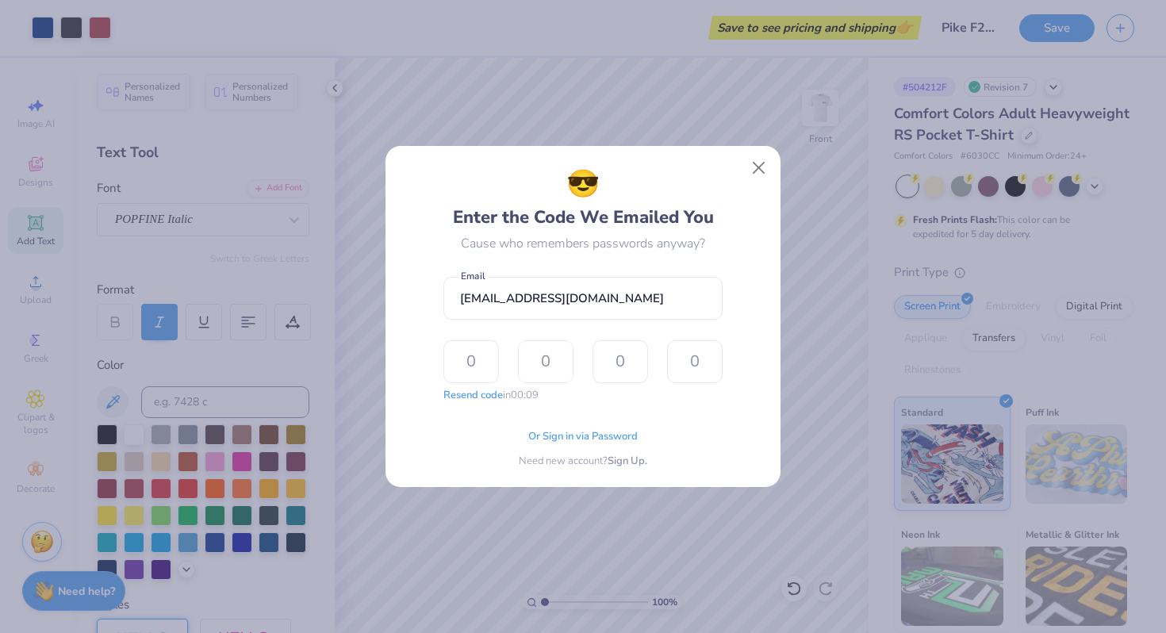
type input "4"
type input "3"
type input "2"
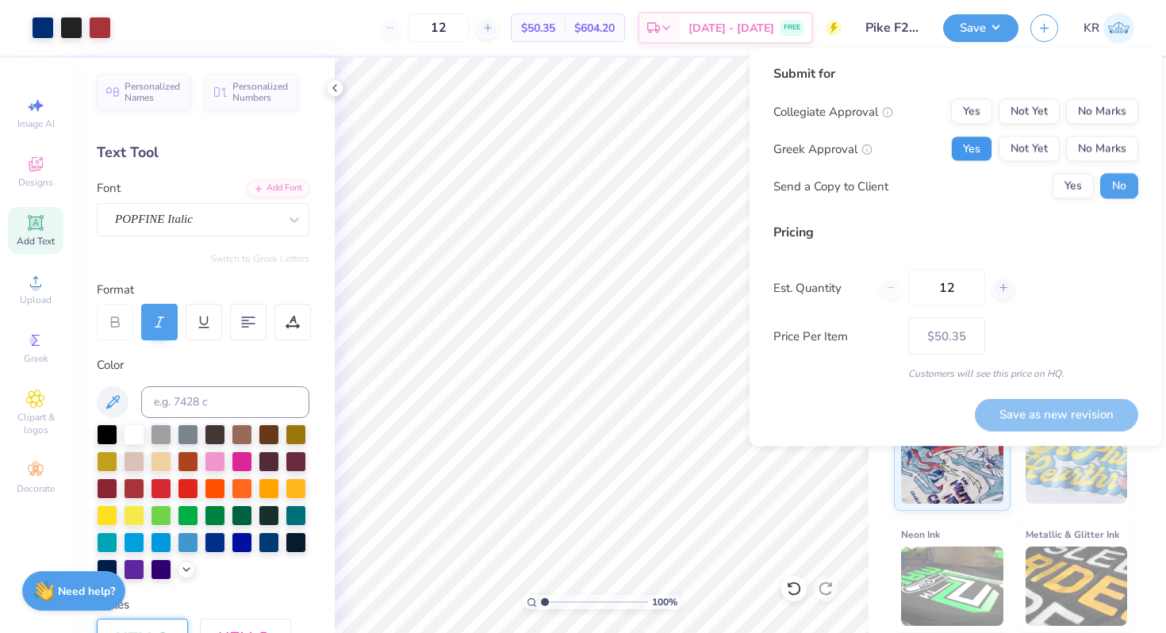
click at [972, 152] on button "Yes" at bounding box center [971, 148] width 41 height 25
click at [1112, 120] on button "No Marks" at bounding box center [1102, 111] width 72 height 25
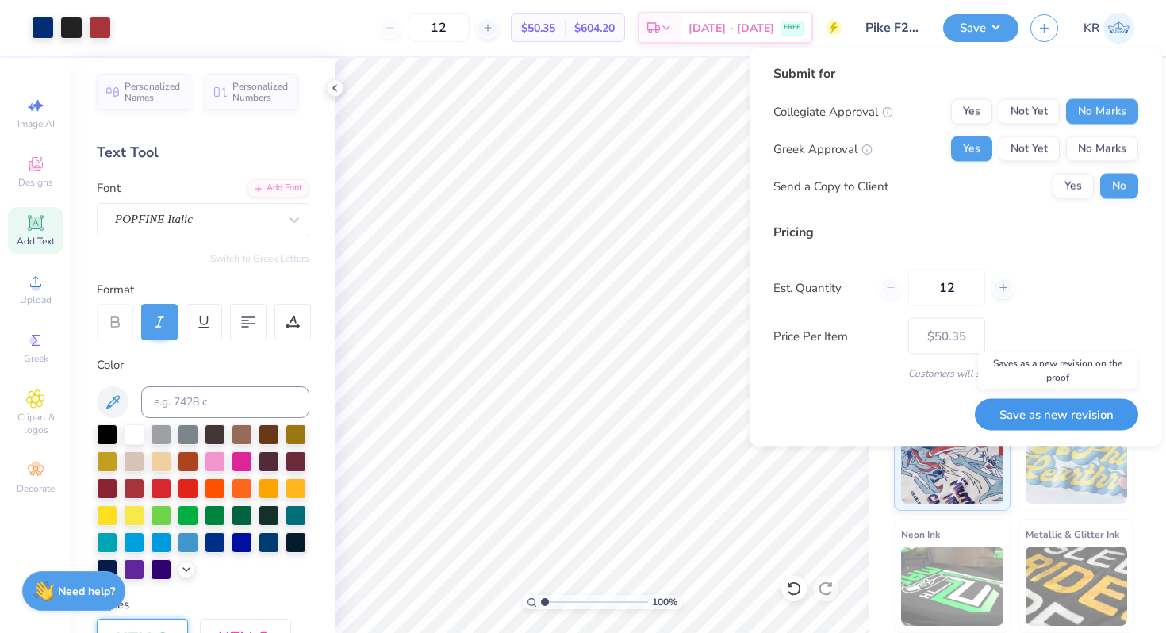
click at [1038, 414] on button "Save as new revision" at bounding box center [1056, 414] width 163 height 33
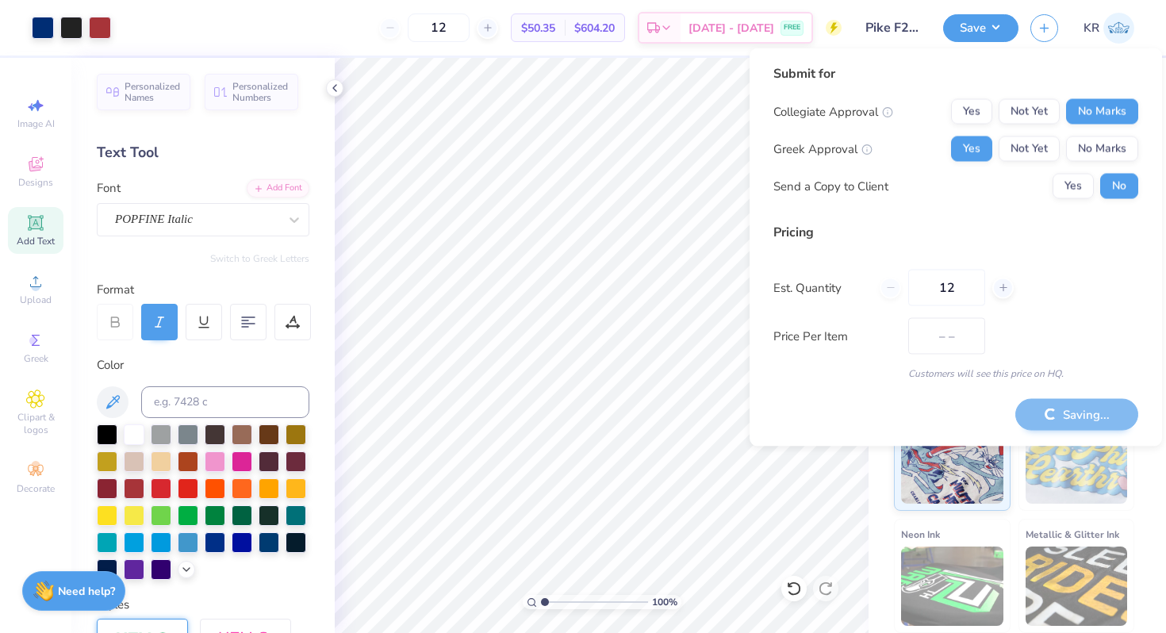
type input "$50.35"
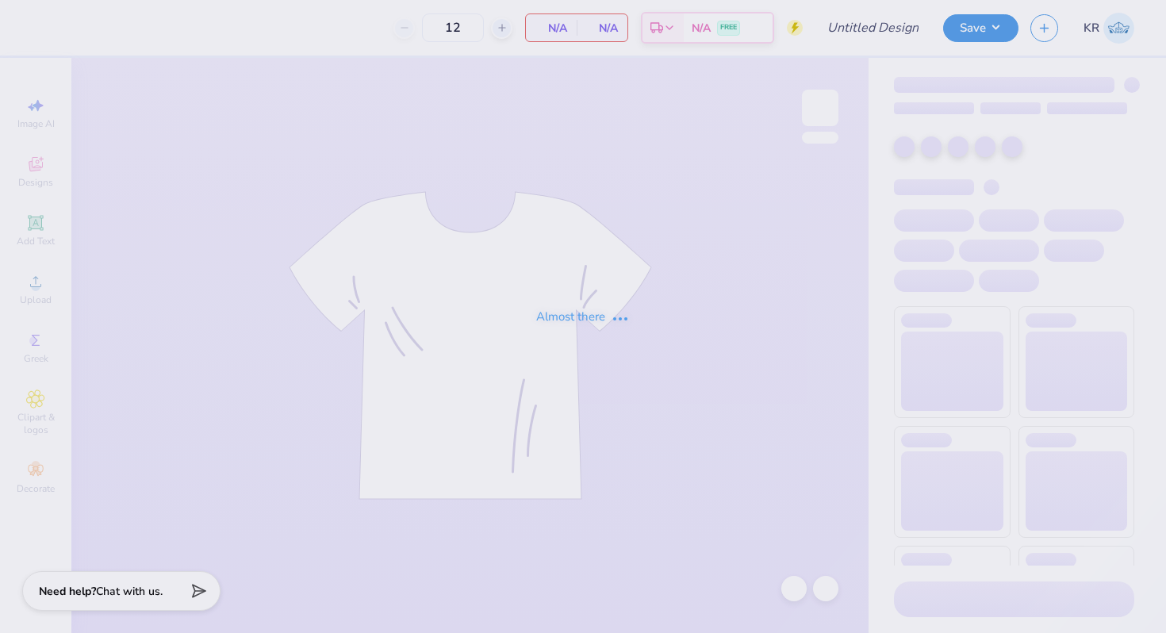
type input "Pike F25 Rush 2"
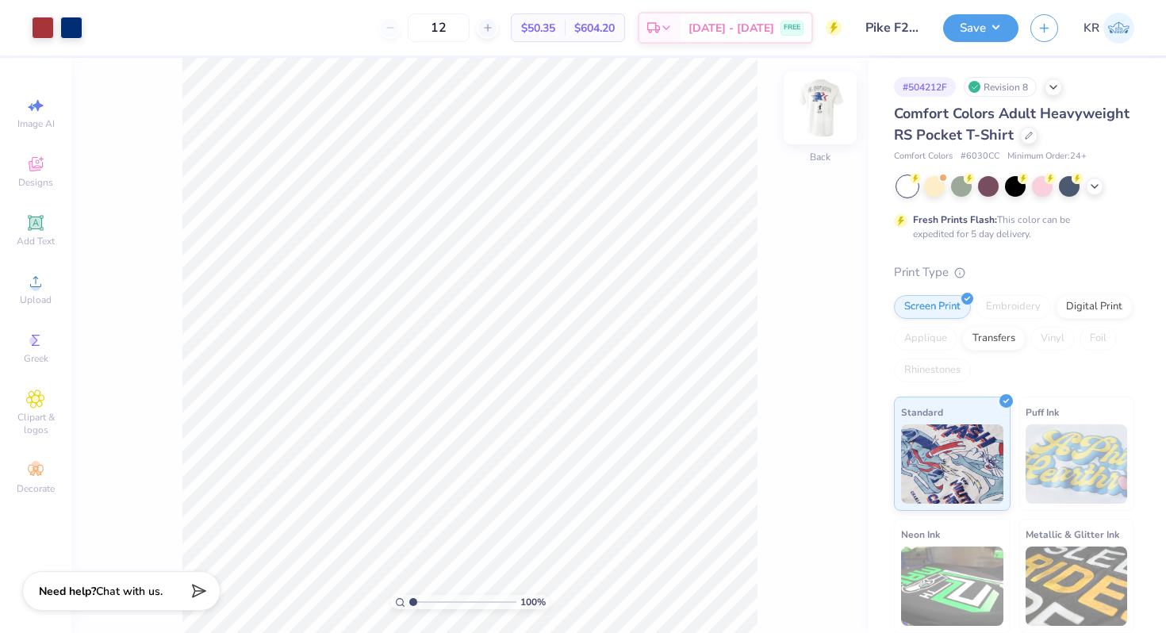
click at [831, 136] on div "Back" at bounding box center [820, 118] width 36 height 56
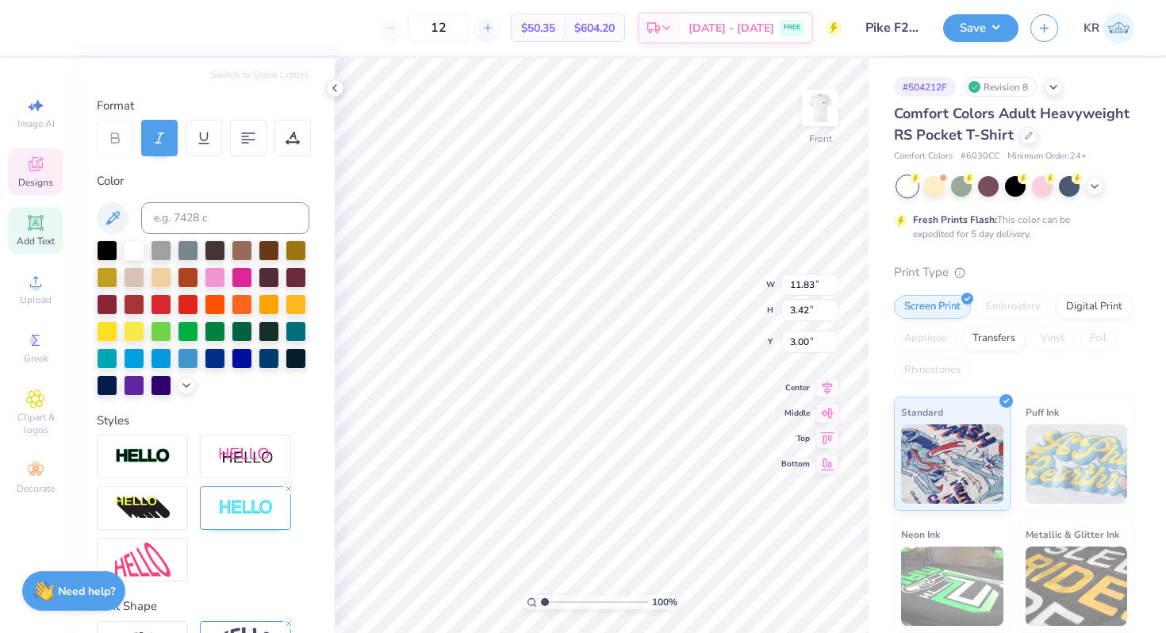
scroll to position [289, 0]
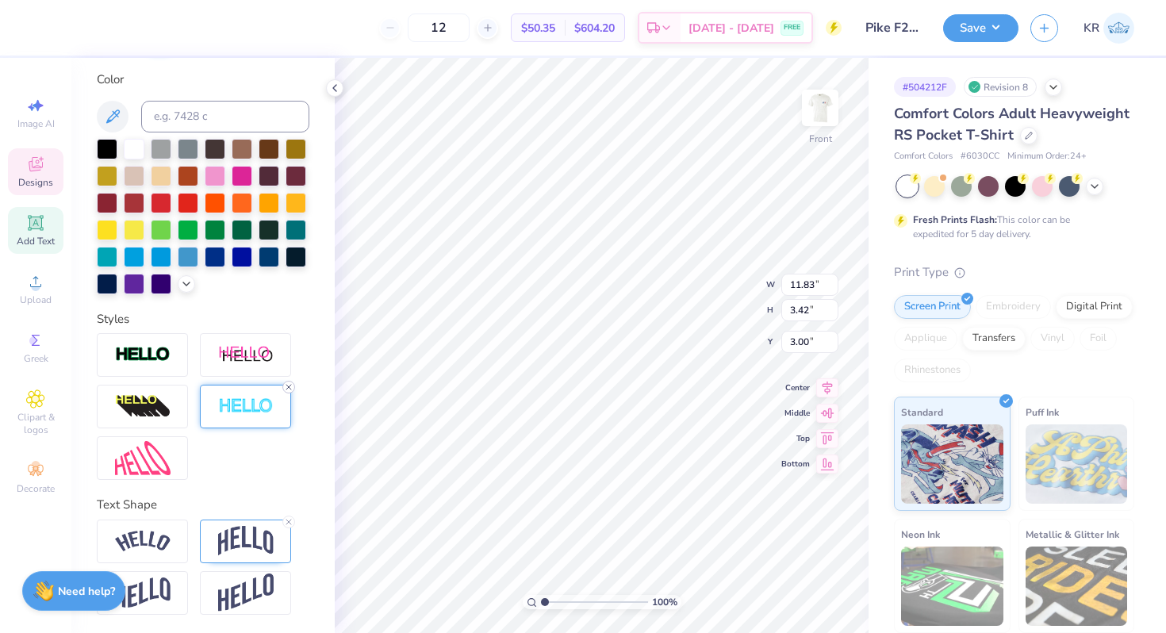
click at [289, 390] on icon at bounding box center [289, 387] width 10 height 10
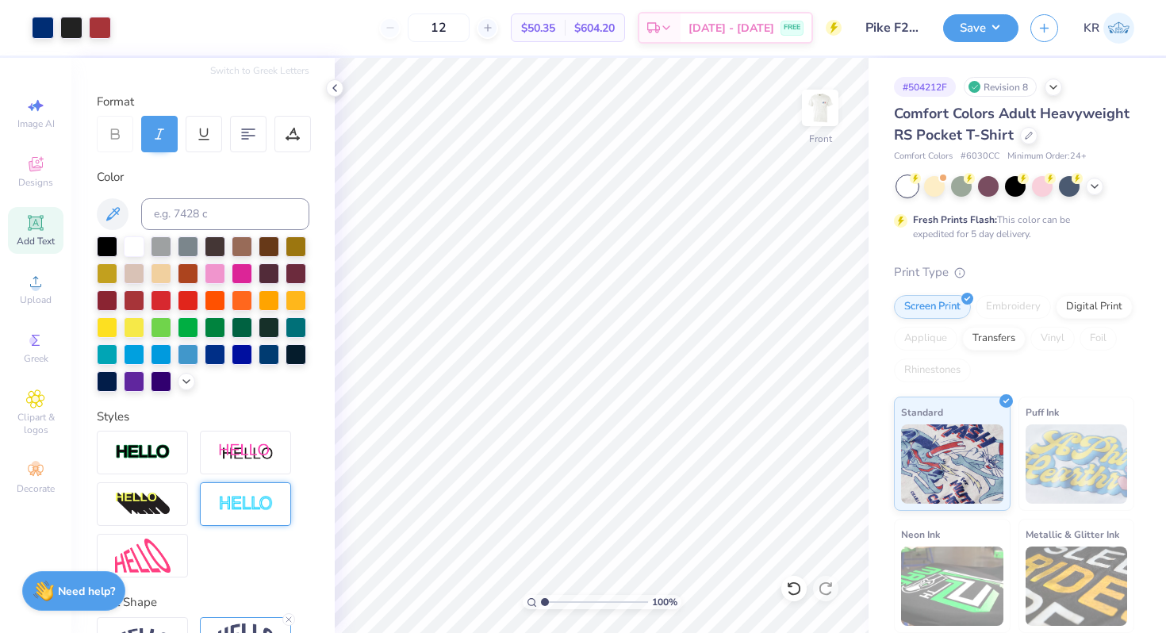
scroll to position [92, 0]
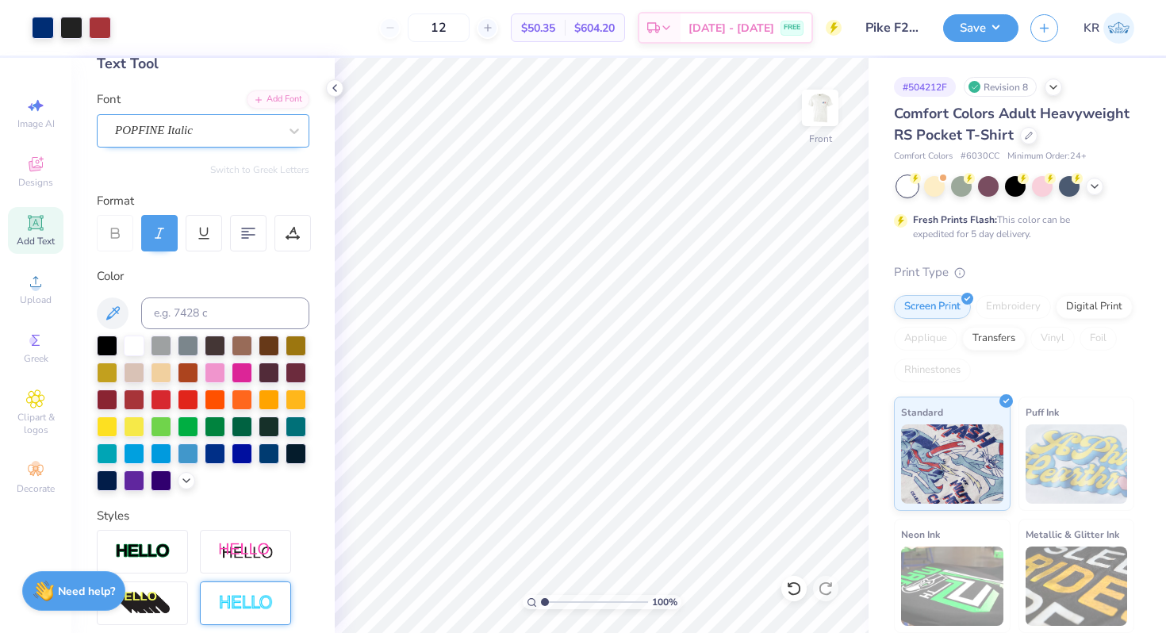
click at [174, 114] on div "POPFINE Italic" at bounding box center [203, 130] width 213 height 33
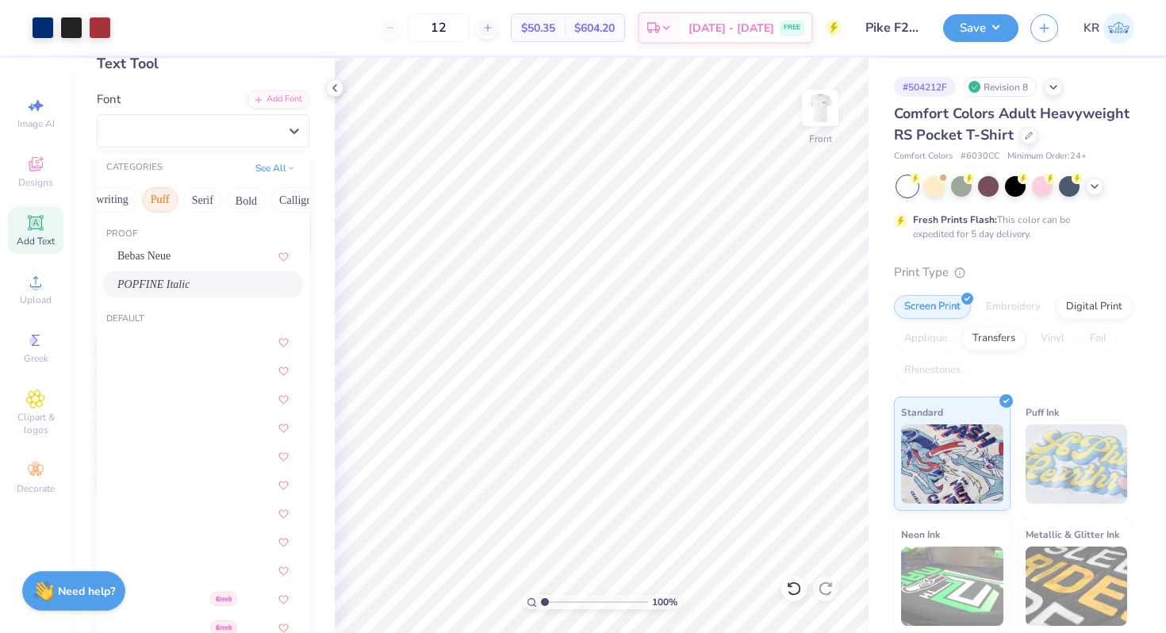
scroll to position [0, 121]
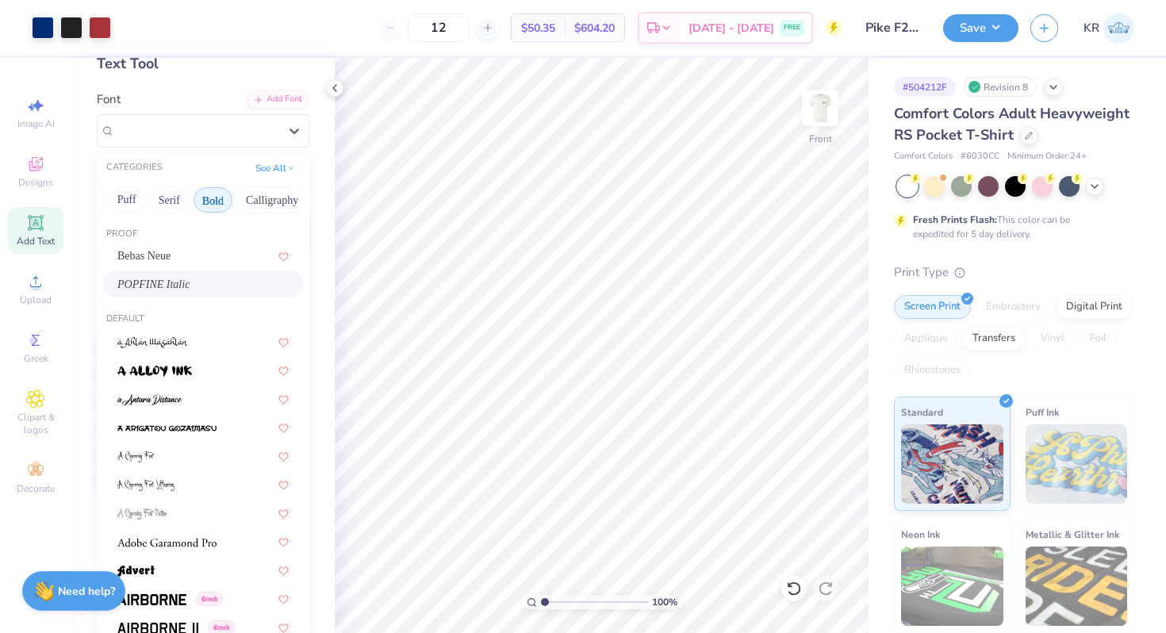
click at [207, 200] on button "Bold" at bounding box center [213, 199] width 39 height 25
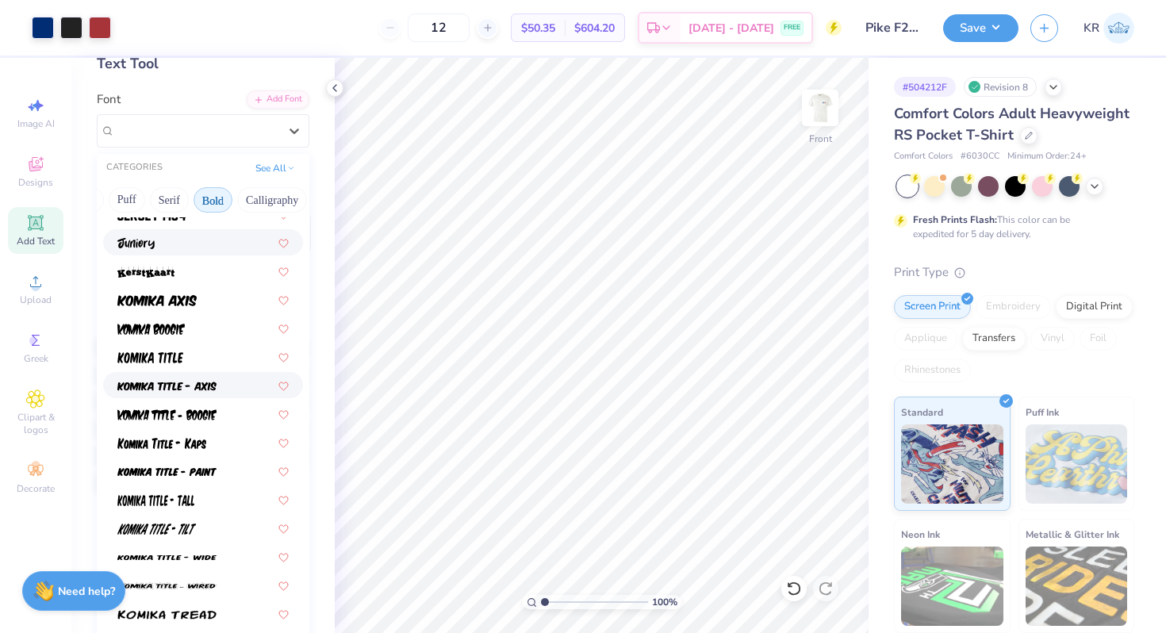
scroll to position [927, 0]
click at [182, 305] on img at bounding box center [156, 301] width 79 height 11
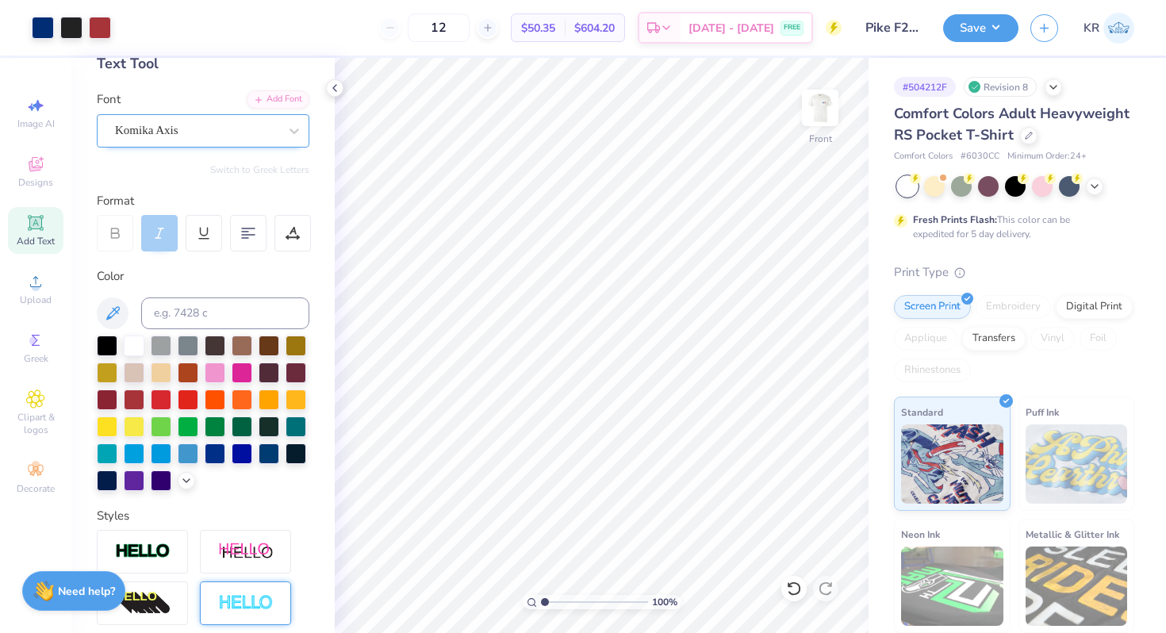
click at [194, 128] on div "Komika Axis" at bounding box center [196, 130] width 167 height 25
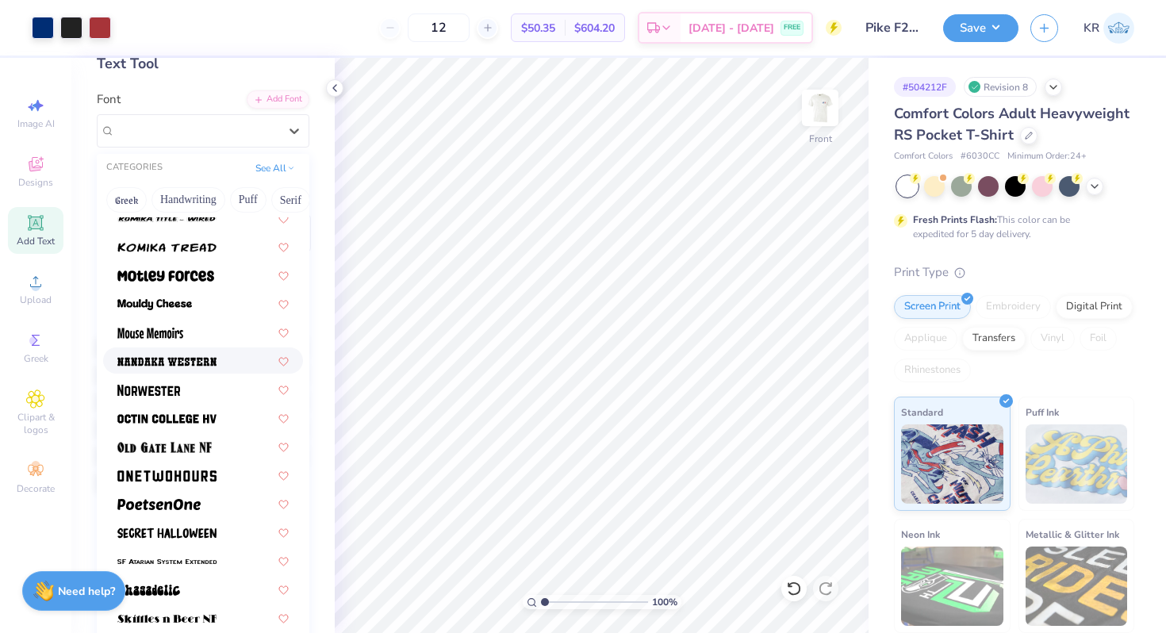
scroll to position [1329, 0]
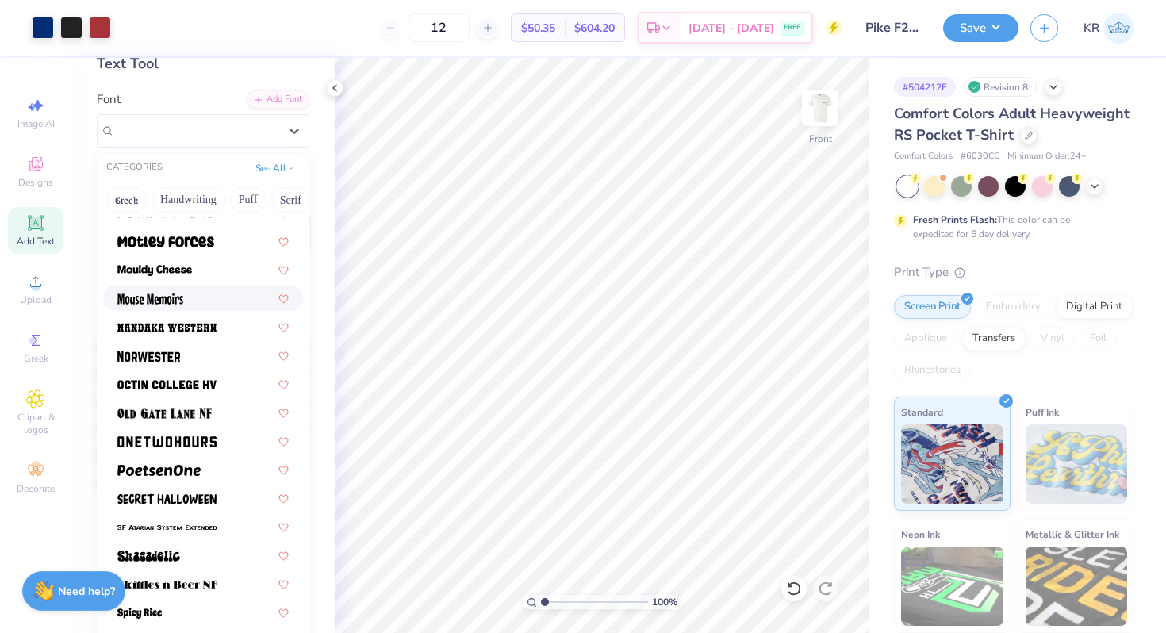
click at [196, 300] on div at bounding box center [202, 298] width 171 height 17
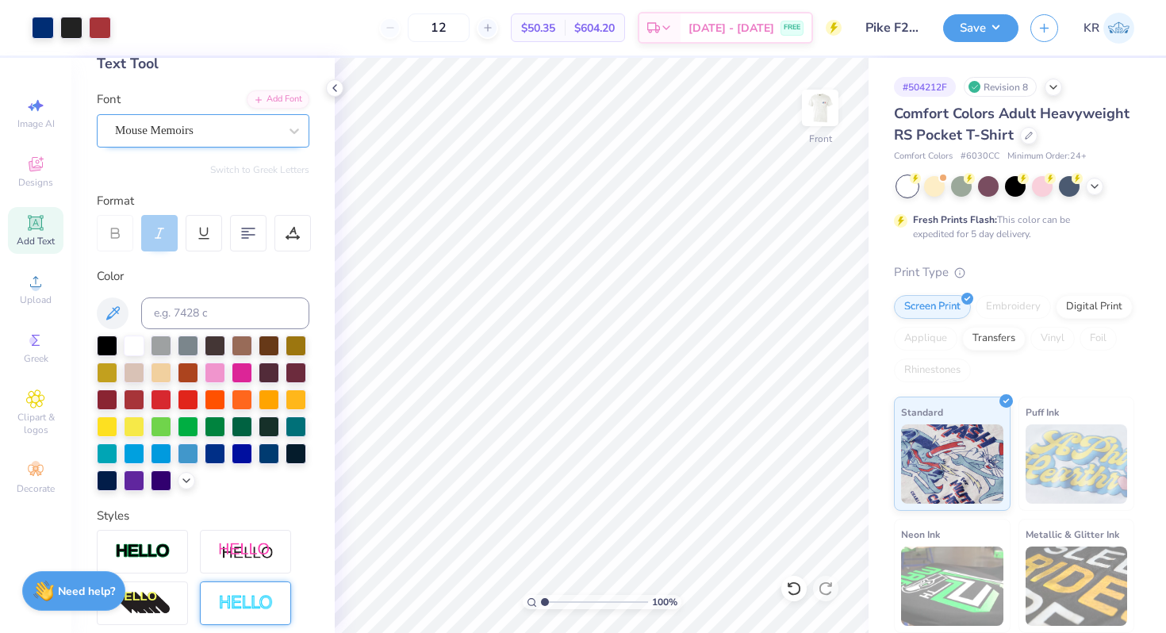
click at [239, 138] on div "Mouse Memoirs" at bounding box center [196, 130] width 167 height 25
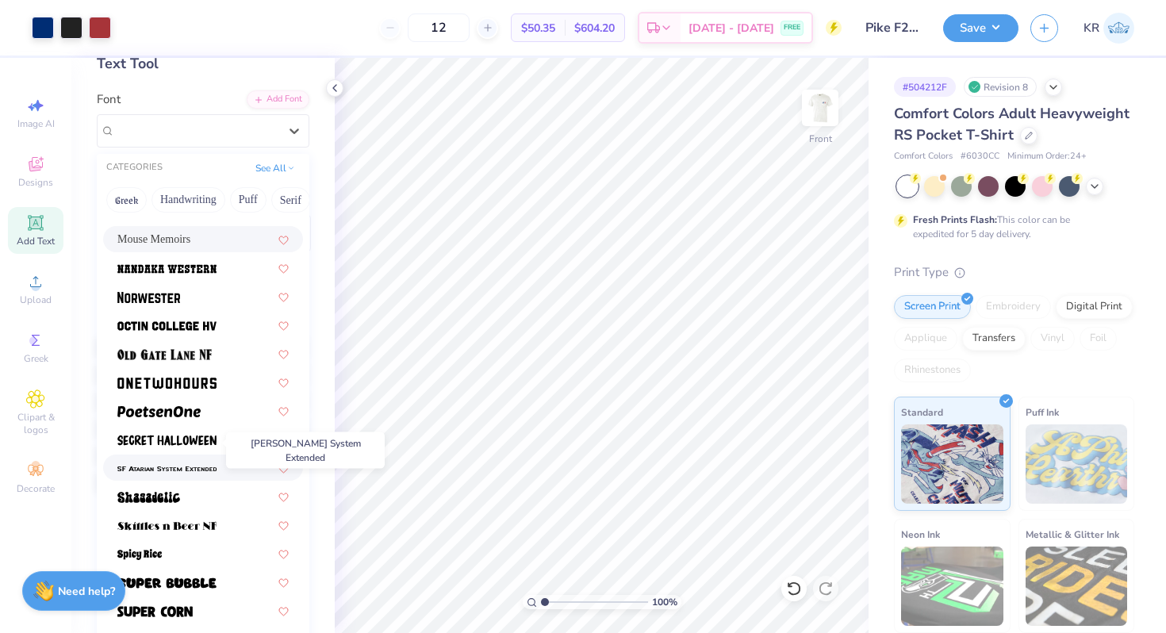
scroll to position [1457, 0]
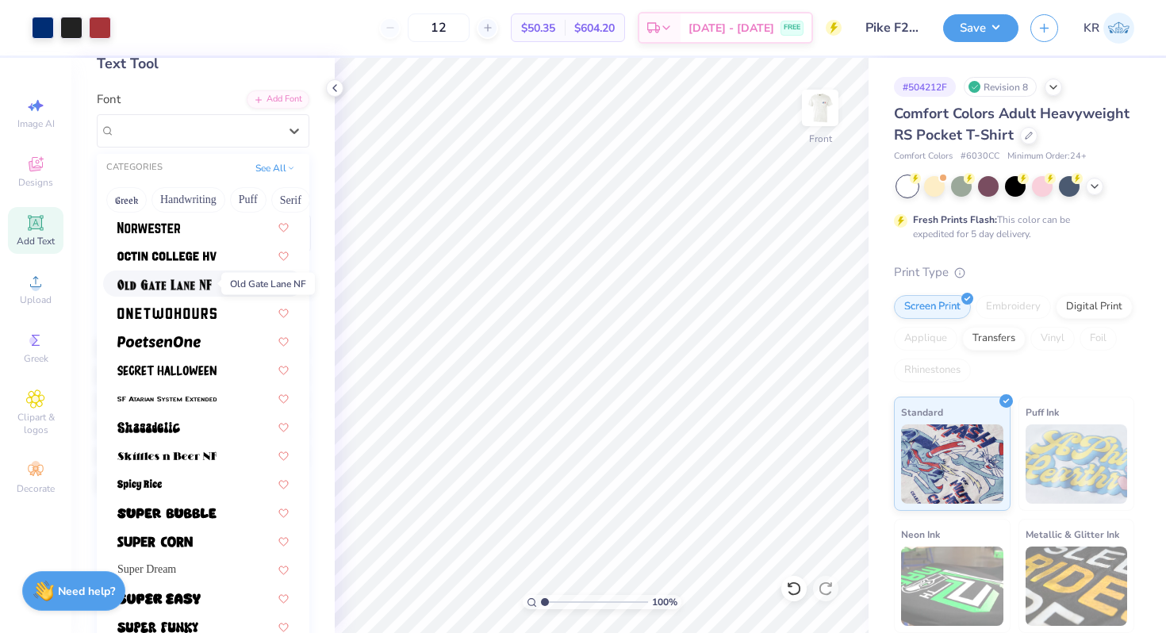
click at [210, 287] on img at bounding box center [164, 284] width 94 height 11
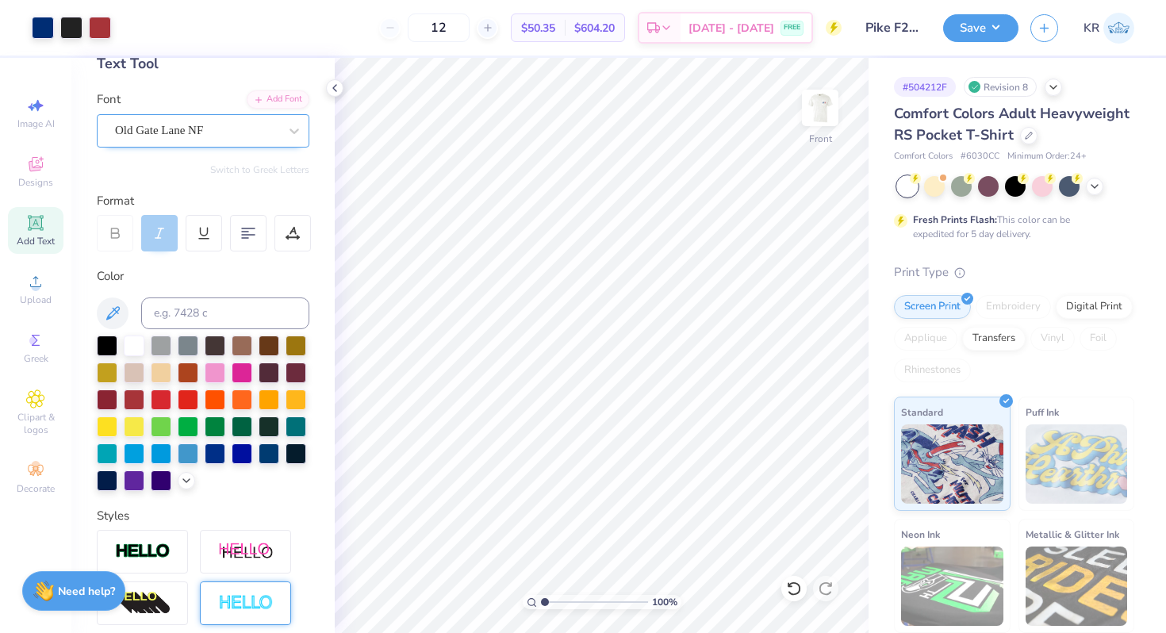
click at [209, 136] on div "Old Gate Lane NF" at bounding box center [196, 130] width 167 height 25
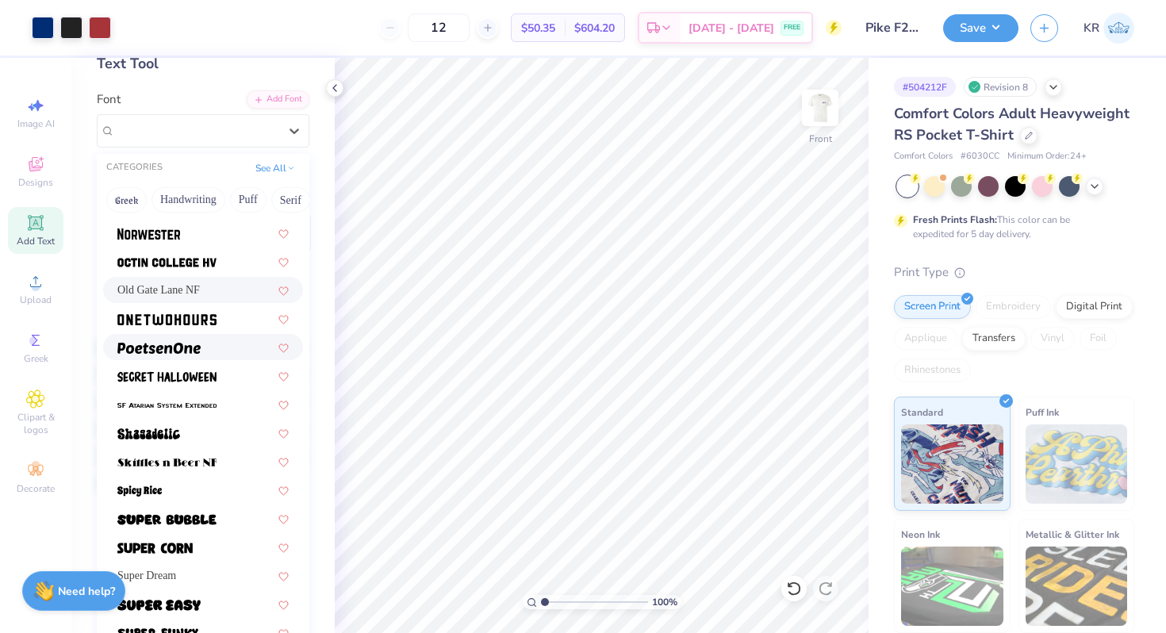
scroll to position [1452, 0]
click at [187, 324] on span at bounding box center [166, 317] width 99 height 17
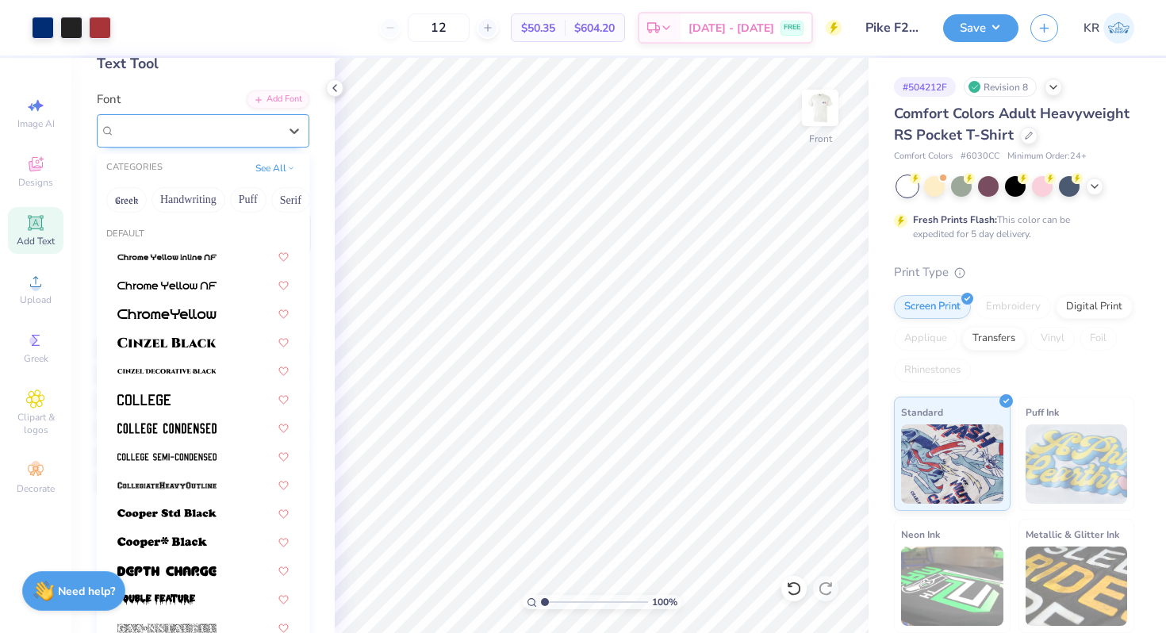
click at [204, 136] on div "OneTwoHours" at bounding box center [196, 130] width 167 height 25
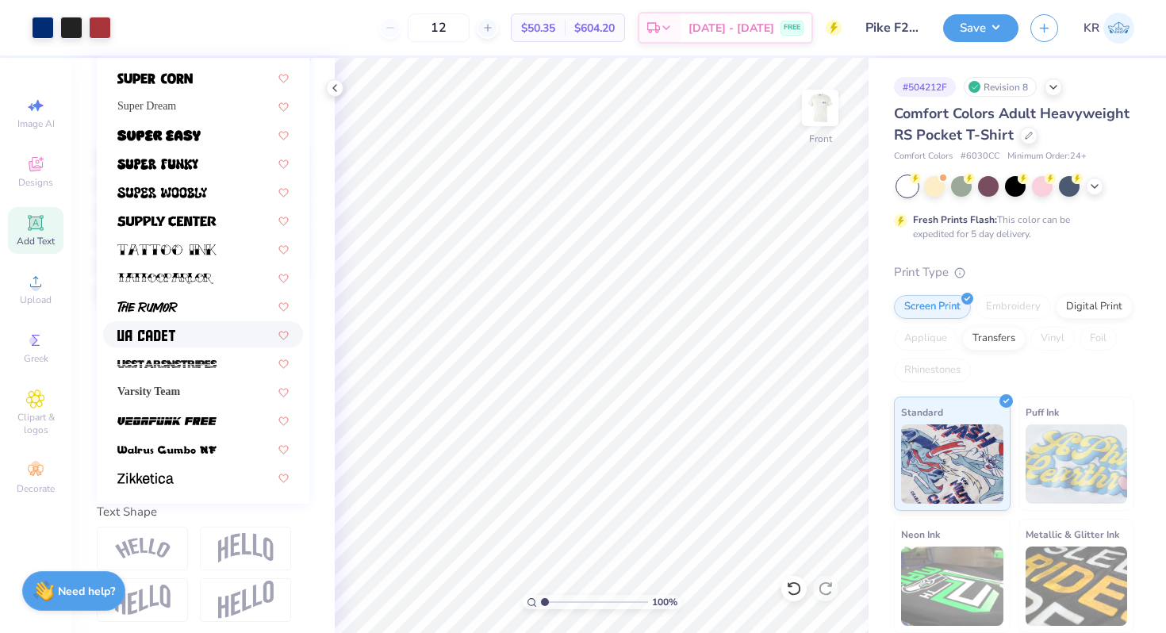
scroll to position [283, 0]
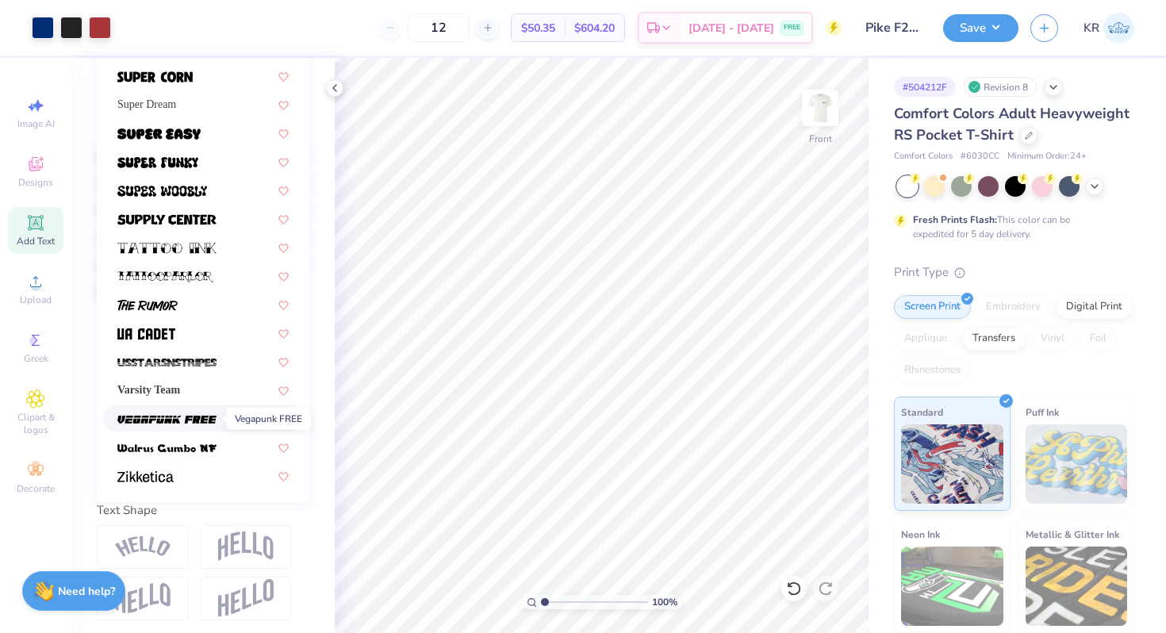
click at [182, 420] on img at bounding box center [166, 419] width 99 height 11
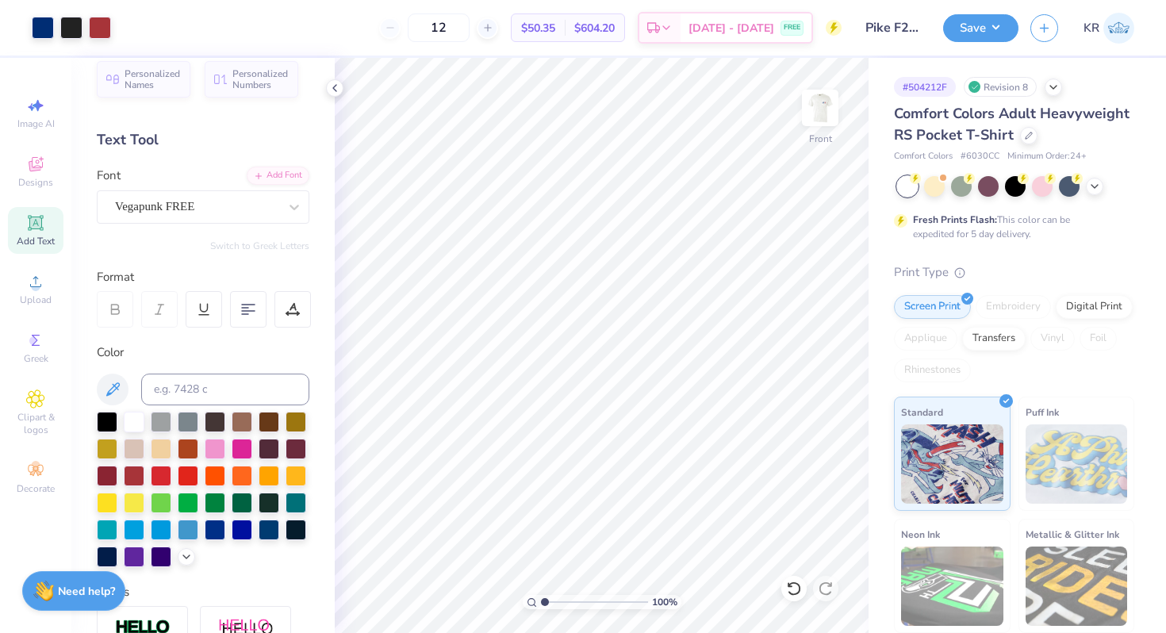
scroll to position [0, 0]
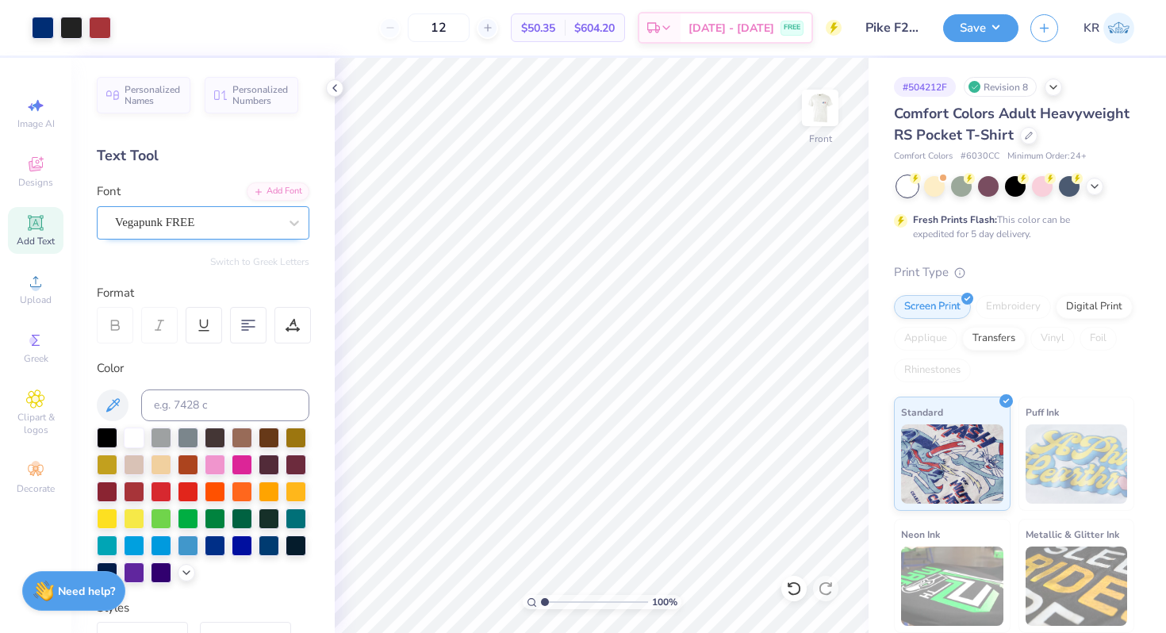
click at [167, 213] on div "Vegapunk FREE" at bounding box center [196, 222] width 167 height 25
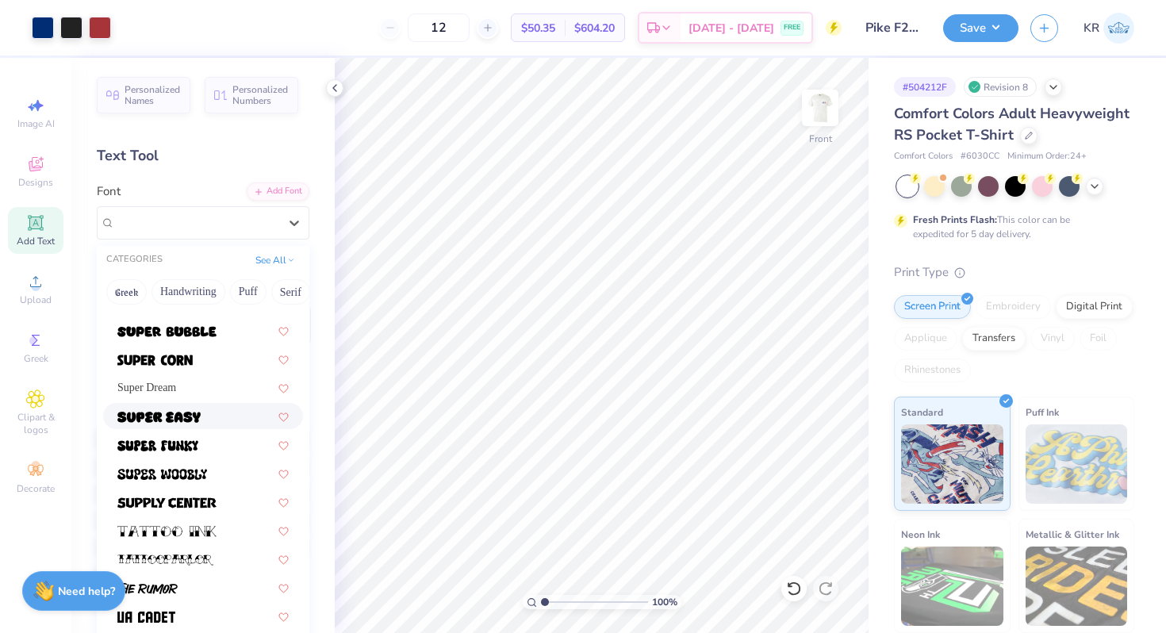
scroll to position [289, 0]
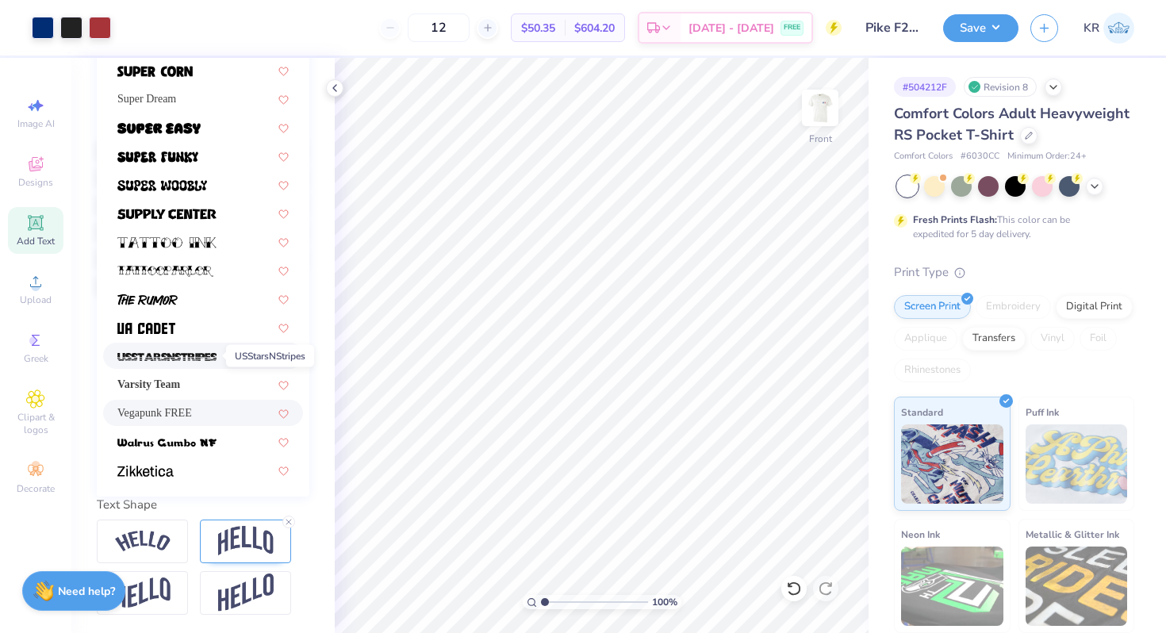
click at [173, 359] on img at bounding box center [166, 356] width 99 height 11
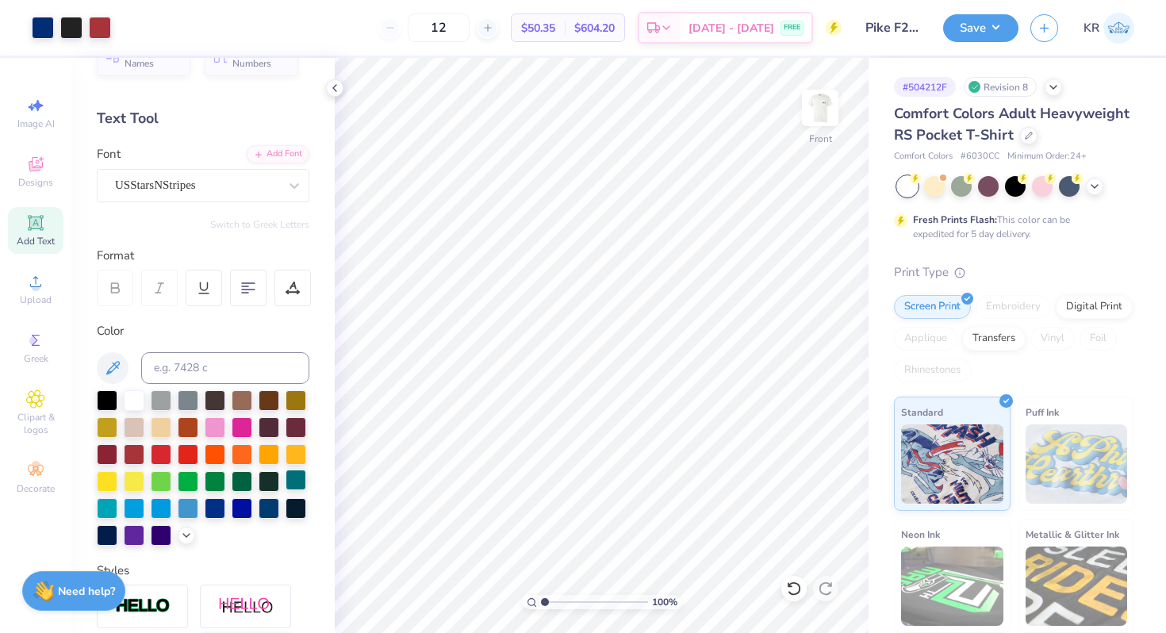
scroll to position [0, 0]
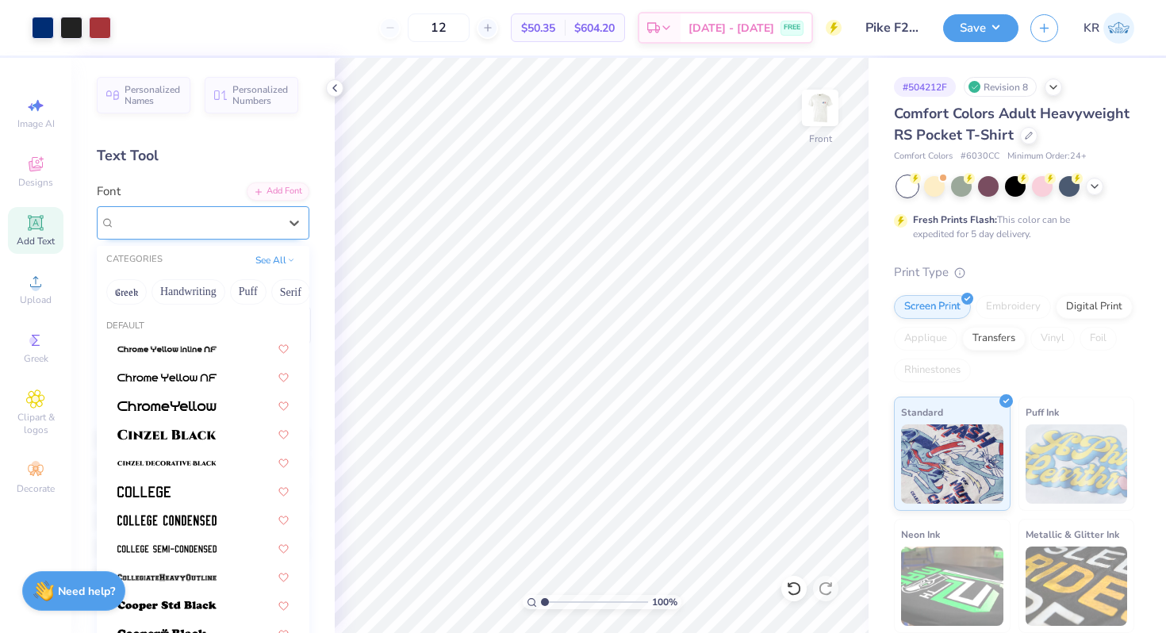
click at [238, 222] on div "USStarsNStripes" at bounding box center [196, 222] width 167 height 25
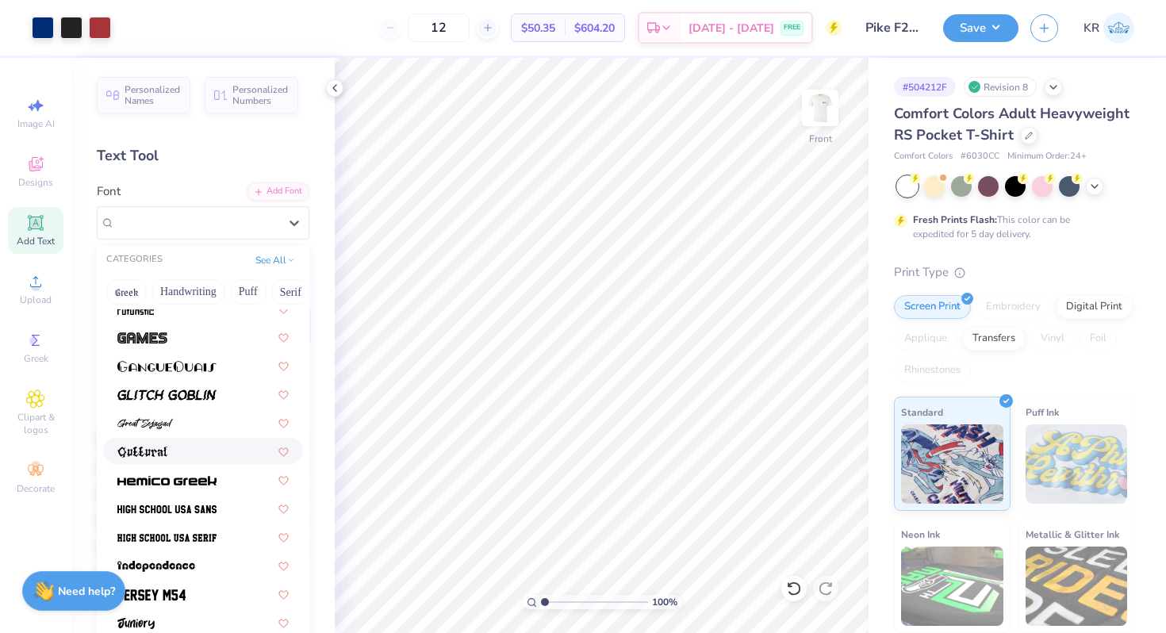
scroll to position [727, 0]
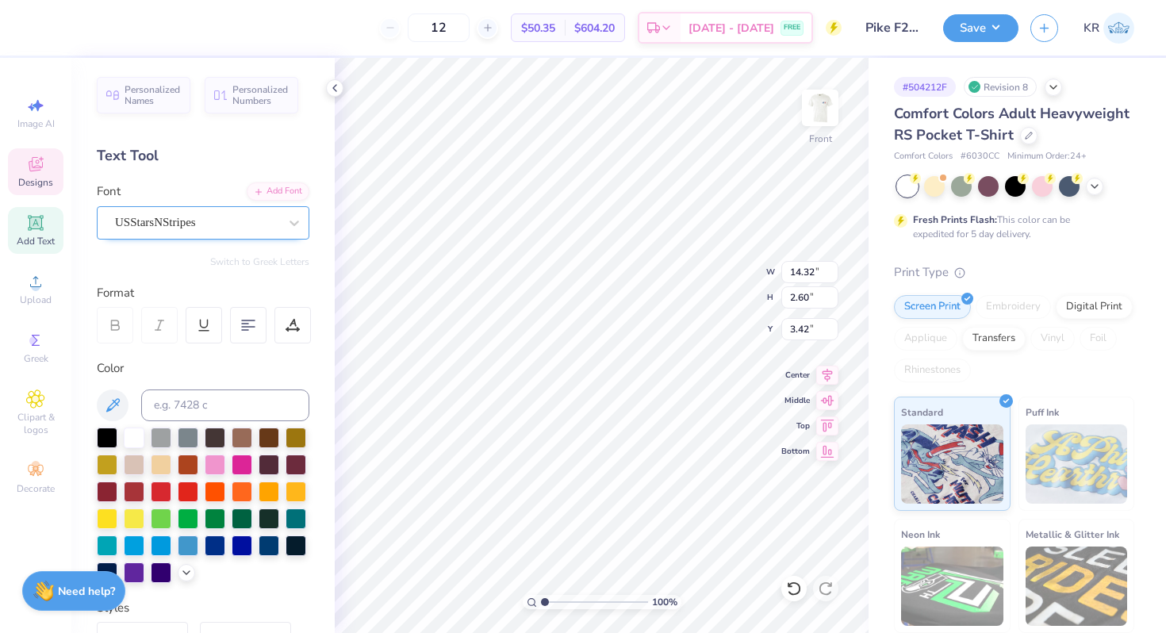
click at [249, 232] on div at bounding box center [196, 222] width 163 height 21
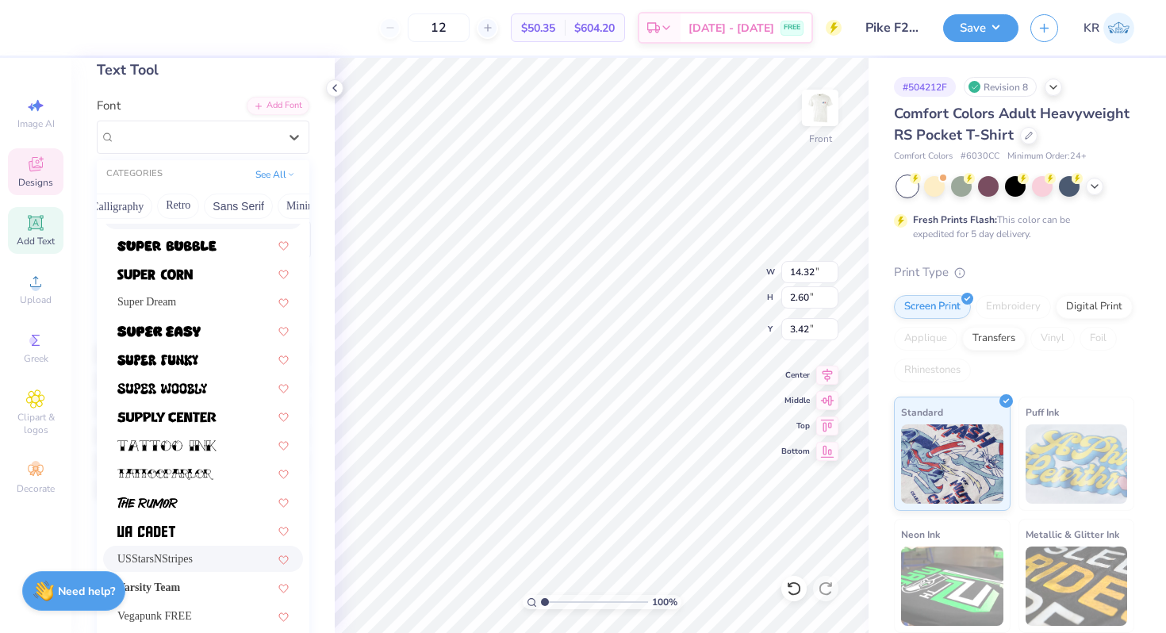
scroll to position [0, 238]
click at [226, 206] on button "Retro" at bounding box center [216, 206] width 42 height 25
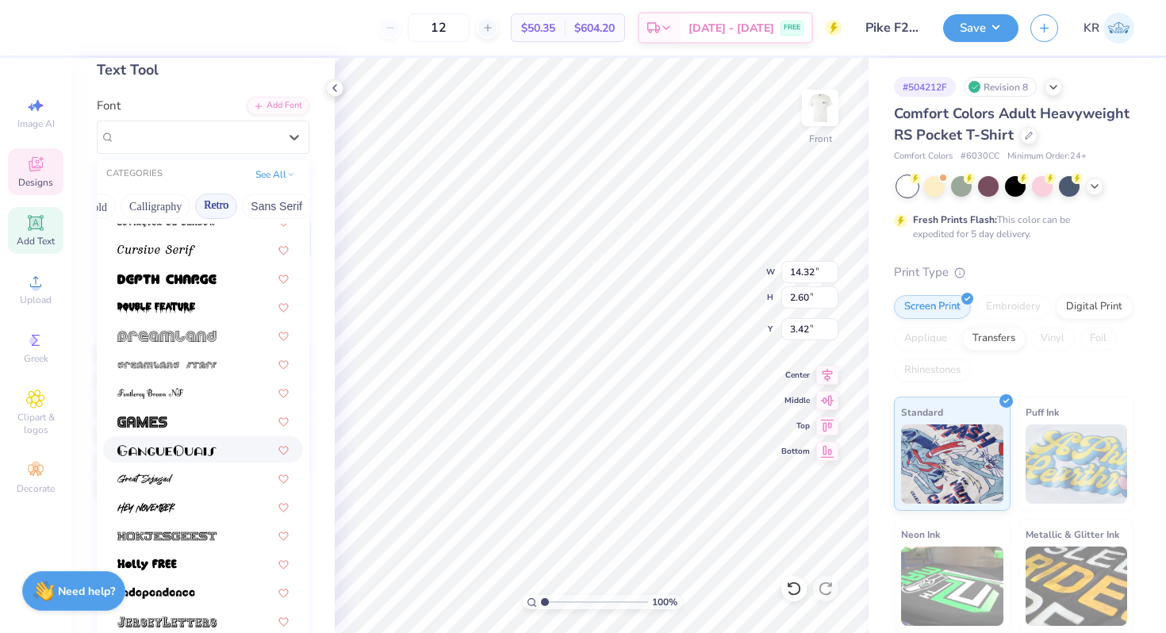
scroll to position [852, 0]
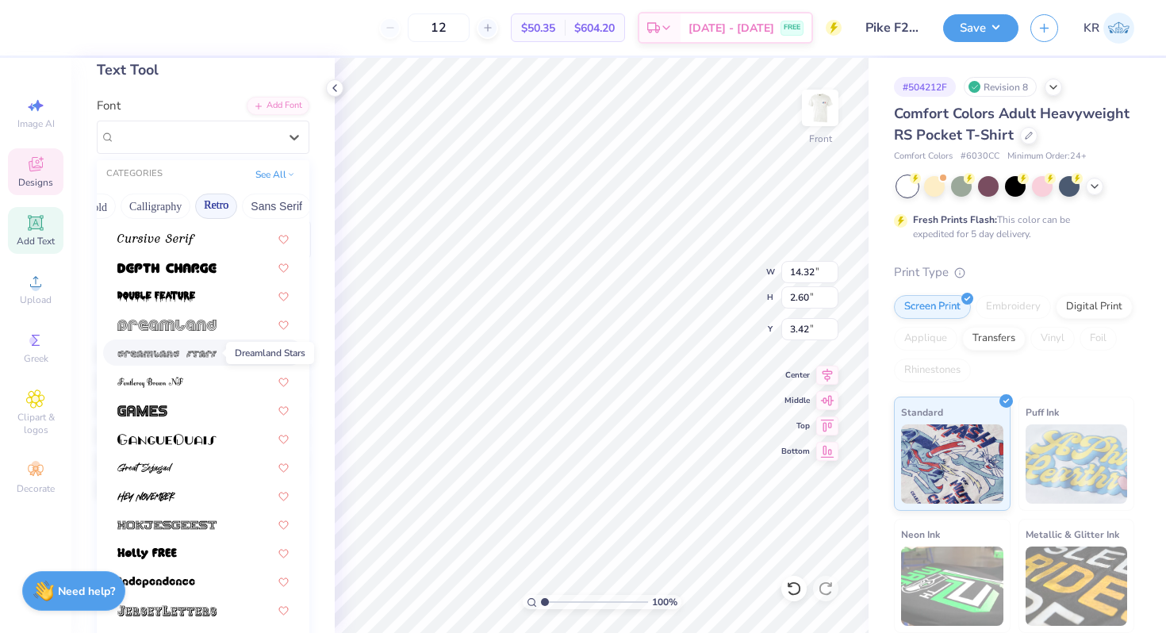
click at [209, 347] on span at bounding box center [166, 352] width 99 height 17
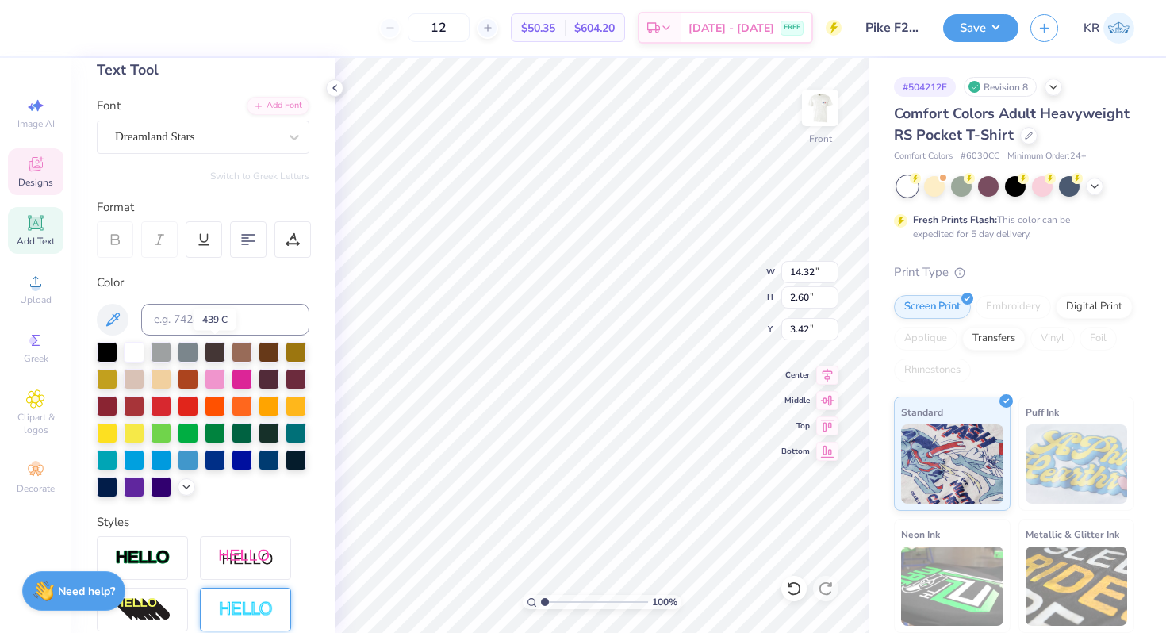
type input "13.02"
type input "2.31"
type input "3.56"
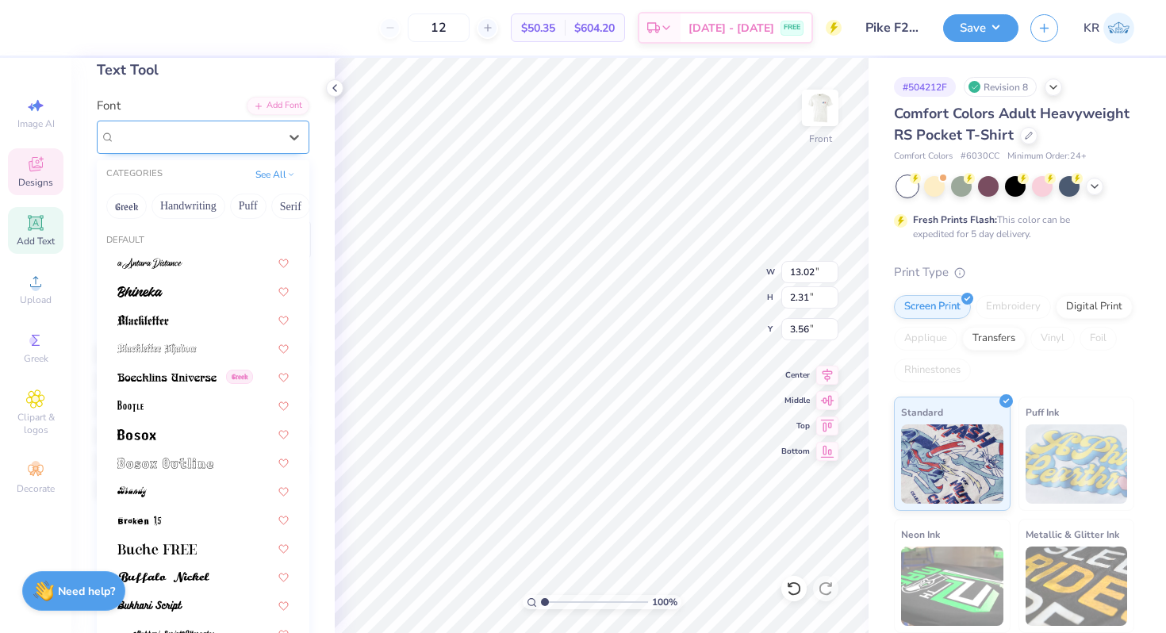
click at [190, 144] on div "Dreamland Stars" at bounding box center [196, 137] width 167 height 25
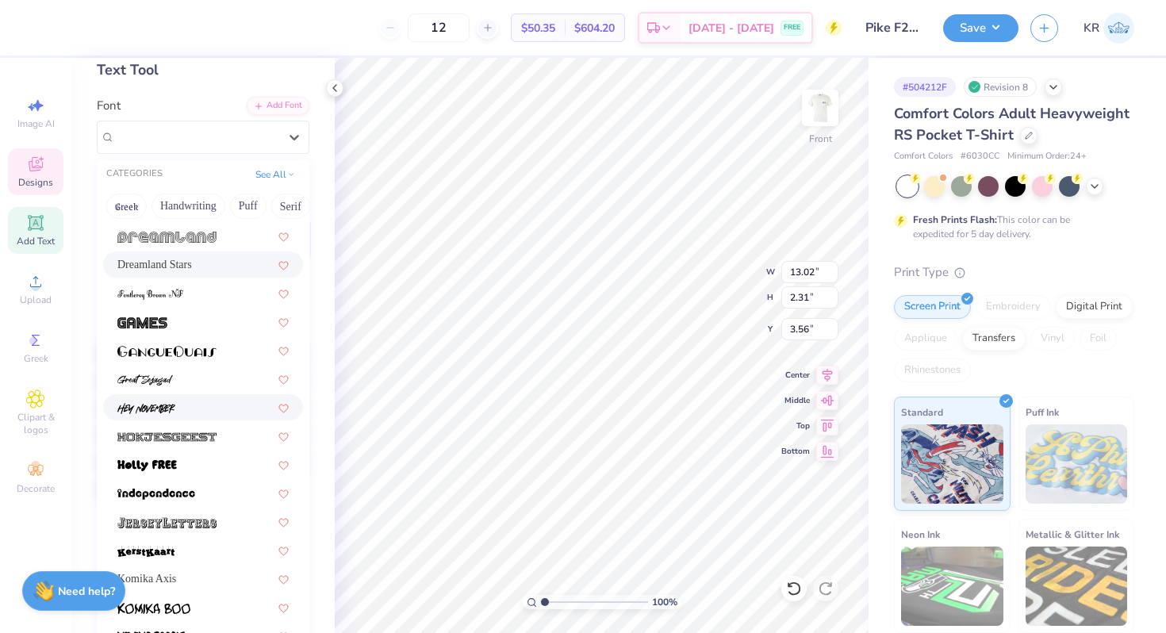
scroll to position [959, 0]
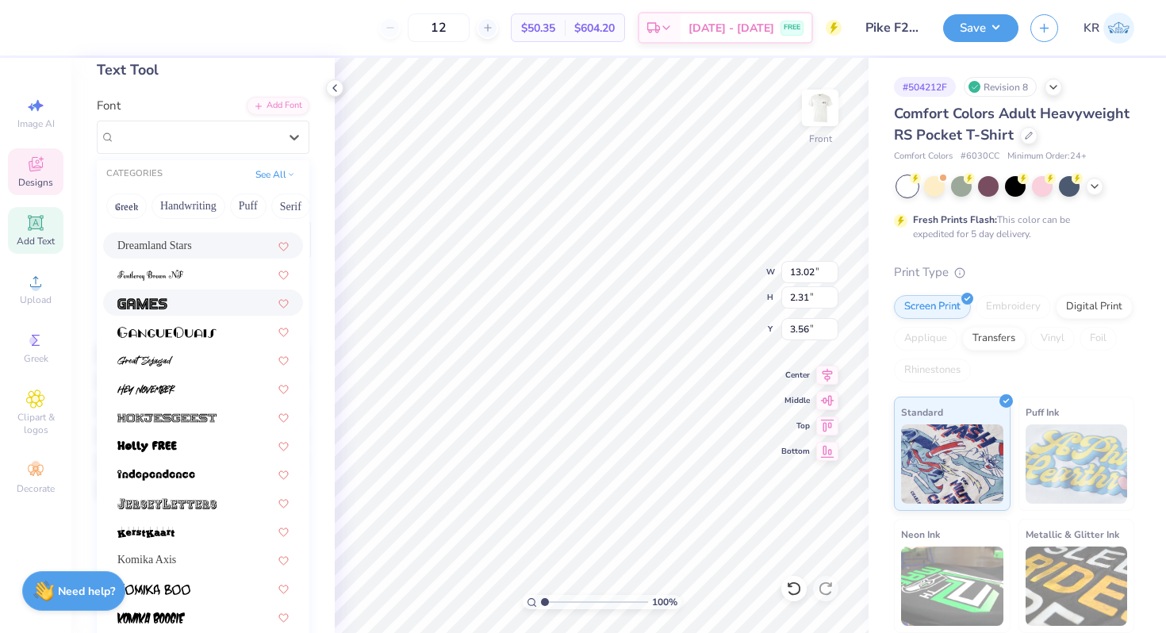
click at [163, 302] on img at bounding box center [142, 303] width 50 height 11
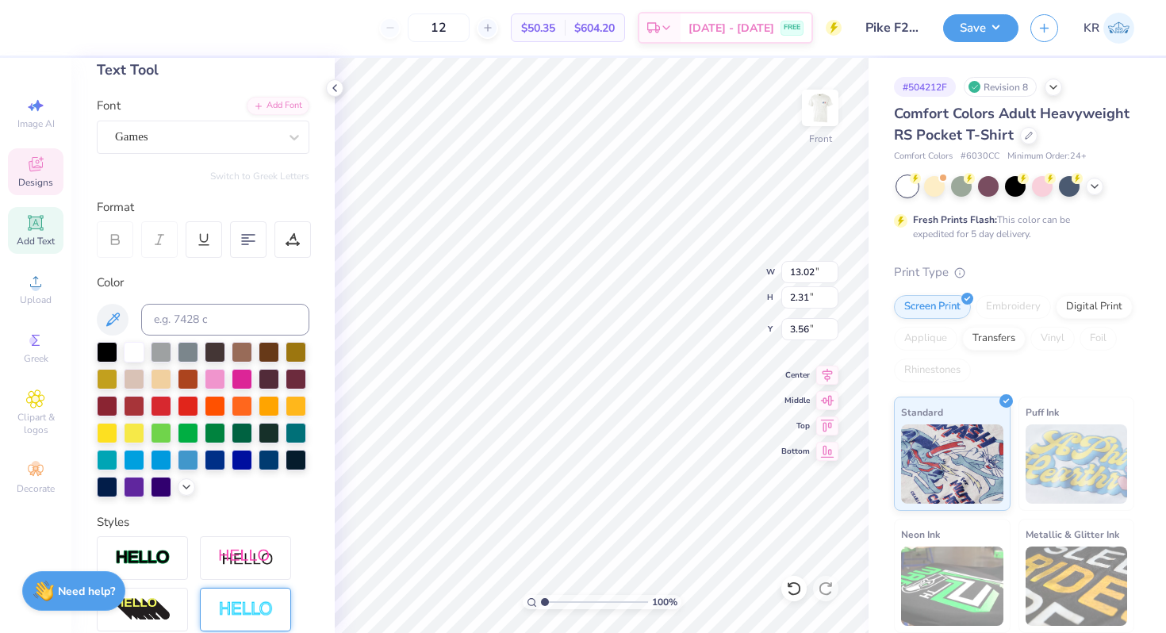
type input "10.66"
type input "2.03"
type input "3.70"
click at [271, 131] on div "Games" at bounding box center [196, 137] width 167 height 25
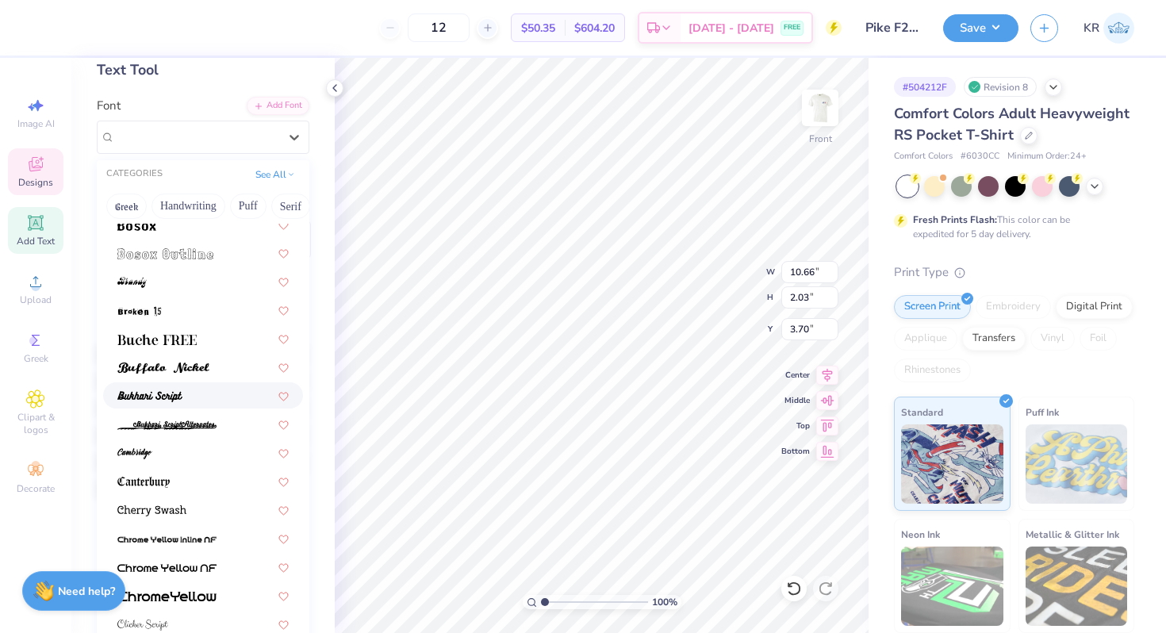
scroll to position [209, 0]
click at [217, 255] on div at bounding box center [202, 253] width 171 height 17
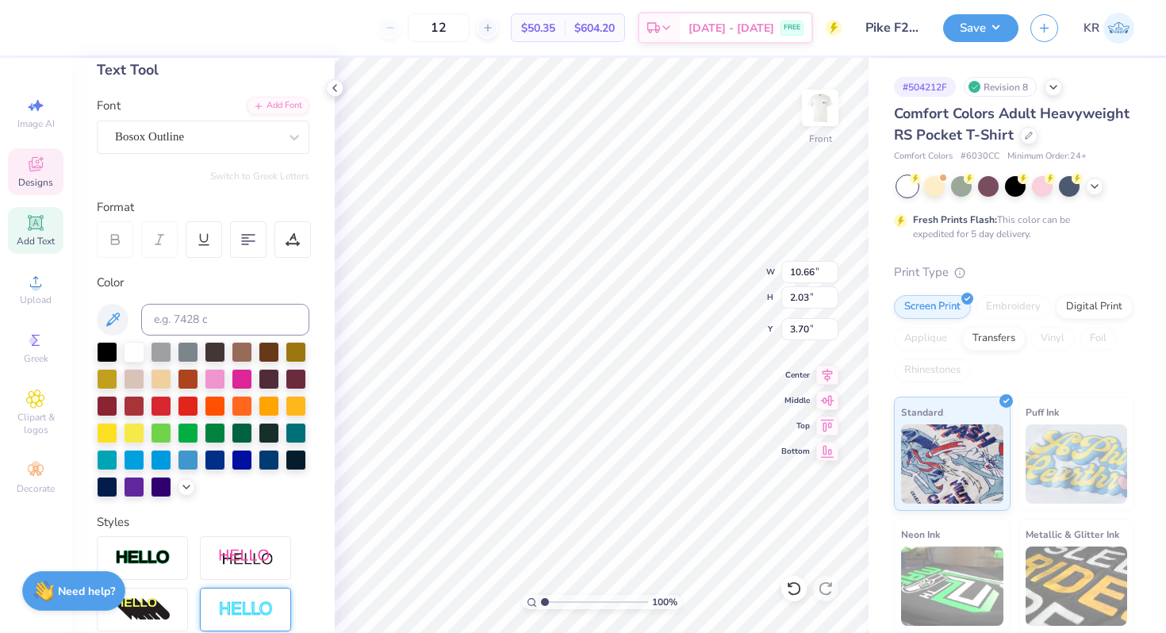
type input "9.10"
type input "1.70"
type input "3.86"
click at [233, 137] on div "Bosox Outline" at bounding box center [196, 137] width 167 height 25
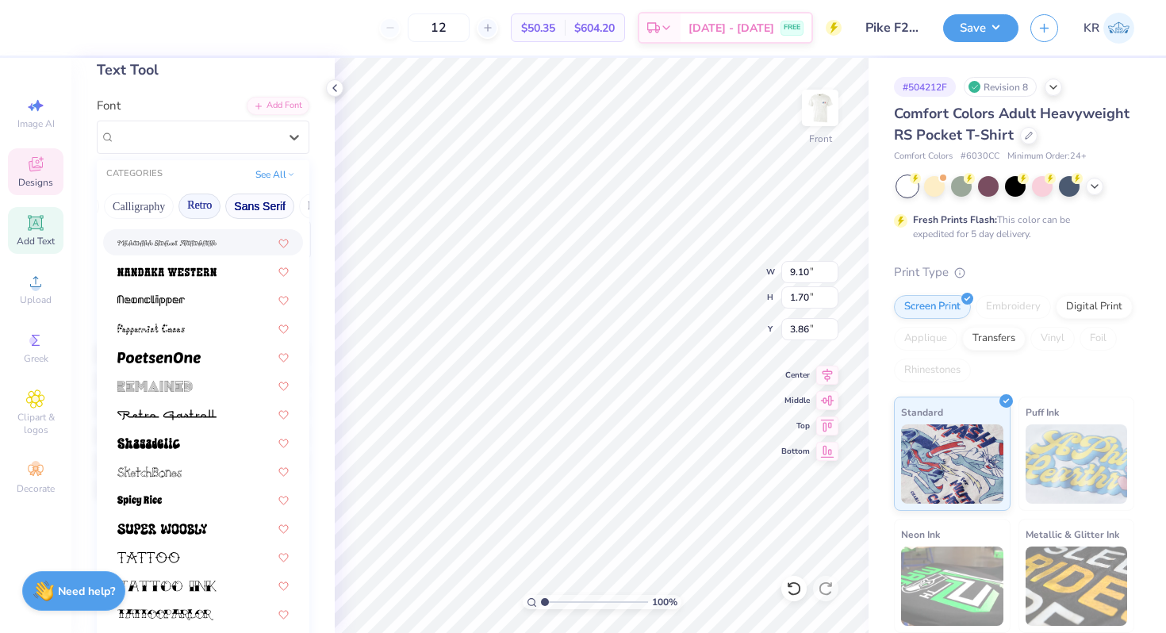
scroll to position [0, 250]
click at [204, 203] on button "Retro" at bounding box center [204, 206] width 42 height 25
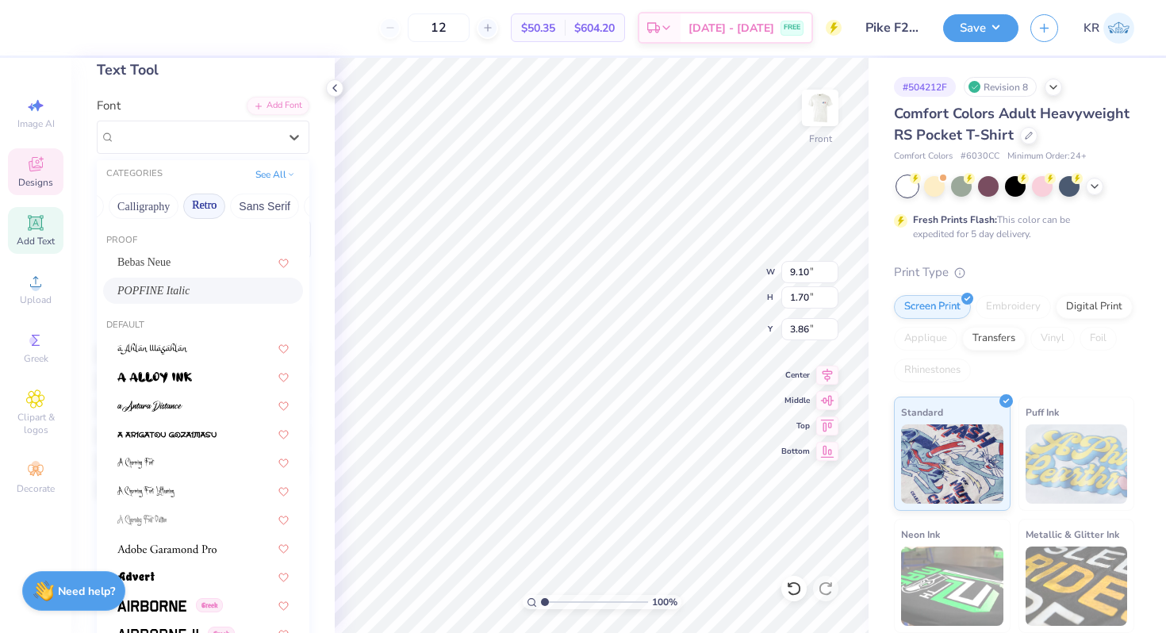
click at [213, 194] on button "Retro" at bounding box center [204, 206] width 42 height 25
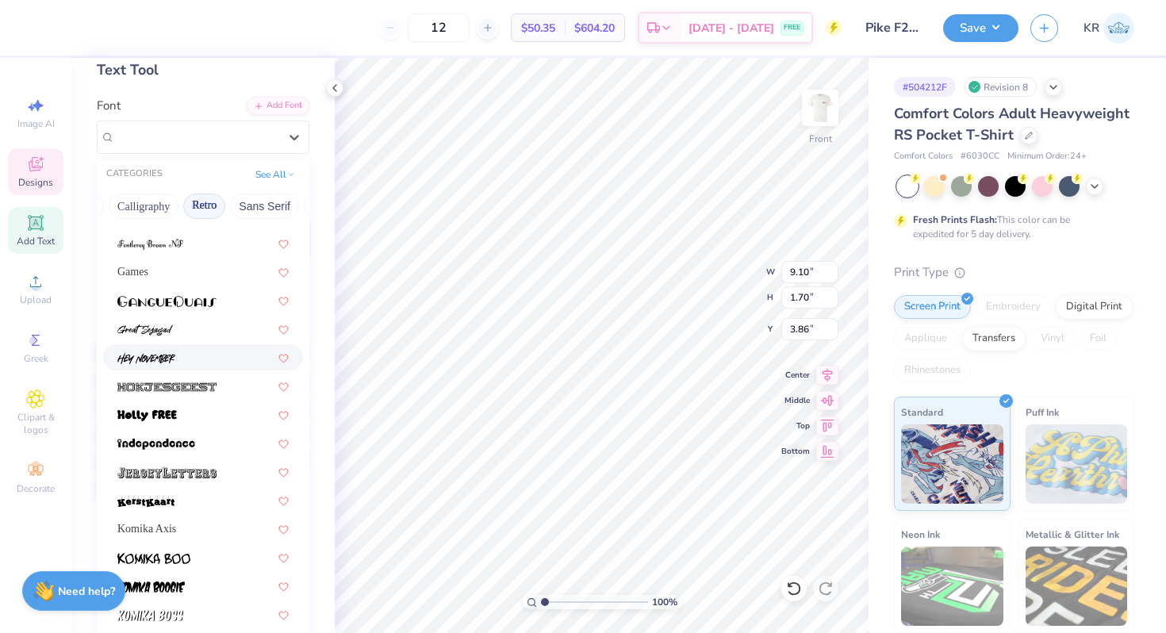
scroll to position [994, 0]
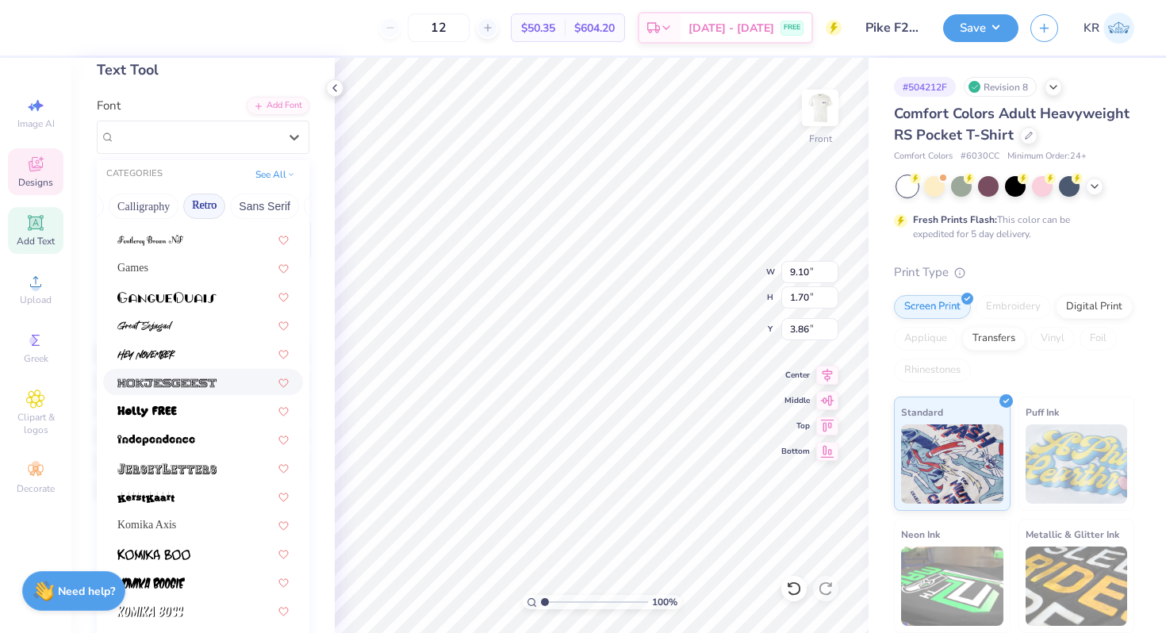
click at [183, 387] on img at bounding box center [166, 383] width 99 height 11
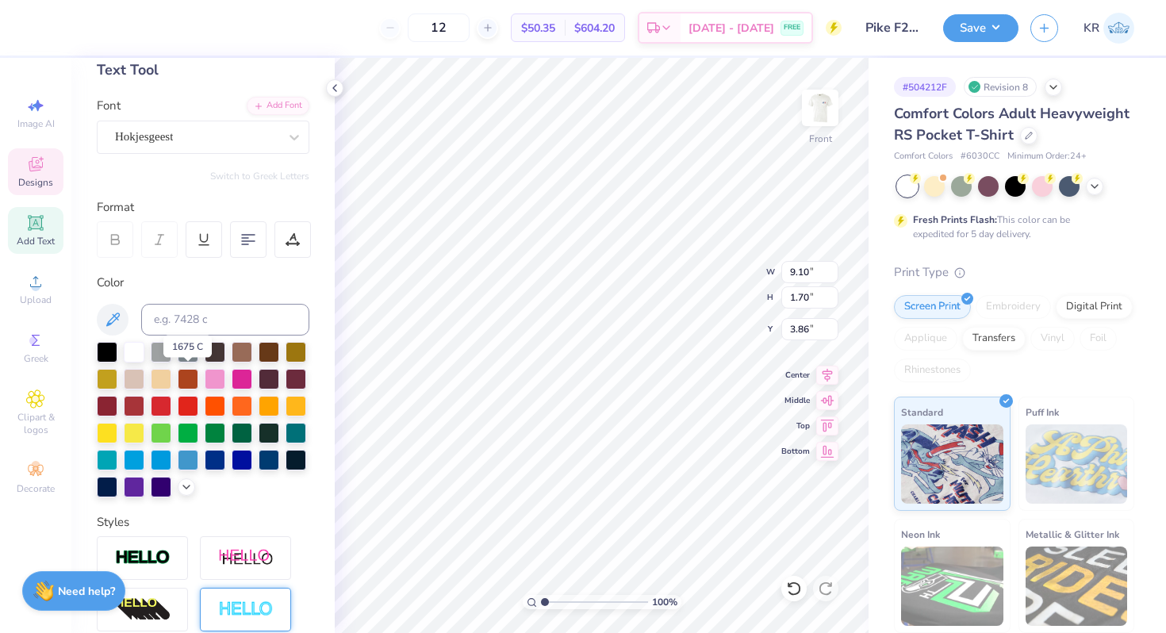
type input "14.32"
type input "2.39"
type input "3.53"
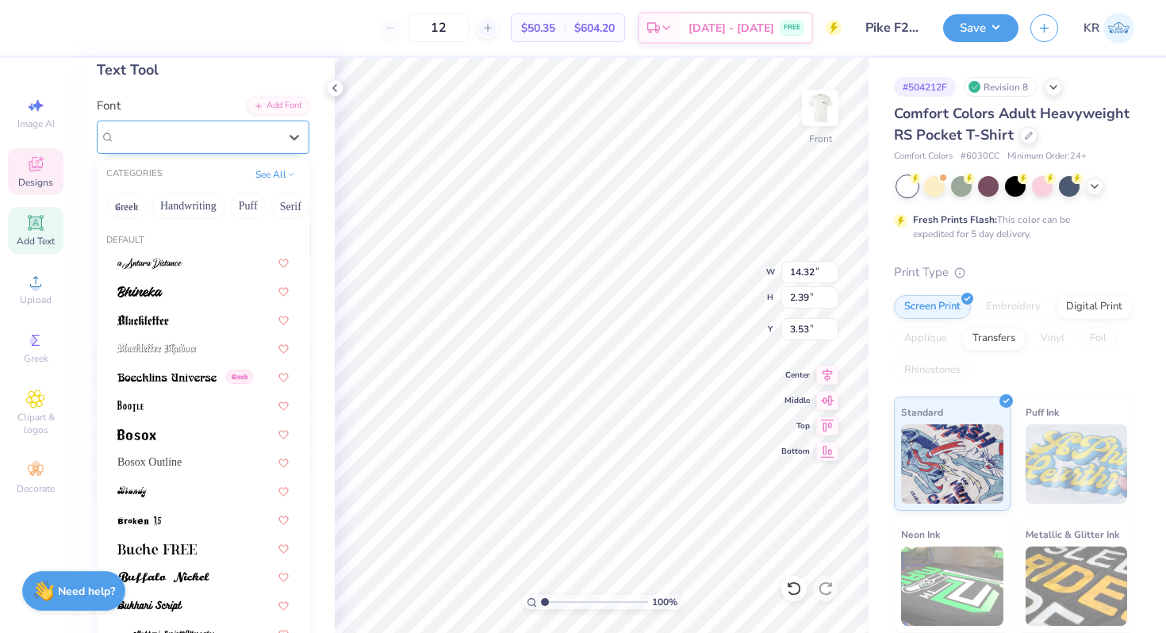
click at [189, 144] on div "Hokjesgeest" at bounding box center [196, 137] width 167 height 25
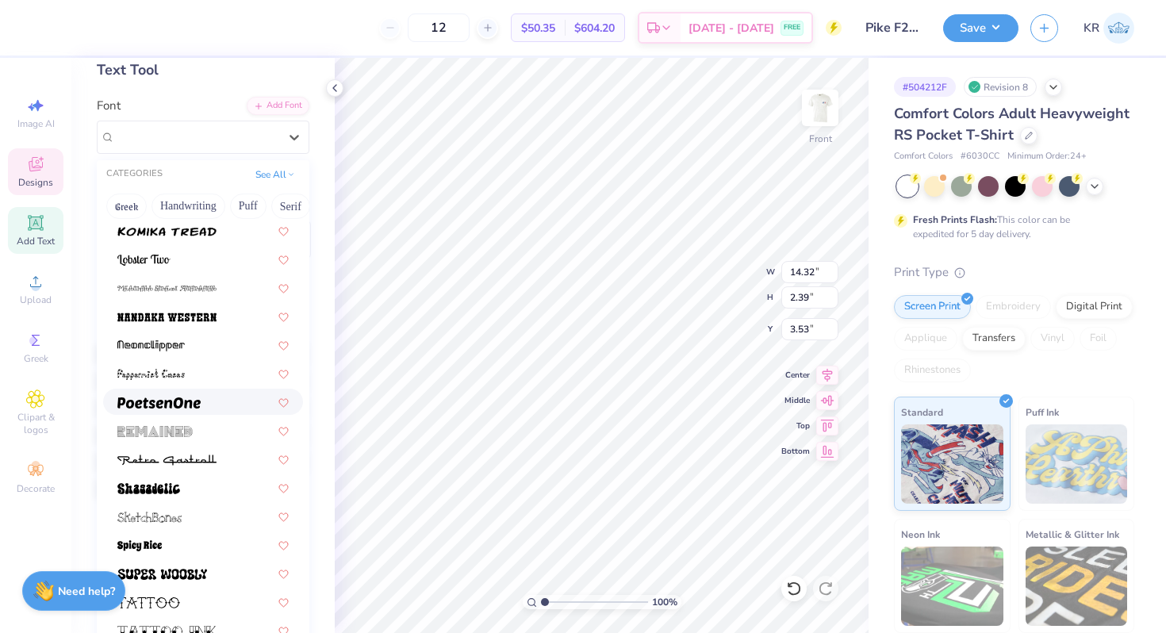
scroll to position [2017, 0]
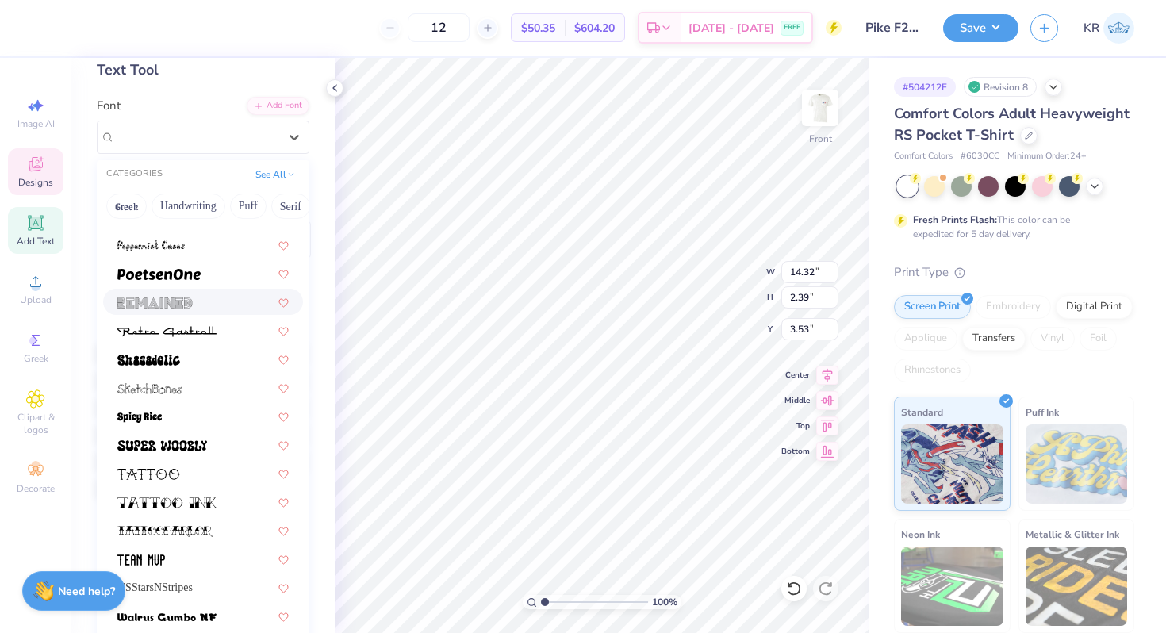
click at [192, 308] on img at bounding box center [154, 302] width 75 height 11
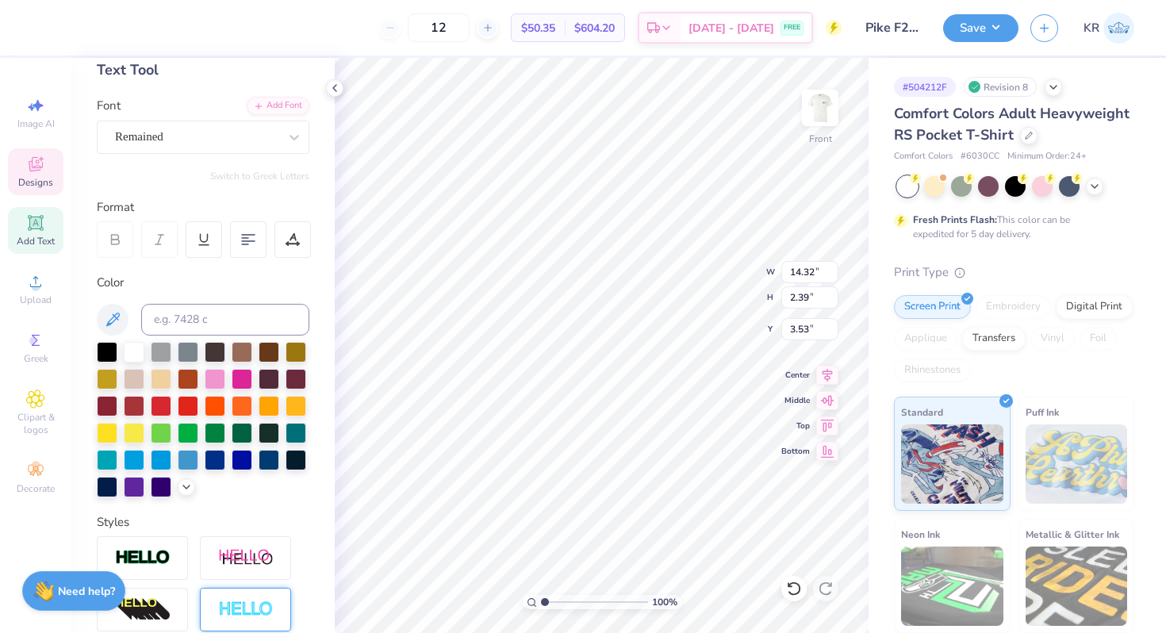
type input "8.34"
type input "1.53"
type input "3.95"
click at [175, 143] on div "Remained" at bounding box center [196, 137] width 167 height 25
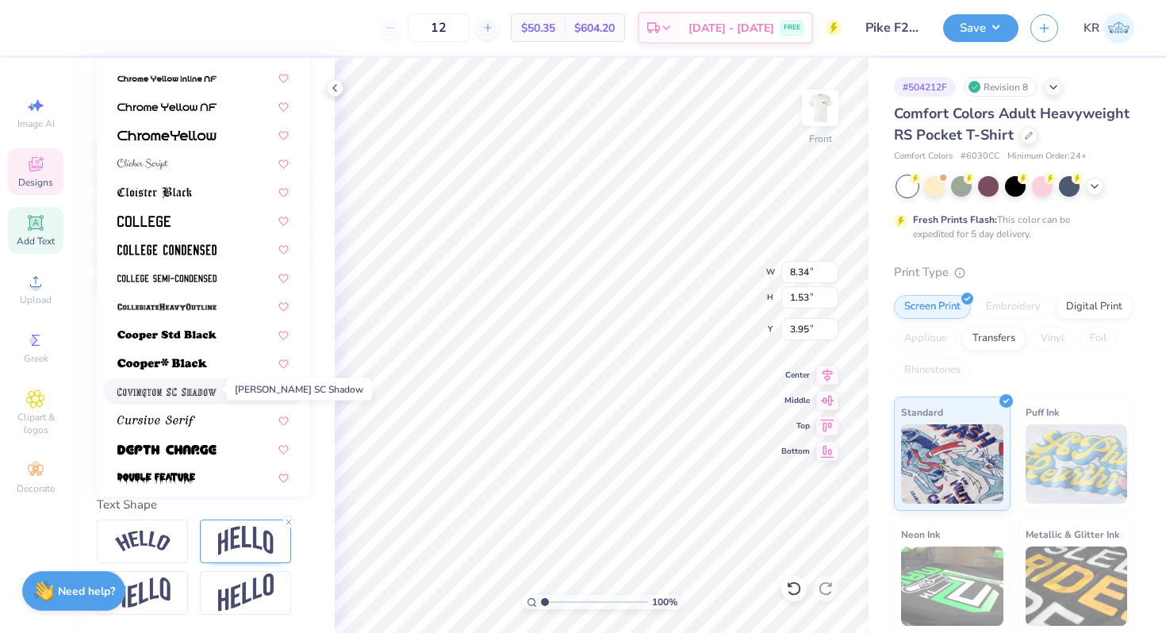
scroll to position [465, 0]
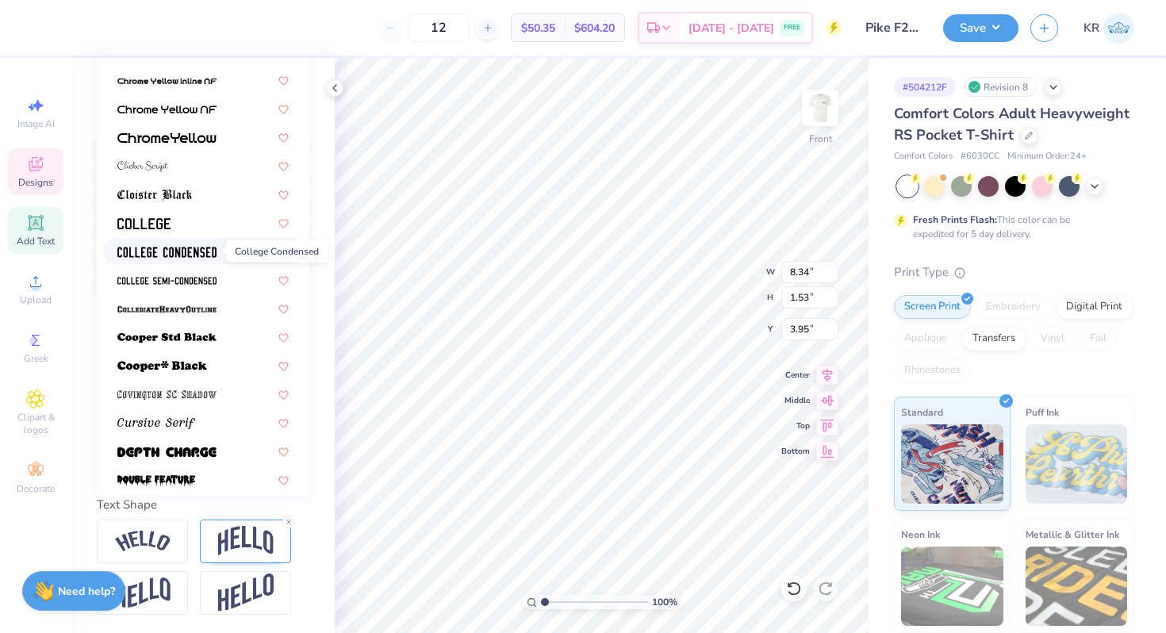
click at [178, 254] on img at bounding box center [166, 252] width 99 height 11
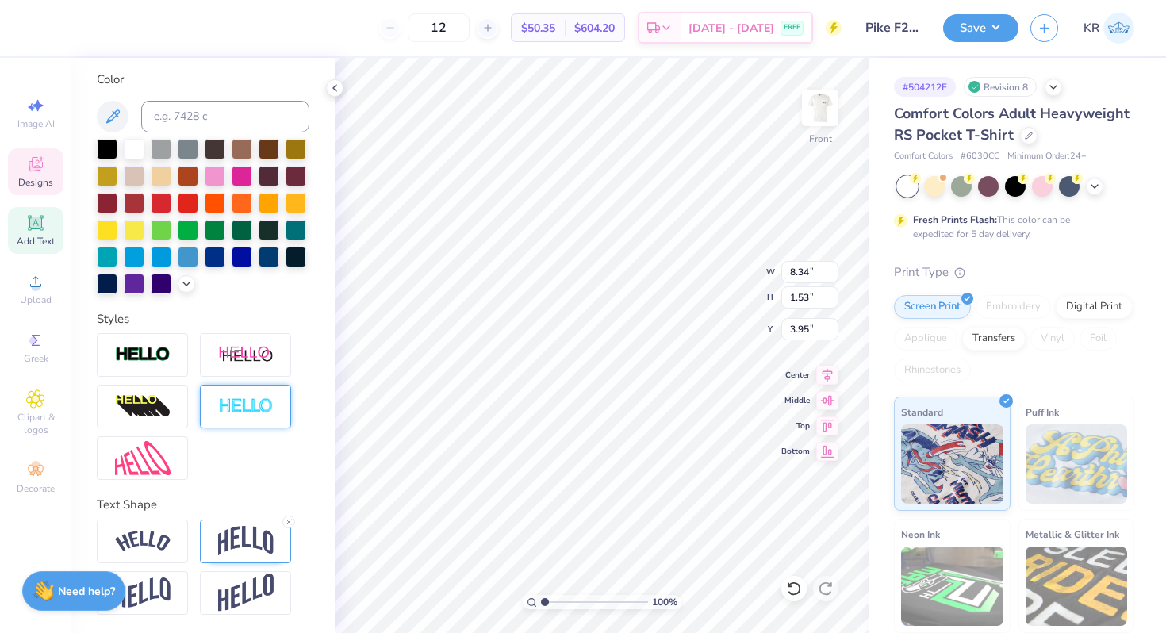
type input "5.94"
type input "1.28"
type input "4.08"
type input "10.07"
type input "2.16"
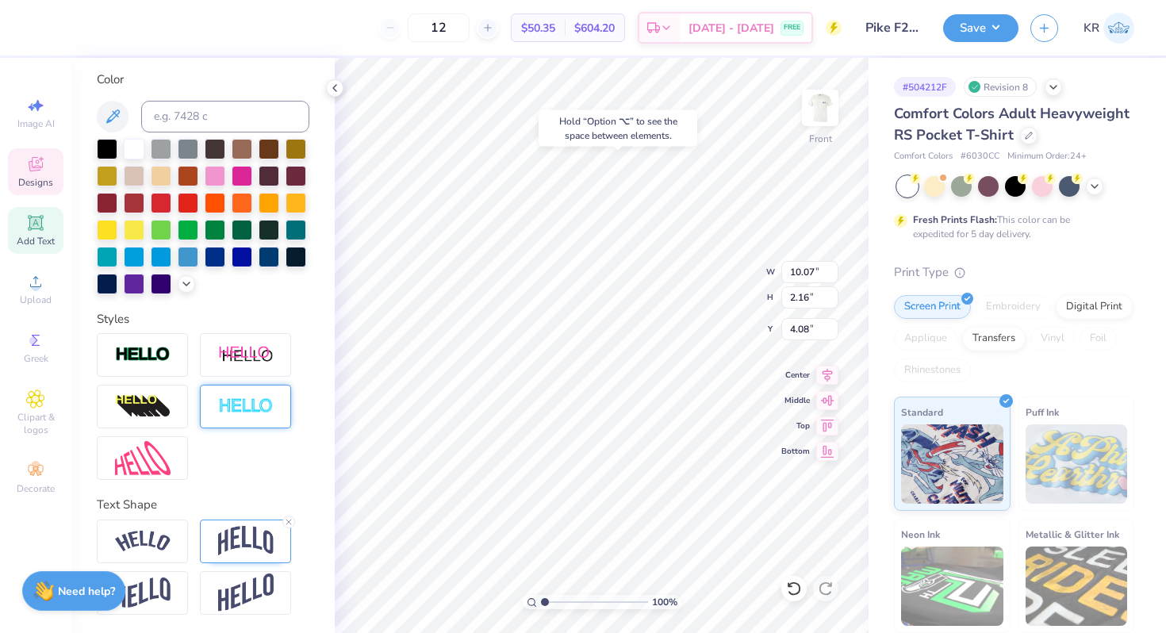
type input "3.96"
type input "11.71"
type input "2.52"
type input "3.00"
type input "12.62"
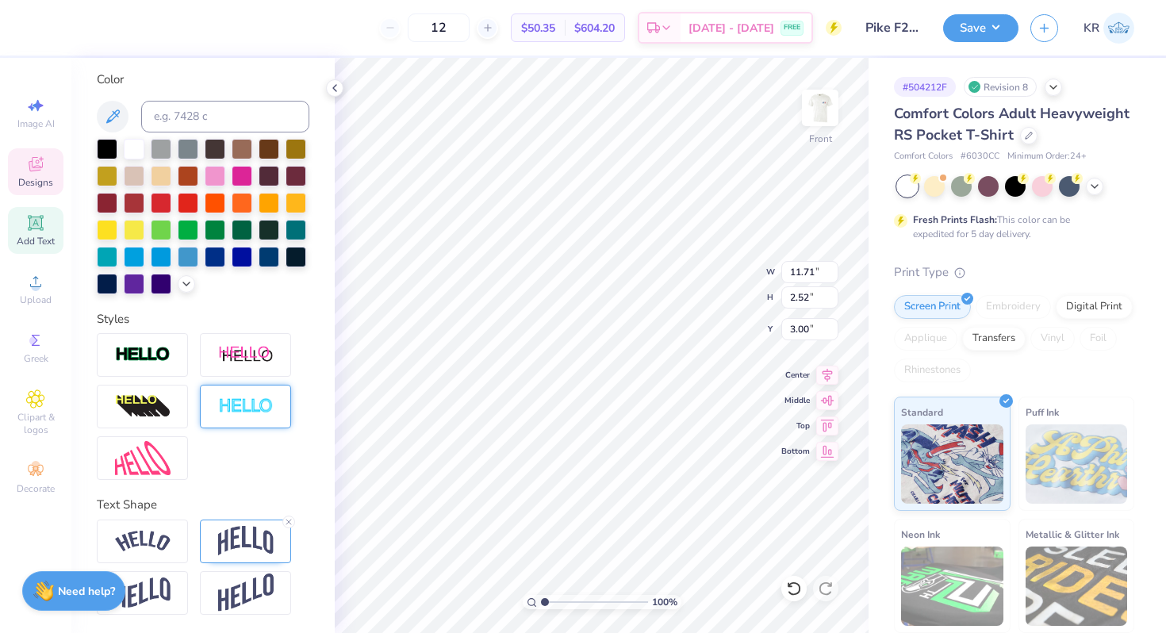
type input "2.71"
type input "3.41"
